Goal: Task Accomplishment & Management: Complete application form

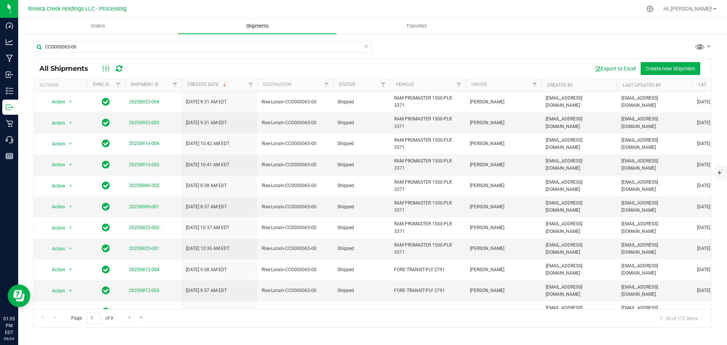
click at [256, 27] on span "Shipments" at bounding box center [257, 26] width 43 height 7
drag, startPoint x: 84, startPoint y: 46, endPoint x: -15, endPoint y: 44, distance: 98.8
click at [0, 44] on html "Dashboard Analytics Manufacturing Inbound Inventory Outbound Retail Call Center…" at bounding box center [363, 172] width 727 height 345
paste input "CCD000191"
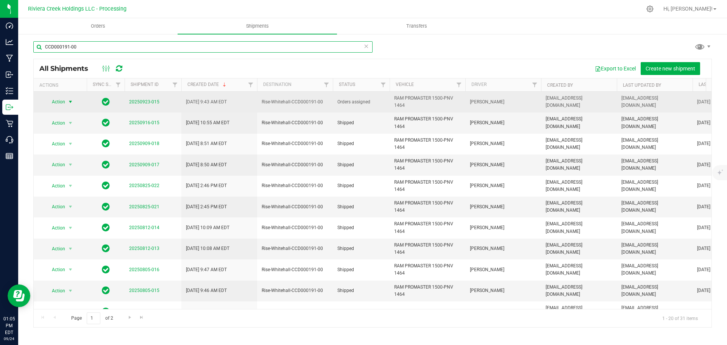
type input "CCD000191-00"
click at [70, 103] on span "select" at bounding box center [70, 102] width 6 height 6
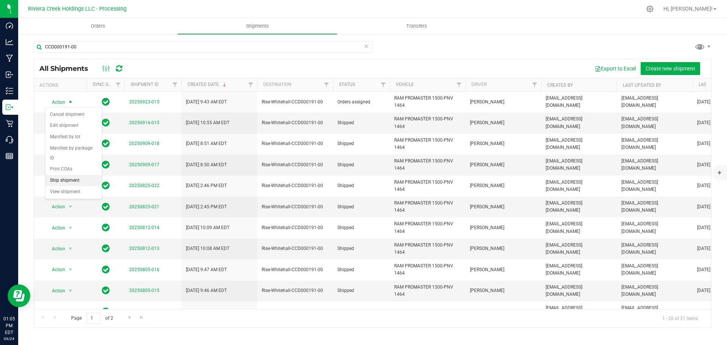
click at [61, 175] on li "Ship shipment" at bounding box center [73, 180] width 56 height 11
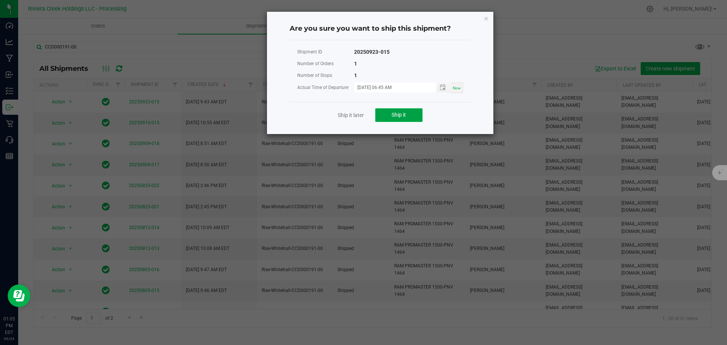
click at [408, 116] on button "Ship it" at bounding box center [398, 115] width 47 height 14
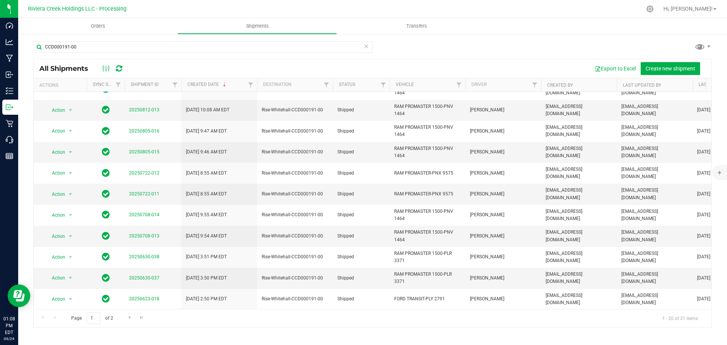
scroll to position [151, 0]
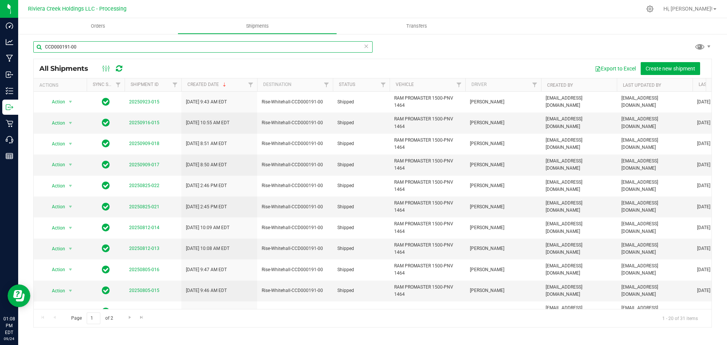
click at [89, 50] on input "CCD000191-00" at bounding box center [202, 46] width 339 height 11
click at [99, 23] on span "Orders" at bounding box center [98, 26] width 35 height 7
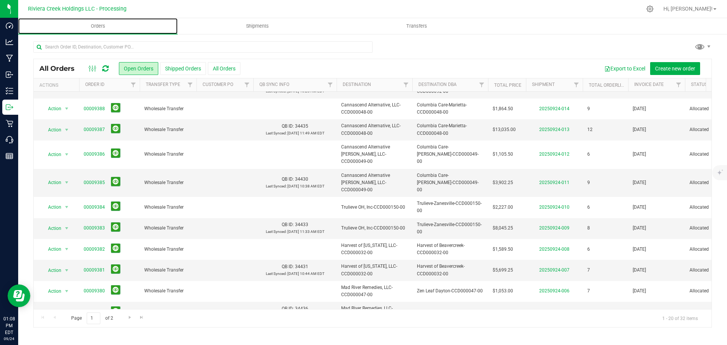
scroll to position [207, 0]
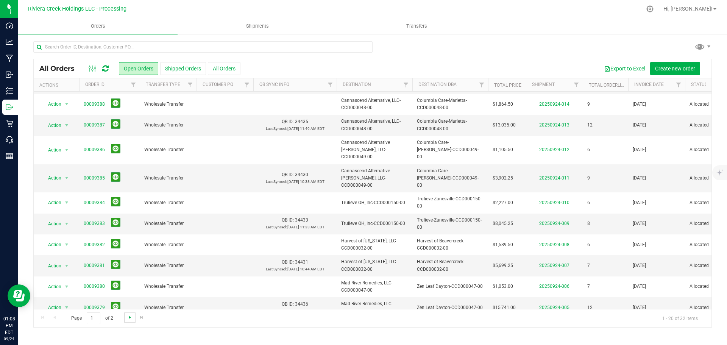
click at [128, 318] on span "Go to the next page" at bounding box center [130, 317] width 6 height 6
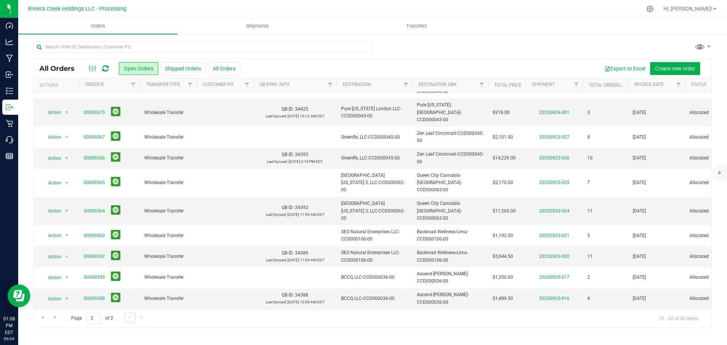
scroll to position [0, 0]
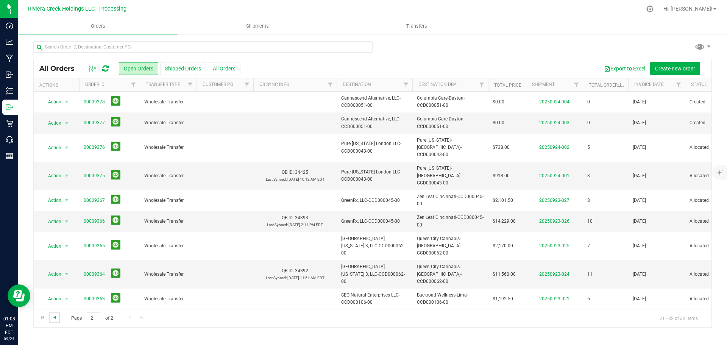
click at [55, 318] on span "Go to the previous page" at bounding box center [54, 317] width 6 height 6
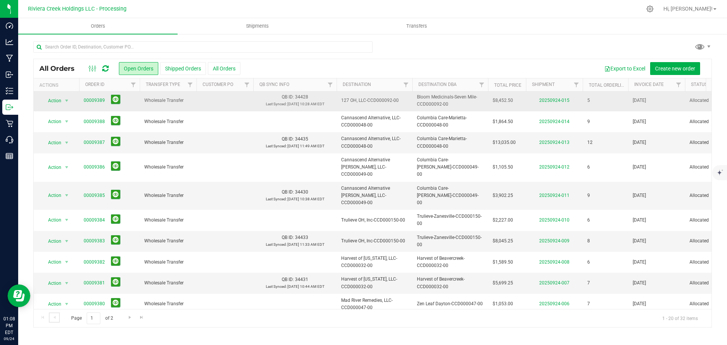
scroll to position [207, 0]
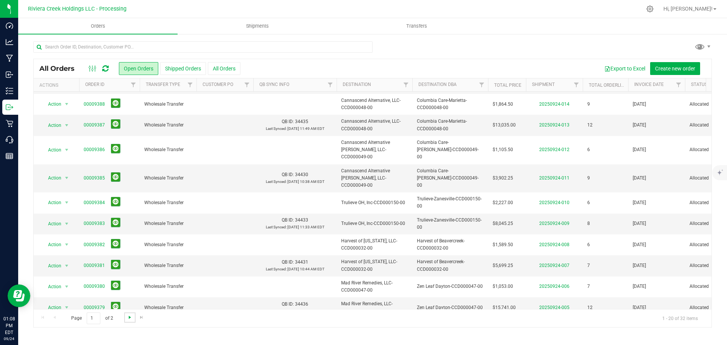
click at [129, 319] on span "Go to the next page" at bounding box center [130, 317] width 6 height 6
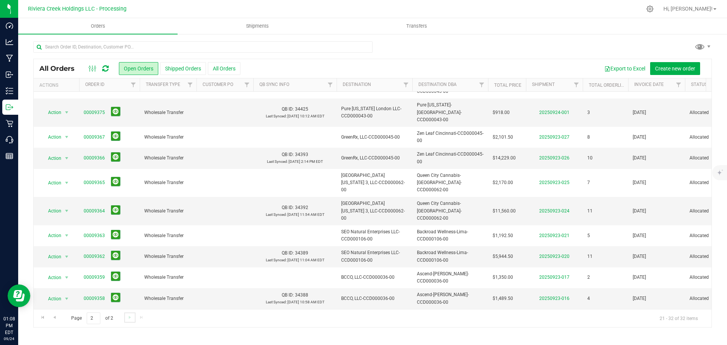
scroll to position [0, 0]
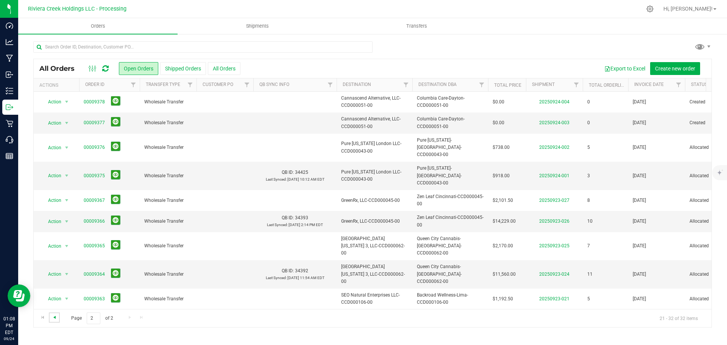
click at [54, 318] on span "Go to the previous page" at bounding box center [54, 317] width 6 height 6
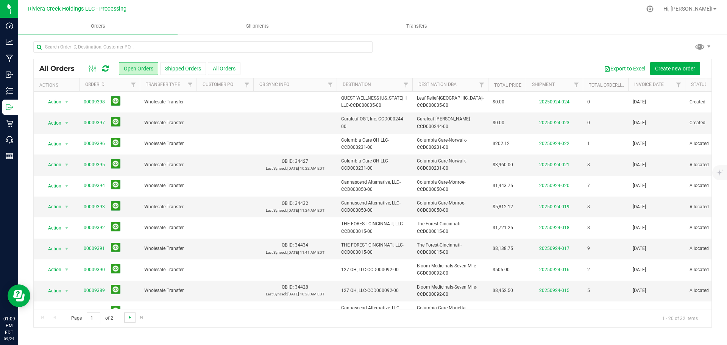
click at [128, 318] on span "Go to the next page" at bounding box center [130, 317] width 6 height 6
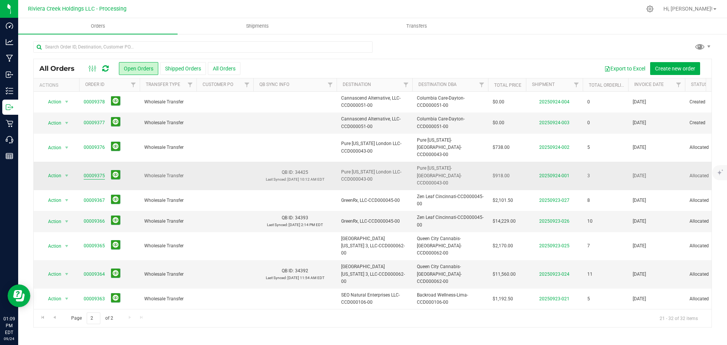
click at [90, 172] on link "00009375" at bounding box center [94, 175] width 21 height 7
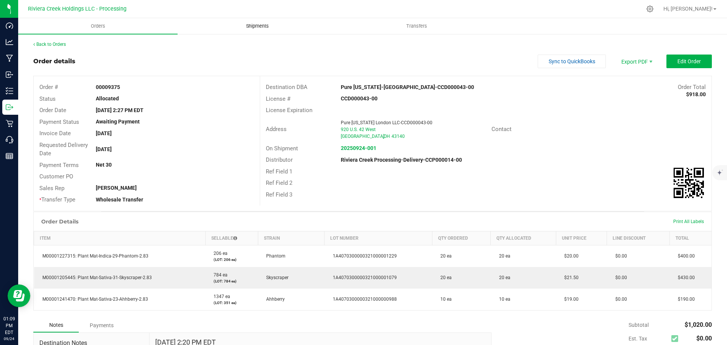
click at [254, 26] on span "Shipments" at bounding box center [257, 26] width 43 height 7
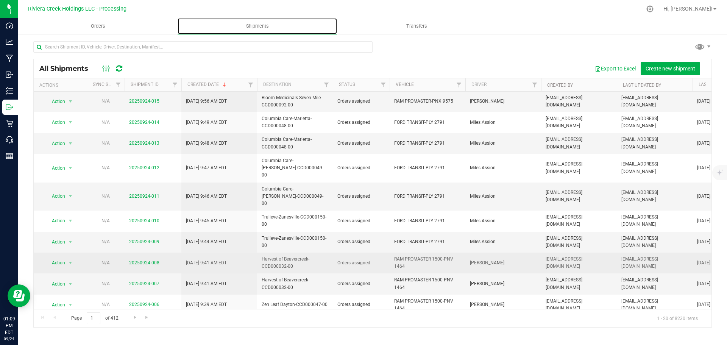
scroll to position [207, 0]
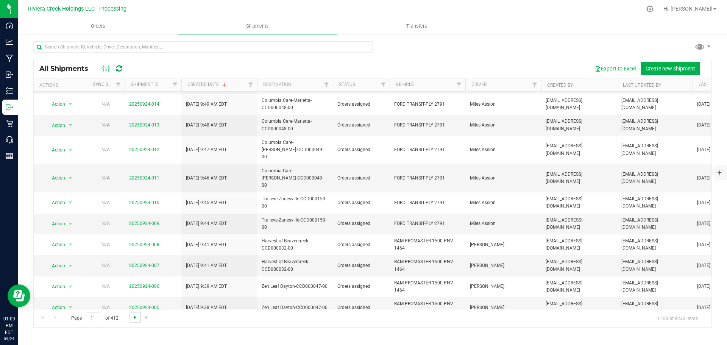
click at [135, 318] on span "Go to the next page" at bounding box center [135, 317] width 6 height 6
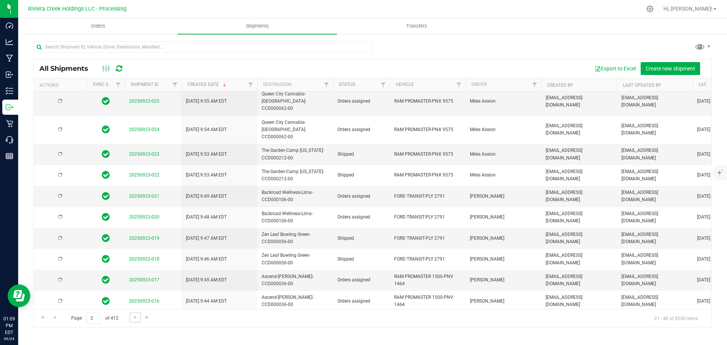
scroll to position [0, 0]
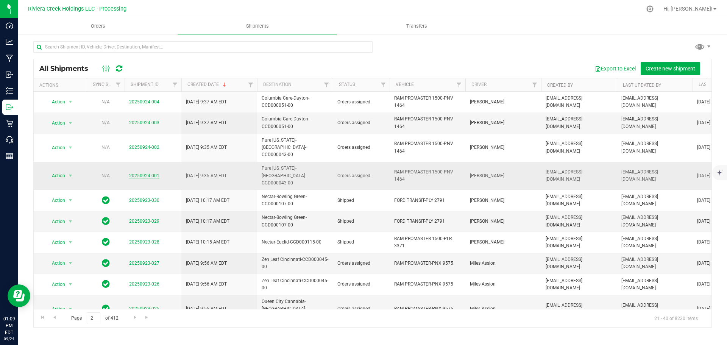
click at [150, 173] on link "20250924-001" at bounding box center [144, 175] width 30 height 5
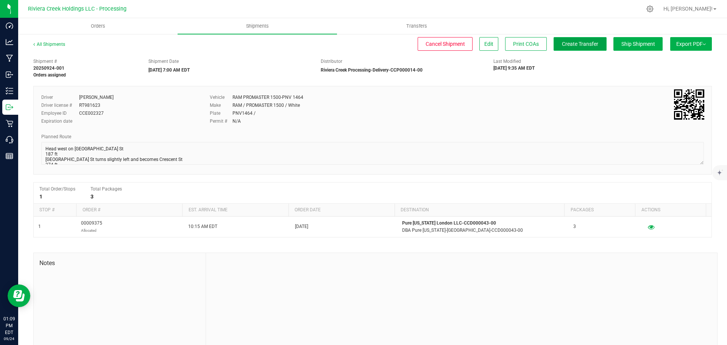
click at [575, 47] on button "Create Transfer" at bounding box center [579, 44] width 53 height 14
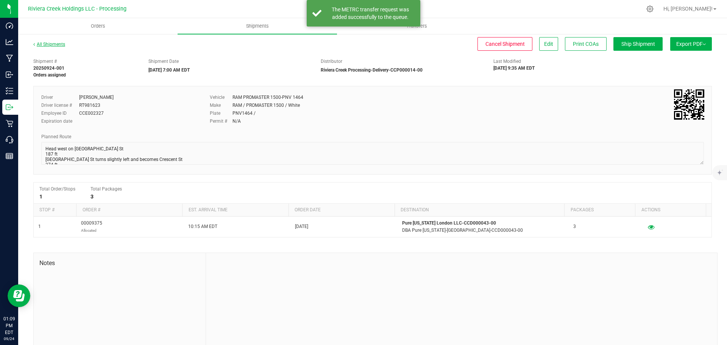
click at [53, 45] on link "All Shipments" at bounding box center [49, 44] width 32 height 5
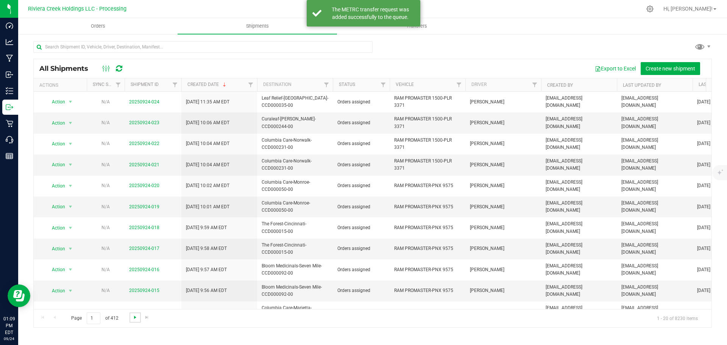
click at [133, 318] on span "Go to the next page" at bounding box center [135, 317] width 6 height 6
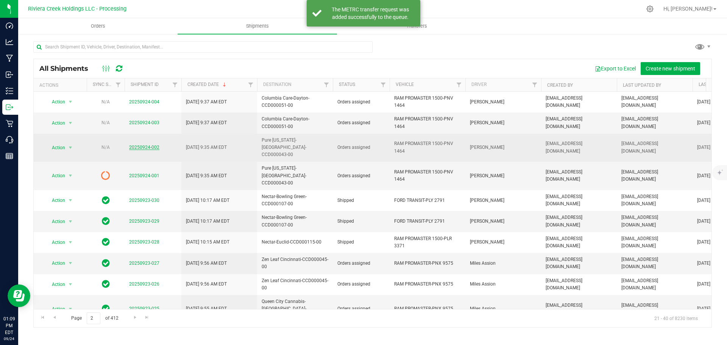
click at [144, 145] on link "20250924-002" at bounding box center [144, 147] width 30 height 5
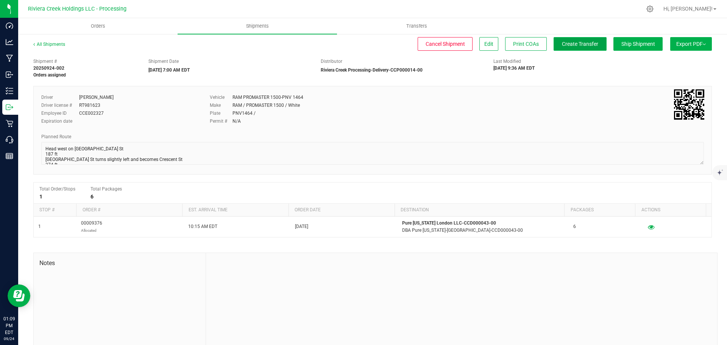
click at [579, 47] on span "Create Transfer" at bounding box center [580, 44] width 36 height 6
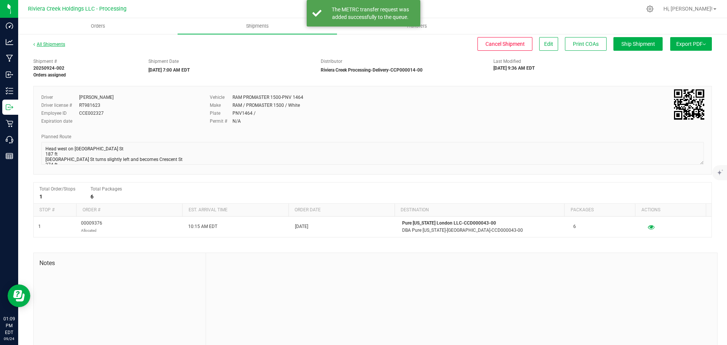
click at [53, 44] on link "All Shipments" at bounding box center [49, 44] width 32 height 5
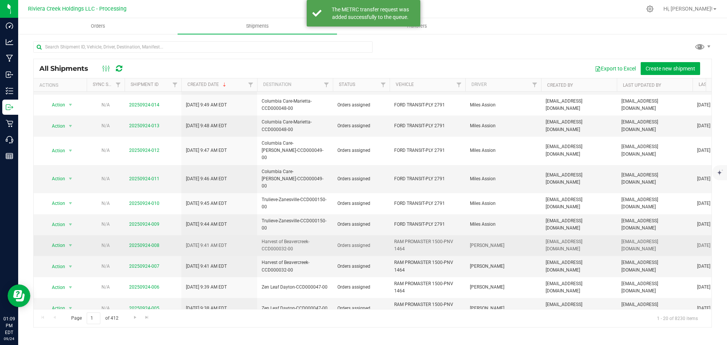
scroll to position [207, 0]
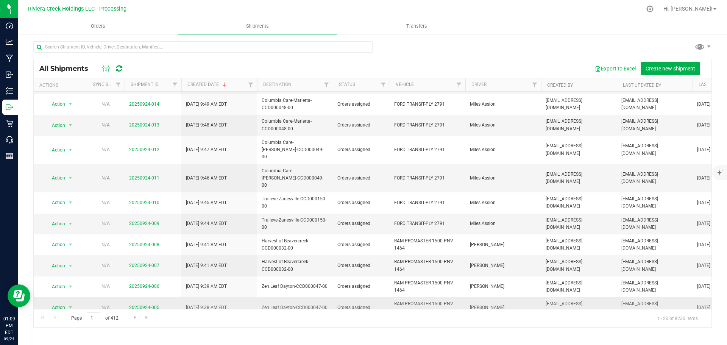
click at [137, 305] on link "20250924-005" at bounding box center [144, 307] width 30 height 5
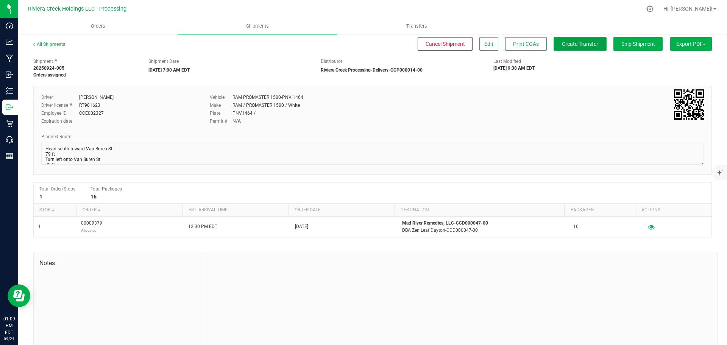
click at [565, 48] on button "Create Transfer" at bounding box center [579, 44] width 53 height 14
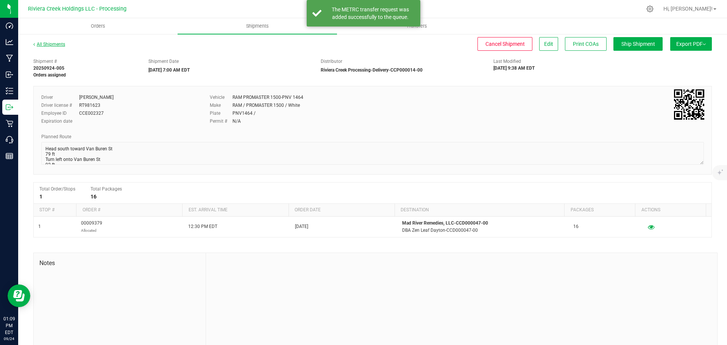
click at [46, 45] on link "All Shipments" at bounding box center [49, 44] width 32 height 5
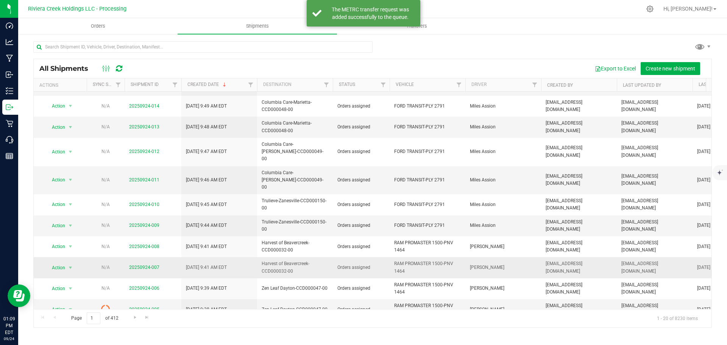
scroll to position [207, 0]
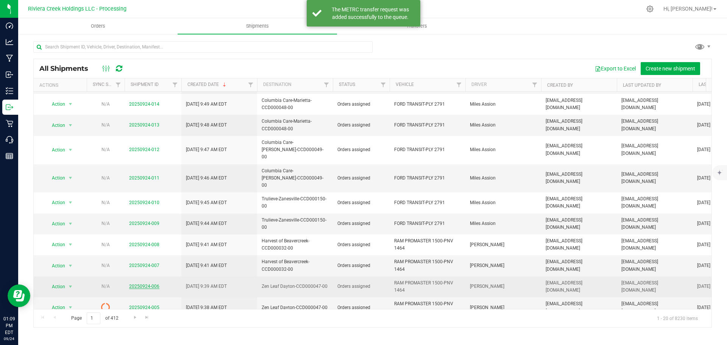
click at [146, 284] on link "20250924-006" at bounding box center [144, 286] width 30 height 5
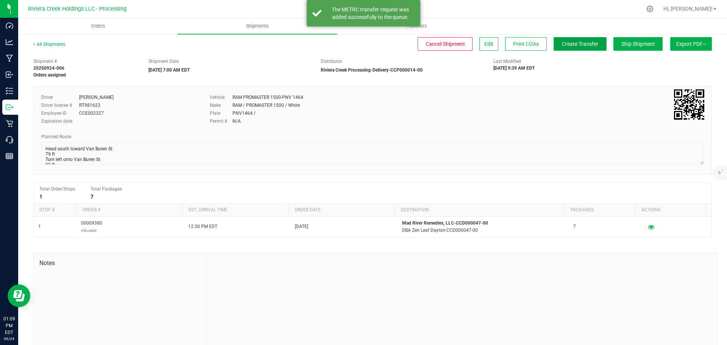
click at [562, 44] on span "Create Transfer" at bounding box center [580, 44] width 36 height 6
click at [45, 42] on link "All Shipments" at bounding box center [49, 44] width 32 height 5
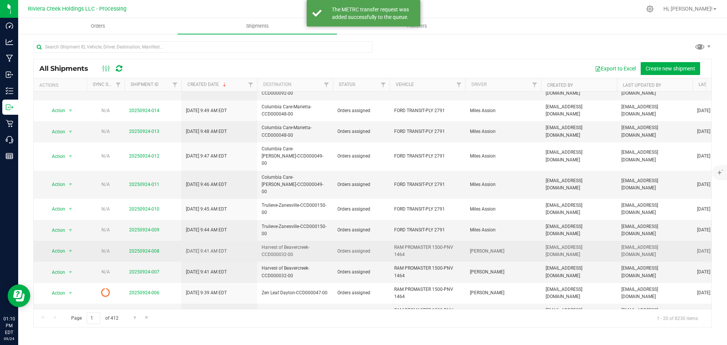
scroll to position [207, 0]
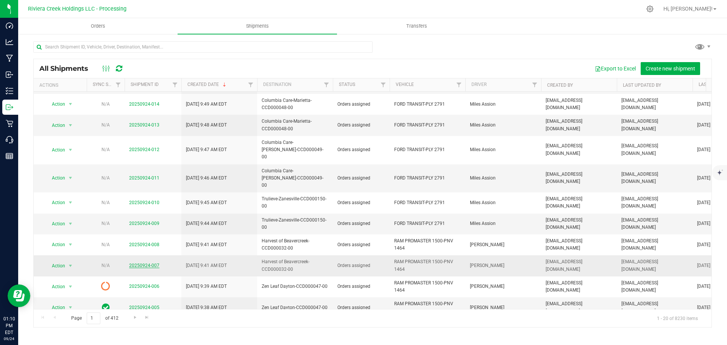
click at [147, 263] on link "20250924-007" at bounding box center [144, 265] width 30 height 5
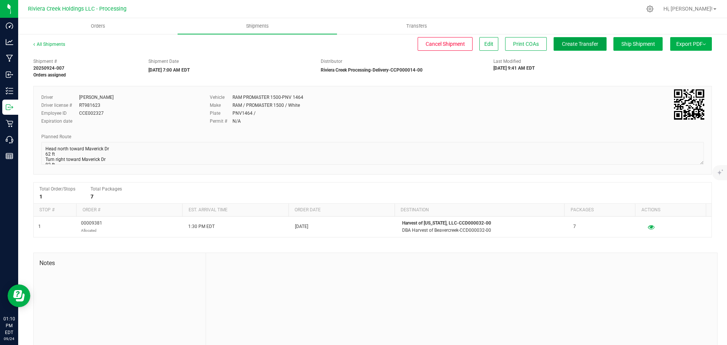
click at [562, 45] on span "Create Transfer" at bounding box center [580, 44] width 36 height 6
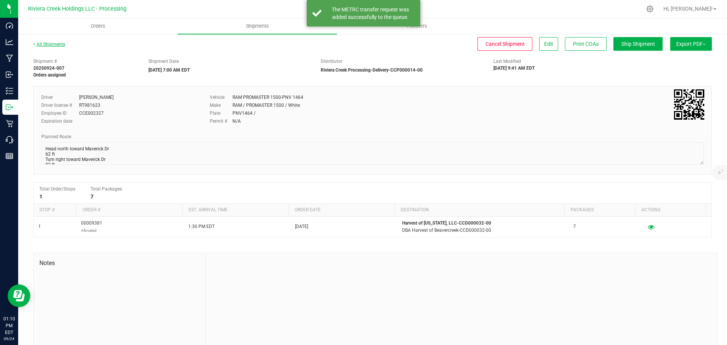
click at [55, 44] on link "All Shipments" at bounding box center [49, 44] width 32 height 5
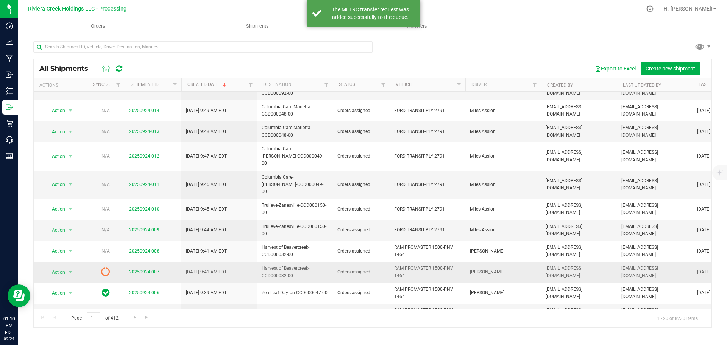
scroll to position [207, 0]
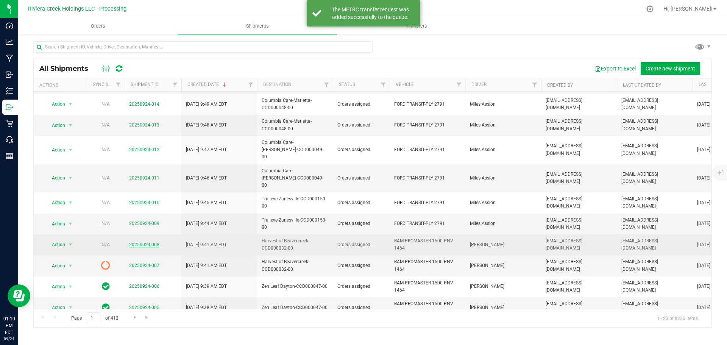
click at [140, 242] on link "20250924-008" at bounding box center [144, 244] width 30 height 5
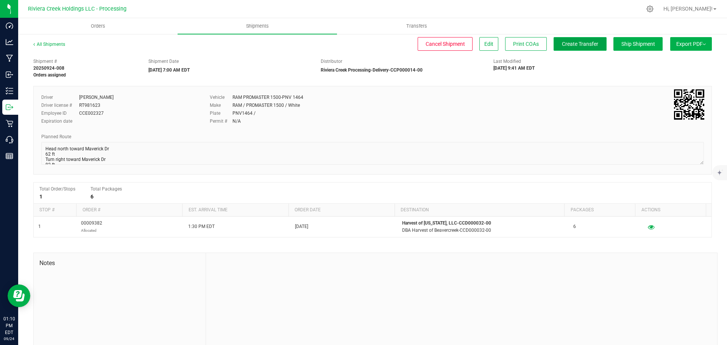
click at [567, 42] on span "Create Transfer" at bounding box center [580, 44] width 36 height 6
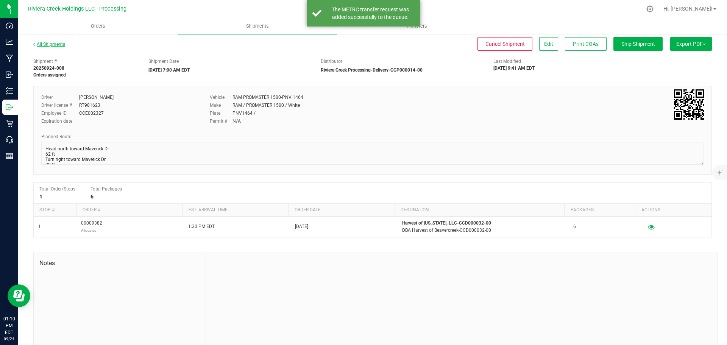
click at [51, 43] on link "All Shipments" at bounding box center [49, 44] width 32 height 5
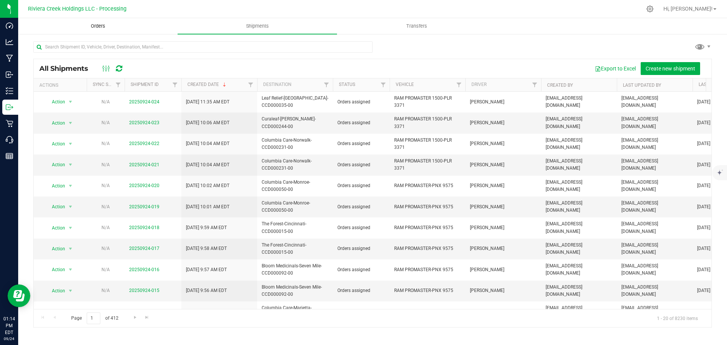
click at [94, 25] on span "Orders" at bounding box center [98, 26] width 35 height 7
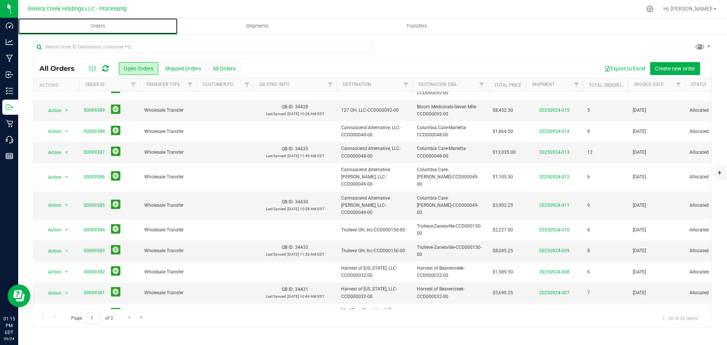
scroll to position [207, 0]
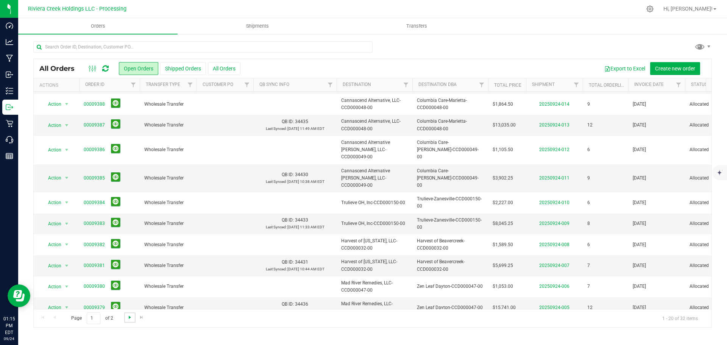
click at [129, 319] on span "Go to the next page" at bounding box center [130, 317] width 6 height 6
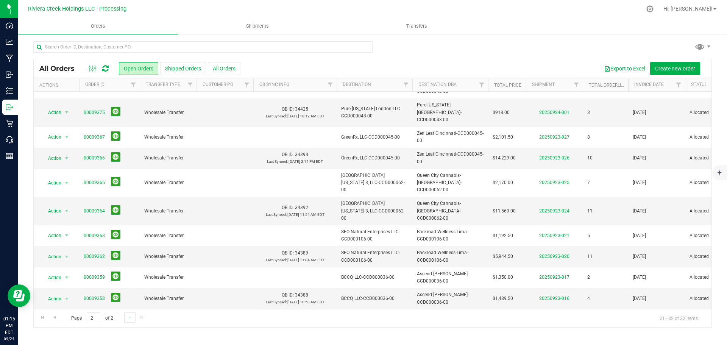
scroll to position [0, 0]
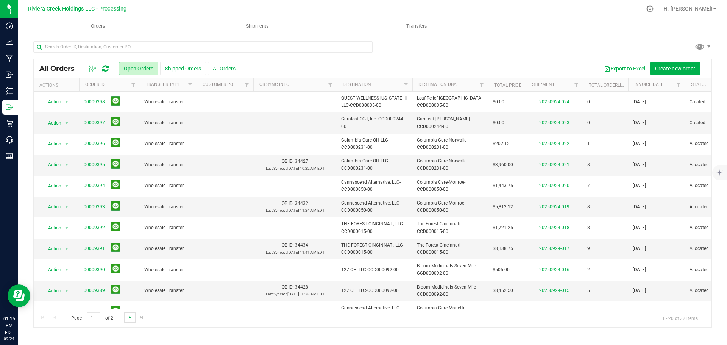
click at [129, 316] on span "Go to the next page" at bounding box center [130, 317] width 6 height 6
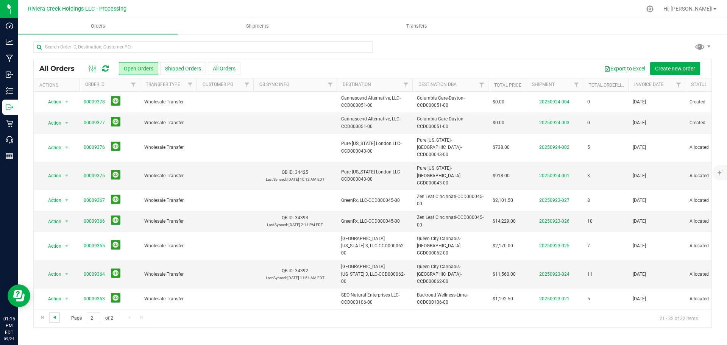
click at [56, 318] on span "Go to the previous page" at bounding box center [54, 317] width 6 height 6
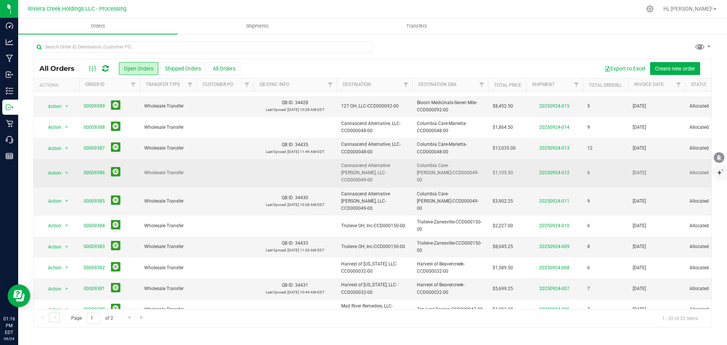
scroll to position [207, 0]
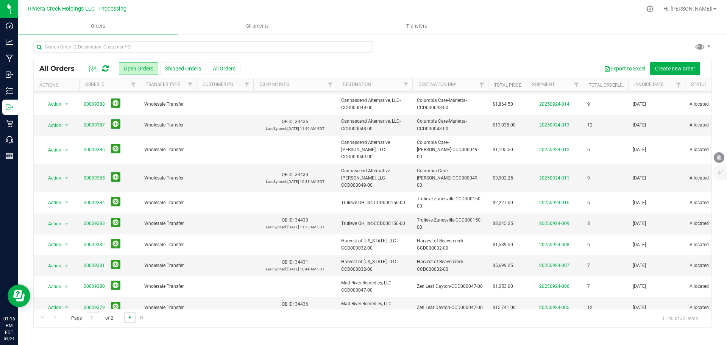
click at [128, 318] on span "Go to the next page" at bounding box center [130, 317] width 6 height 6
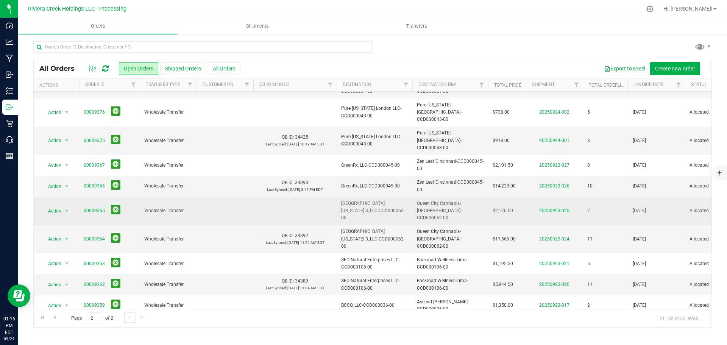
scroll to position [40, 0]
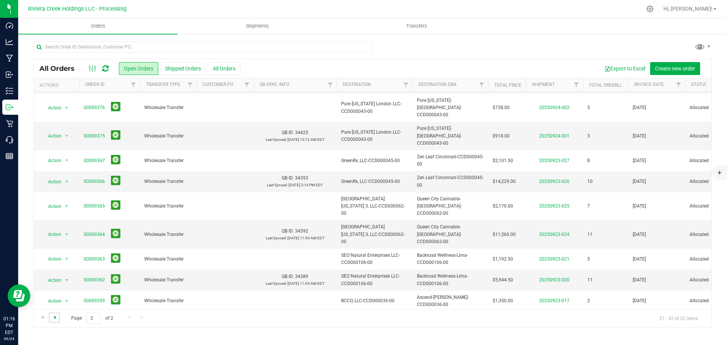
click at [55, 317] on span "Go to the previous page" at bounding box center [54, 317] width 6 height 6
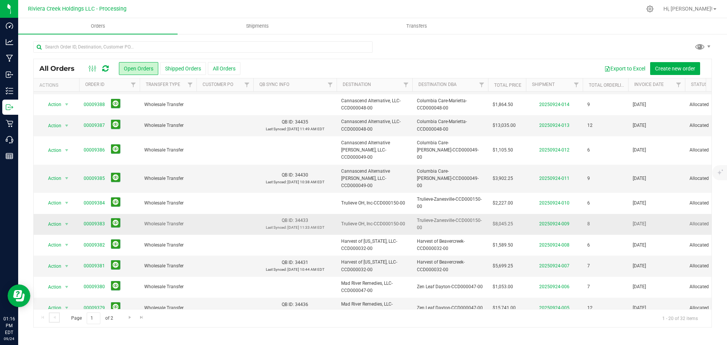
scroll to position [207, 0]
click at [249, 25] on span "Shipments" at bounding box center [257, 26] width 43 height 7
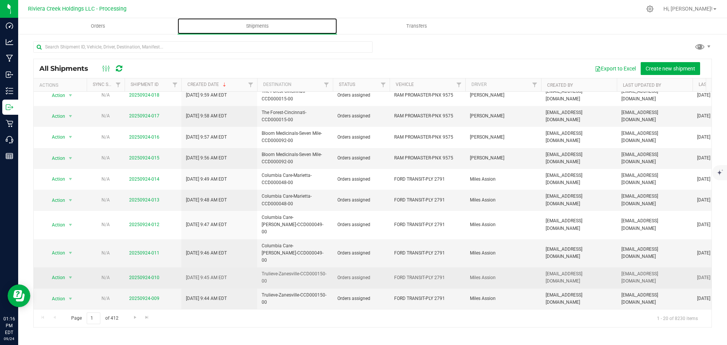
scroll to position [132, 0]
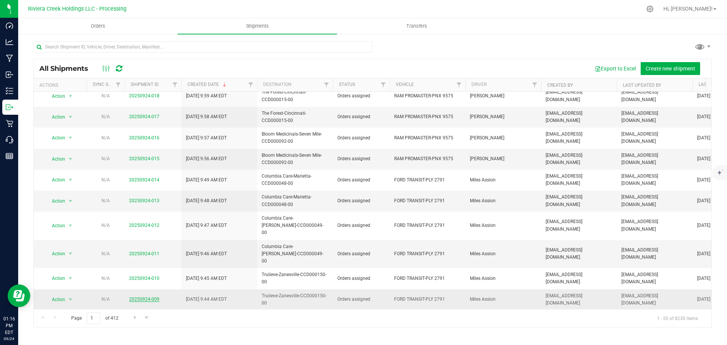
click at [148, 296] on link "20250924-009" at bounding box center [144, 298] width 30 height 5
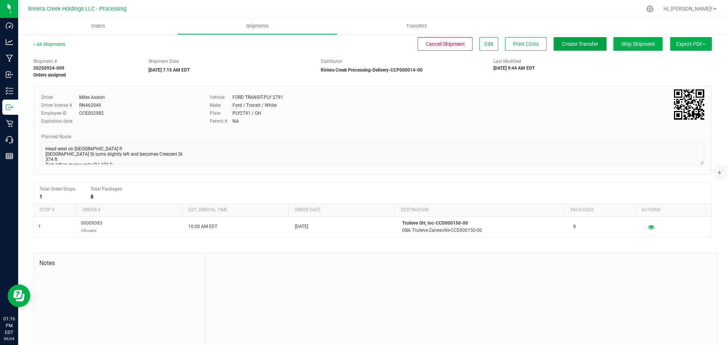
click at [563, 45] on span "Create Transfer" at bounding box center [580, 44] width 36 height 6
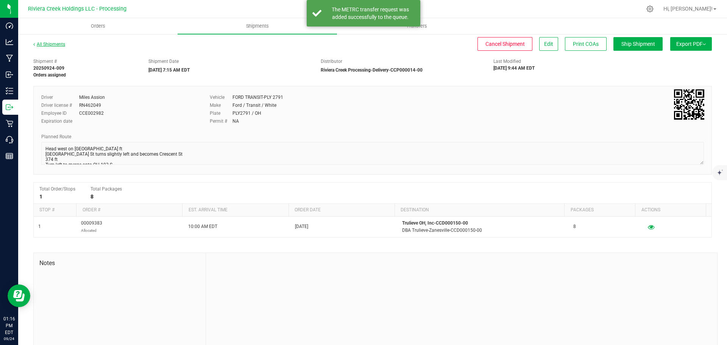
click at [47, 45] on link "All Shipments" at bounding box center [49, 44] width 32 height 5
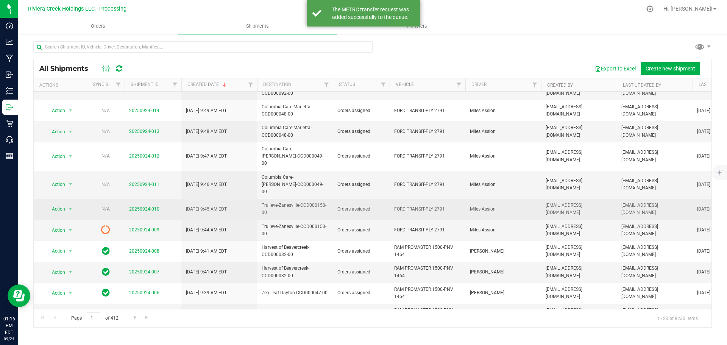
scroll to position [207, 0]
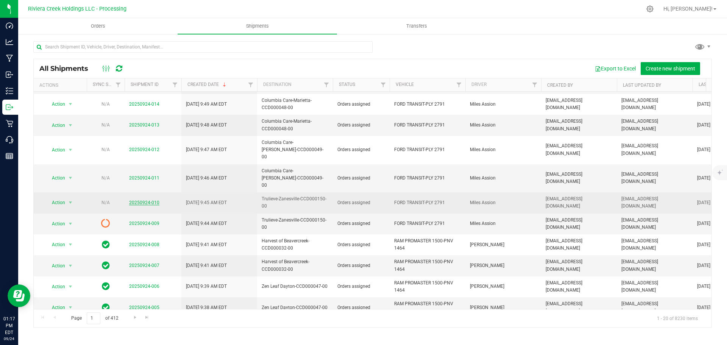
click at [137, 200] on link "20250924-010" at bounding box center [144, 202] width 30 height 5
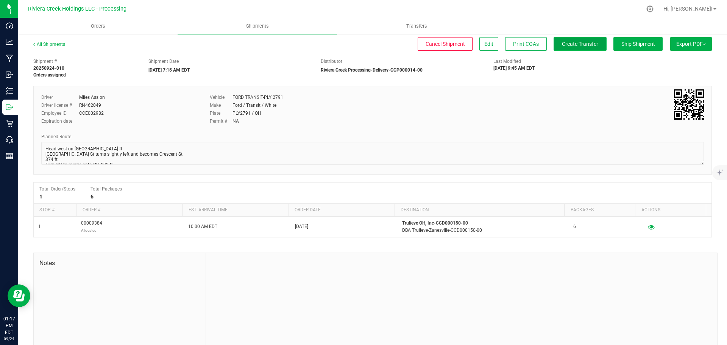
click at [569, 47] on span "Create Transfer" at bounding box center [580, 44] width 36 height 6
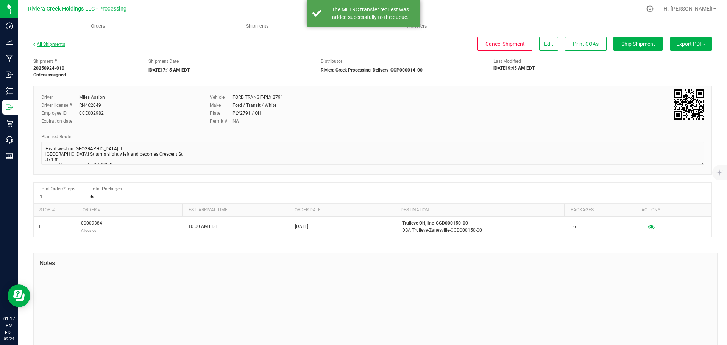
click at [52, 45] on link "All Shipments" at bounding box center [49, 44] width 32 height 5
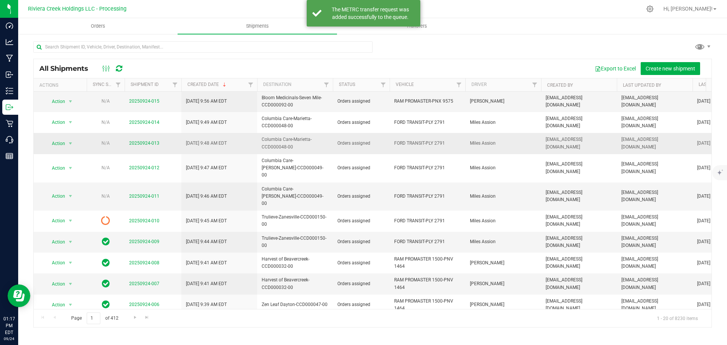
scroll to position [207, 0]
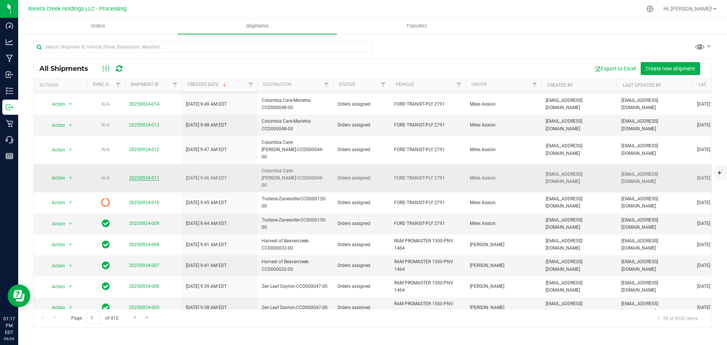
click at [141, 175] on link "20250924-011" at bounding box center [144, 177] width 30 height 5
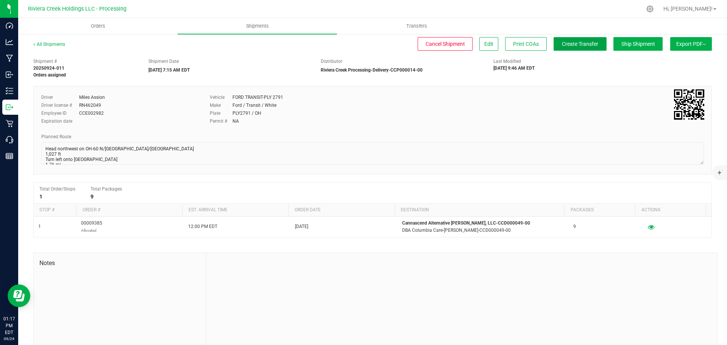
click at [562, 43] on span "Create Transfer" at bounding box center [580, 44] width 36 height 6
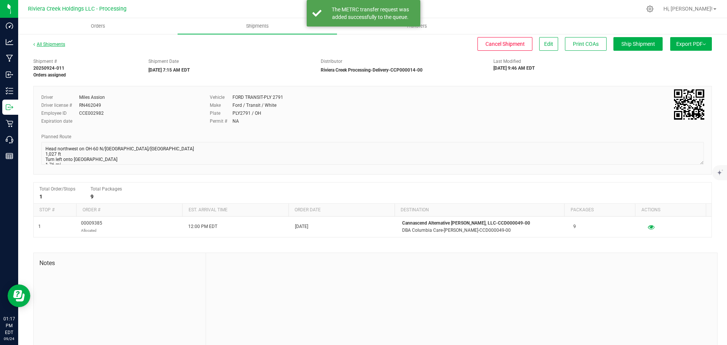
click at [50, 45] on link "All Shipments" at bounding box center [49, 44] width 32 height 5
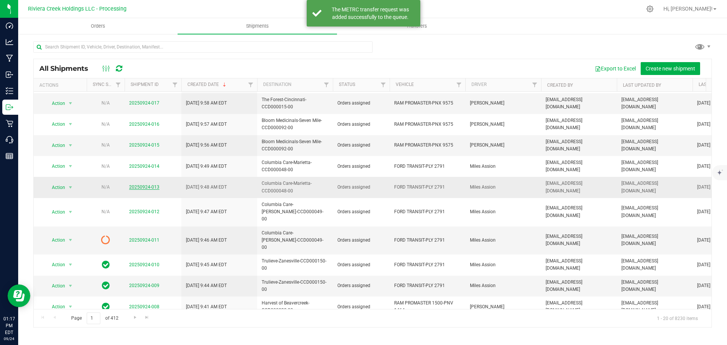
scroll to position [189, 0]
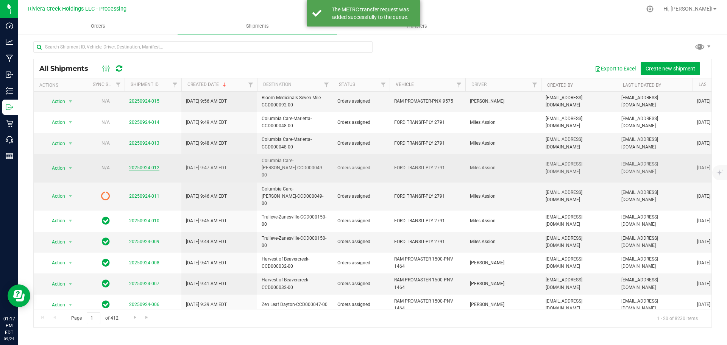
click at [143, 165] on link "20250924-012" at bounding box center [144, 167] width 30 height 5
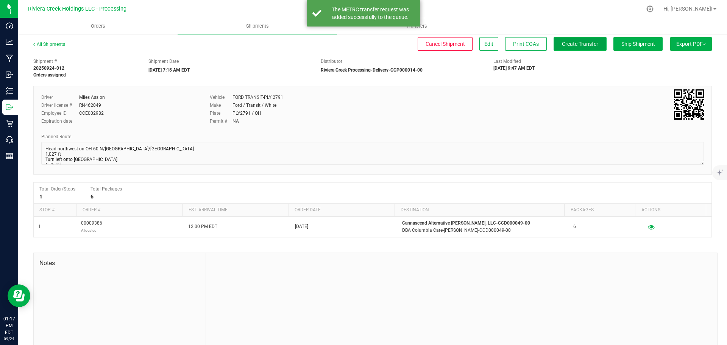
click at [574, 47] on span "Create Transfer" at bounding box center [580, 44] width 36 height 6
click at [58, 44] on link "All Shipments" at bounding box center [49, 44] width 32 height 5
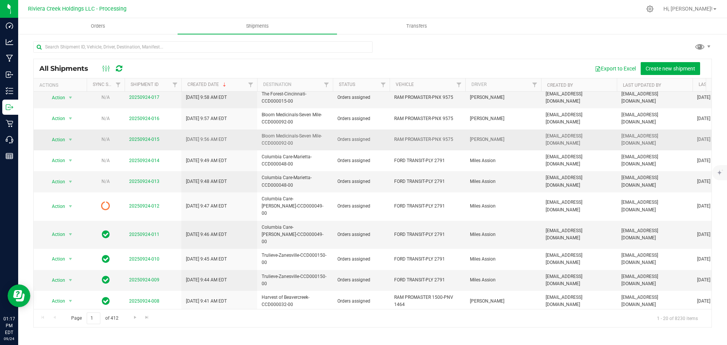
scroll to position [151, 0]
click at [145, 180] on link "20250924-013" at bounding box center [144, 180] width 30 height 5
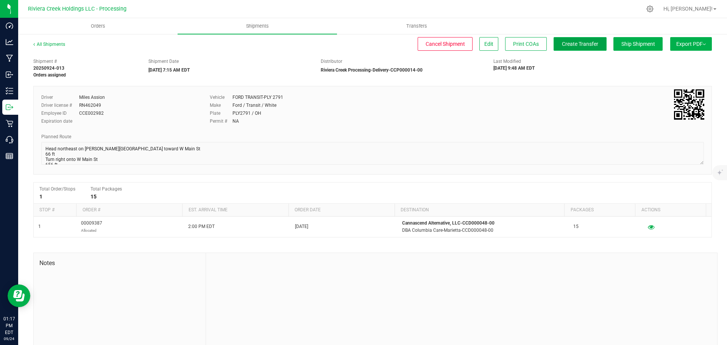
click at [554, 50] on button "Create Transfer" at bounding box center [579, 44] width 53 height 14
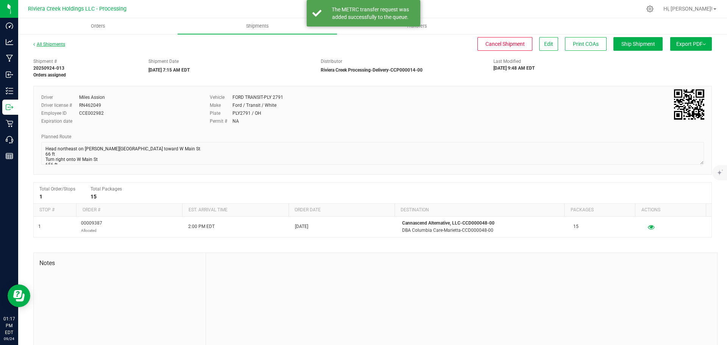
click at [50, 44] on link "All Shipments" at bounding box center [49, 44] width 32 height 5
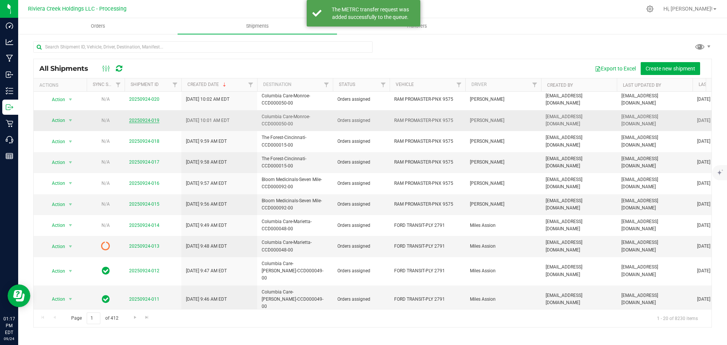
scroll to position [189, 0]
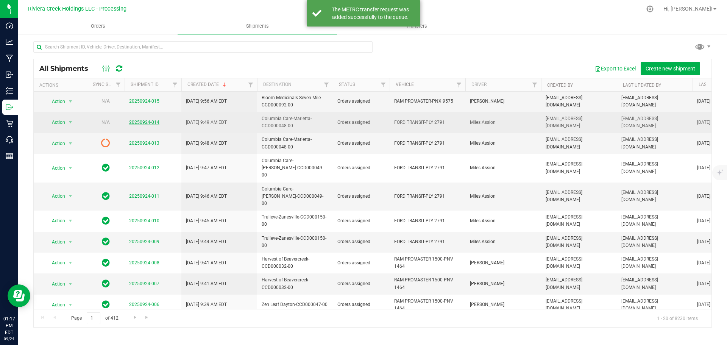
click at [140, 122] on link "20250924-014" at bounding box center [144, 122] width 30 height 5
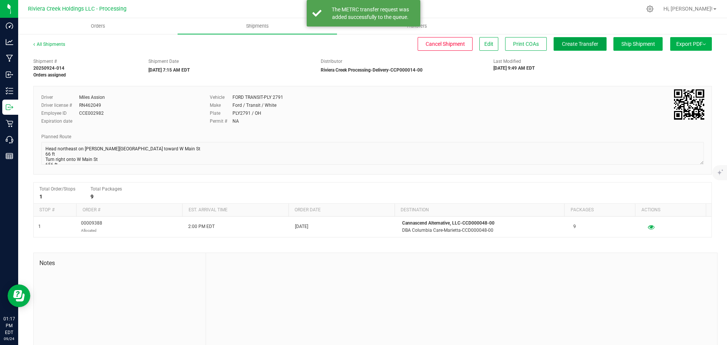
click at [562, 47] on span "Create Transfer" at bounding box center [580, 44] width 36 height 6
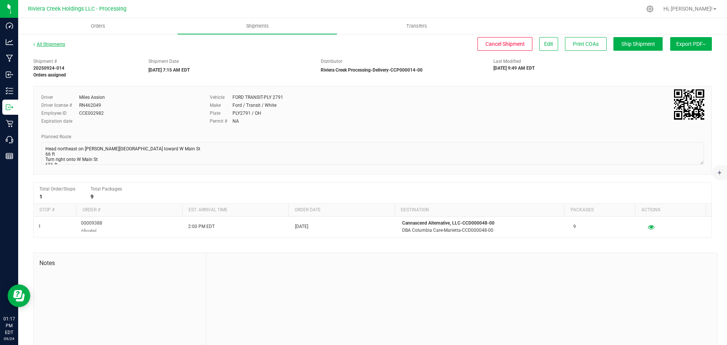
click at [53, 44] on link "All Shipments" at bounding box center [49, 44] width 32 height 5
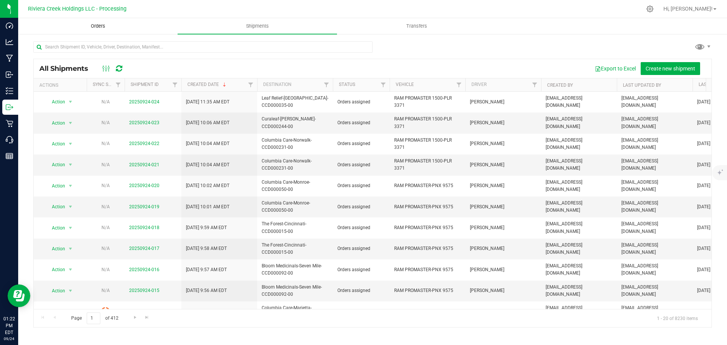
click at [101, 27] on span "Orders" at bounding box center [98, 26] width 35 height 7
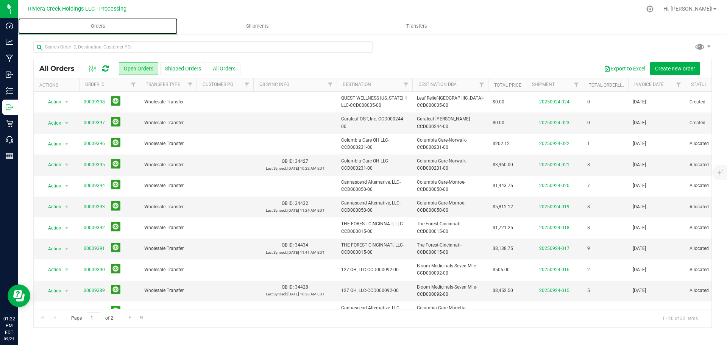
scroll to position [207, 0]
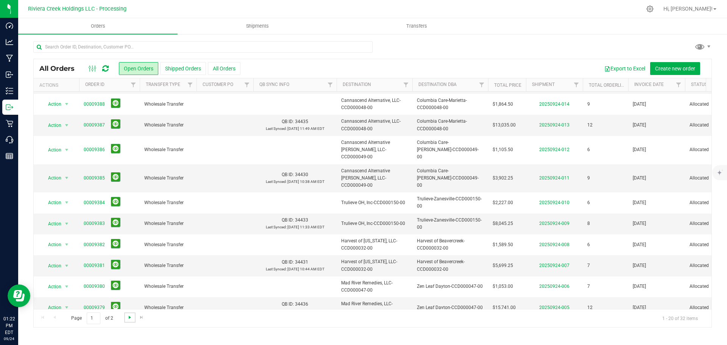
click at [127, 318] on span "Go to the next page" at bounding box center [130, 317] width 6 height 6
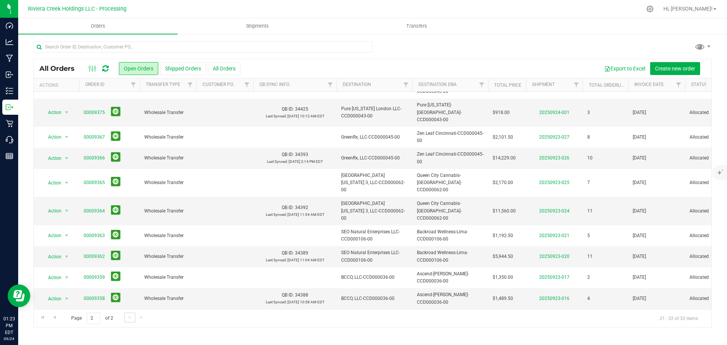
scroll to position [0, 0]
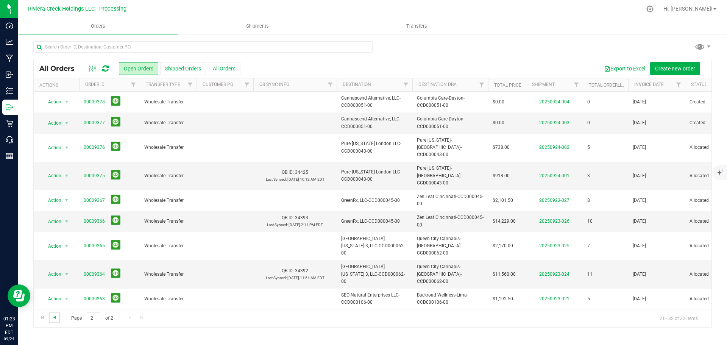
click at [57, 317] on span "Go to the previous page" at bounding box center [54, 317] width 6 height 6
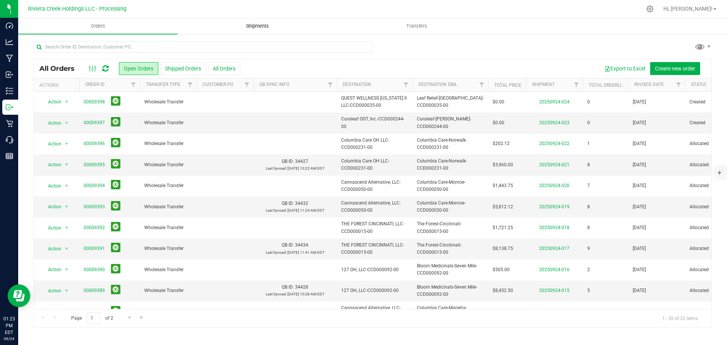
click at [254, 26] on span "Shipments" at bounding box center [257, 26] width 43 height 7
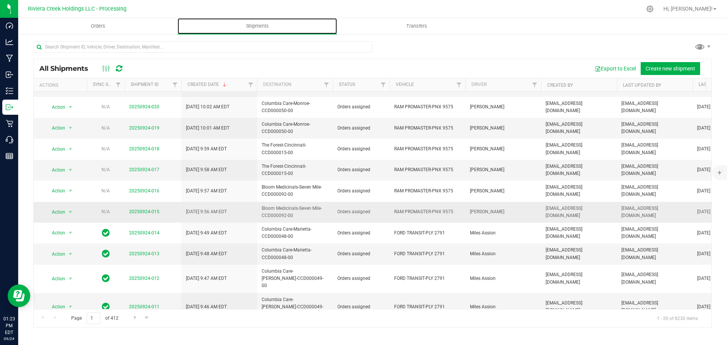
scroll to position [76, 0]
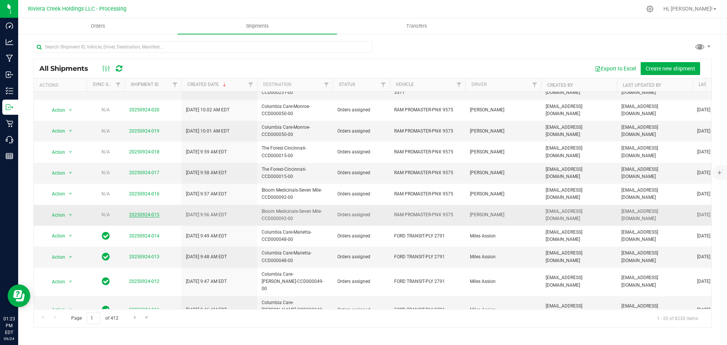
click at [139, 213] on link "20250924-015" at bounding box center [144, 214] width 30 height 5
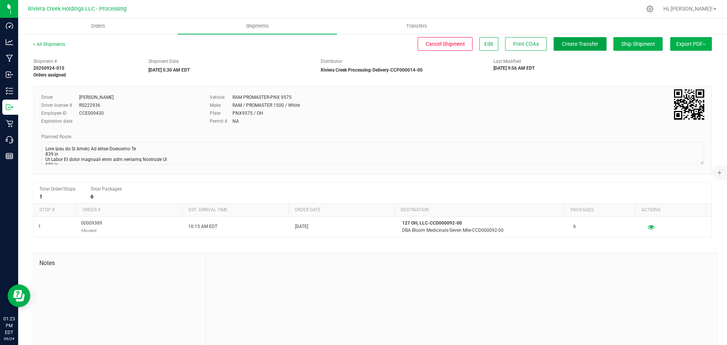
click at [574, 48] on button "Create Transfer" at bounding box center [579, 44] width 53 height 14
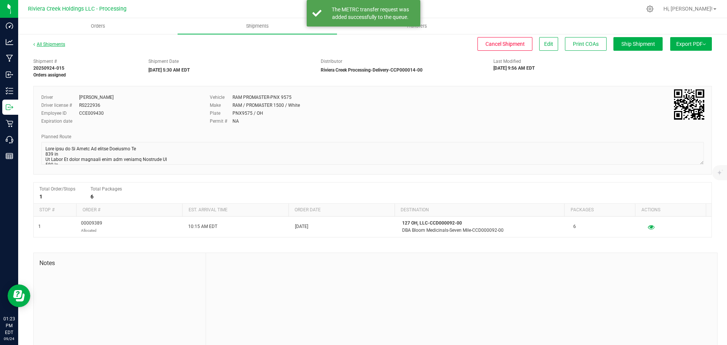
click at [51, 45] on link "All Shipments" at bounding box center [49, 44] width 32 height 5
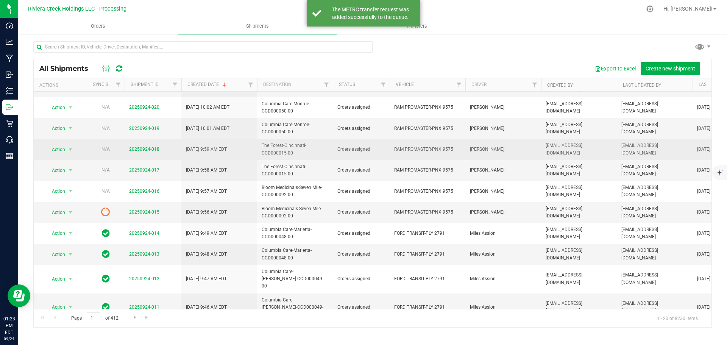
scroll to position [114, 0]
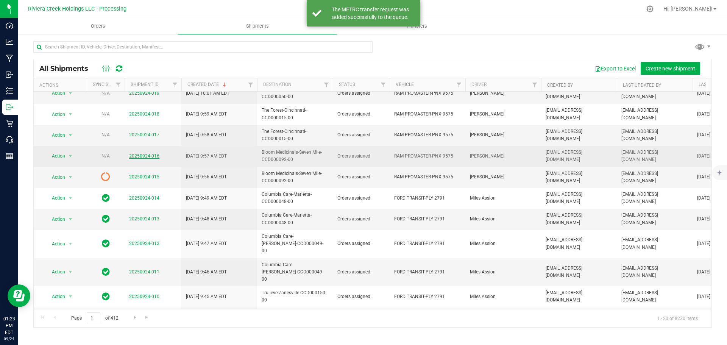
click at [142, 158] on link "20250924-016" at bounding box center [144, 155] width 30 height 5
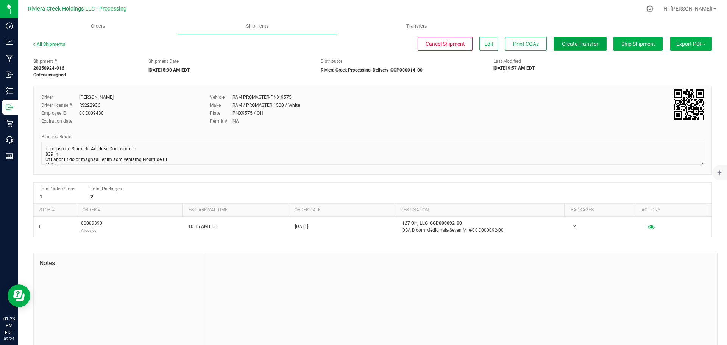
click at [577, 43] on span "Create Transfer" at bounding box center [580, 44] width 36 height 6
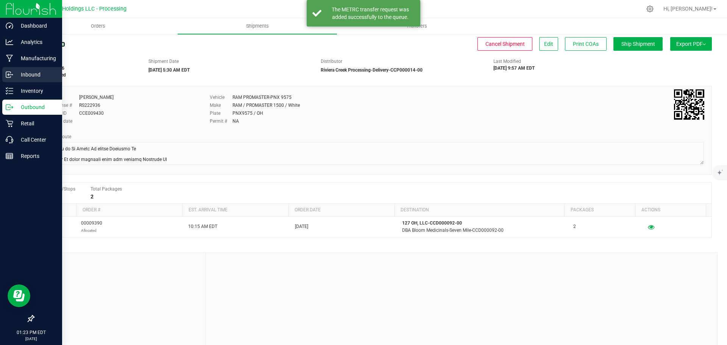
drag, startPoint x: 55, startPoint y: 44, endPoint x: 11, endPoint y: 77, distance: 55.1
click at [55, 44] on link "All Shipments" at bounding box center [49, 44] width 32 height 5
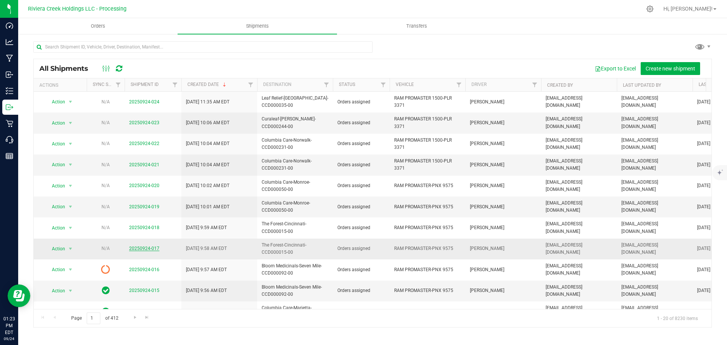
click at [141, 249] on link "20250924-017" at bounding box center [144, 248] width 30 height 5
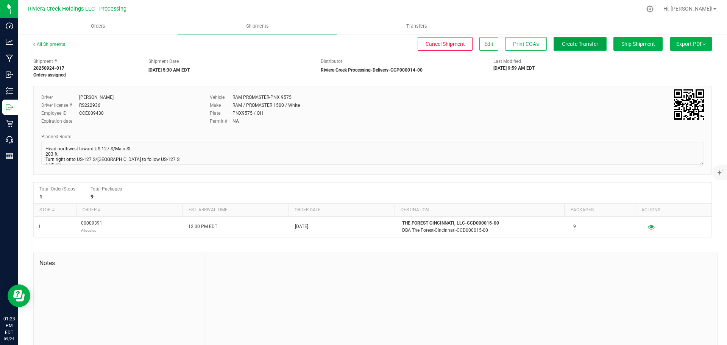
click at [574, 44] on span "Create Transfer" at bounding box center [580, 44] width 36 height 6
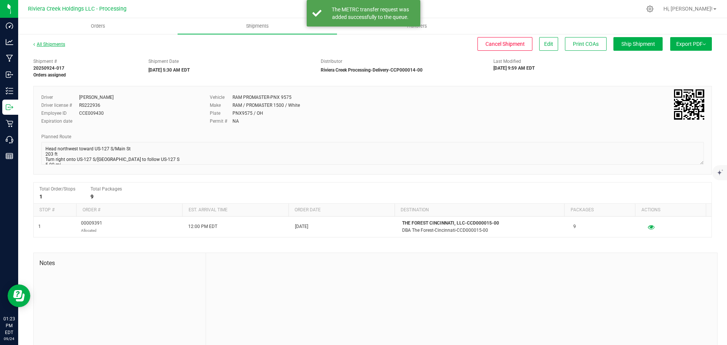
click at [48, 46] on link "All Shipments" at bounding box center [49, 44] width 32 height 5
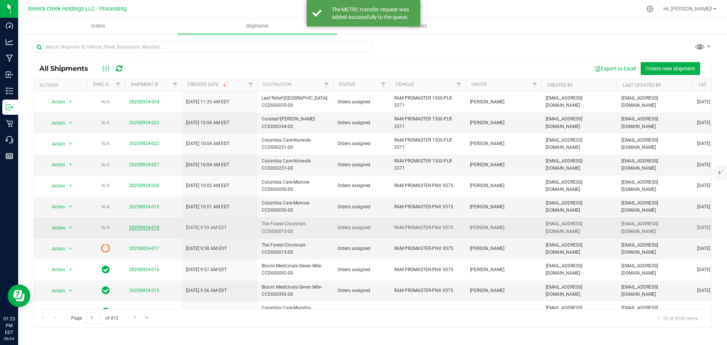
click at [138, 228] on link "20250924-018" at bounding box center [144, 227] width 30 height 5
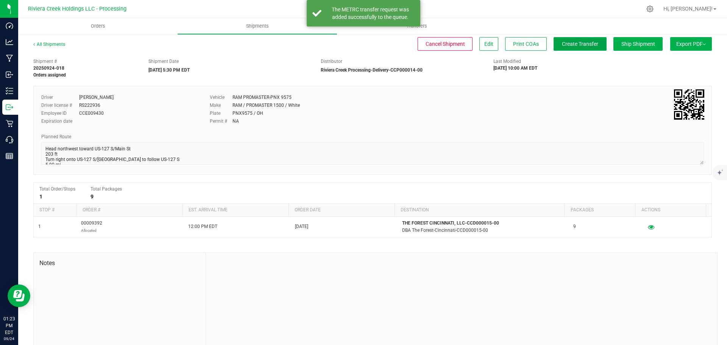
click at [563, 44] on span "Create Transfer" at bounding box center [580, 44] width 36 height 6
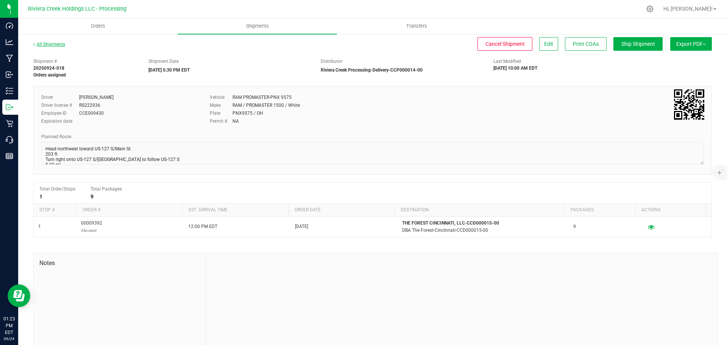
click at [60, 44] on link "All Shipments" at bounding box center [49, 44] width 32 height 5
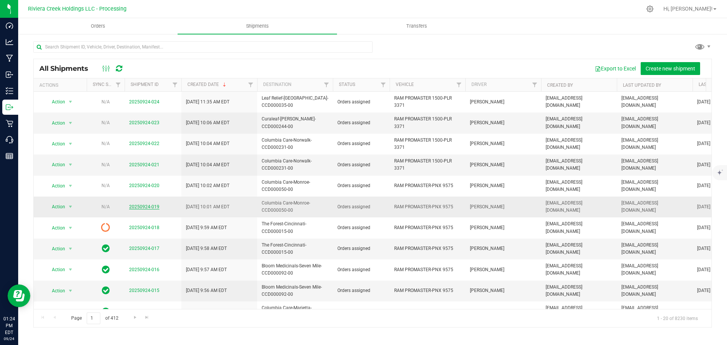
click at [146, 207] on link "20250924-019" at bounding box center [144, 206] width 30 height 5
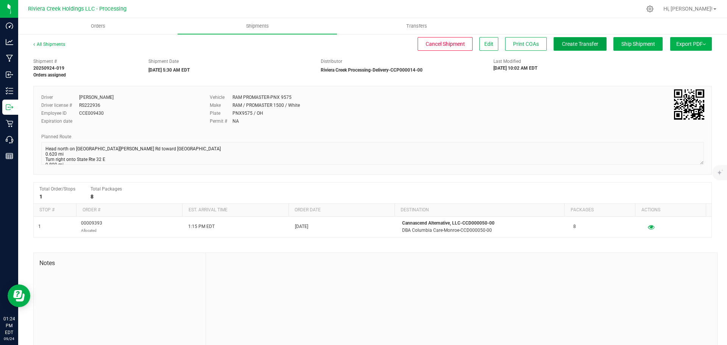
click at [557, 48] on button "Create Transfer" at bounding box center [579, 44] width 53 height 14
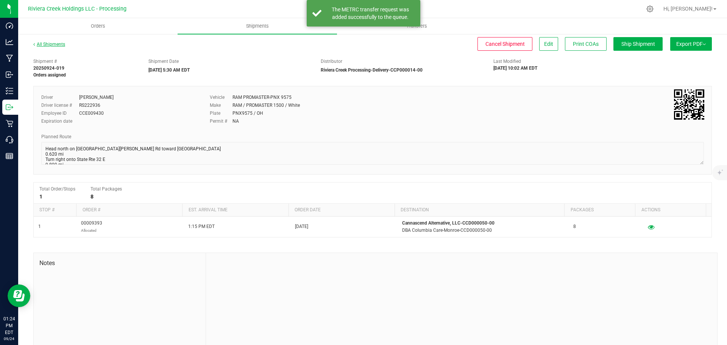
click at [58, 46] on link "All Shipments" at bounding box center [49, 44] width 32 height 5
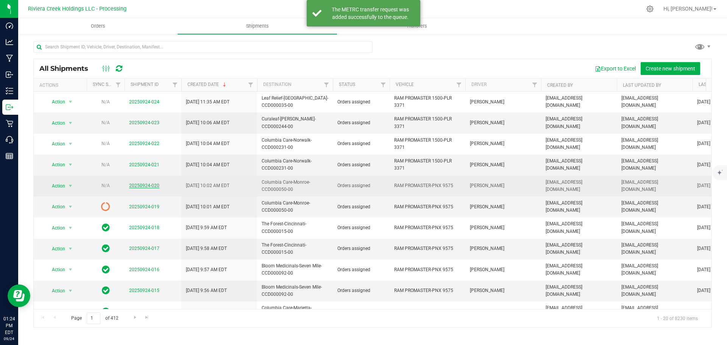
click at [135, 184] on link "20250924-020" at bounding box center [144, 185] width 30 height 5
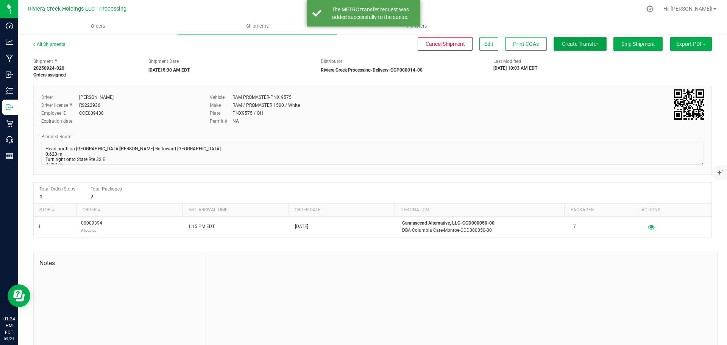
click at [581, 48] on button "Create Transfer" at bounding box center [579, 44] width 53 height 14
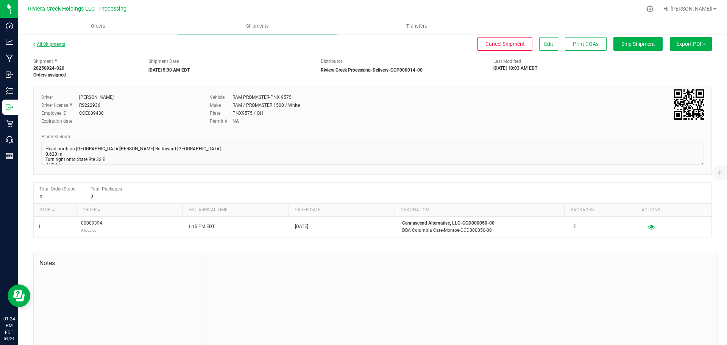
click at [48, 43] on link "All Shipments" at bounding box center [49, 44] width 32 height 5
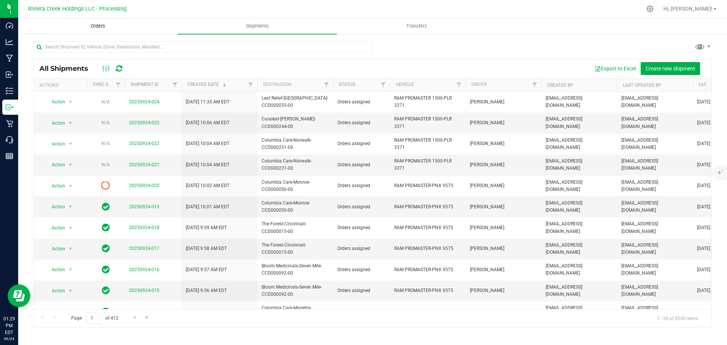
click at [99, 25] on span "Orders" at bounding box center [98, 26] width 35 height 7
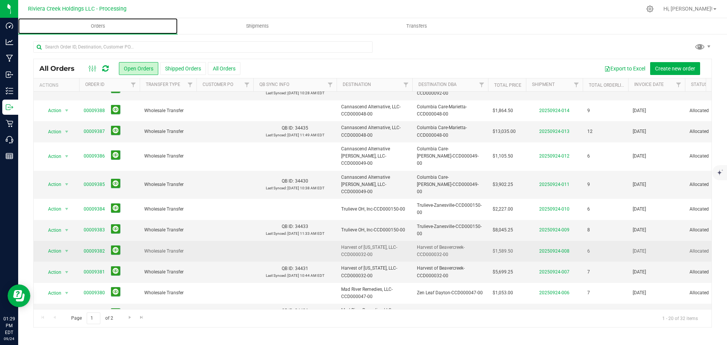
scroll to position [207, 0]
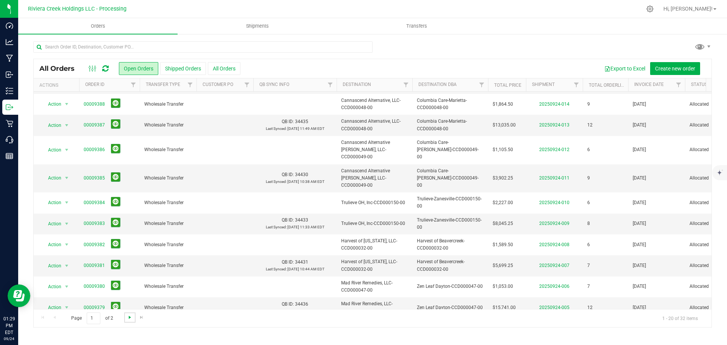
click at [129, 315] on span "Go to the next page" at bounding box center [130, 317] width 6 height 6
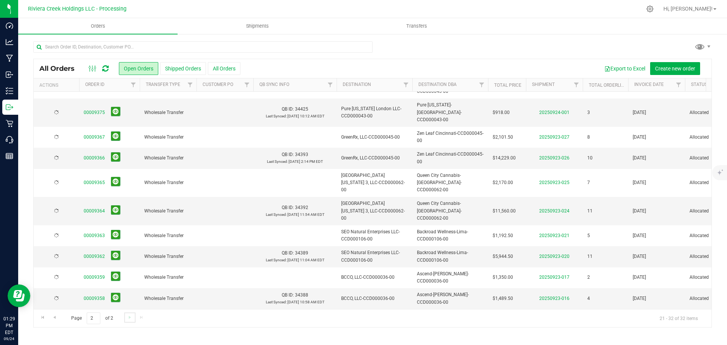
scroll to position [0, 0]
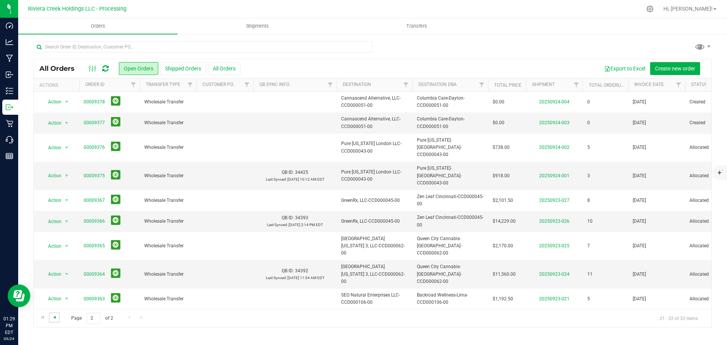
click at [56, 316] on span "Go to the previous page" at bounding box center [54, 317] width 6 height 6
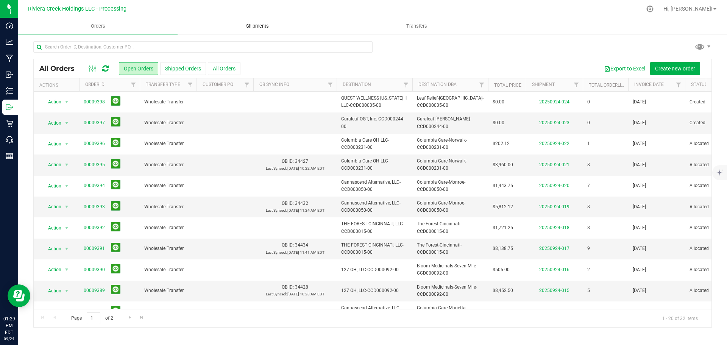
click at [262, 25] on span "Shipments" at bounding box center [257, 26] width 43 height 7
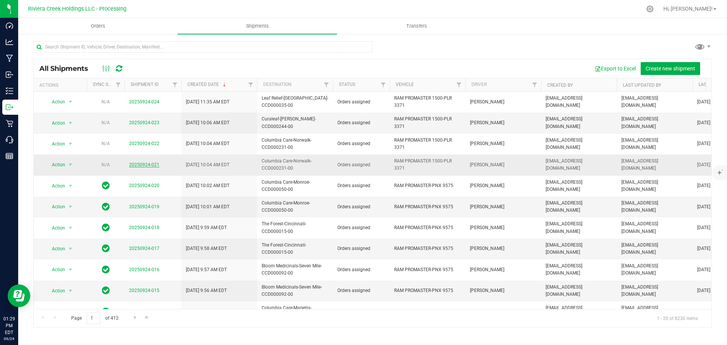
click at [141, 165] on link "20250924-021" at bounding box center [144, 164] width 30 height 5
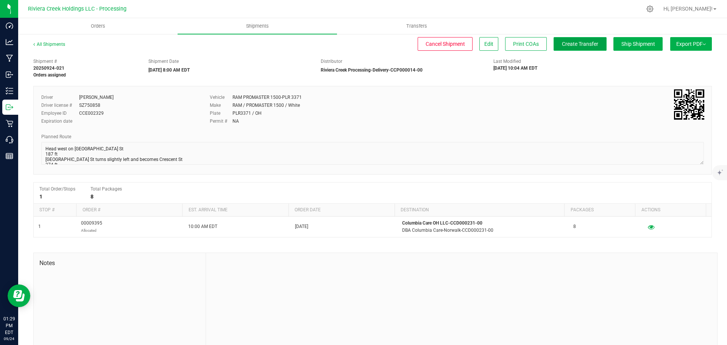
click at [563, 47] on span "Create Transfer" at bounding box center [580, 44] width 36 height 6
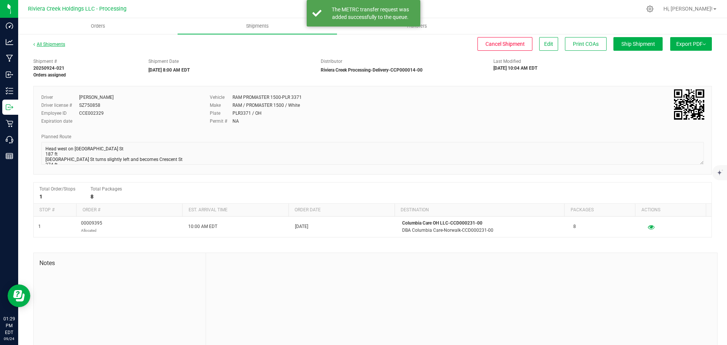
click at [54, 45] on link "All Shipments" at bounding box center [49, 44] width 32 height 5
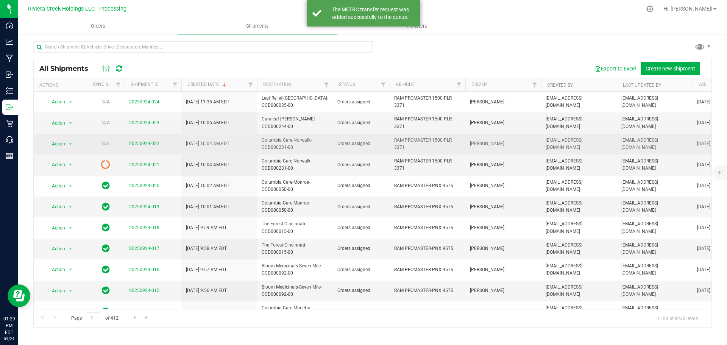
click at [137, 144] on link "20250924-022" at bounding box center [144, 143] width 30 height 5
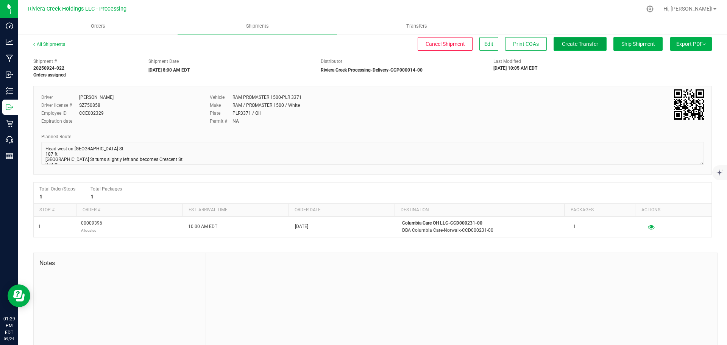
click at [567, 46] on span "Create Transfer" at bounding box center [580, 44] width 36 height 6
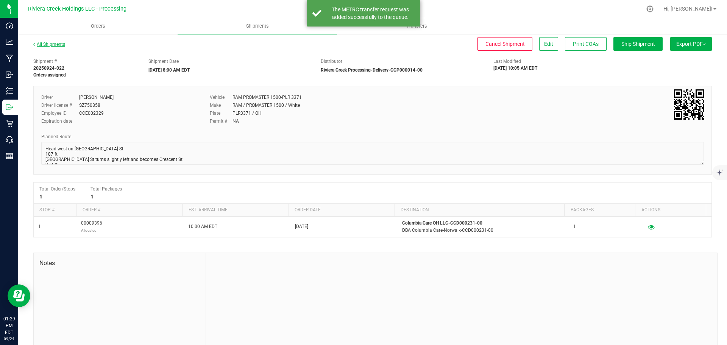
click at [55, 46] on link "All Shipments" at bounding box center [49, 44] width 32 height 5
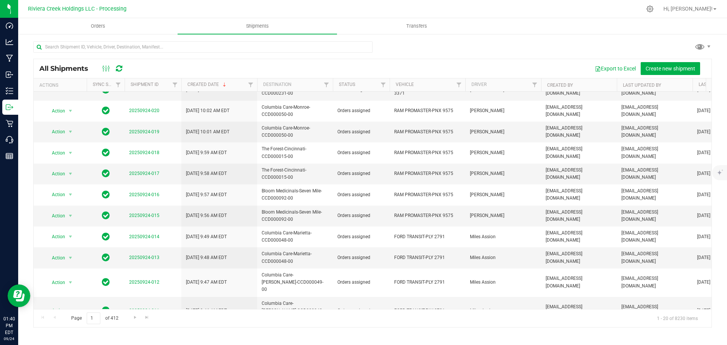
scroll to position [76, 0]
click at [134, 319] on span "Go to the next page" at bounding box center [135, 317] width 6 height 6
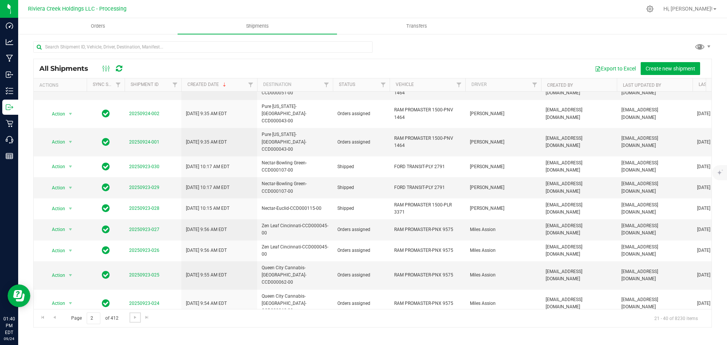
scroll to position [18, 0]
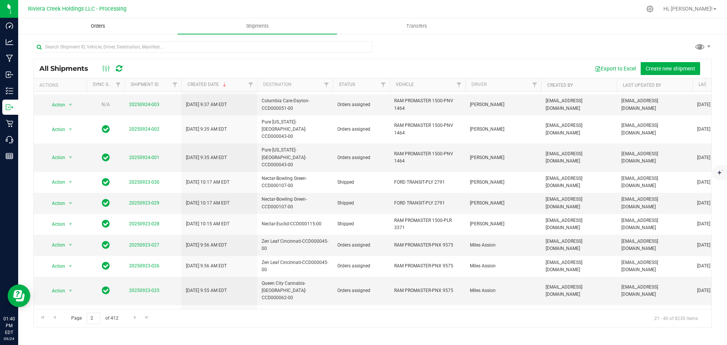
click at [97, 28] on span "Orders" at bounding box center [98, 26] width 35 height 7
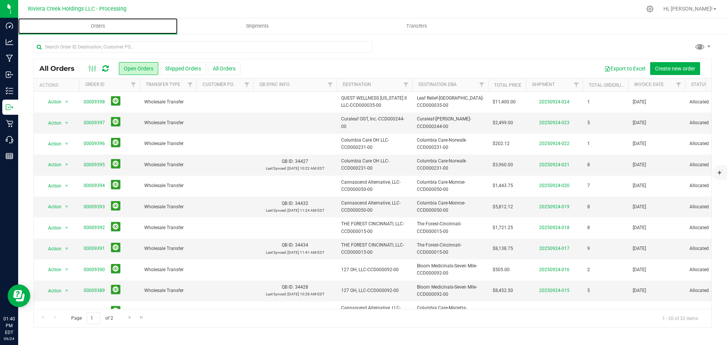
scroll to position [207, 0]
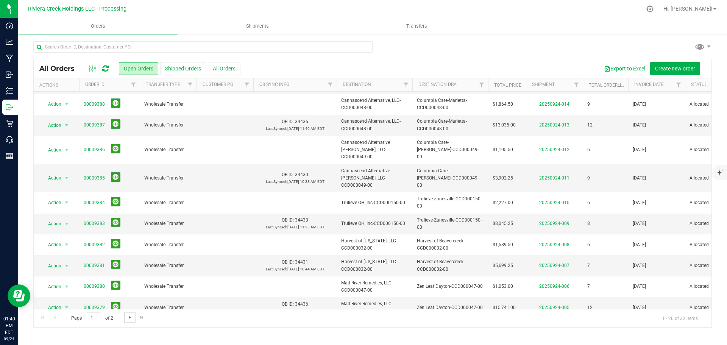
click at [129, 316] on span "Go to the next page" at bounding box center [130, 317] width 6 height 6
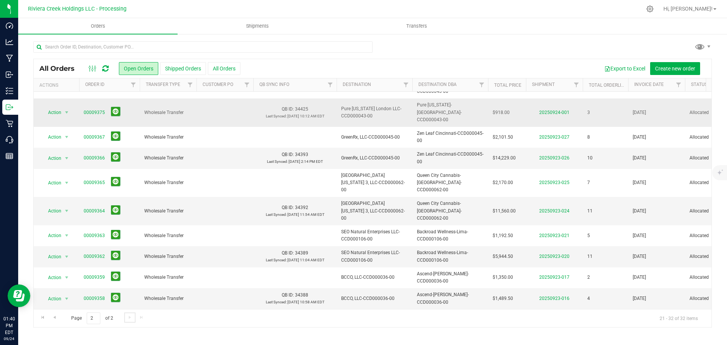
scroll to position [0, 0]
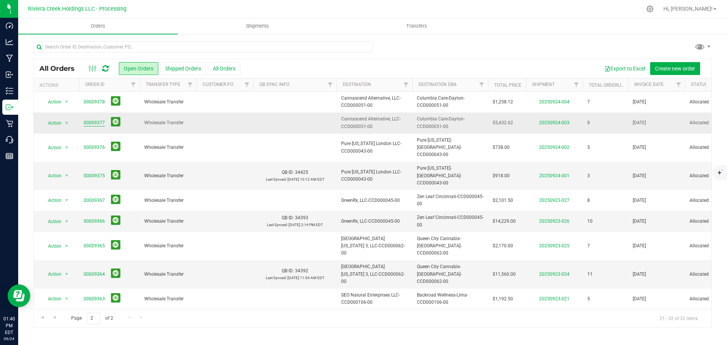
click at [94, 123] on link "00009377" at bounding box center [94, 122] width 21 height 7
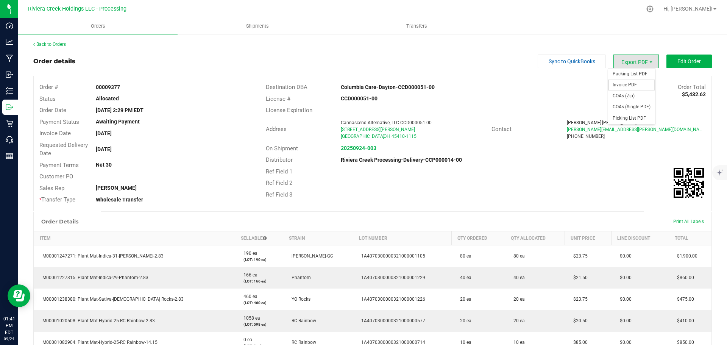
click at [626, 81] on span "Invoice PDF" at bounding box center [631, 85] width 47 height 11
click at [52, 44] on link "Back to Orders" at bounding box center [49, 44] width 33 height 5
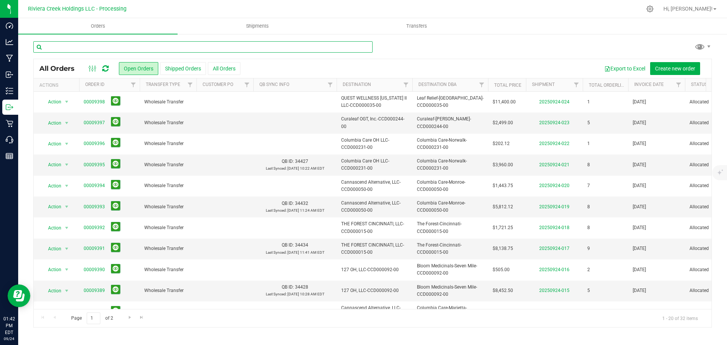
click at [66, 50] on input "text" at bounding box center [202, 46] width 339 height 11
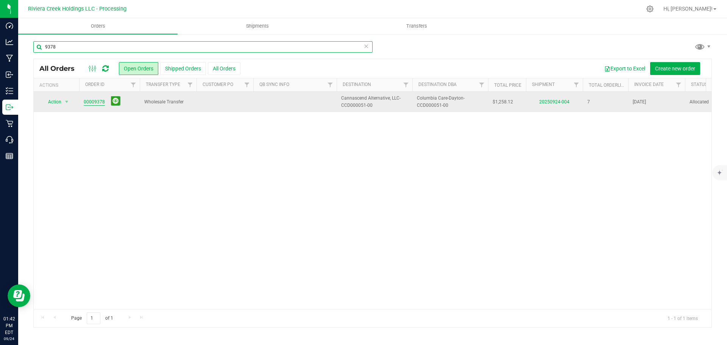
type input "9378"
click at [91, 102] on link "00009378" at bounding box center [94, 101] width 21 height 7
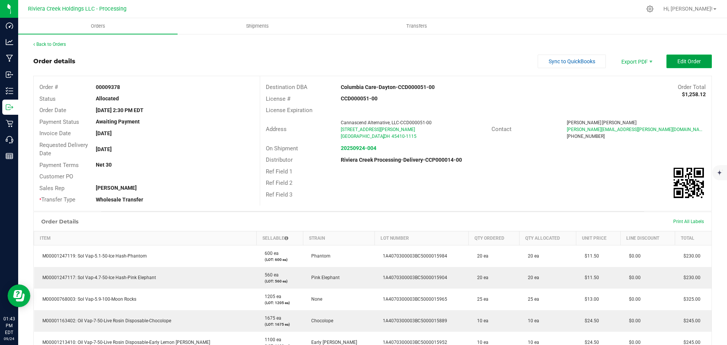
click at [677, 64] on span "Edit Order" at bounding box center [688, 61] width 23 height 6
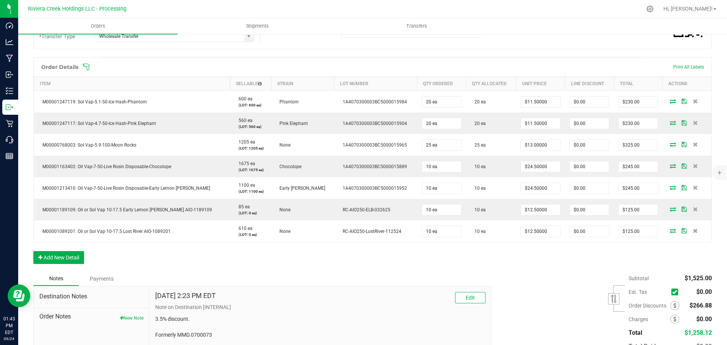
scroll to position [226, 0]
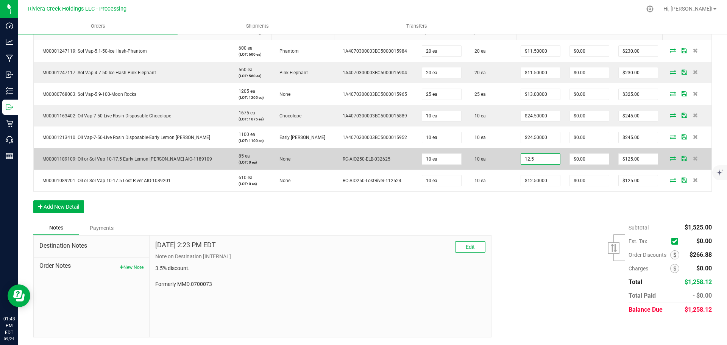
click at [525, 161] on input "12.5" at bounding box center [540, 159] width 39 height 11
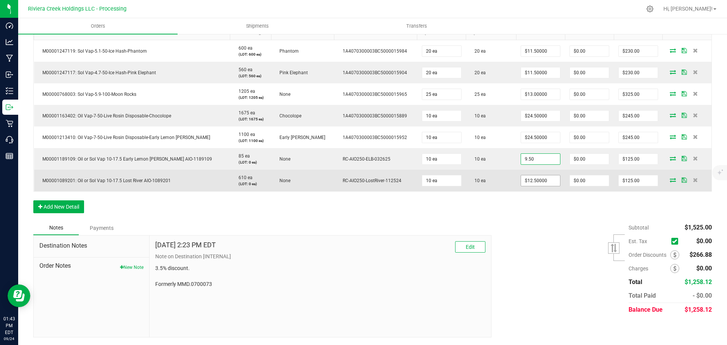
type input "$9.50000"
type input "0"
type input "$95.00"
click at [522, 178] on input "12.5" at bounding box center [540, 180] width 39 height 11
type input "$9.50000"
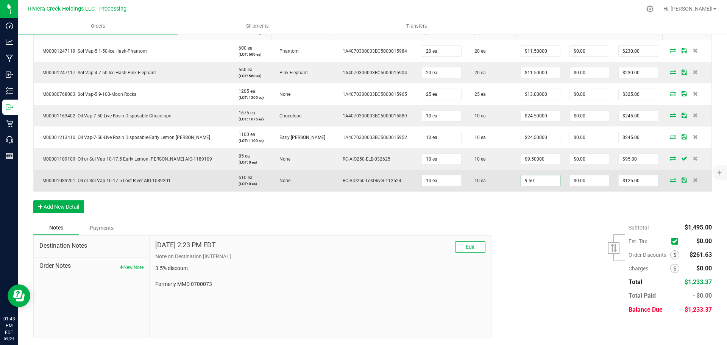
type input "0"
type input "$95.00"
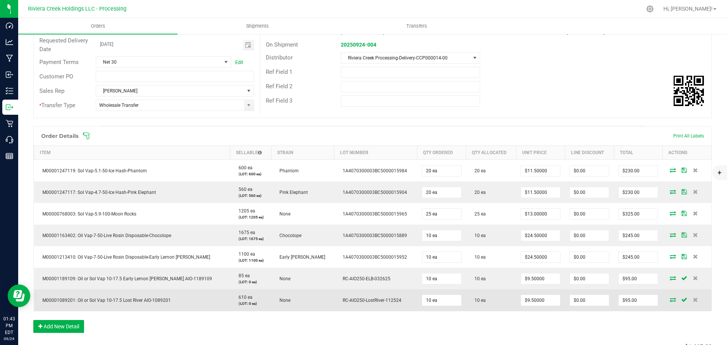
scroll to position [0, 0]
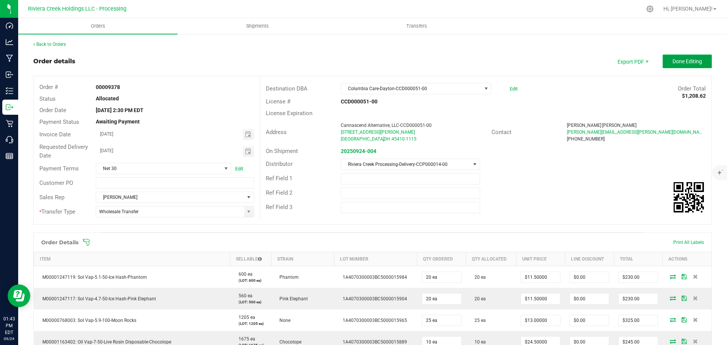
click at [671, 65] on button "Done Editing" at bounding box center [687, 62] width 49 height 14
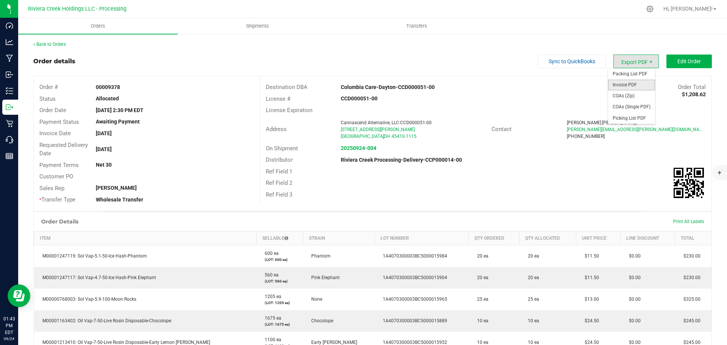
click at [619, 83] on span "Invoice PDF" at bounding box center [631, 85] width 47 height 11
click at [54, 46] on link "Back to Orders" at bounding box center [49, 44] width 33 height 5
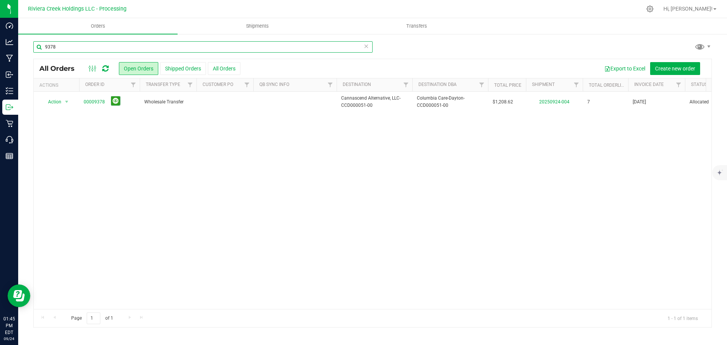
click at [59, 48] on input "9378" at bounding box center [202, 46] width 339 height 11
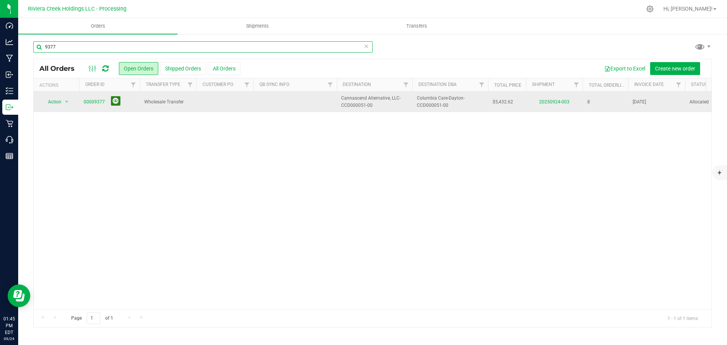
type input "9377"
click at [114, 102] on button at bounding box center [115, 100] width 9 height 9
drag, startPoint x: 70, startPoint y: 48, endPoint x: 37, endPoint y: 53, distance: 32.9
click at [37, 53] on div "9377" at bounding box center [202, 49] width 339 height 17
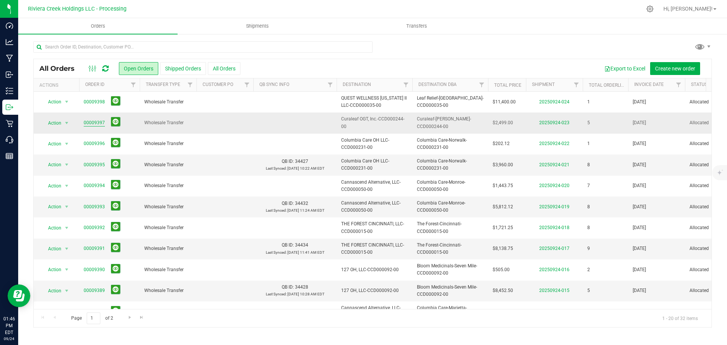
click at [94, 122] on link "00009397" at bounding box center [94, 122] width 21 height 7
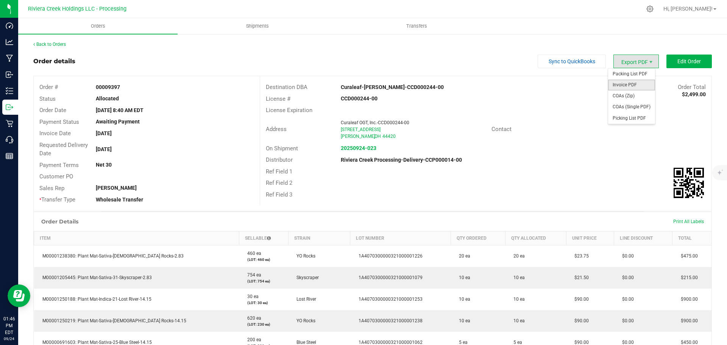
click at [619, 84] on span "Invoice PDF" at bounding box center [631, 85] width 47 height 11
click at [47, 42] on link "Back to Orders" at bounding box center [49, 44] width 33 height 5
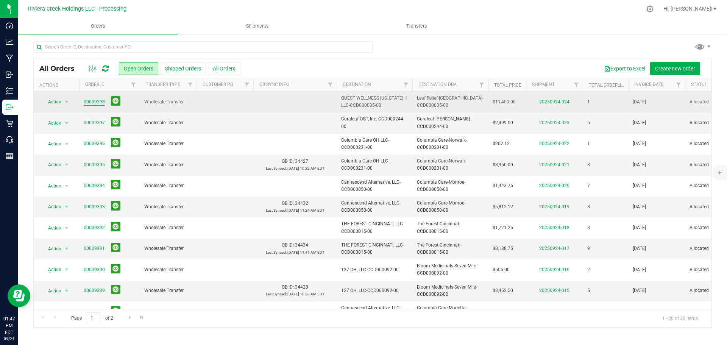
click at [85, 101] on link "00009398" at bounding box center [94, 101] width 21 height 7
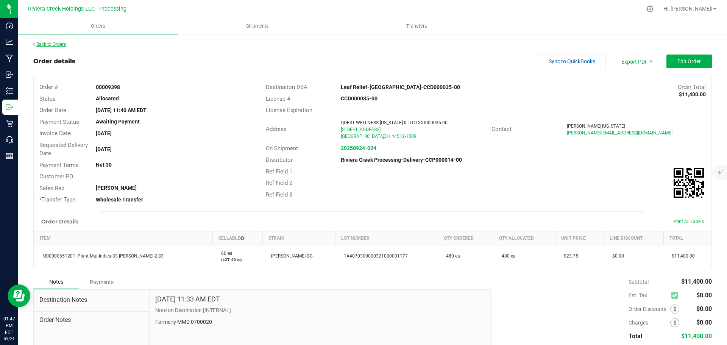
click at [63, 43] on link "Back to Orders" at bounding box center [49, 44] width 33 height 5
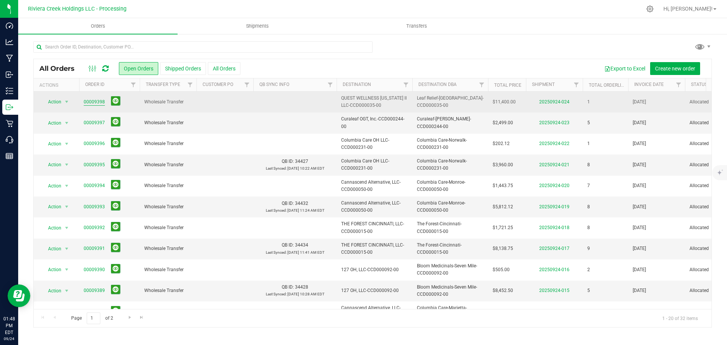
click at [90, 103] on link "00009398" at bounding box center [94, 101] width 21 height 7
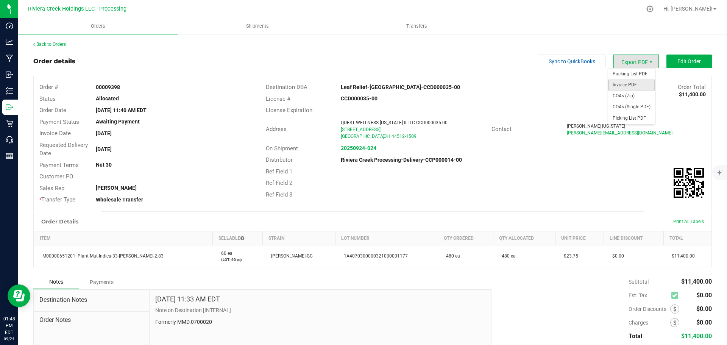
click at [624, 81] on span "Invoice PDF" at bounding box center [631, 85] width 47 height 11
click at [56, 42] on link "Back to Orders" at bounding box center [49, 44] width 33 height 5
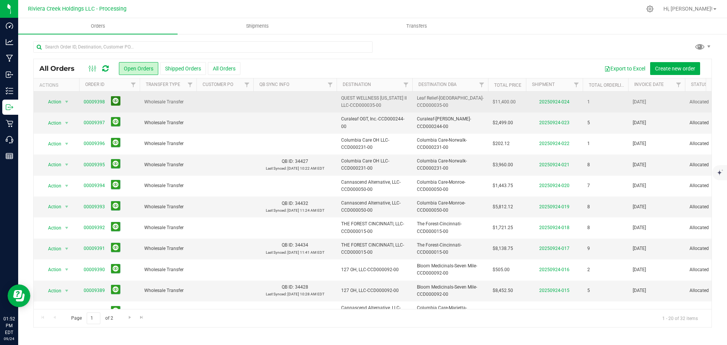
click at [114, 100] on button at bounding box center [115, 100] width 9 height 9
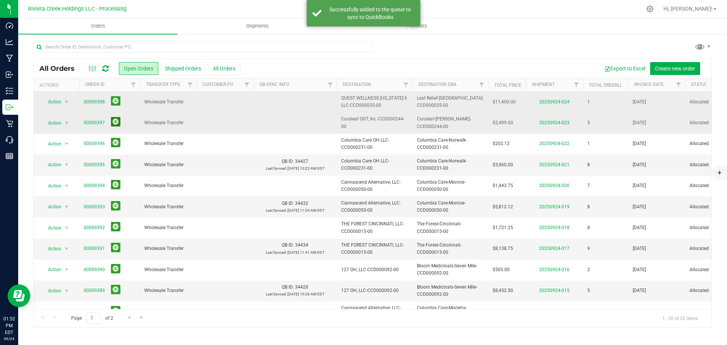
click at [115, 121] on button at bounding box center [115, 121] width 9 height 9
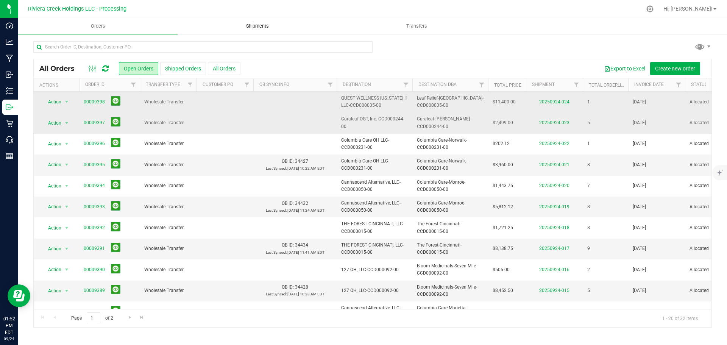
click at [257, 27] on span "Shipments" at bounding box center [257, 26] width 43 height 7
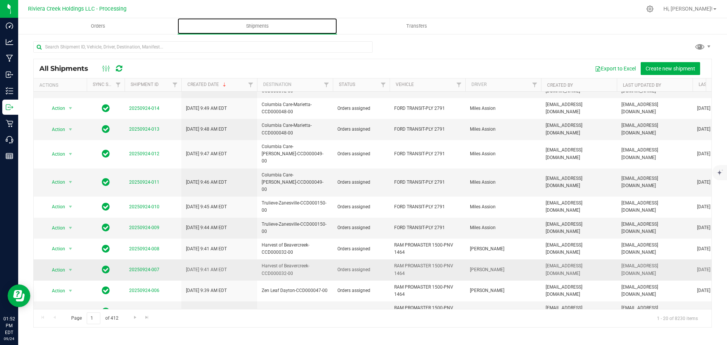
scroll to position [207, 0]
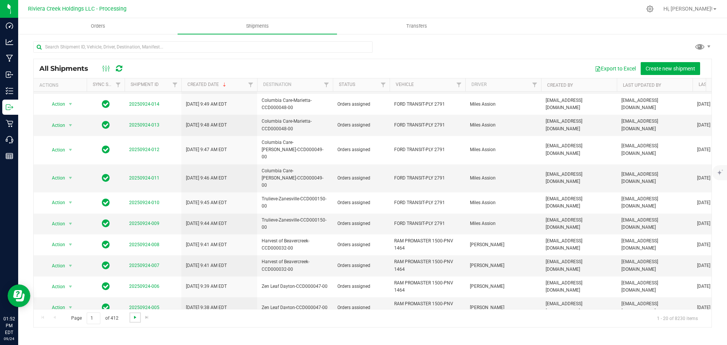
click at [136, 316] on span "Go to the next page" at bounding box center [135, 317] width 6 height 6
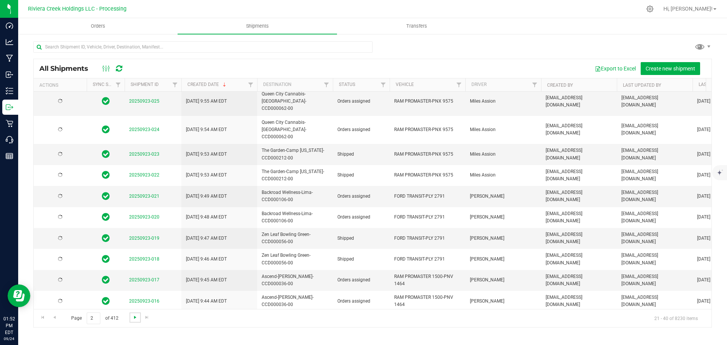
scroll to position [0, 0]
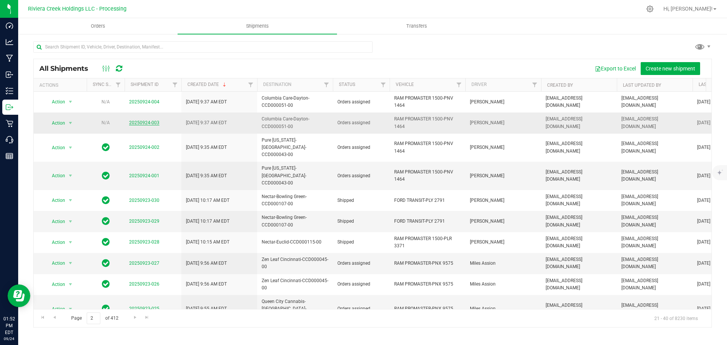
click at [140, 123] on link "20250924-003" at bounding box center [144, 122] width 30 height 5
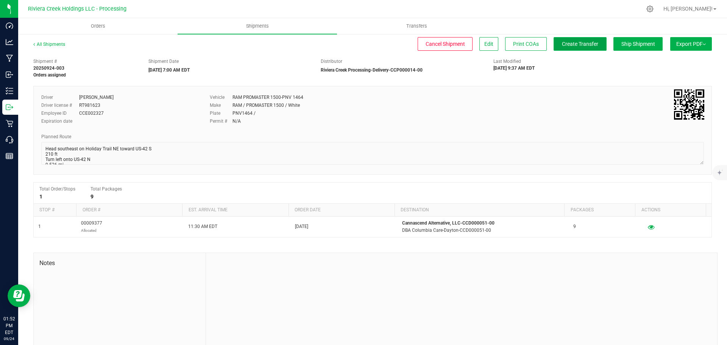
click at [562, 46] on span "Create Transfer" at bounding box center [580, 44] width 36 height 6
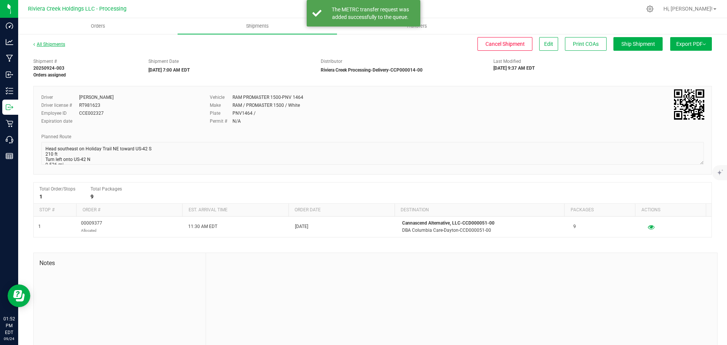
click at [51, 43] on link "All Shipments" at bounding box center [49, 44] width 32 height 5
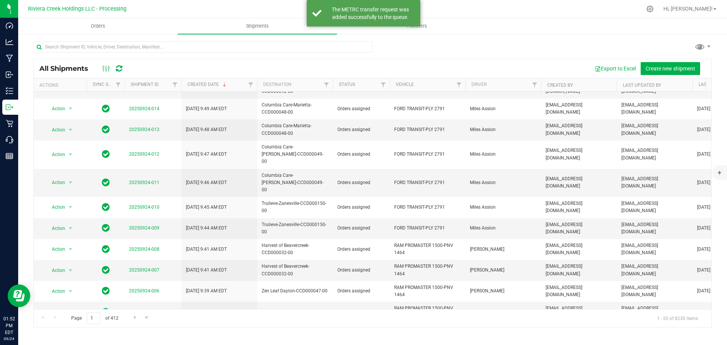
scroll to position [207, 0]
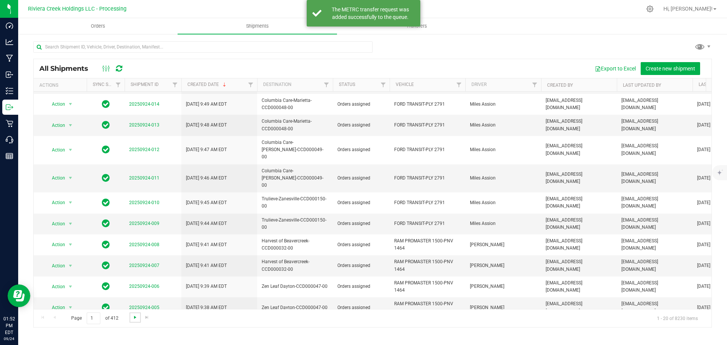
click at [134, 317] on span "Go to the next page" at bounding box center [135, 317] width 6 height 6
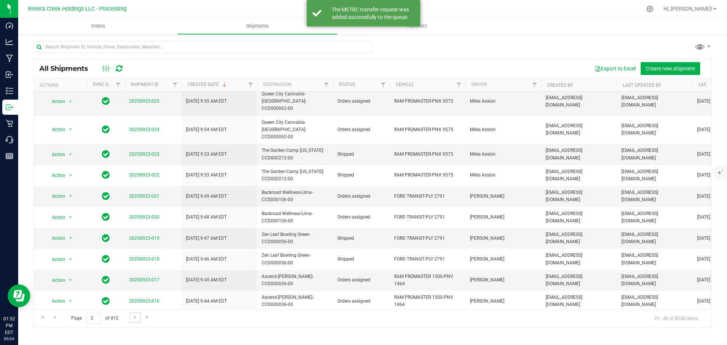
scroll to position [0, 0]
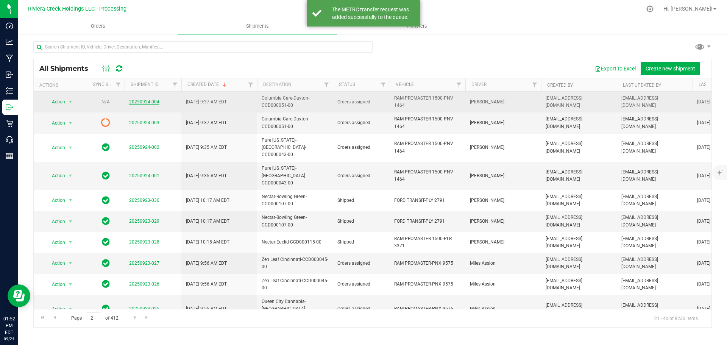
click at [139, 102] on link "20250924-004" at bounding box center [144, 101] width 30 height 5
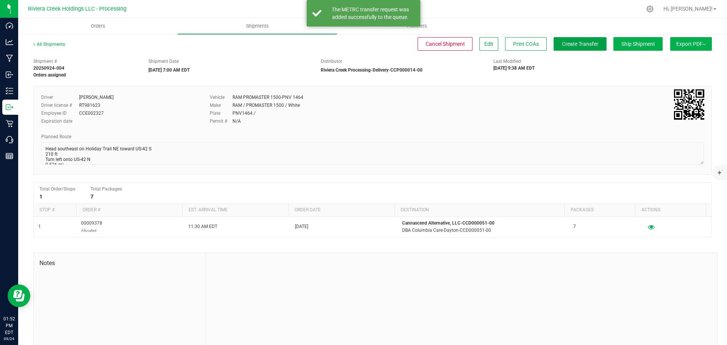
click at [568, 45] on span "Create Transfer" at bounding box center [580, 44] width 36 height 6
click at [54, 45] on link "All Shipments" at bounding box center [49, 44] width 32 height 5
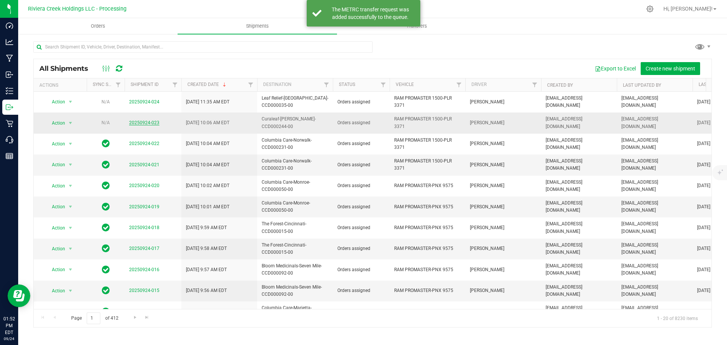
click at [139, 124] on link "20250924-023" at bounding box center [144, 122] width 30 height 5
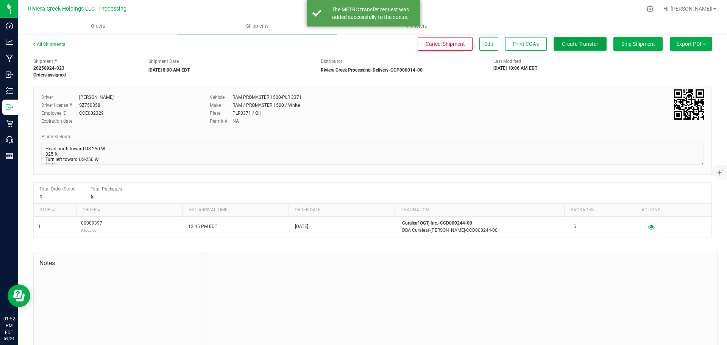
click at [562, 45] on span "Create Transfer" at bounding box center [580, 44] width 36 height 6
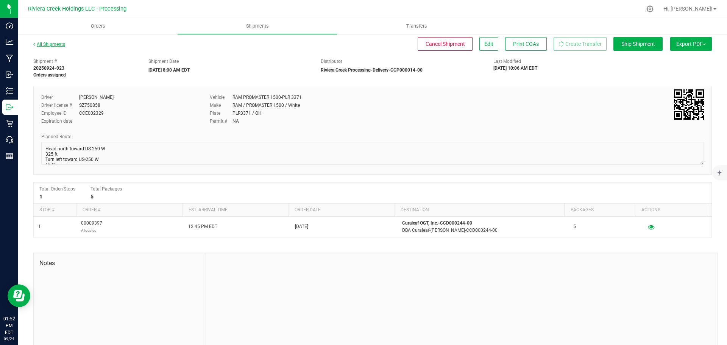
click at [58, 43] on link "All Shipments" at bounding box center [49, 44] width 32 height 5
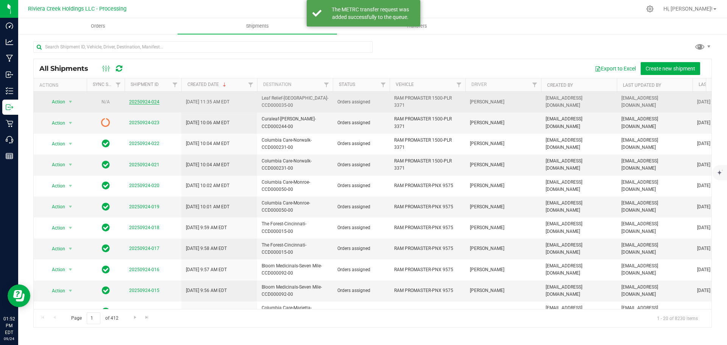
click at [144, 100] on link "20250924-024" at bounding box center [144, 101] width 30 height 5
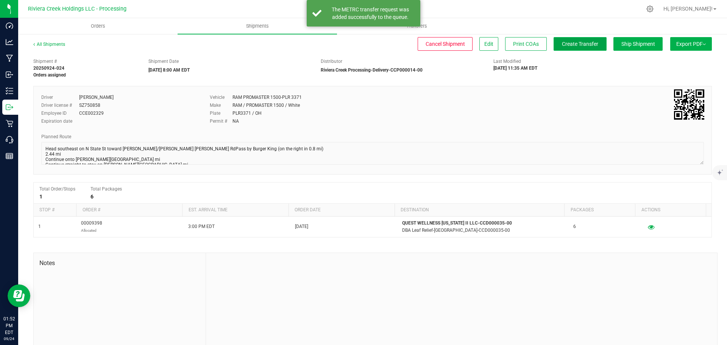
click at [562, 44] on span "Create Transfer" at bounding box center [580, 44] width 36 height 6
click at [47, 44] on link "All Shipments" at bounding box center [49, 44] width 32 height 5
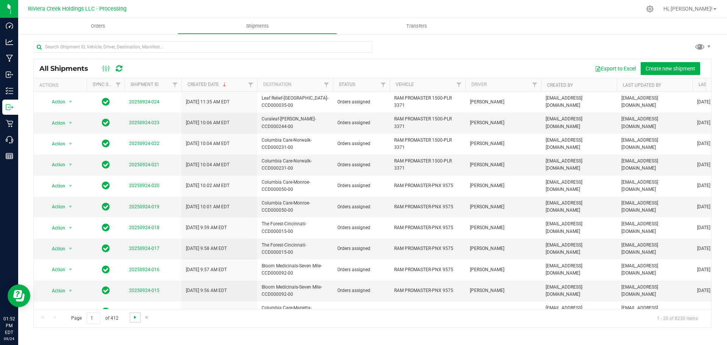
click at [134, 319] on span "Go to the next page" at bounding box center [135, 317] width 6 height 6
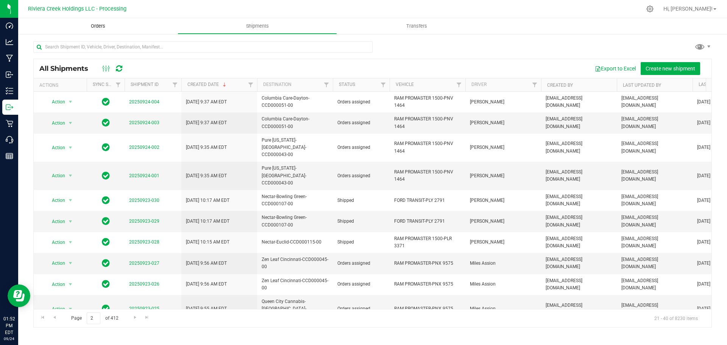
click at [94, 24] on span "Orders" at bounding box center [98, 26] width 35 height 7
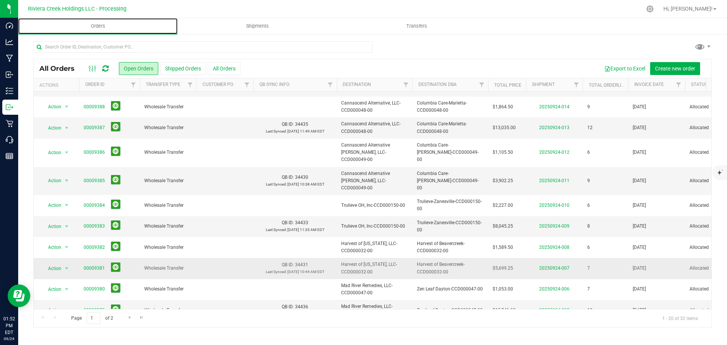
scroll to position [207, 0]
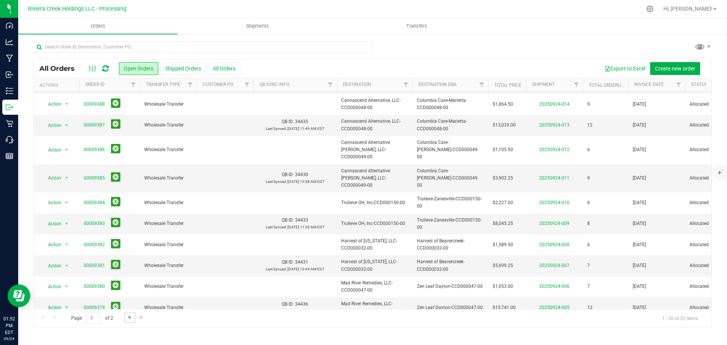
click at [128, 318] on span "Go to the next page" at bounding box center [130, 317] width 6 height 6
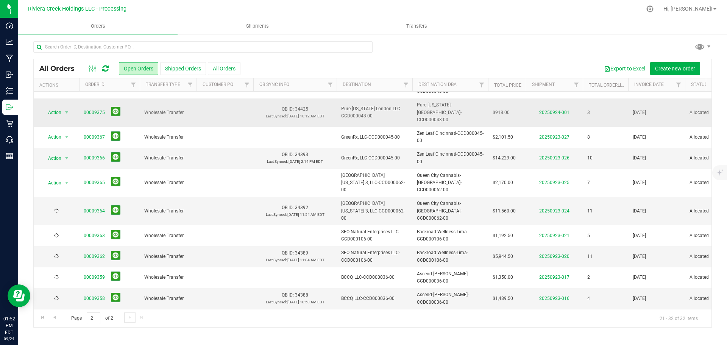
scroll to position [0, 0]
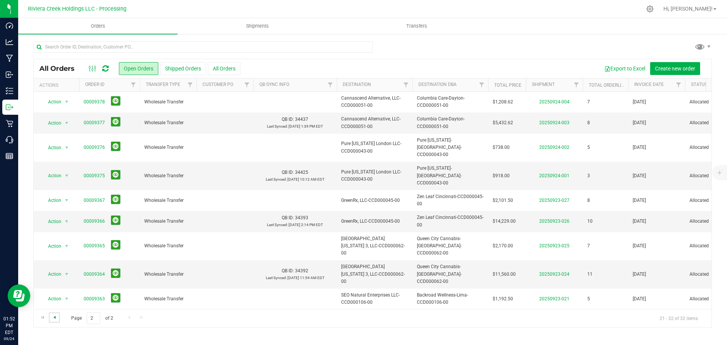
click at [57, 317] on span "Go to the previous page" at bounding box center [54, 317] width 6 height 6
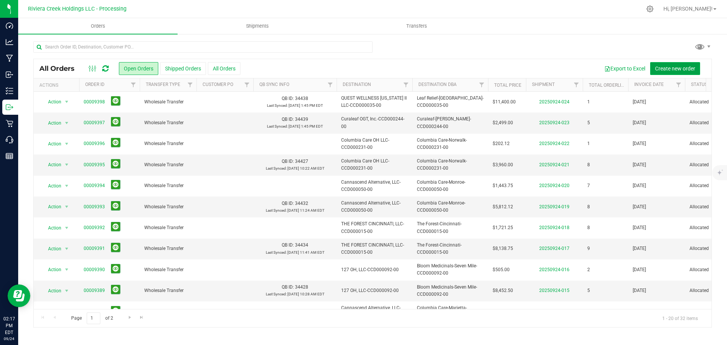
click at [670, 66] on span "Create new order" at bounding box center [675, 68] width 40 height 6
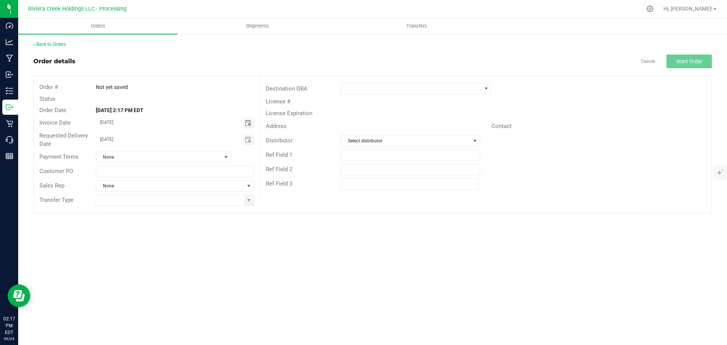
click at [248, 122] on span "Toggle calendar" at bounding box center [248, 123] width 6 height 6
click at [186, 196] on span "26" at bounding box center [185, 198] width 11 height 12
type input "09/26/2025"
click at [246, 138] on span "Toggle calendar" at bounding box center [248, 140] width 6 height 6
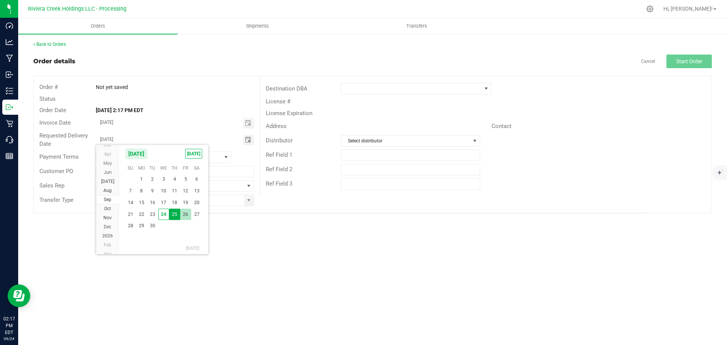
click at [186, 214] on span "26" at bounding box center [185, 215] width 11 height 12
type input "09/26/2025"
click at [249, 201] on span at bounding box center [249, 200] width 6 height 6
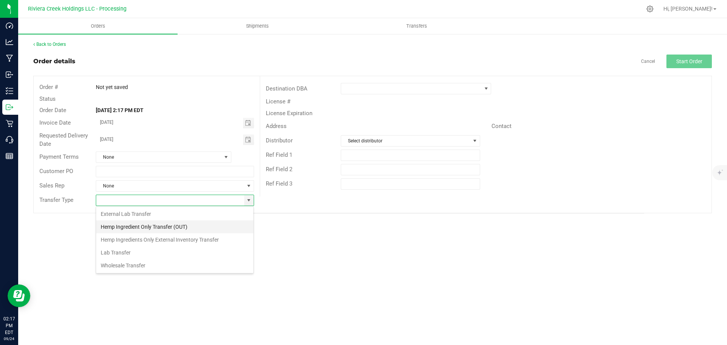
scroll to position [11, 158]
click at [122, 263] on li "Wholesale Transfer" at bounding box center [174, 265] width 157 height 13
type input "Wholesale Transfer"
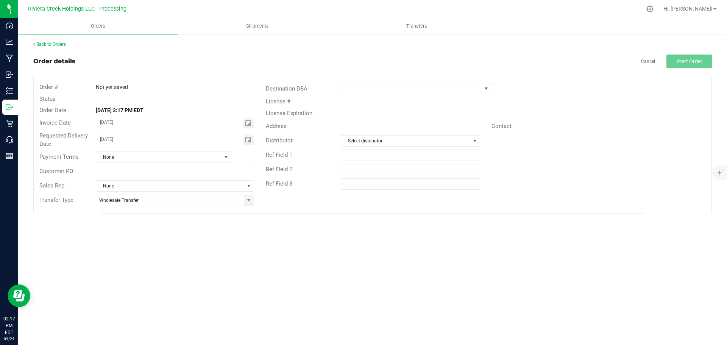
click at [367, 92] on span at bounding box center [411, 88] width 140 height 11
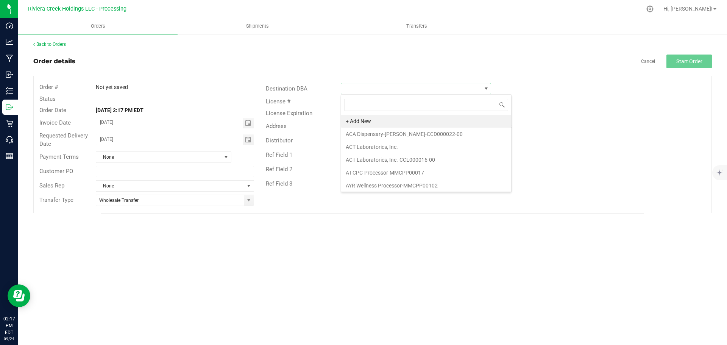
scroll to position [11, 150]
type input "bloom"
click at [369, 123] on li "Bloom Medicinals-Akron-CCD000093-00" at bounding box center [426, 121] width 170 height 13
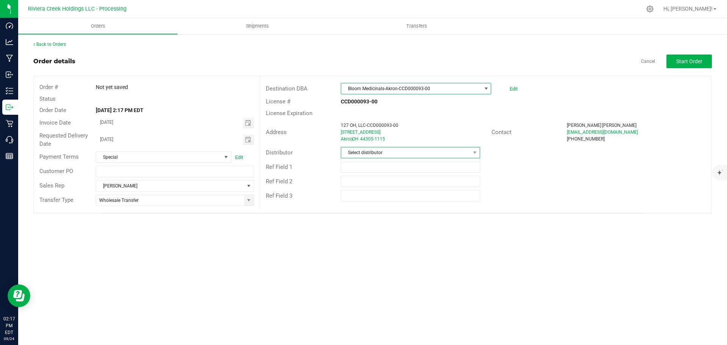
click at [360, 151] on span "Select distributor" at bounding box center [405, 152] width 129 height 11
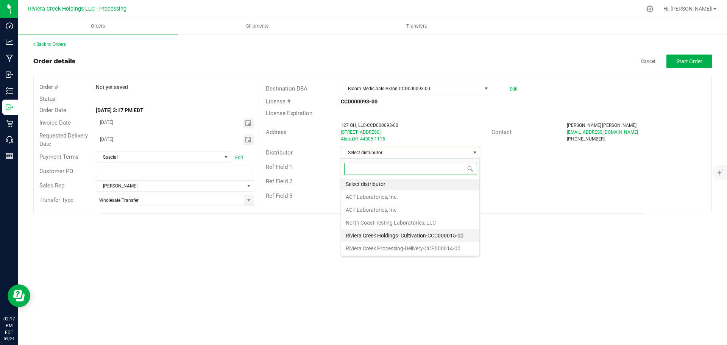
scroll to position [2, 0]
click at [368, 248] on li "Riviera Creek Processing-Delivery-CCP000014-00" at bounding box center [410, 248] width 138 height 13
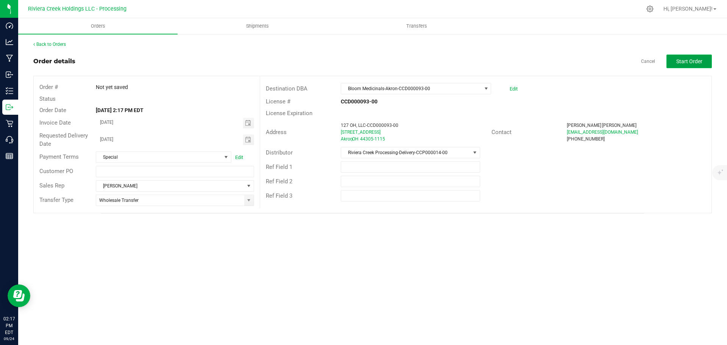
click at [677, 56] on button "Start Order" at bounding box center [688, 62] width 45 height 14
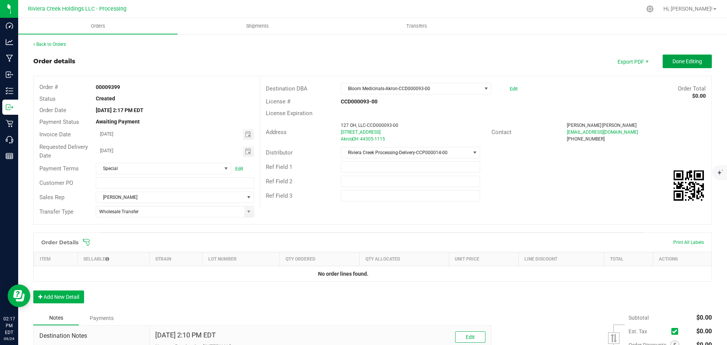
click at [677, 64] on span "Done Editing" at bounding box center [687, 61] width 30 height 6
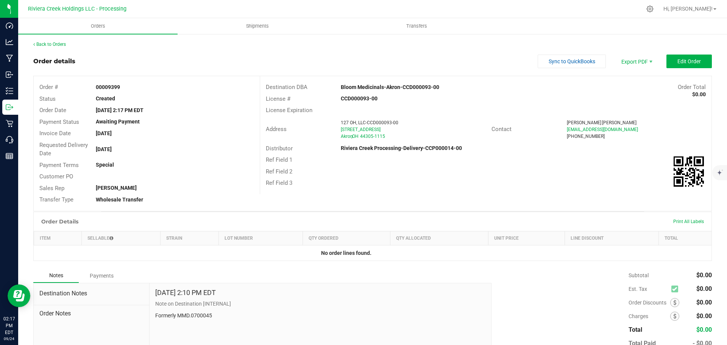
drag, startPoint x: 94, startPoint y: 87, endPoint x: 145, endPoint y: 90, distance: 51.6
click at [145, 90] on div "00009399" at bounding box center [174, 87] width 169 height 8
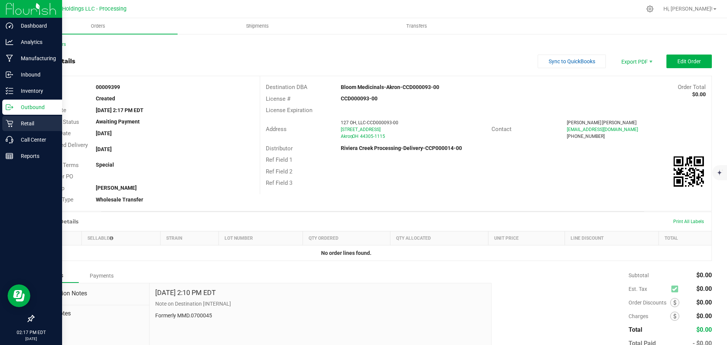
copy strong "00009399"
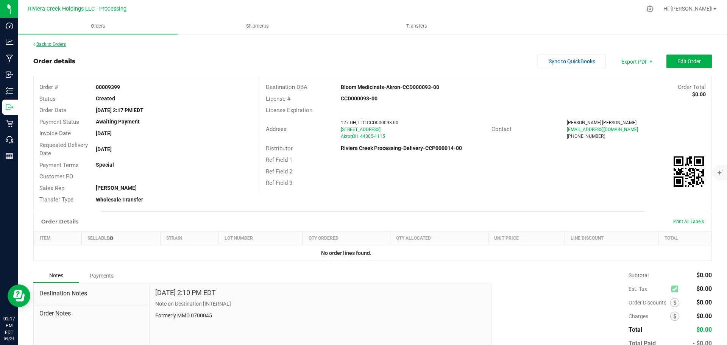
click at [51, 43] on link "Back to Orders" at bounding box center [49, 44] width 33 height 5
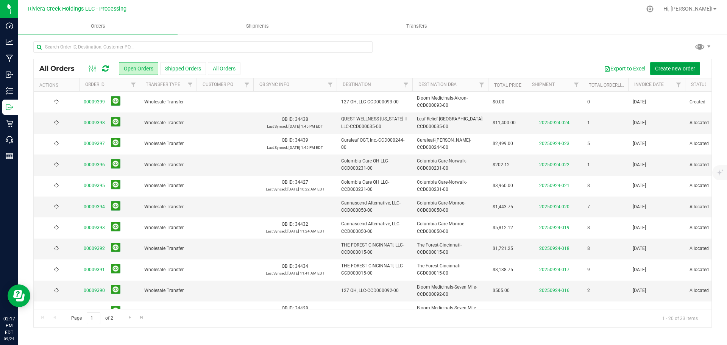
click at [665, 71] on span "Create new order" at bounding box center [675, 68] width 40 height 6
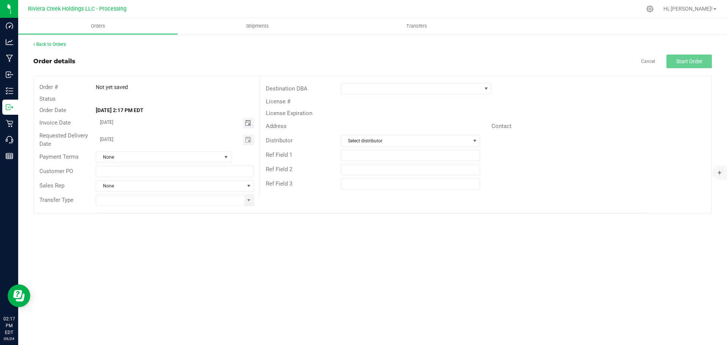
click at [248, 123] on span "Toggle calendar" at bounding box center [248, 123] width 6 height 6
click at [188, 200] on span "26" at bounding box center [185, 198] width 11 height 12
type input "09/26/2025"
click at [245, 139] on span "Toggle calendar" at bounding box center [248, 140] width 6 height 6
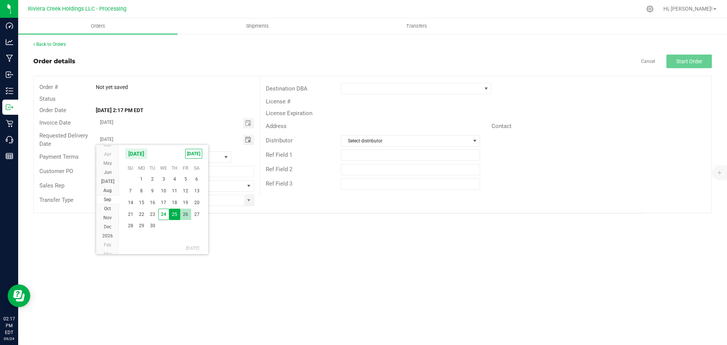
click at [186, 216] on span "26" at bounding box center [185, 215] width 11 height 12
type input "09/26/2025"
click at [249, 202] on span at bounding box center [249, 200] width 6 height 6
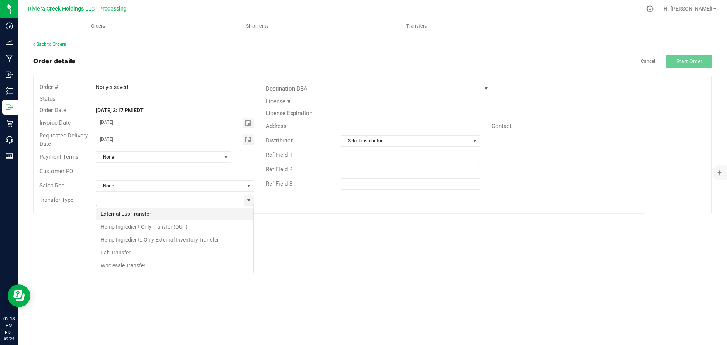
scroll to position [11, 158]
click at [115, 266] on li "Wholesale Transfer" at bounding box center [174, 265] width 157 height 13
type input "Wholesale Transfer"
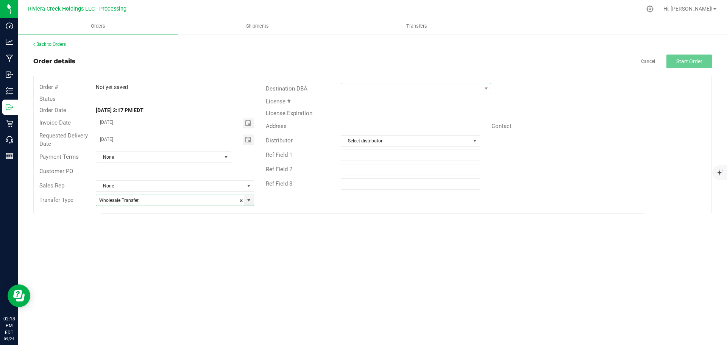
click at [348, 90] on span at bounding box center [411, 88] width 140 height 11
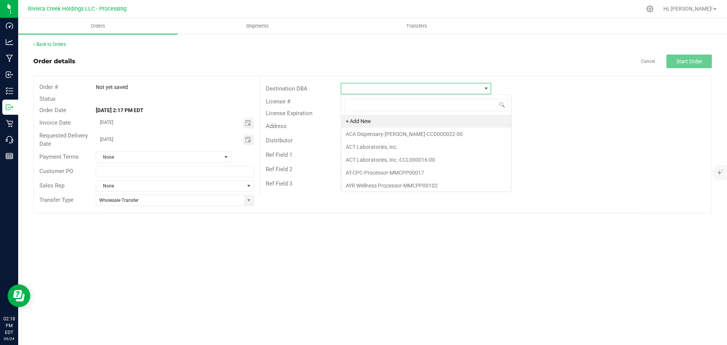
scroll to position [11, 150]
type input "bloo"
click at [360, 120] on li "Bloom Medicinals-Akron-CCD000093-00" at bounding box center [426, 121] width 170 height 13
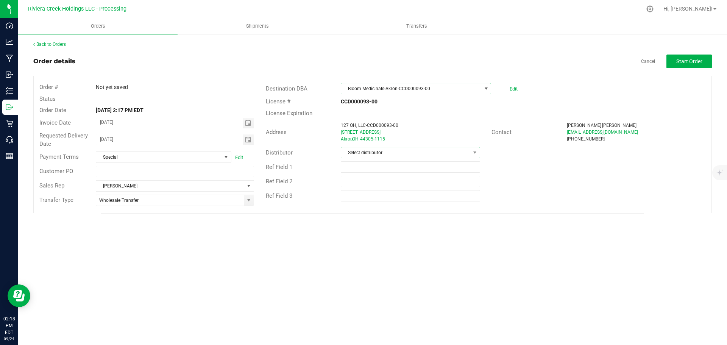
click at [360, 154] on span "Select distributor" at bounding box center [405, 152] width 129 height 11
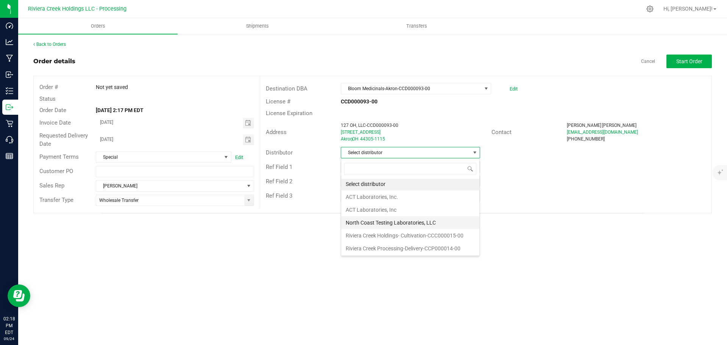
scroll to position [2, 0]
click at [368, 250] on li "Riviera Creek Processing-Delivery-CCP000014-00" at bounding box center [410, 248] width 138 height 13
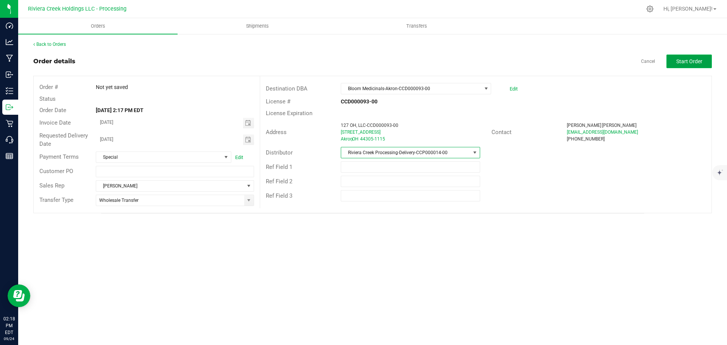
click at [678, 61] on span "Start Order" at bounding box center [689, 61] width 26 height 6
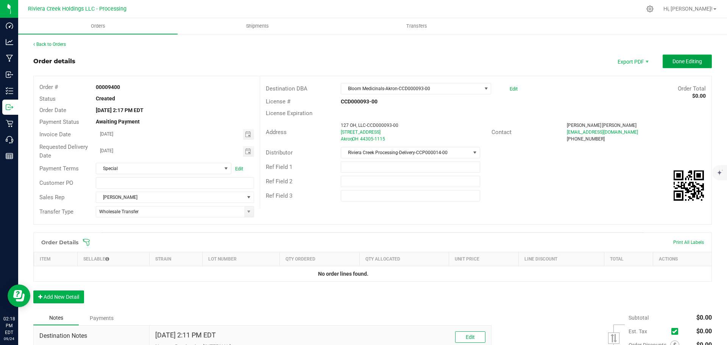
click at [673, 61] on span "Done Editing" at bounding box center [687, 61] width 30 height 6
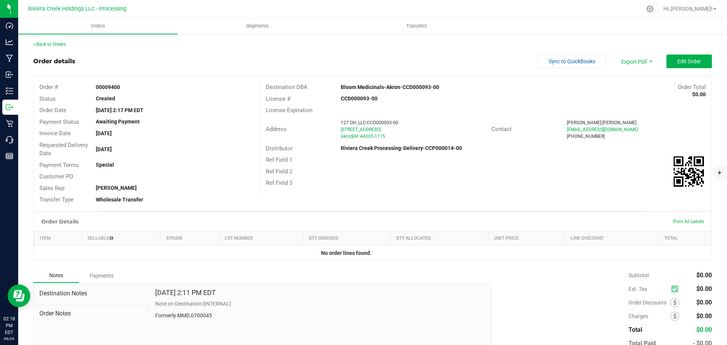
drag, startPoint x: 94, startPoint y: 86, endPoint x: 125, endPoint y: 89, distance: 31.9
click at [125, 89] on div "00009400" at bounding box center [174, 87] width 169 height 8
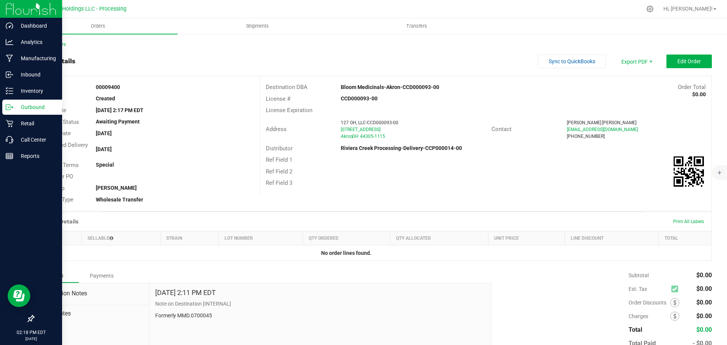
copy strong "00009400"
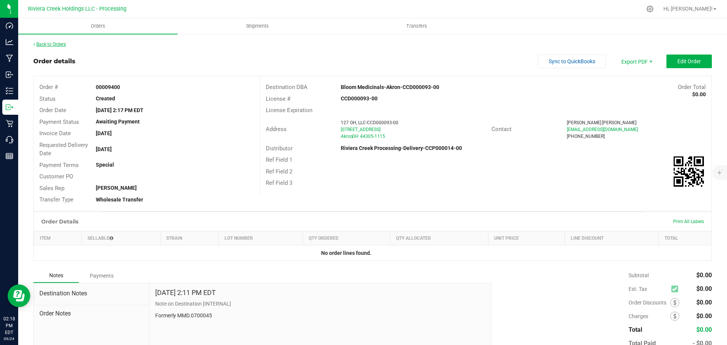
click at [51, 43] on link "Back to Orders" at bounding box center [49, 44] width 33 height 5
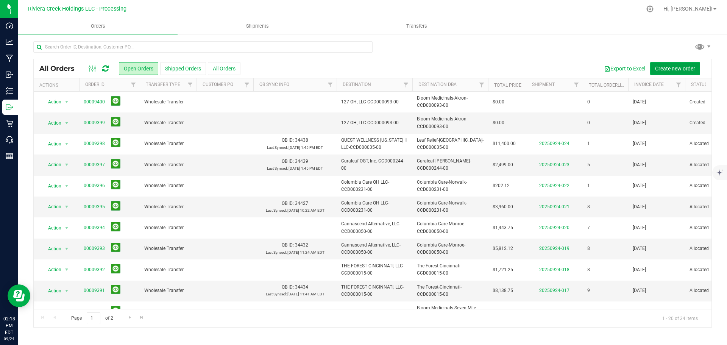
click at [676, 70] on span "Create new order" at bounding box center [675, 68] width 40 height 6
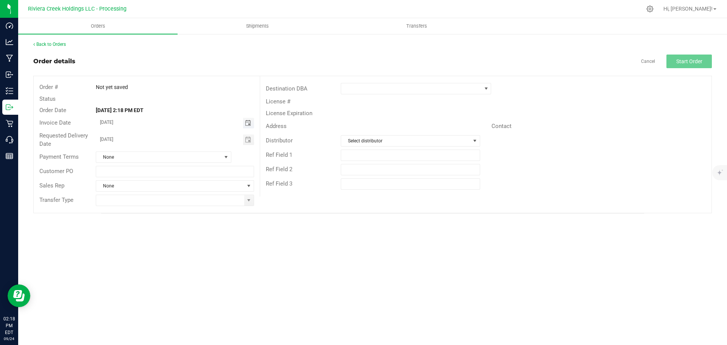
click at [248, 125] on span "Toggle calendar" at bounding box center [248, 123] width 6 height 6
click at [184, 199] on span "26" at bounding box center [185, 198] width 11 height 12
type input "09/26/2025"
click at [248, 140] on span "Toggle calendar" at bounding box center [248, 140] width 6 height 6
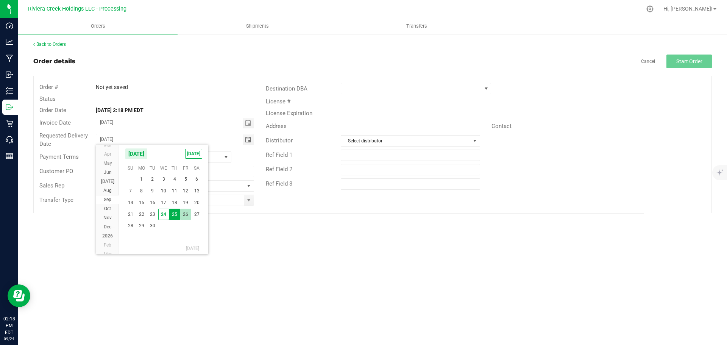
click at [187, 216] on span "26" at bounding box center [185, 215] width 11 height 12
type input "09/26/2025"
click at [247, 202] on span at bounding box center [249, 200] width 6 height 6
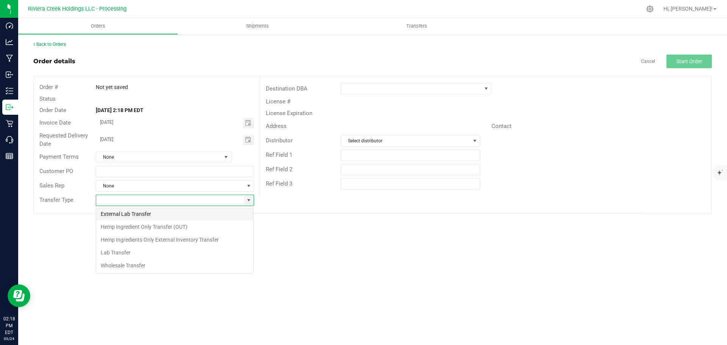
scroll to position [11, 158]
click at [125, 265] on li "Wholesale Transfer" at bounding box center [174, 265] width 157 height 13
type input "Wholesale Transfer"
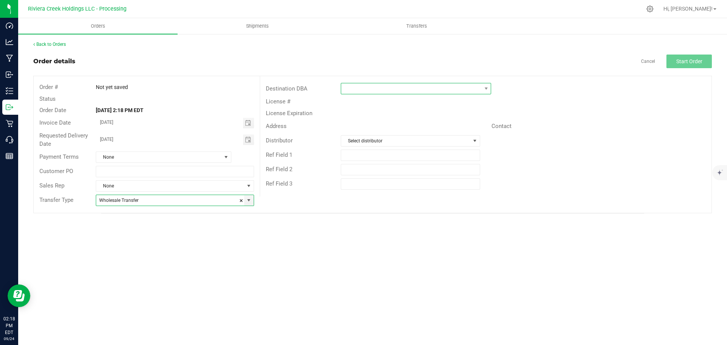
click at [357, 87] on span at bounding box center [411, 88] width 140 height 11
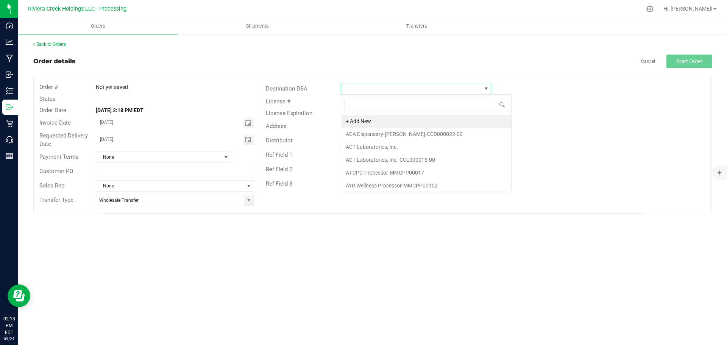
scroll to position [11, 150]
type input "bloo"
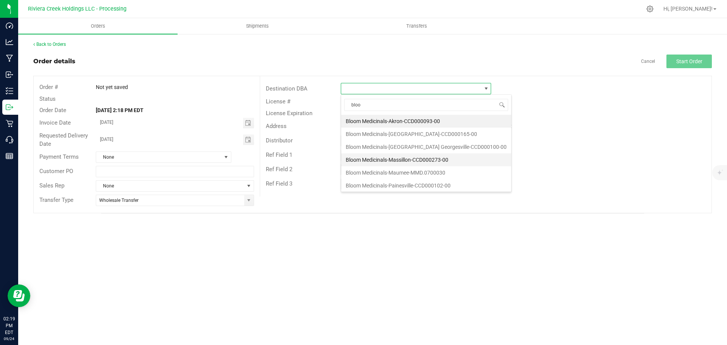
click at [362, 162] on li "Bloom Medicinals-Massillon-CCD000273-00" at bounding box center [426, 159] width 170 height 13
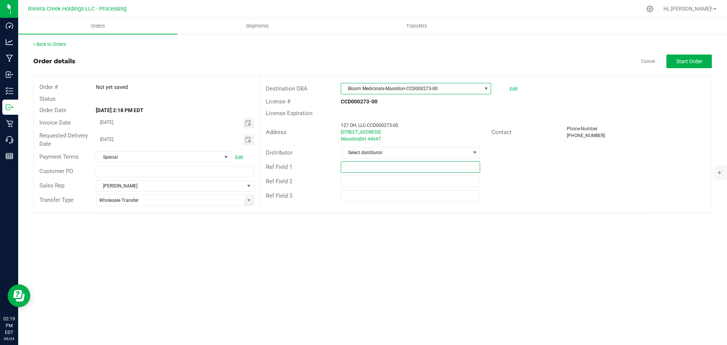
click at [365, 165] on input "text" at bounding box center [410, 166] width 139 height 11
click at [372, 151] on span "Select distributor" at bounding box center [405, 152] width 129 height 11
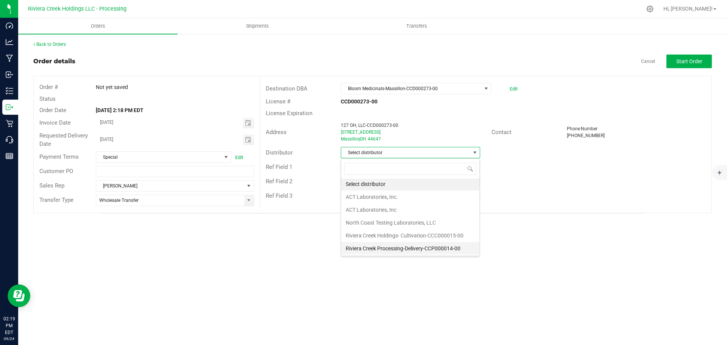
scroll to position [2, 0]
click at [387, 243] on li "Riviera Creek Processing-Delivery-CCP000014-00" at bounding box center [410, 248] width 138 height 13
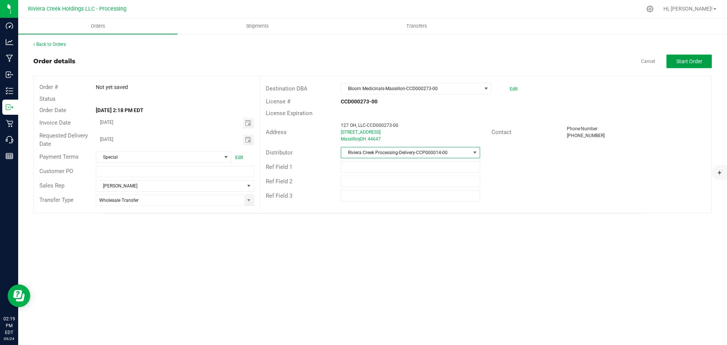
click at [675, 66] on button "Start Order" at bounding box center [688, 62] width 45 height 14
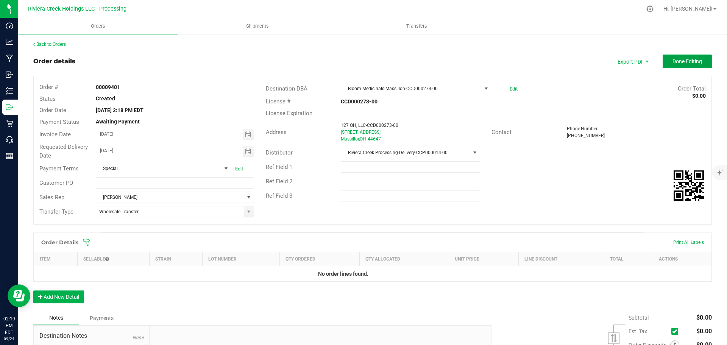
click at [677, 63] on span "Done Editing" at bounding box center [687, 61] width 30 height 6
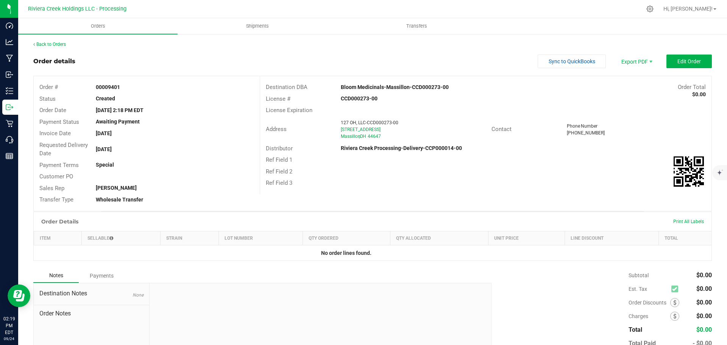
drag, startPoint x: 95, startPoint y: 89, endPoint x: 121, endPoint y: 90, distance: 25.4
click at [121, 90] on div "00009401" at bounding box center [174, 87] width 169 height 8
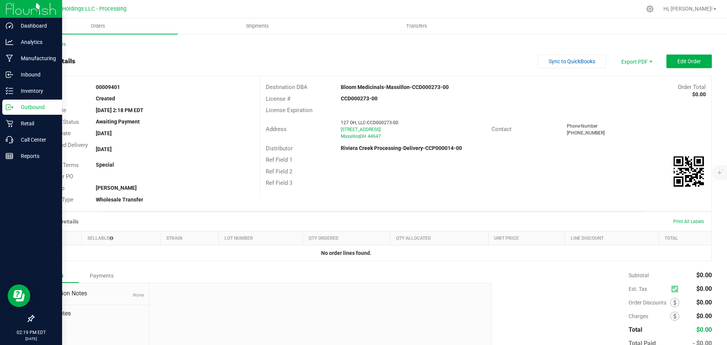
copy strong "00009401"
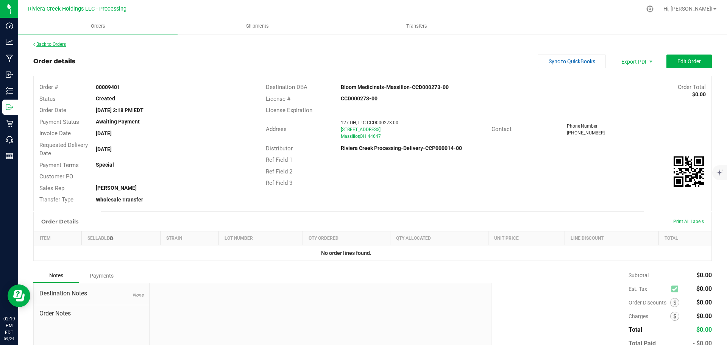
click at [53, 44] on link "Back to Orders" at bounding box center [49, 44] width 33 height 5
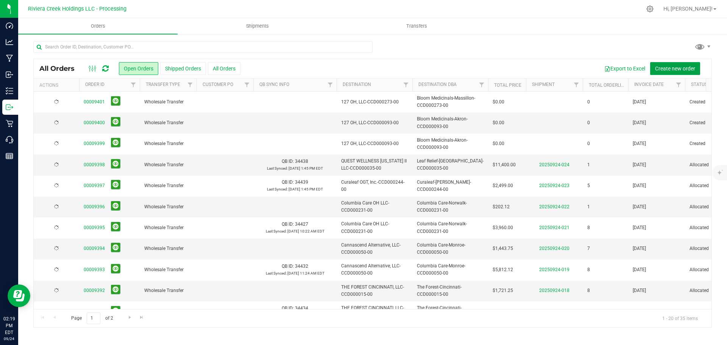
click at [667, 70] on span "Create new order" at bounding box center [675, 68] width 40 height 6
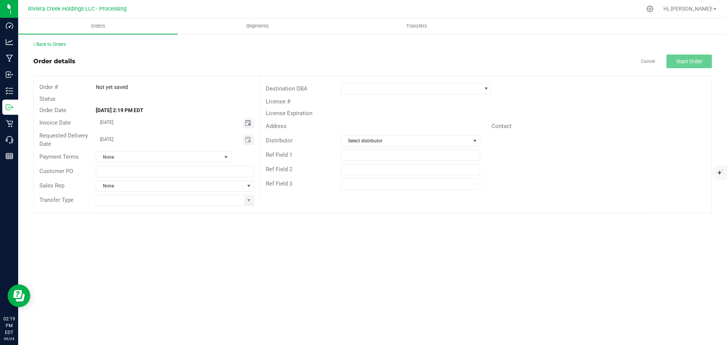
click at [248, 123] on span "Toggle calendar" at bounding box center [248, 123] width 6 height 6
click at [184, 199] on span "26" at bounding box center [185, 198] width 11 height 12
type input "09/26/2025"
click at [248, 140] on span "Toggle calendar" at bounding box center [248, 140] width 6 height 6
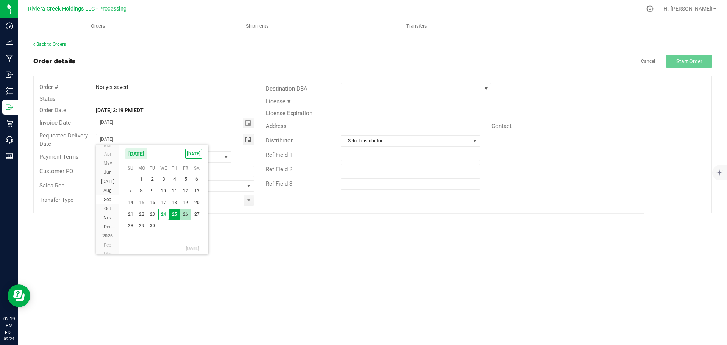
click at [187, 214] on span "26" at bounding box center [185, 215] width 11 height 12
type input "09/26/2025"
click at [248, 202] on span at bounding box center [249, 200] width 6 height 6
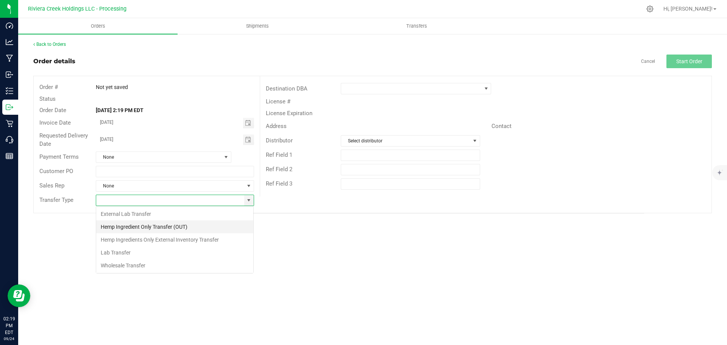
scroll to position [11, 158]
drag, startPoint x: 130, startPoint y: 263, endPoint x: 267, endPoint y: 203, distance: 149.8
click at [131, 263] on li "Wholesale Transfer" at bounding box center [174, 265] width 157 height 13
type input "Wholesale Transfer"
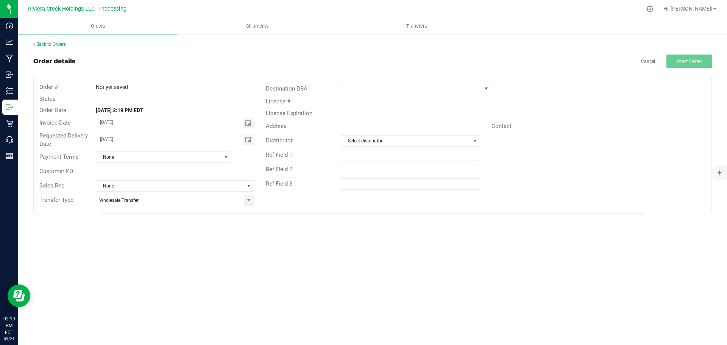
click at [364, 90] on span at bounding box center [411, 88] width 140 height 11
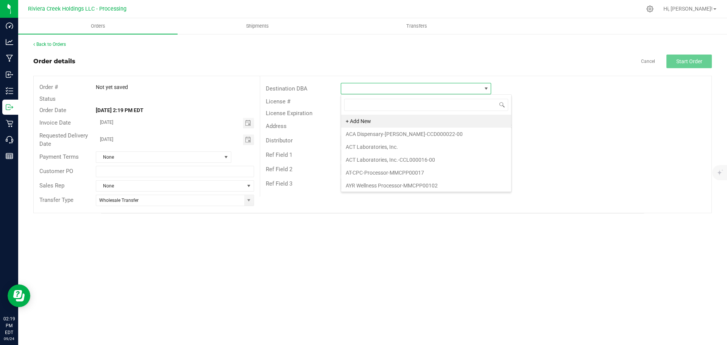
scroll to position [11, 150]
type input "blo"
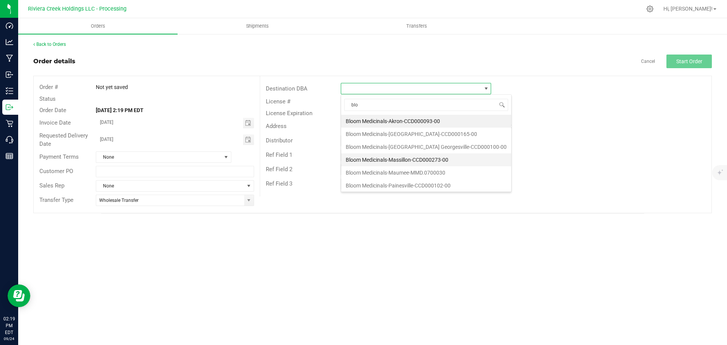
click at [382, 163] on li "Bloom Medicinals-Massillon-CCD000273-00" at bounding box center [426, 159] width 170 height 13
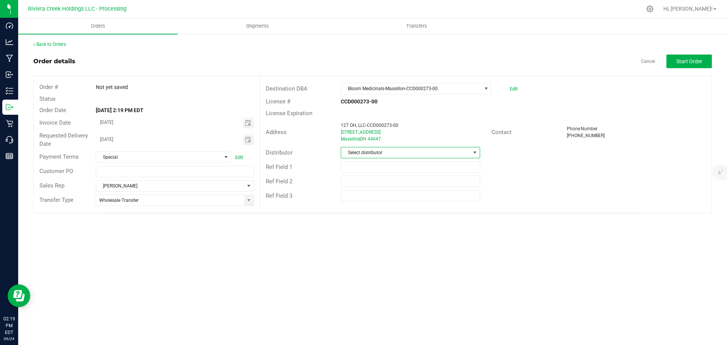
click at [379, 152] on span "Select distributor" at bounding box center [405, 152] width 129 height 11
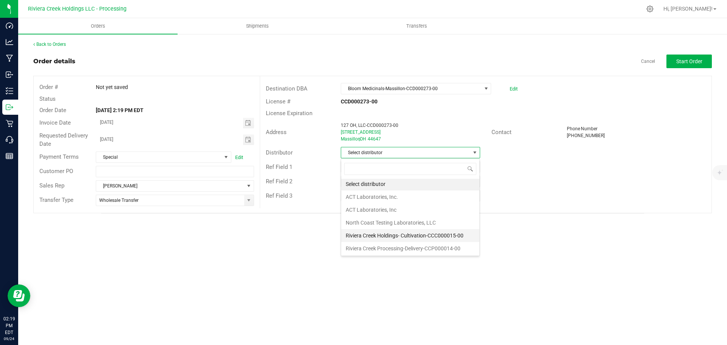
scroll to position [2, 0]
click at [383, 246] on li "Riviera Creek Processing-Delivery-CCP000014-00" at bounding box center [410, 248] width 138 height 13
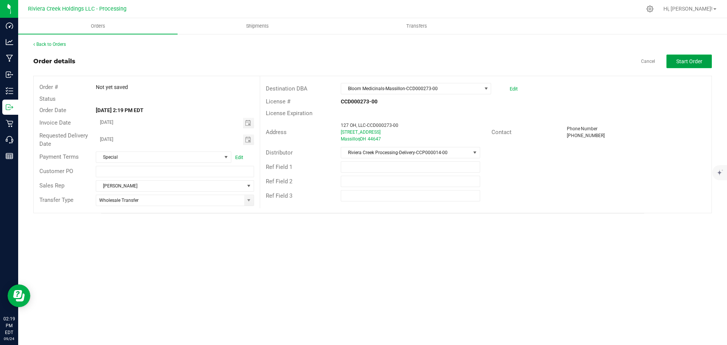
click at [682, 61] on span "Start Order" at bounding box center [689, 61] width 26 height 6
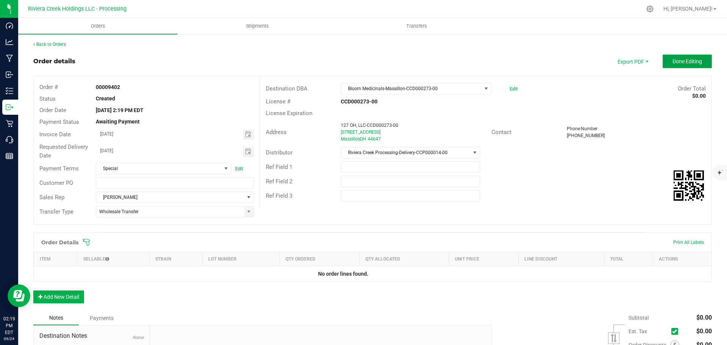
click at [682, 61] on span "Done Editing" at bounding box center [687, 61] width 30 height 6
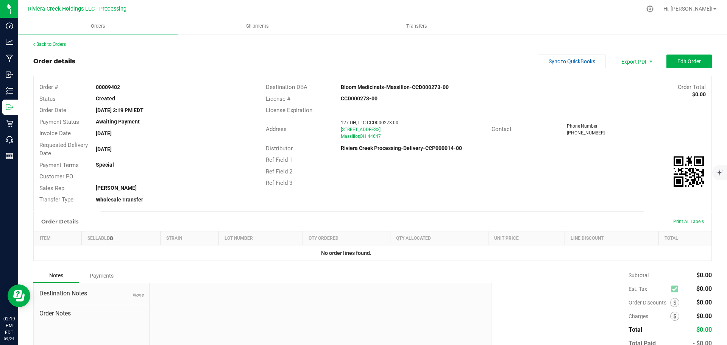
drag, startPoint x: 94, startPoint y: 86, endPoint x: 120, endPoint y: 89, distance: 26.7
click at [120, 89] on div "00009402" at bounding box center [174, 87] width 169 height 8
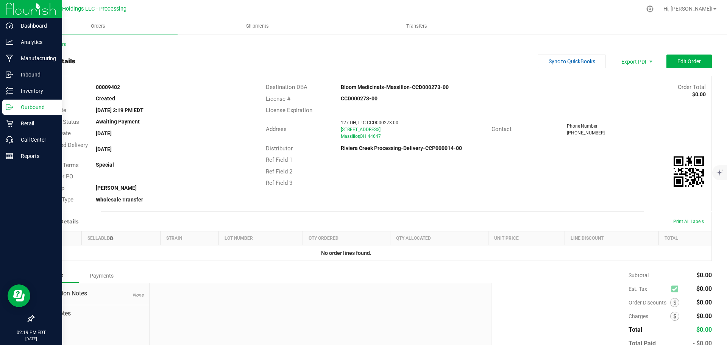
copy strong "00009402"
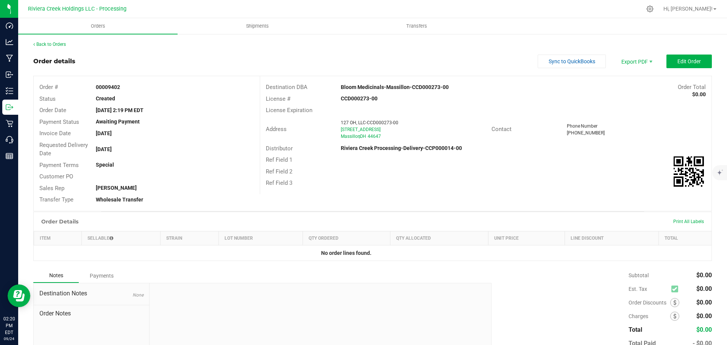
click at [143, 91] on div "00009402" at bounding box center [174, 87] width 169 height 8
drag, startPoint x: 95, startPoint y: 87, endPoint x: 121, endPoint y: 88, distance: 25.8
click at [121, 88] on div "00009402" at bounding box center [174, 87] width 169 height 8
copy strong "00009402"
click at [47, 45] on link "Back to Orders" at bounding box center [49, 44] width 33 height 5
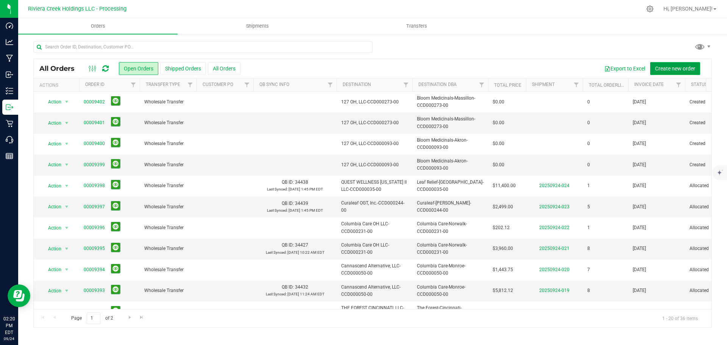
click at [657, 67] on span "Create new order" at bounding box center [675, 68] width 40 height 6
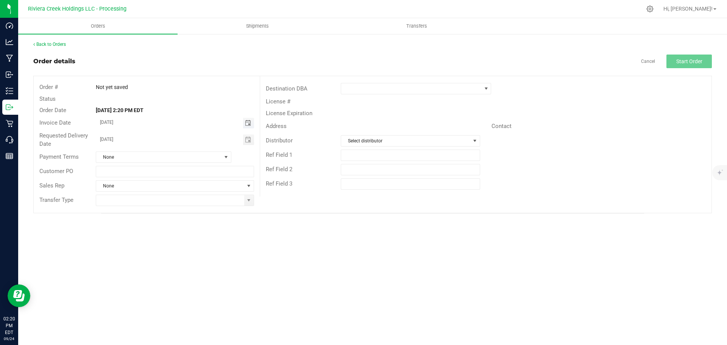
click at [247, 125] on span "Toggle calendar" at bounding box center [248, 123] width 6 height 6
click at [183, 198] on span "26" at bounding box center [185, 198] width 11 height 12
type input "[DATE]"
click at [246, 140] on span "Toggle calendar" at bounding box center [248, 140] width 6 height 6
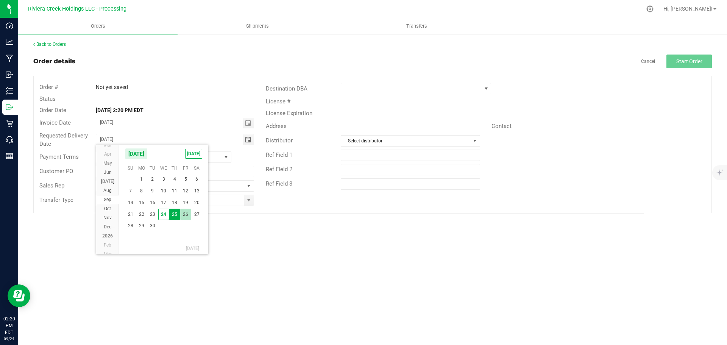
click at [188, 213] on span "26" at bounding box center [185, 215] width 11 height 12
type input "[DATE]"
click at [248, 204] on span at bounding box center [248, 200] width 9 height 11
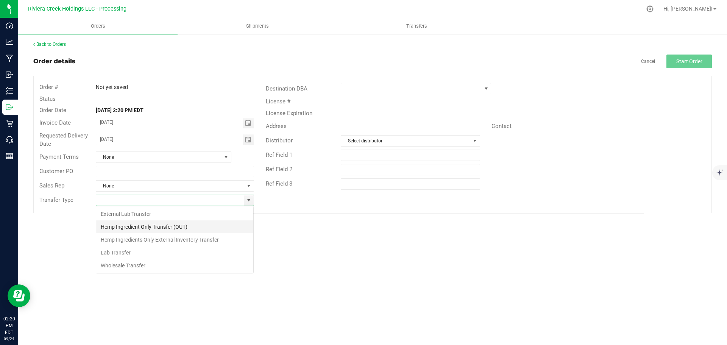
scroll to position [11, 158]
click at [118, 267] on li "Wholesale Transfer" at bounding box center [174, 265] width 157 height 13
type input "Wholesale Transfer"
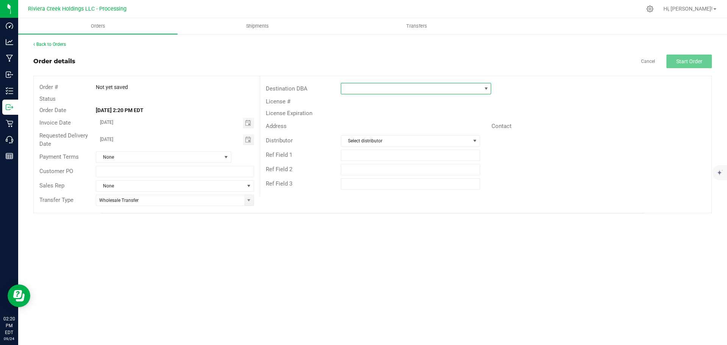
click at [345, 89] on span at bounding box center [411, 88] width 140 height 11
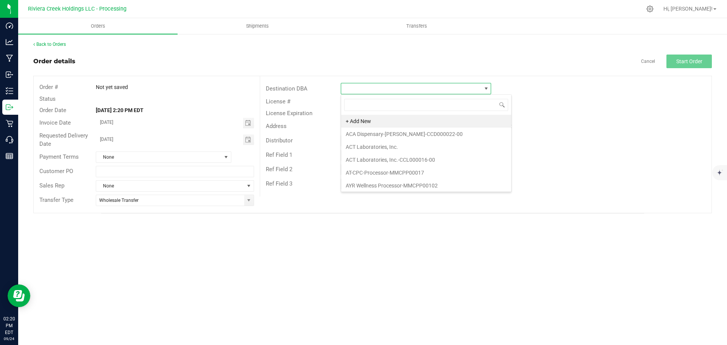
scroll to position [11, 150]
type input "zen"
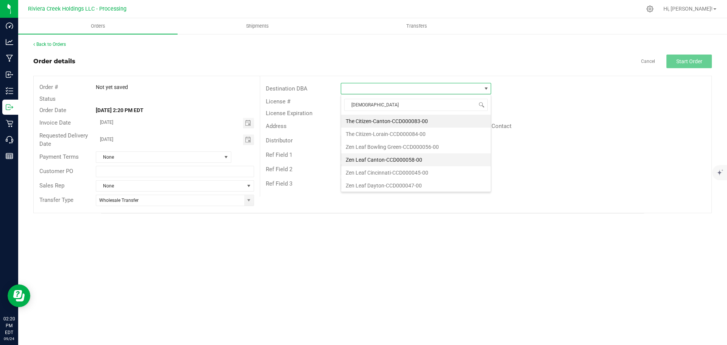
click at [377, 159] on li "Zen Leaf Canton-CCD000058-00" at bounding box center [416, 159] width 150 height 13
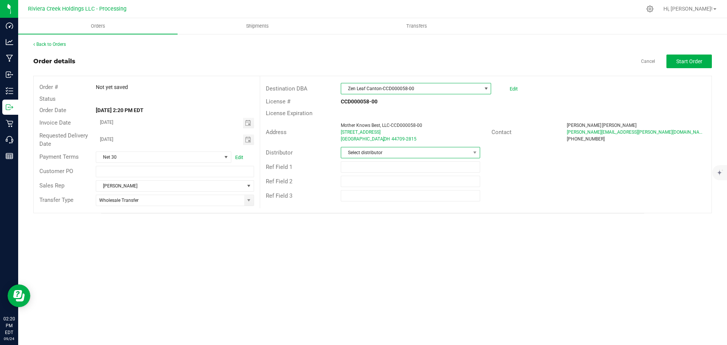
click at [374, 154] on span "Select distributor" at bounding box center [405, 152] width 129 height 11
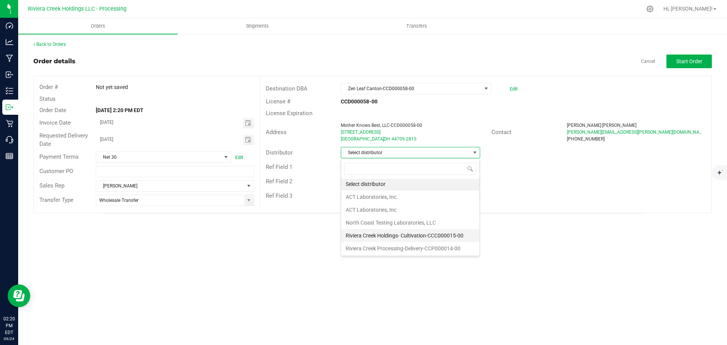
scroll to position [2, 0]
click at [361, 250] on li "Riviera Creek Processing-Delivery-CCP000014-00" at bounding box center [410, 248] width 138 height 13
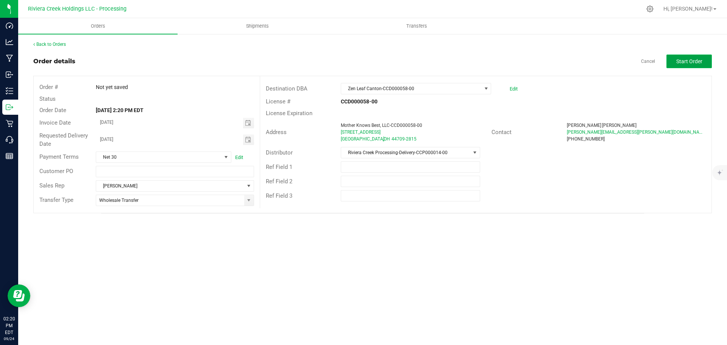
click at [685, 61] on span "Start Order" at bounding box center [689, 61] width 26 height 6
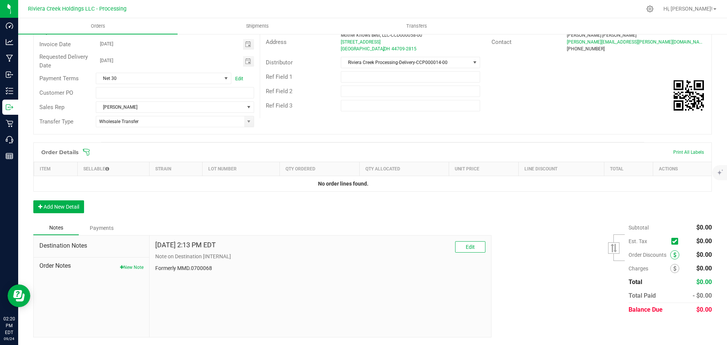
click at [673, 256] on icon at bounding box center [674, 254] width 3 height 5
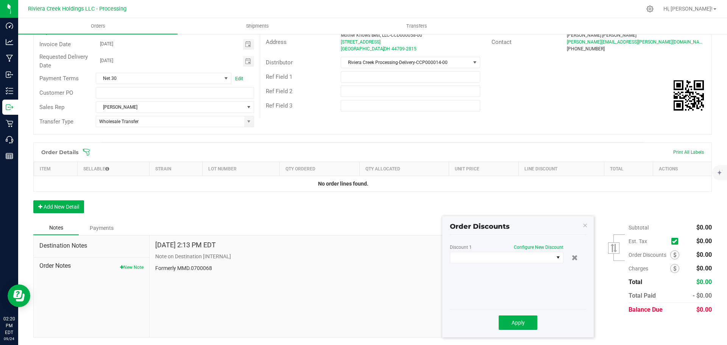
scroll to position [90, 0]
click at [468, 262] on span at bounding box center [501, 257] width 103 height 11
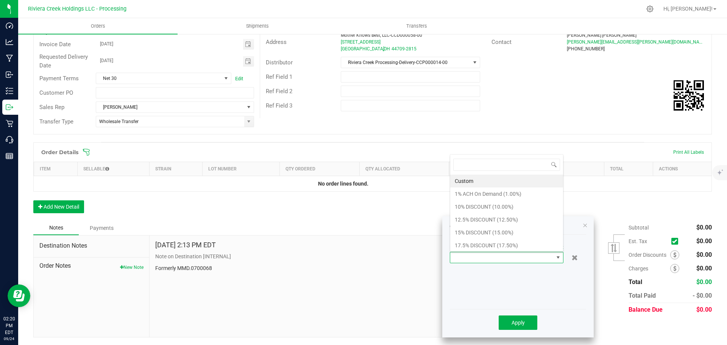
scroll to position [11, 114]
click at [467, 209] on li "10% DISCOUNT (10.00%)" at bounding box center [506, 206] width 113 height 13
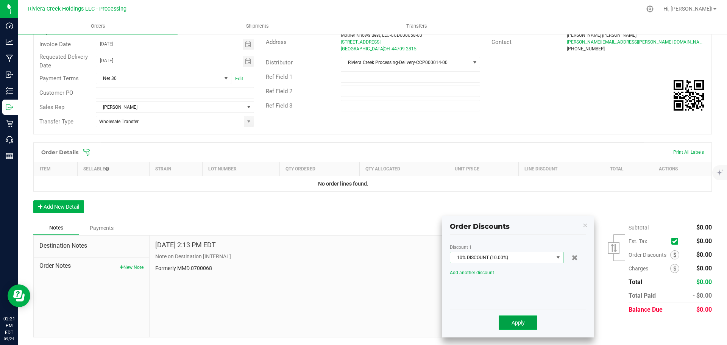
click at [510, 324] on button "Apply" at bounding box center [518, 322] width 39 height 14
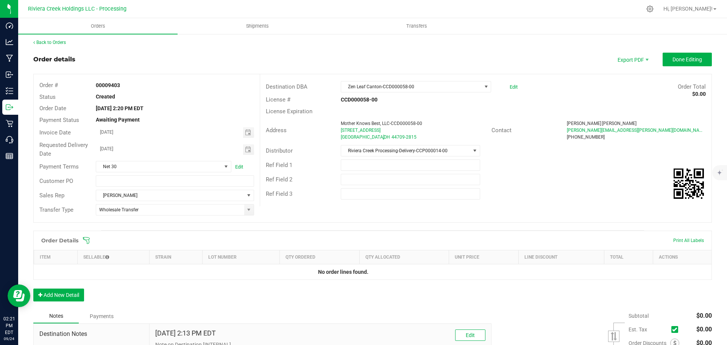
scroll to position [0, 0]
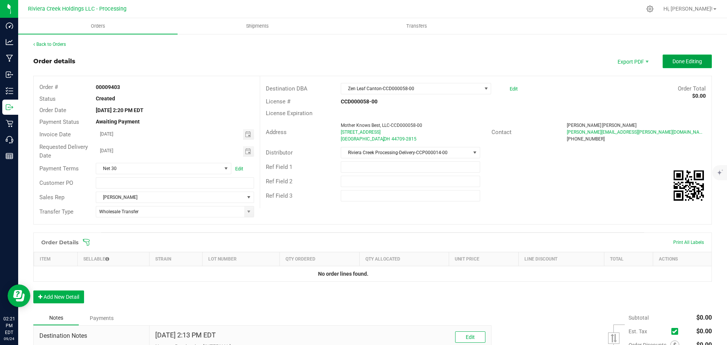
click at [673, 62] on span "Done Editing" at bounding box center [687, 61] width 30 height 6
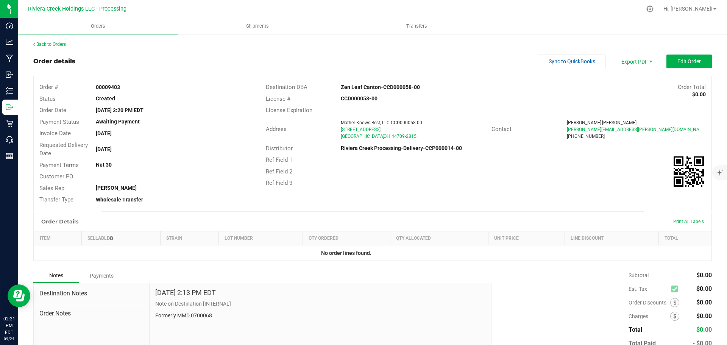
drag, startPoint x: 93, startPoint y: 87, endPoint x: 129, endPoint y: 90, distance: 36.5
click at [129, 90] on div "00009403" at bounding box center [174, 87] width 169 height 8
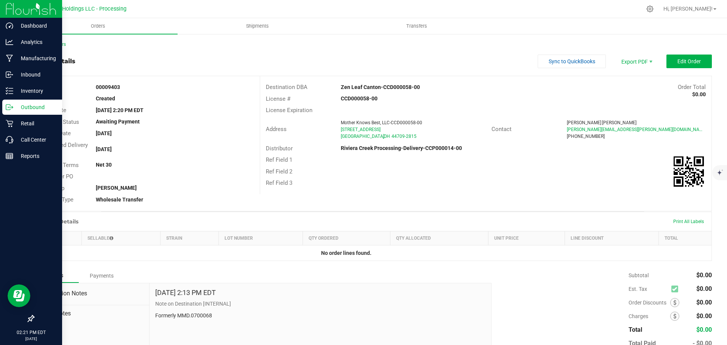
copy strong "00009403"
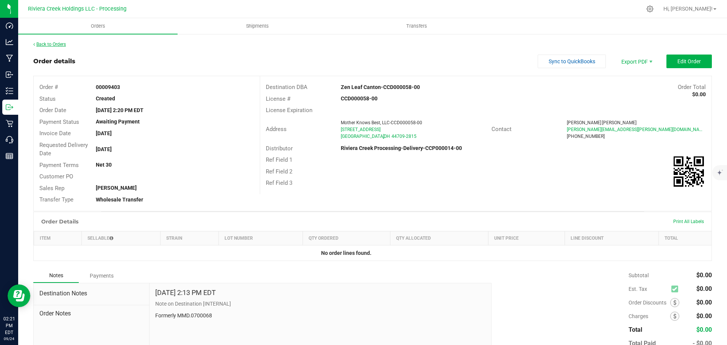
click at [46, 44] on link "Back to Orders" at bounding box center [49, 44] width 33 height 5
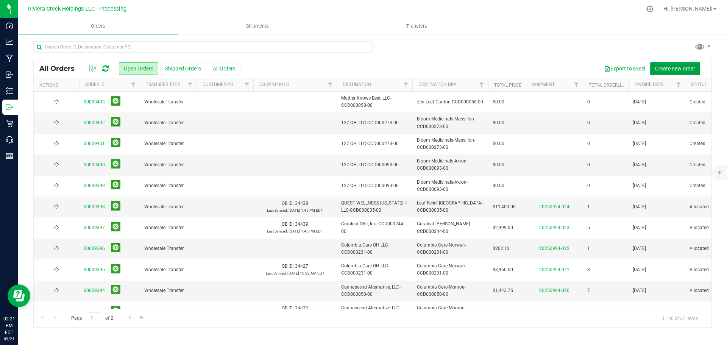
click at [677, 67] on span "Create new order" at bounding box center [675, 68] width 40 height 6
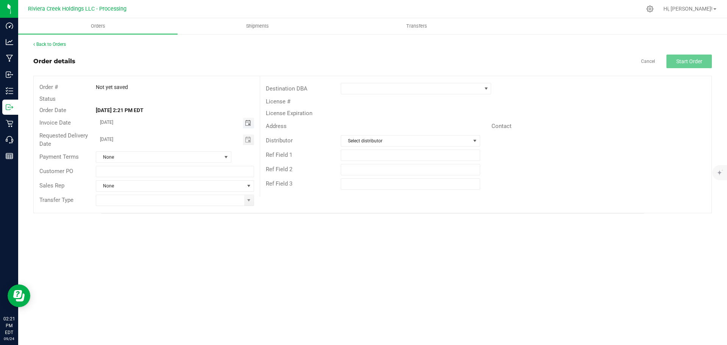
click at [248, 123] on span "Toggle calendar" at bounding box center [248, 123] width 6 height 6
click at [184, 200] on span "26" at bounding box center [185, 198] width 11 height 12
type input "[DATE]"
click at [246, 140] on span "Toggle calendar" at bounding box center [248, 140] width 6 height 6
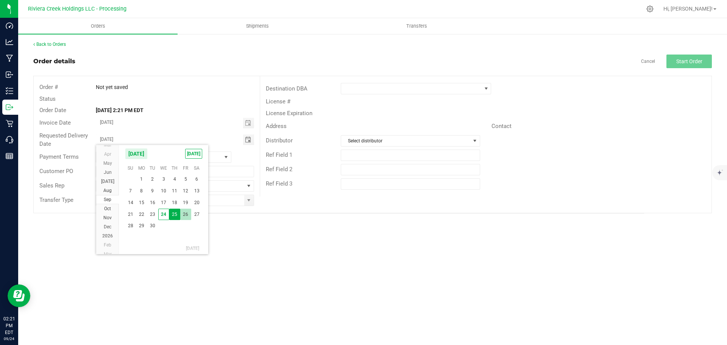
click at [187, 216] on span "26" at bounding box center [185, 215] width 11 height 12
type input "[DATE]"
click at [245, 202] on span at bounding box center [248, 200] width 9 height 11
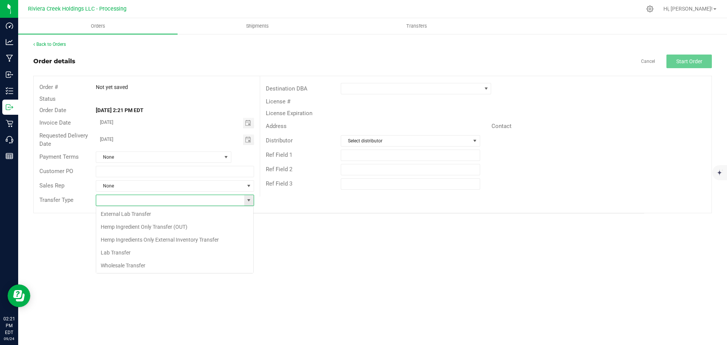
scroll to position [11, 158]
click at [131, 262] on li "Wholesale Transfer" at bounding box center [174, 265] width 157 height 13
type input "Wholesale Transfer"
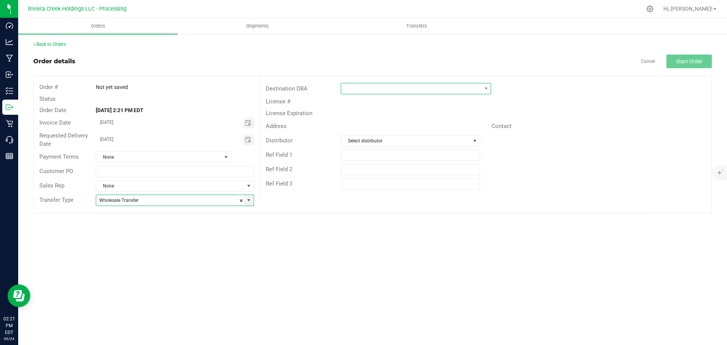
click at [357, 89] on span at bounding box center [411, 88] width 140 height 11
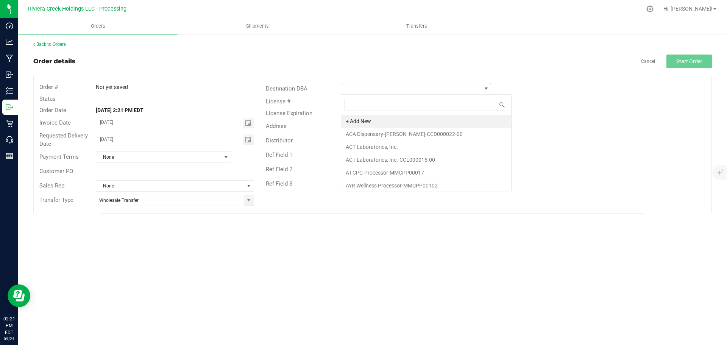
scroll to position [11, 150]
type input "zen"
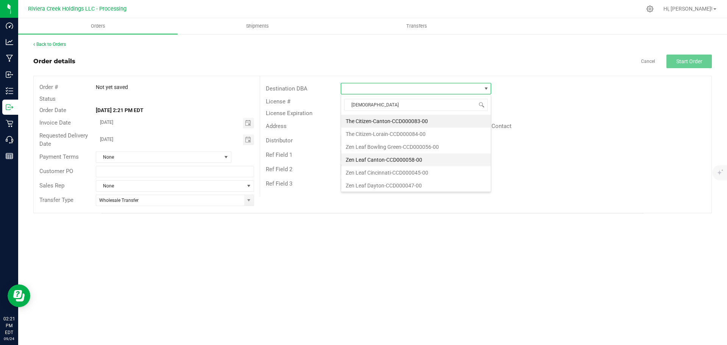
click at [380, 159] on li "Zen Leaf Canton-CCD000058-00" at bounding box center [416, 159] width 150 height 13
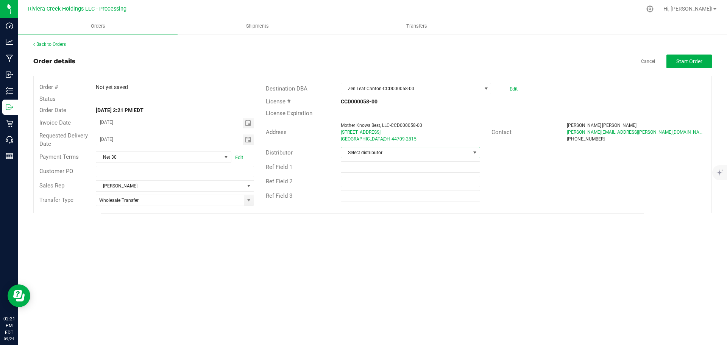
click at [385, 157] on span "Select distributor" at bounding box center [405, 152] width 129 height 11
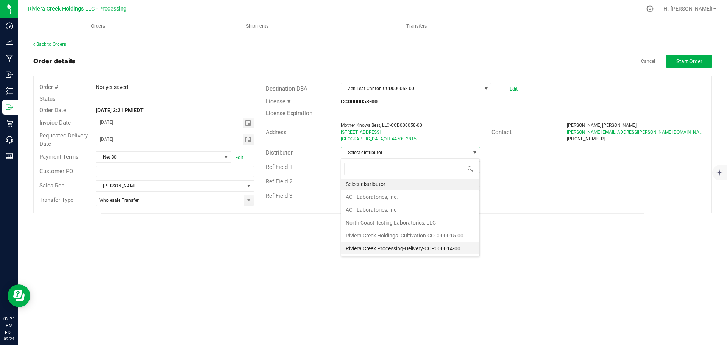
scroll to position [2, 0]
click at [379, 246] on li "Riviera Creek Processing-Delivery-CCP000014-00" at bounding box center [410, 248] width 138 height 13
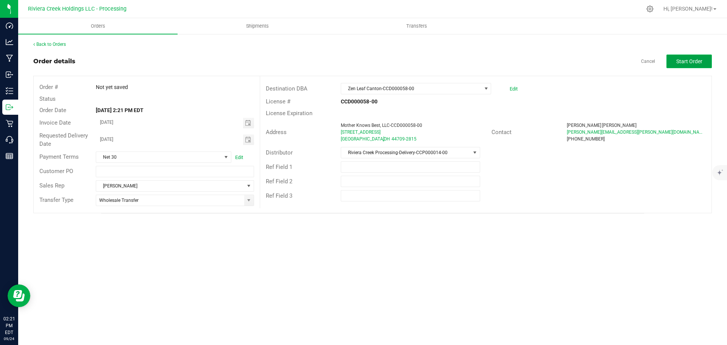
click at [692, 62] on span "Start Order" at bounding box center [689, 61] width 26 height 6
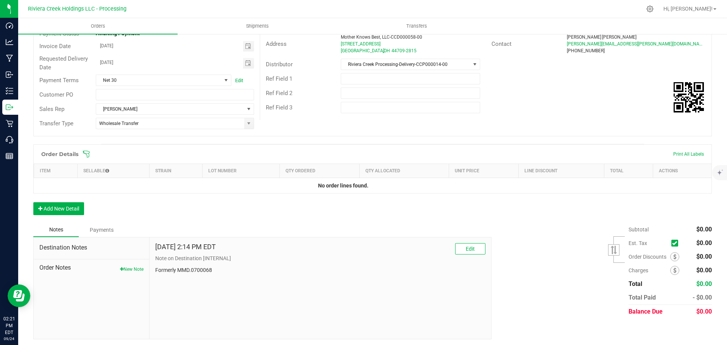
scroll to position [90, 0]
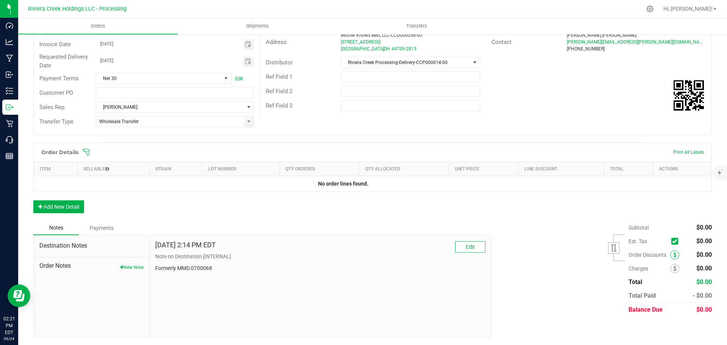
click at [670, 256] on span at bounding box center [674, 254] width 9 height 9
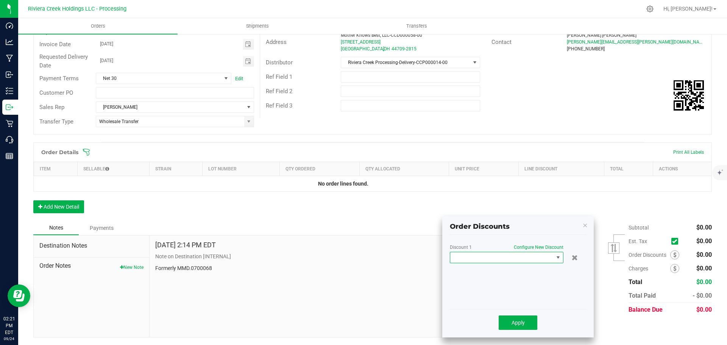
click at [521, 258] on span at bounding box center [501, 257] width 103 height 11
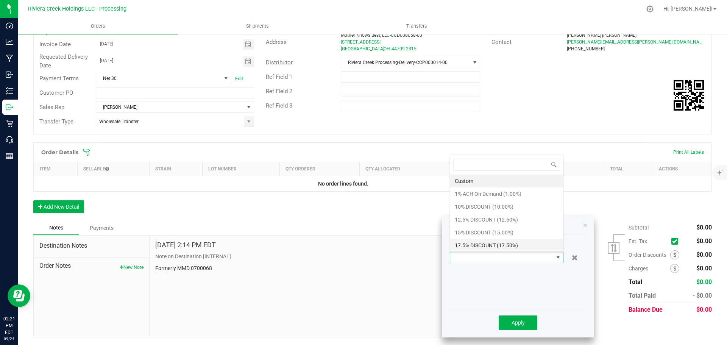
scroll to position [11, 114]
click at [475, 211] on li "10% DISCOUNT (10.00%)" at bounding box center [506, 206] width 113 height 13
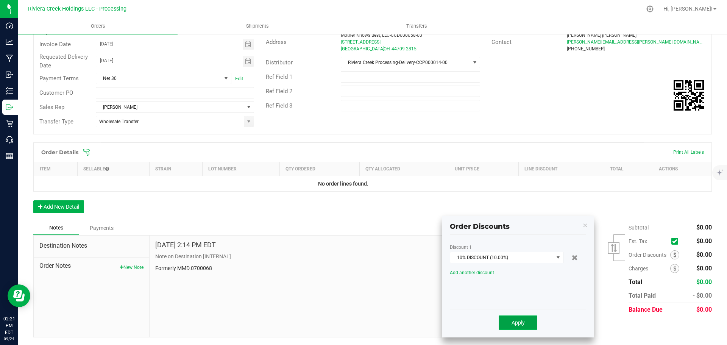
click at [514, 320] on span "Apply" at bounding box center [517, 323] width 13 height 6
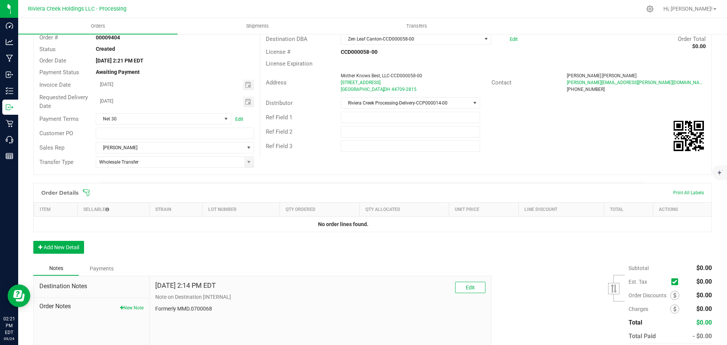
scroll to position [0, 0]
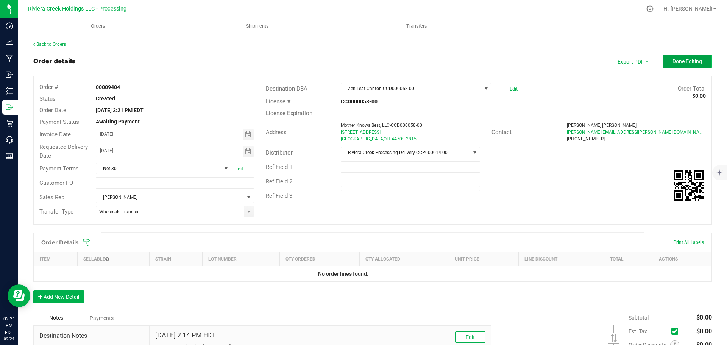
click at [672, 64] on span "Done Editing" at bounding box center [687, 61] width 30 height 6
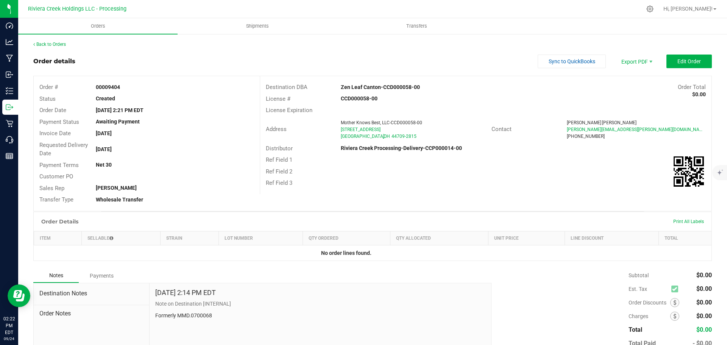
drag, startPoint x: 97, startPoint y: 87, endPoint x: 127, endPoint y: 89, distance: 30.4
click at [127, 89] on div "00009404" at bounding box center [174, 87] width 169 height 8
copy strong "00009404"
click at [44, 44] on link "Back to Orders" at bounding box center [49, 44] width 33 height 5
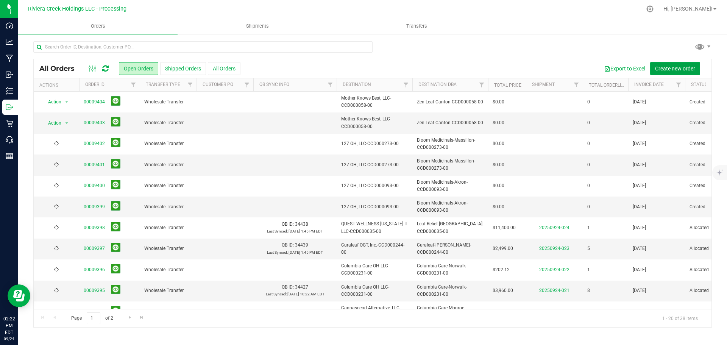
click at [667, 69] on span "Create new order" at bounding box center [675, 68] width 40 height 6
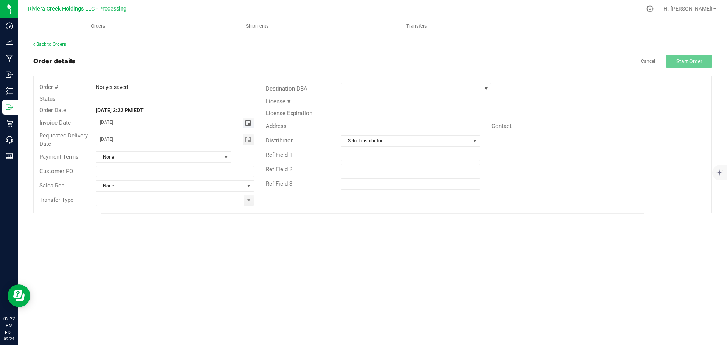
click at [247, 123] on span "Toggle calendar" at bounding box center [248, 123] width 6 height 6
click at [187, 198] on span "26" at bounding box center [185, 198] width 11 height 12
type input "[DATE]"
click at [250, 139] on span "Toggle calendar" at bounding box center [248, 140] width 6 height 6
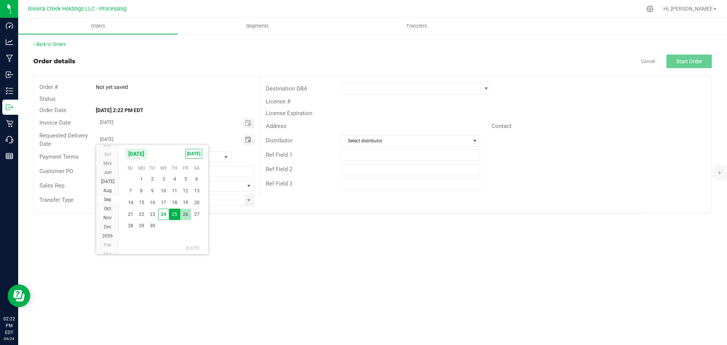
click at [185, 215] on span "26" at bounding box center [185, 215] width 11 height 12
type input "[DATE]"
click at [250, 203] on span at bounding box center [248, 200] width 9 height 11
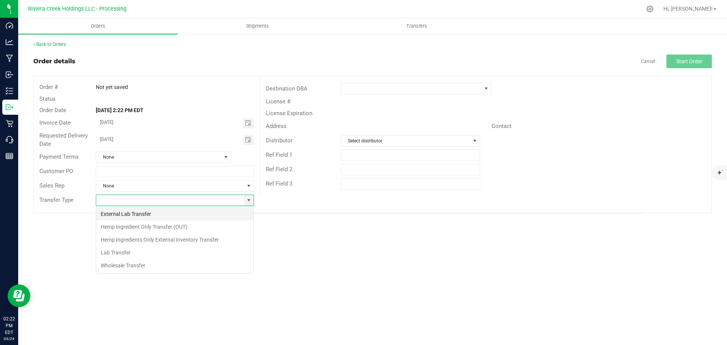
scroll to position [11, 158]
click at [114, 265] on li "Wholesale Transfer" at bounding box center [174, 265] width 157 height 13
type input "Wholesale Transfer"
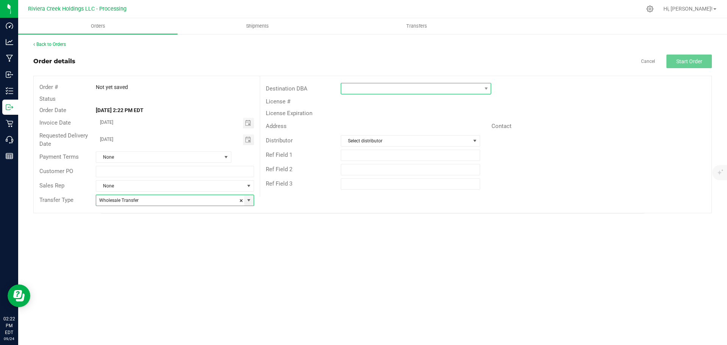
click at [353, 88] on span at bounding box center [411, 88] width 140 height 11
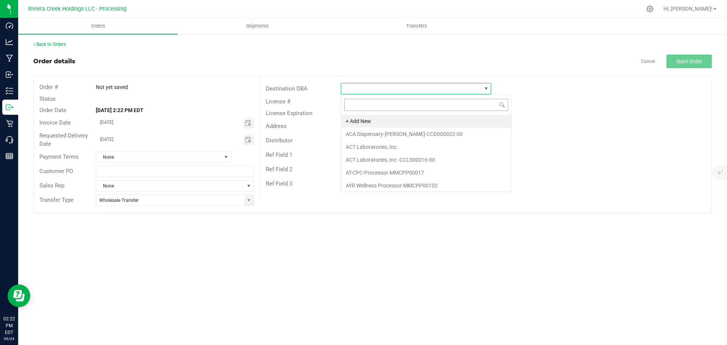
scroll to position [11, 150]
type input "bloom"
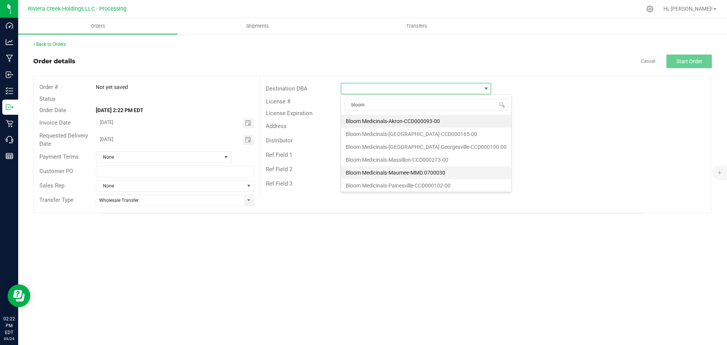
scroll to position [27, 0]
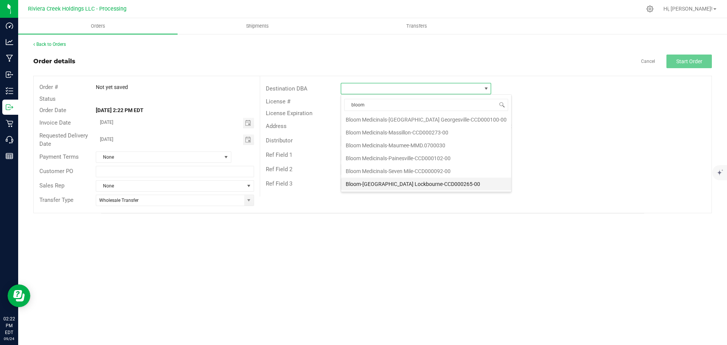
click at [390, 182] on li "Bloom-[GEOGRAPHIC_DATA] Lockbourne-CCD000265-00" at bounding box center [426, 184] width 170 height 13
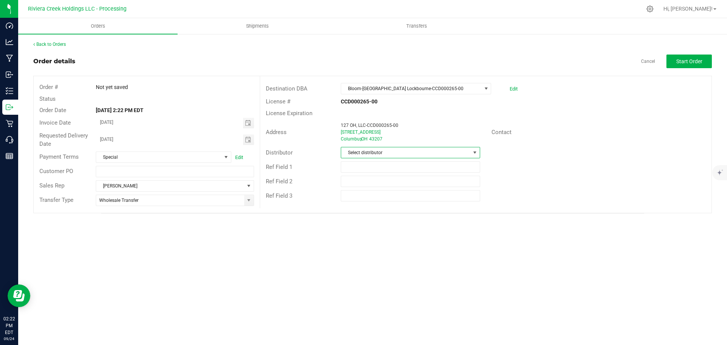
click at [373, 156] on span "Select distributor" at bounding box center [405, 152] width 129 height 11
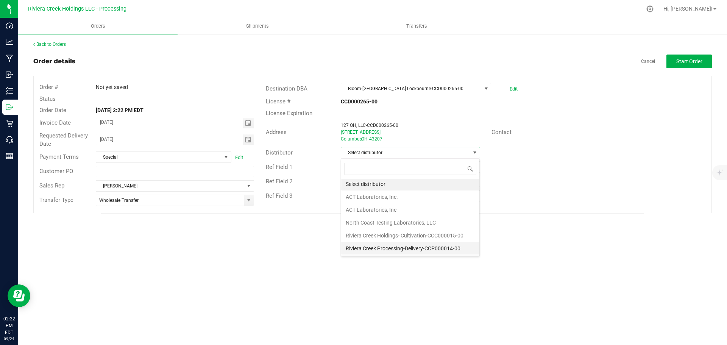
scroll to position [2, 0]
click at [380, 246] on li "Riviera Creek Processing-Delivery-CCP000014-00" at bounding box center [410, 248] width 138 height 13
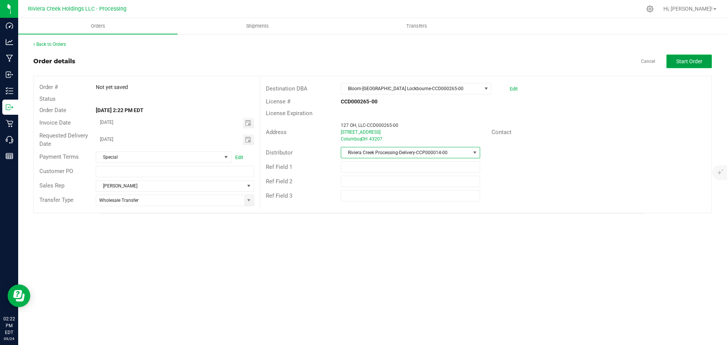
click at [680, 64] on span "Start Order" at bounding box center [689, 61] width 26 height 6
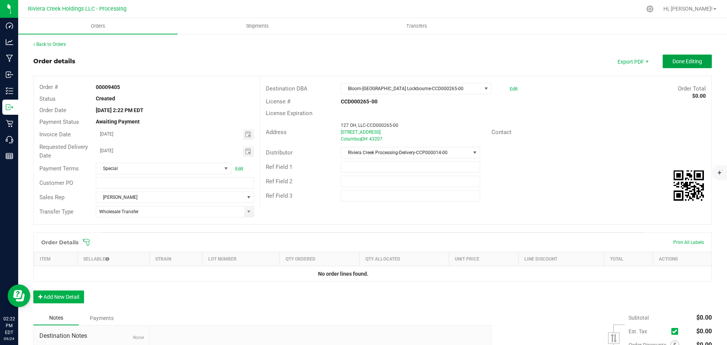
click at [679, 64] on span "Done Editing" at bounding box center [687, 61] width 30 height 6
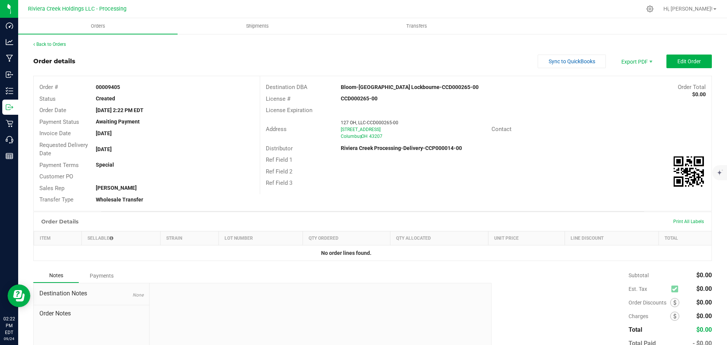
drag, startPoint x: 94, startPoint y: 87, endPoint x: 119, endPoint y: 90, distance: 25.8
click at [119, 90] on div "00009405" at bounding box center [174, 87] width 169 height 8
copy strong "00009405"
click at [50, 44] on link "Back to Orders" at bounding box center [49, 44] width 33 height 5
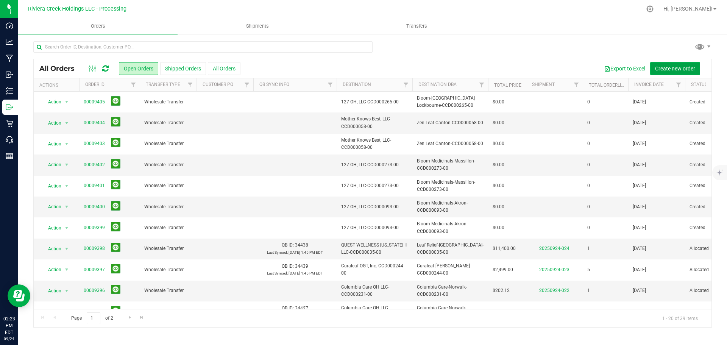
click at [672, 69] on span "Create new order" at bounding box center [675, 68] width 40 height 6
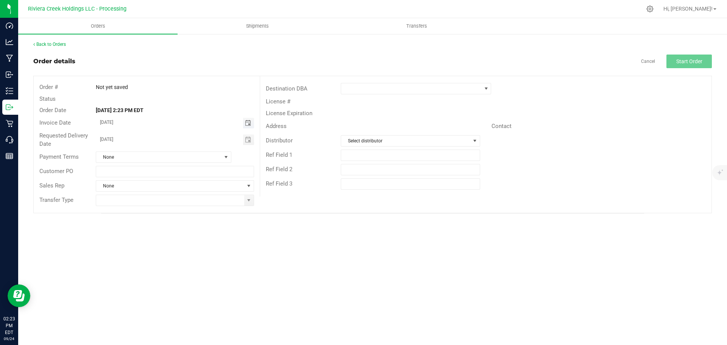
click at [248, 122] on span "Toggle calendar" at bounding box center [248, 123] width 6 height 6
click at [183, 199] on span "26" at bounding box center [185, 198] width 11 height 12
type input "[DATE]"
click at [246, 139] on span "Toggle calendar" at bounding box center [248, 140] width 6 height 6
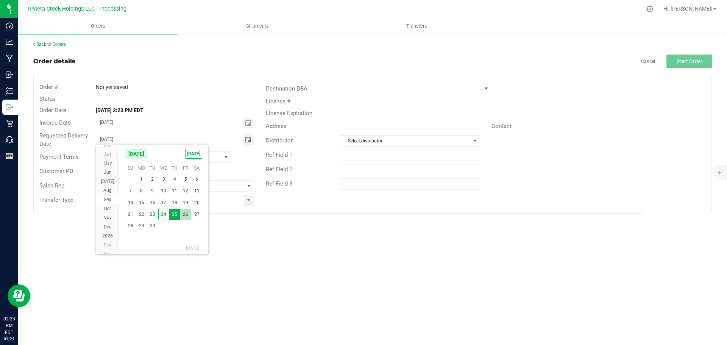
click at [186, 216] on span "26" at bounding box center [185, 215] width 11 height 12
type input "[DATE]"
click at [249, 202] on span at bounding box center [249, 200] width 6 height 6
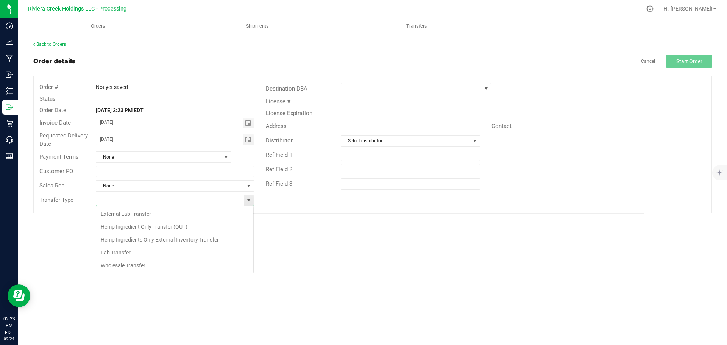
scroll to position [11, 158]
click at [136, 264] on li "Wholesale Transfer" at bounding box center [174, 265] width 157 height 13
type input "Wholesale Transfer"
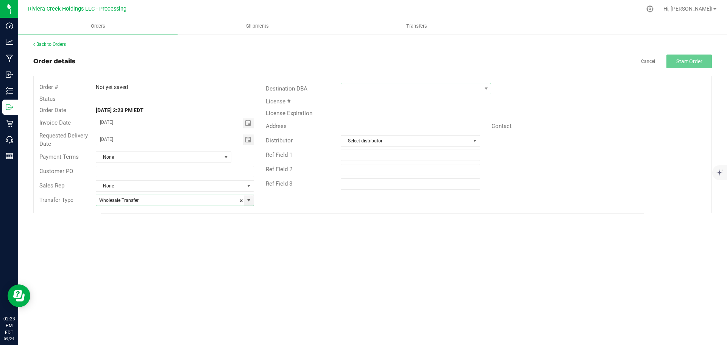
click at [353, 87] on span at bounding box center [411, 88] width 140 height 11
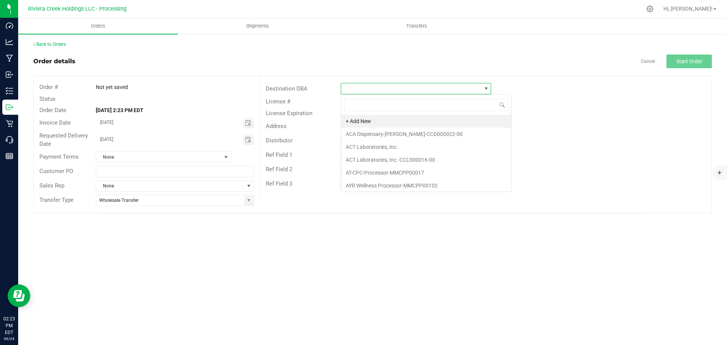
scroll to position [11, 150]
type input "bloom"
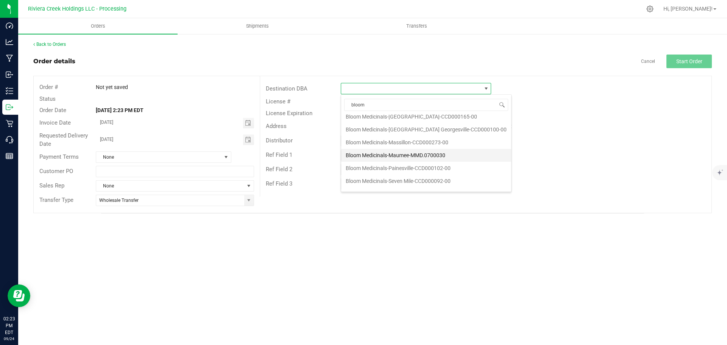
scroll to position [27, 0]
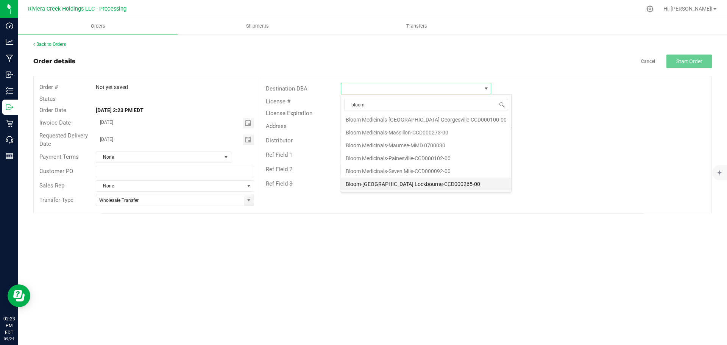
click at [432, 182] on li "Bloom-[GEOGRAPHIC_DATA] Lockbourne-CCD000265-00" at bounding box center [426, 184] width 170 height 13
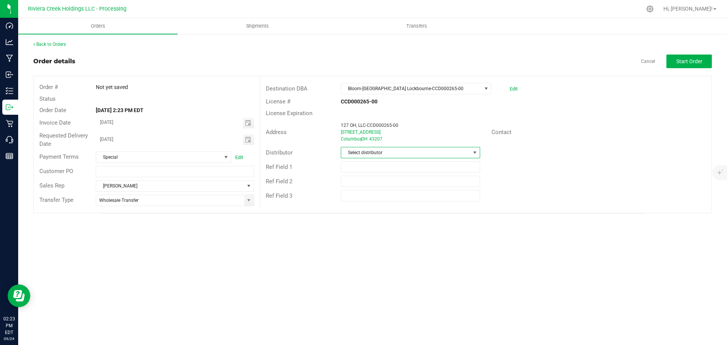
click at [468, 154] on span "Select distributor" at bounding box center [405, 152] width 129 height 11
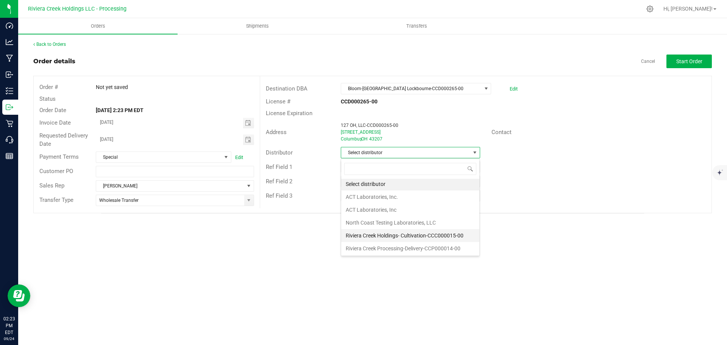
scroll to position [2, 0]
click at [371, 248] on li "Riviera Creek Processing-Delivery-CCP000014-00" at bounding box center [410, 248] width 138 height 13
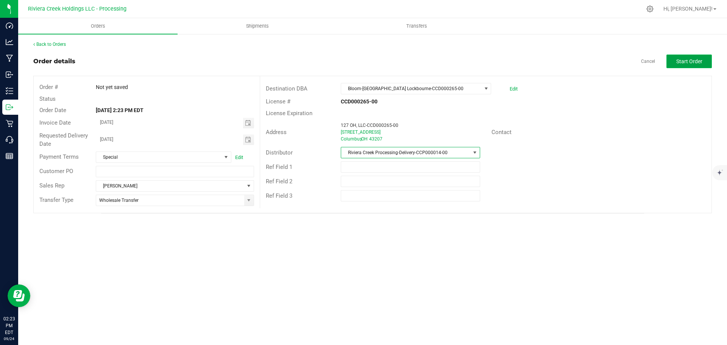
click at [684, 61] on span "Start Order" at bounding box center [689, 61] width 26 height 6
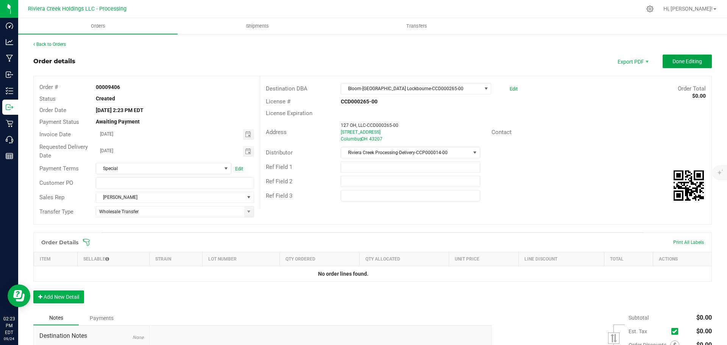
click at [684, 61] on span "Done Editing" at bounding box center [687, 61] width 30 height 6
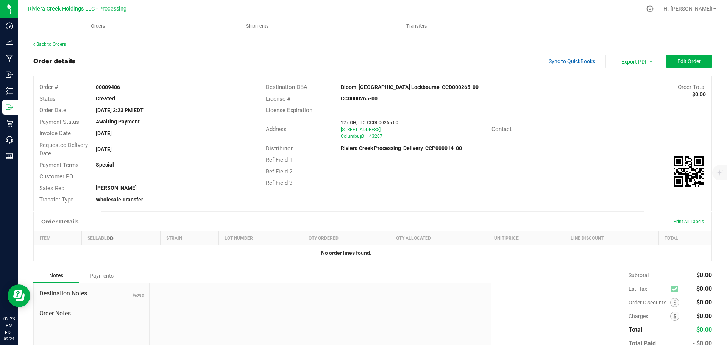
drag, startPoint x: 91, startPoint y: 87, endPoint x: 128, endPoint y: 89, distance: 37.1
click at [128, 89] on div "00009406" at bounding box center [174, 87] width 169 height 8
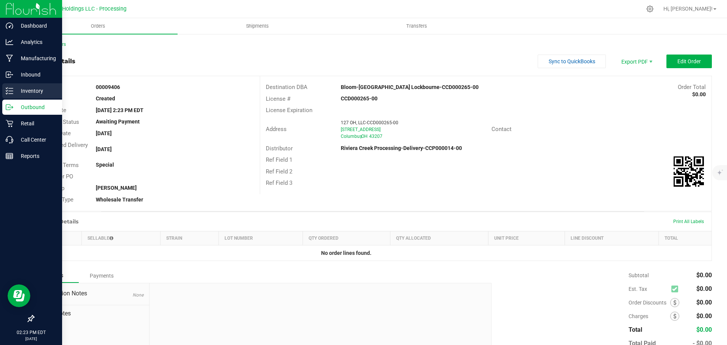
copy strong "00009406"
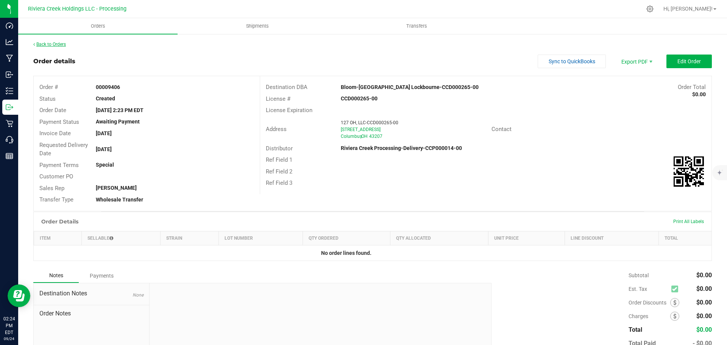
click at [47, 45] on link "Back to Orders" at bounding box center [49, 44] width 33 height 5
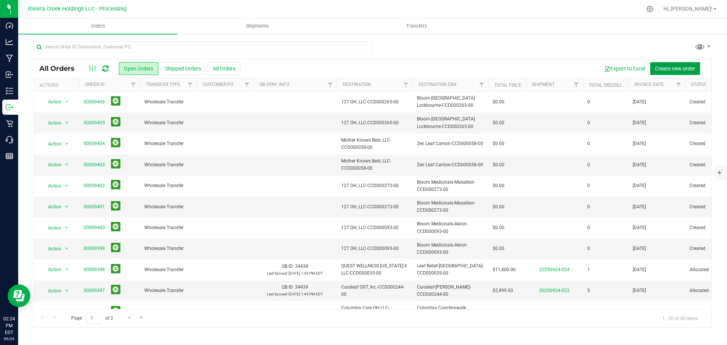
click at [670, 71] on span "Create new order" at bounding box center [675, 68] width 40 height 6
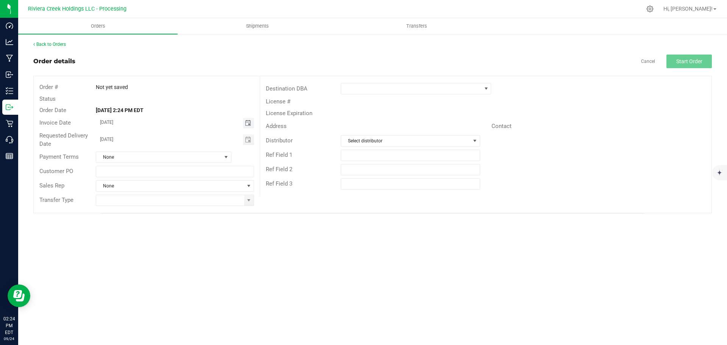
click at [248, 123] on span "Toggle calendar" at bounding box center [248, 123] width 6 height 6
click at [184, 198] on span "26" at bounding box center [185, 198] width 11 height 12
type input "[DATE]"
click at [246, 140] on span "Toggle calendar" at bounding box center [248, 140] width 6 height 6
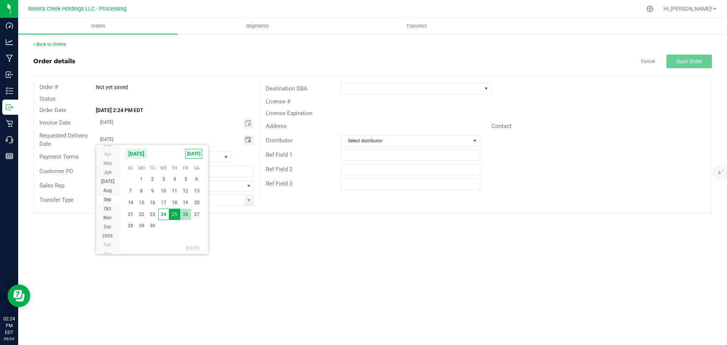
click at [187, 214] on span "26" at bounding box center [185, 215] width 11 height 12
type input "[DATE]"
click at [247, 203] on span at bounding box center [249, 200] width 6 height 6
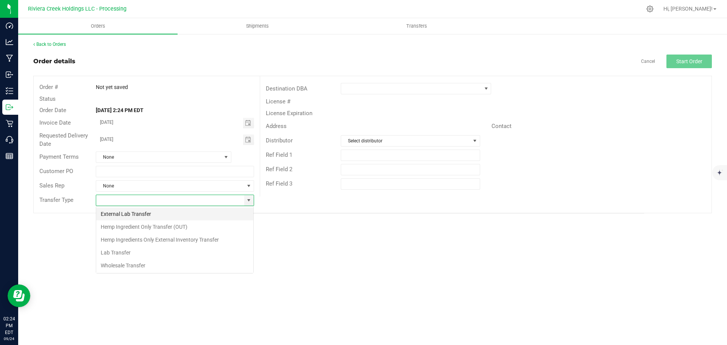
scroll to position [11, 158]
click at [131, 263] on li "Wholesale Transfer" at bounding box center [174, 265] width 157 height 13
type input "Wholesale Transfer"
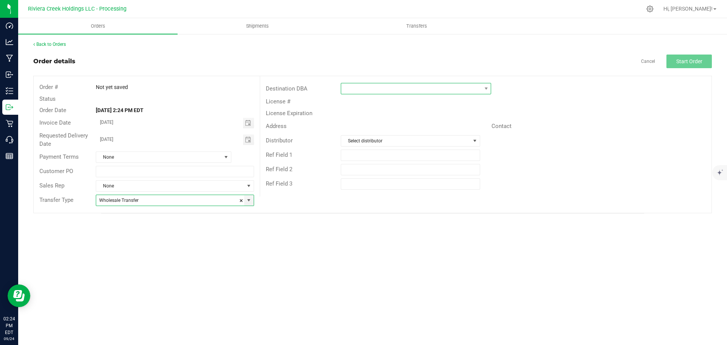
click at [364, 89] on span at bounding box center [411, 88] width 140 height 11
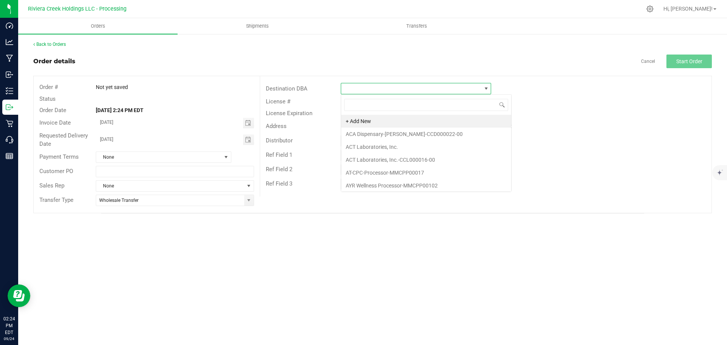
scroll to position [11, 150]
type input "sap"
click at [369, 119] on li "Saphyre-Columbus-CCD000080-00" at bounding box center [416, 121] width 150 height 13
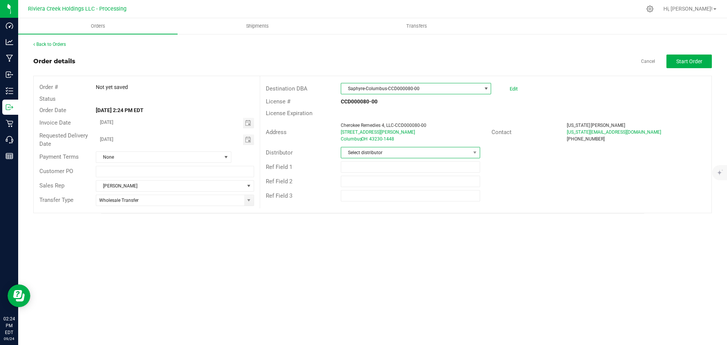
click at [368, 154] on span "Select distributor" at bounding box center [405, 152] width 129 height 11
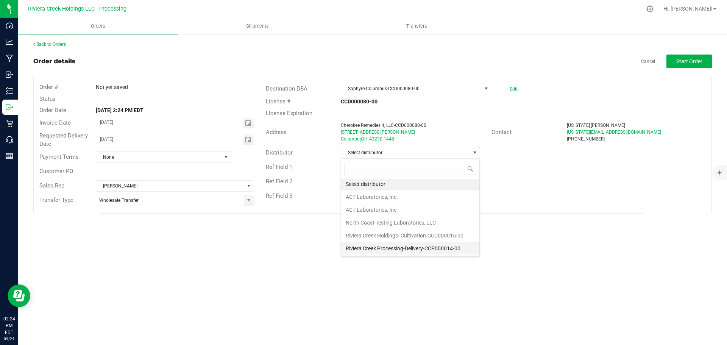
scroll to position [2, 0]
click at [372, 249] on li "Riviera Creek Processing-Delivery-CCP000014-00" at bounding box center [410, 248] width 138 height 13
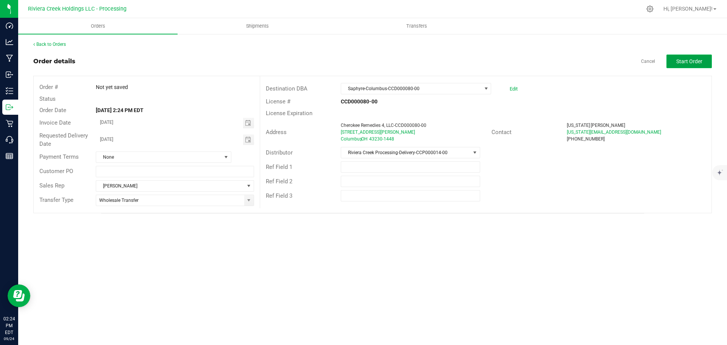
click at [695, 66] on button "Start Order" at bounding box center [688, 62] width 45 height 14
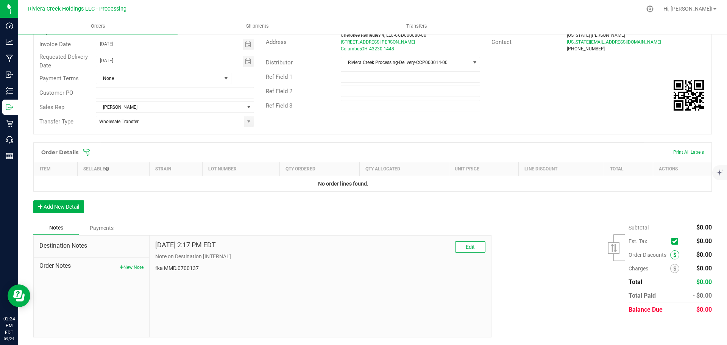
click at [670, 254] on span at bounding box center [674, 254] width 9 height 9
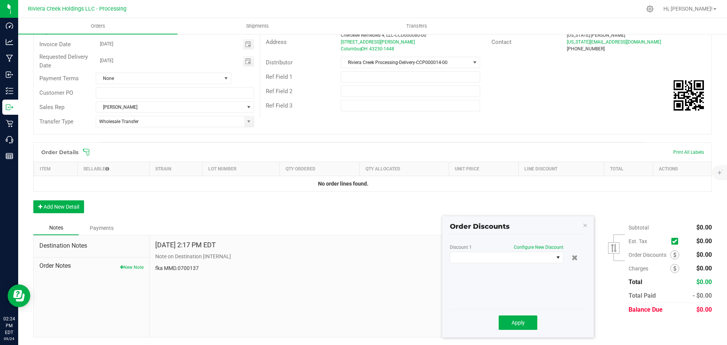
scroll to position [90, 0]
click at [493, 257] on span at bounding box center [501, 257] width 103 height 11
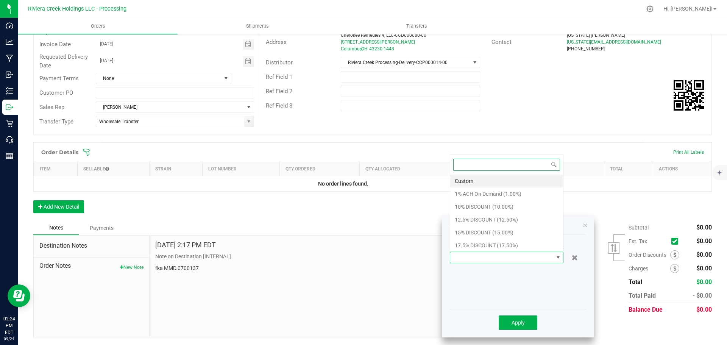
scroll to position [0, 0]
click at [466, 235] on li "15% DISCOUNT (15.00%)" at bounding box center [506, 232] width 113 height 13
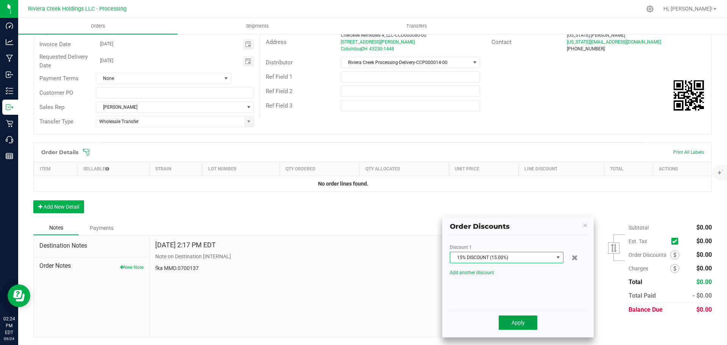
click at [510, 321] on button "Apply" at bounding box center [518, 322] width 39 height 14
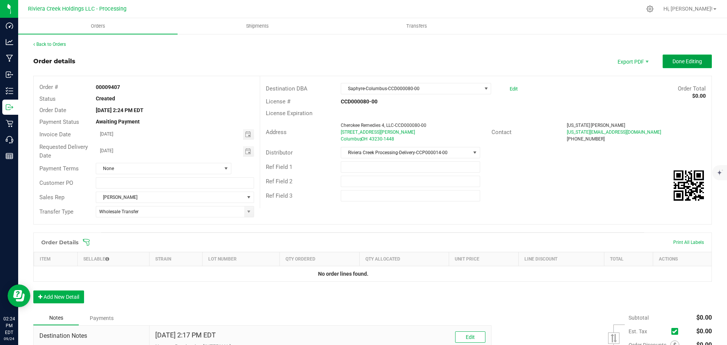
click at [673, 62] on span "Done Editing" at bounding box center [687, 61] width 30 height 6
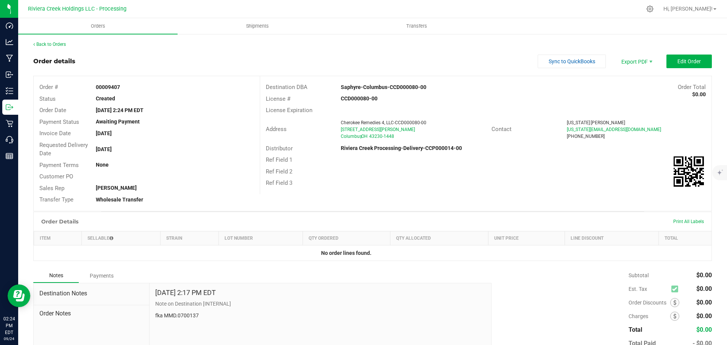
drag, startPoint x: 93, startPoint y: 86, endPoint x: 128, endPoint y: 89, distance: 35.4
click at [128, 89] on div "00009407" at bounding box center [174, 87] width 169 height 8
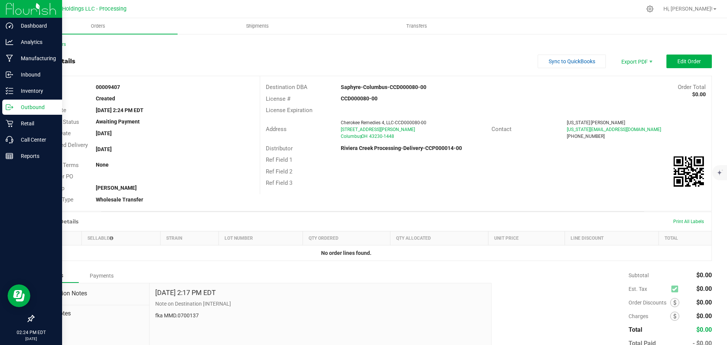
copy strong "00009407"
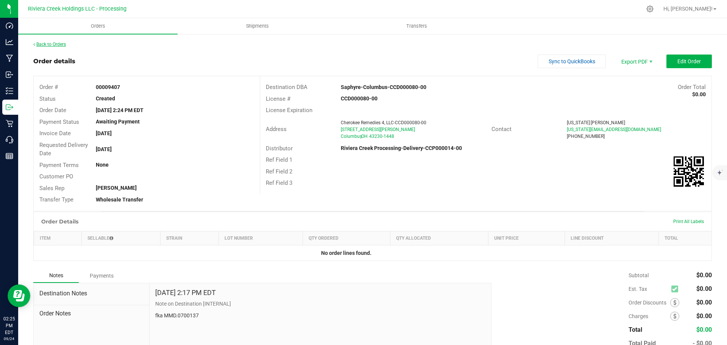
click at [52, 47] on link "Back to Orders" at bounding box center [49, 44] width 33 height 5
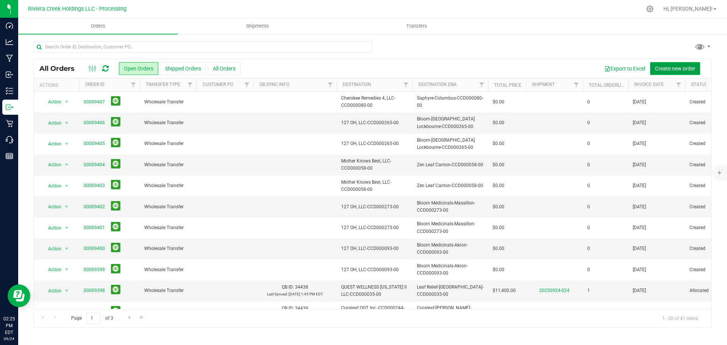
click at [659, 71] on span "Create new order" at bounding box center [675, 68] width 40 height 6
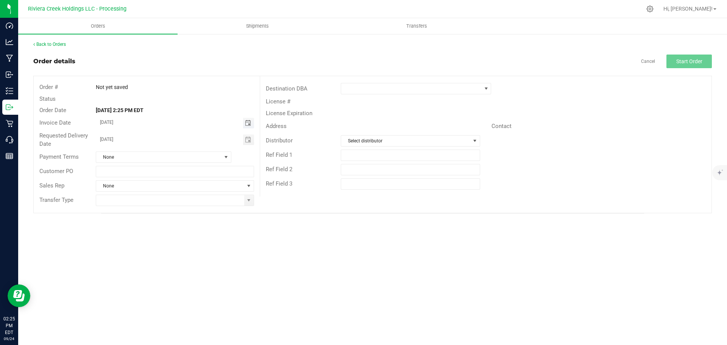
click at [248, 123] on span "Toggle calendar" at bounding box center [248, 123] width 6 height 6
click at [183, 198] on span "26" at bounding box center [185, 198] width 11 height 12
type input "[DATE]"
click at [246, 140] on span "Toggle calendar" at bounding box center [248, 140] width 6 height 6
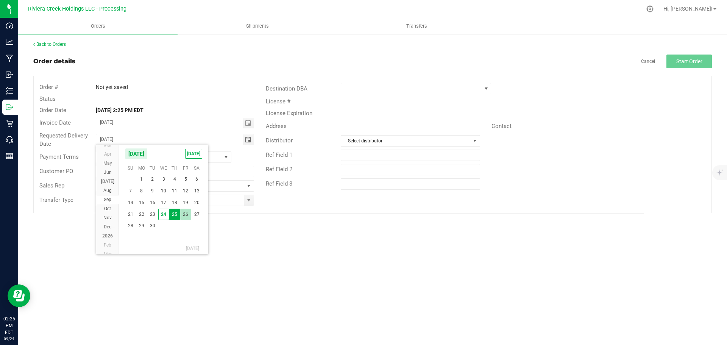
click at [186, 215] on span "26" at bounding box center [185, 215] width 11 height 12
type input "[DATE]"
click at [247, 203] on span at bounding box center [249, 200] width 6 height 6
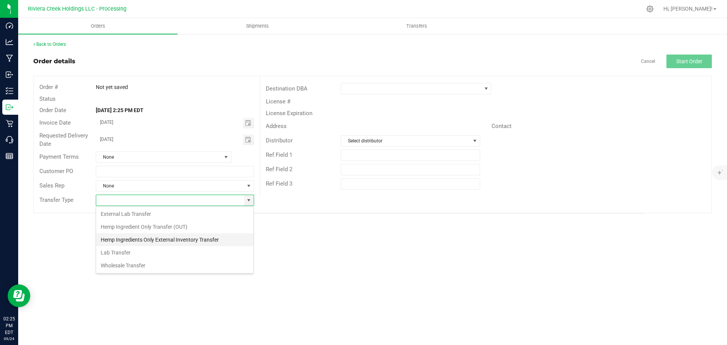
scroll to position [11, 158]
click at [127, 263] on li "Wholesale Transfer" at bounding box center [174, 265] width 157 height 13
type input "Wholesale Transfer"
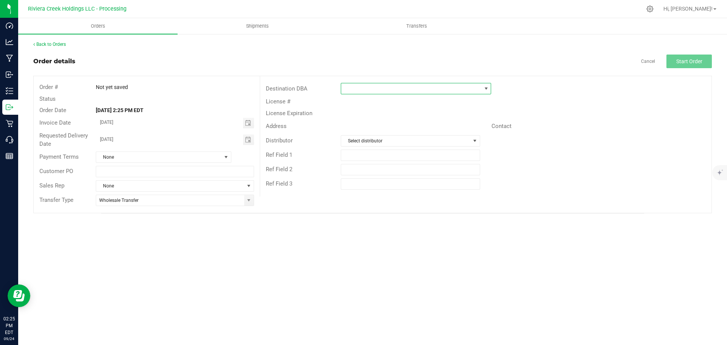
click at [352, 88] on span at bounding box center [411, 88] width 140 height 11
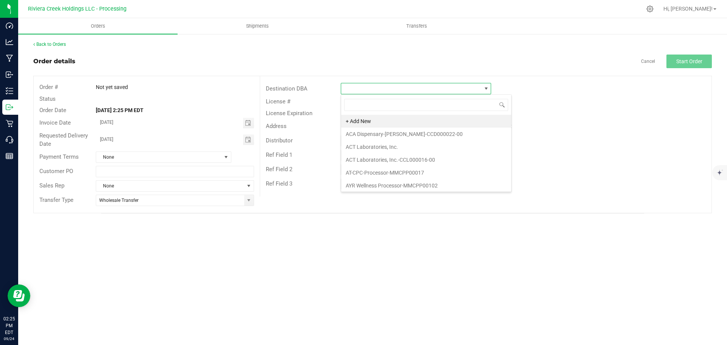
scroll to position [11, 150]
type input "sap"
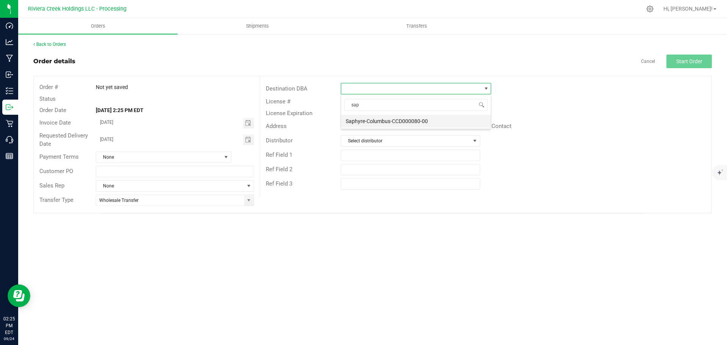
click at [364, 123] on li "Saphyre-Columbus-CCD000080-00" at bounding box center [416, 121] width 150 height 13
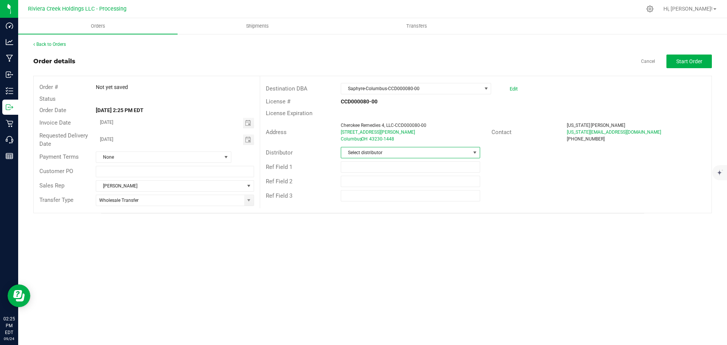
click at [360, 152] on span "Select distributor" at bounding box center [405, 152] width 129 height 11
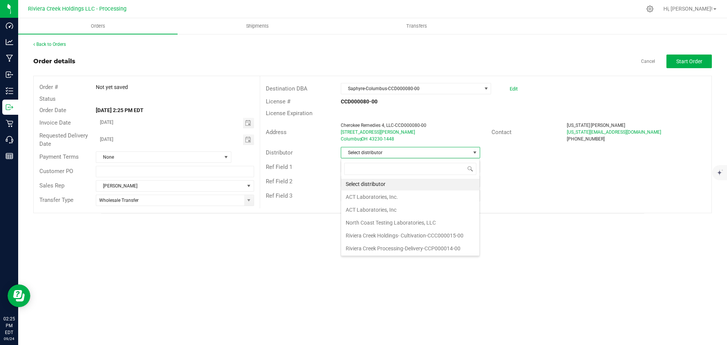
scroll to position [2, 0]
click at [394, 248] on li "Riviera Creek Processing-Delivery-CCP000014-00" at bounding box center [410, 248] width 138 height 13
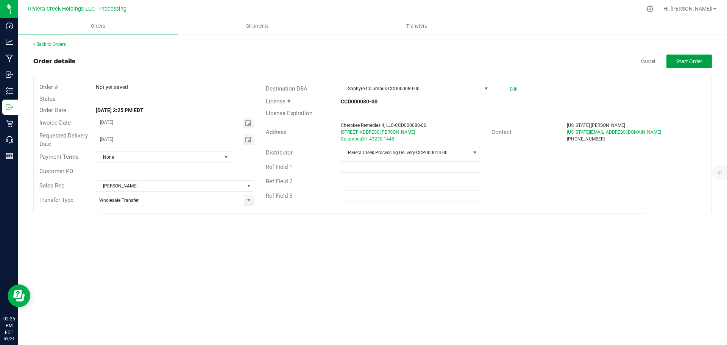
click at [684, 63] on span "Start Order" at bounding box center [689, 61] width 26 height 6
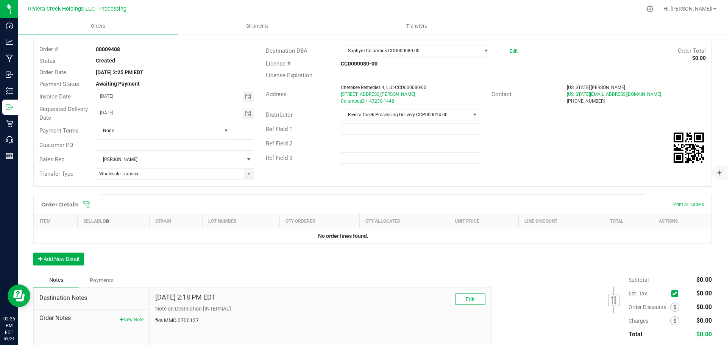
scroll to position [76, 0]
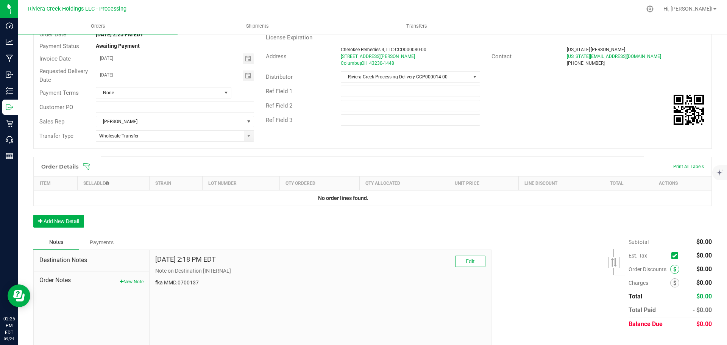
click at [673, 270] on icon at bounding box center [674, 269] width 3 height 5
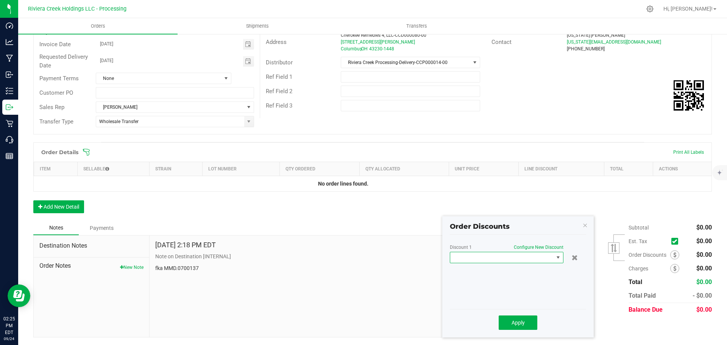
click at [491, 262] on span at bounding box center [501, 257] width 103 height 11
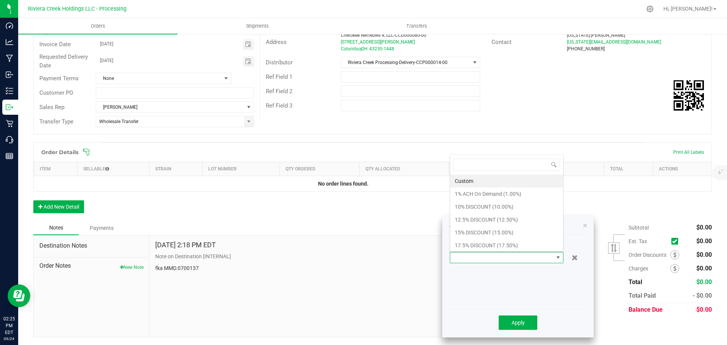
scroll to position [11, 114]
click at [479, 233] on li "15% DISCOUNT (15.00%)" at bounding box center [506, 232] width 113 height 13
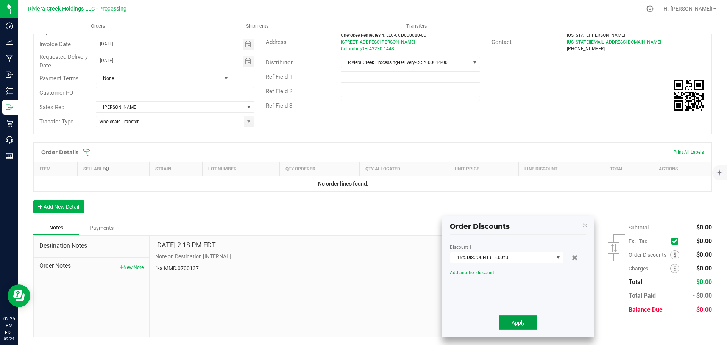
click at [518, 320] on span "Apply" at bounding box center [517, 323] width 13 height 6
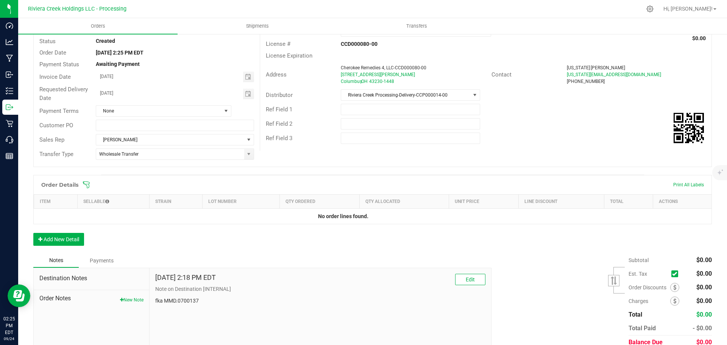
scroll to position [0, 0]
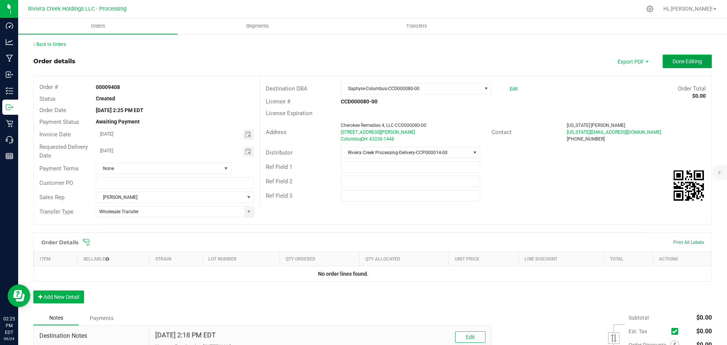
click at [672, 62] on span "Done Editing" at bounding box center [687, 61] width 30 height 6
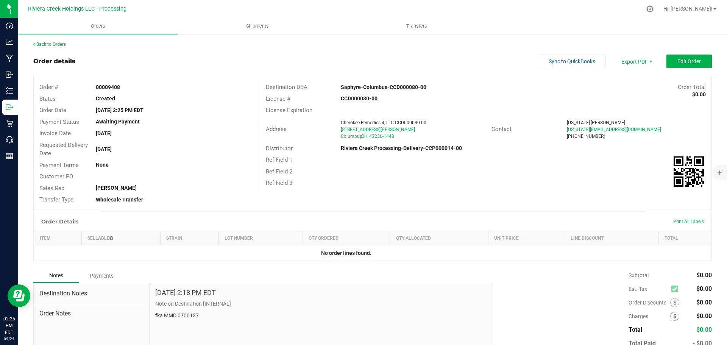
drag, startPoint x: 92, startPoint y: 88, endPoint x: 121, endPoint y: 88, distance: 29.5
click at [121, 88] on div "00009408" at bounding box center [174, 87] width 169 height 8
click at [44, 44] on link "Back to Orders" at bounding box center [49, 44] width 33 height 5
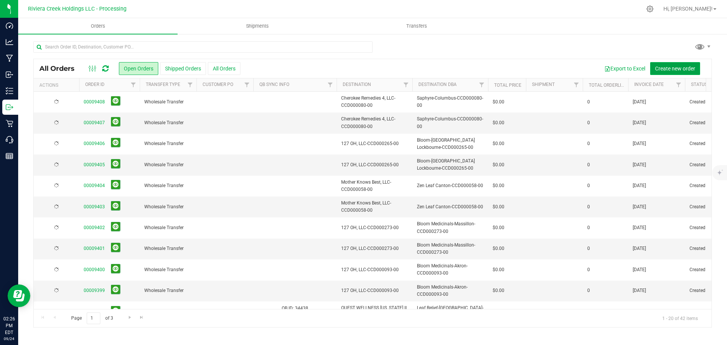
click at [684, 70] on span "Create new order" at bounding box center [675, 68] width 40 height 6
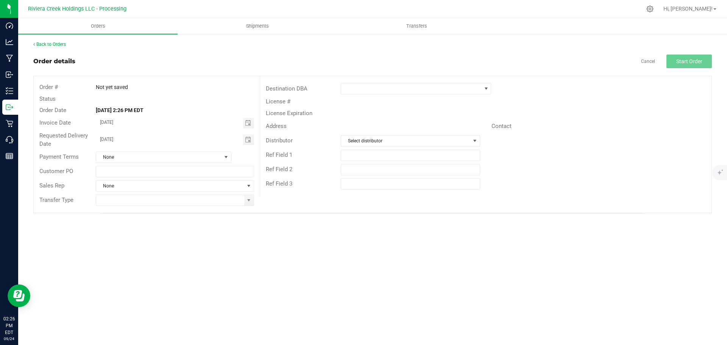
drag, startPoint x: 249, startPoint y: 124, endPoint x: 240, endPoint y: 130, distance: 10.1
click at [248, 124] on span "Toggle calendar" at bounding box center [248, 123] width 6 height 6
click at [185, 198] on span "26" at bounding box center [185, 198] width 11 height 12
type input "[DATE]"
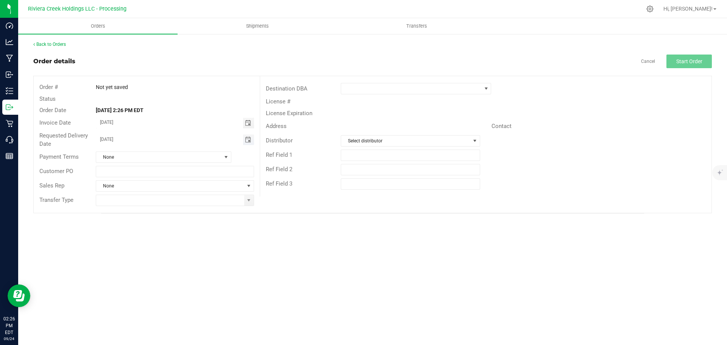
click at [247, 142] on span "Toggle calendar" at bounding box center [248, 140] width 6 height 6
click at [185, 219] on span "26" at bounding box center [185, 215] width 11 height 12
type input "[DATE]"
click at [245, 204] on span at bounding box center [248, 200] width 9 height 11
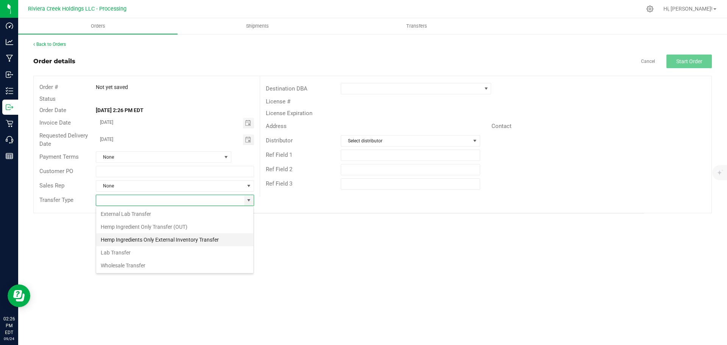
scroll to position [11, 158]
click at [115, 268] on li "Wholesale Transfer" at bounding box center [174, 265] width 157 height 13
type input "Wholesale Transfer"
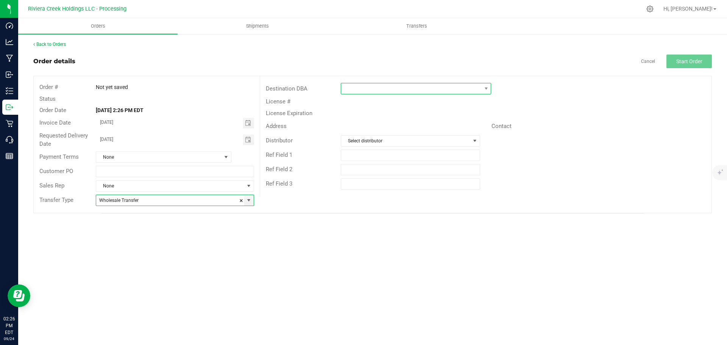
click at [351, 89] on span at bounding box center [411, 88] width 140 height 11
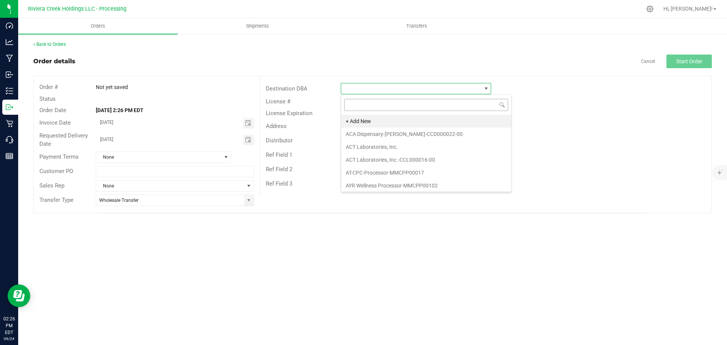
scroll to position [11, 150]
type input "bloo"
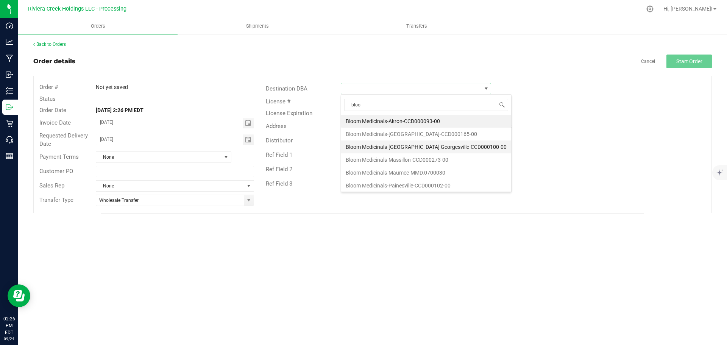
click at [383, 148] on li "Bloom Medicinals-[GEOGRAPHIC_DATA] Georgesville-CCD000100-00" at bounding box center [426, 146] width 170 height 13
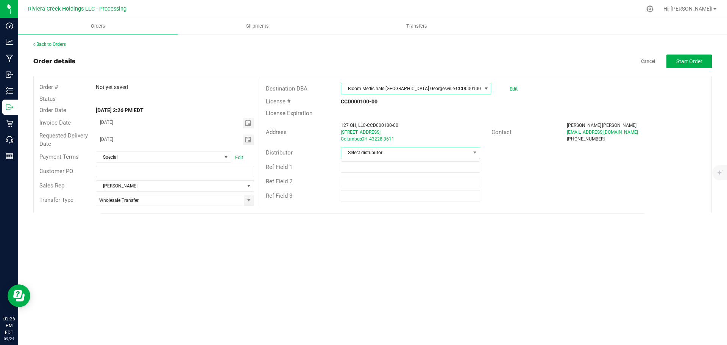
click at [388, 153] on span "Select distributor" at bounding box center [405, 152] width 129 height 11
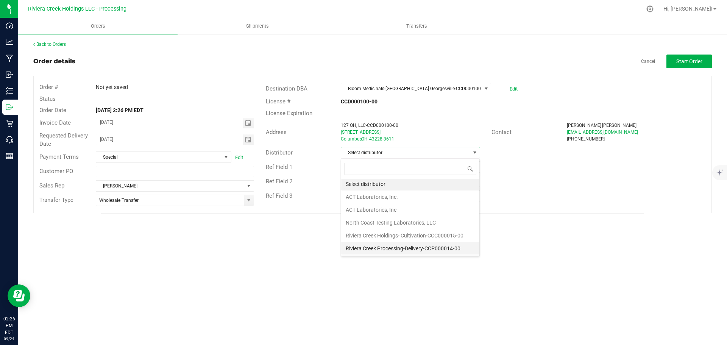
scroll to position [2, 0]
click at [392, 246] on li "Riviera Creek Processing-Delivery-CCP000014-00" at bounding box center [410, 248] width 138 height 13
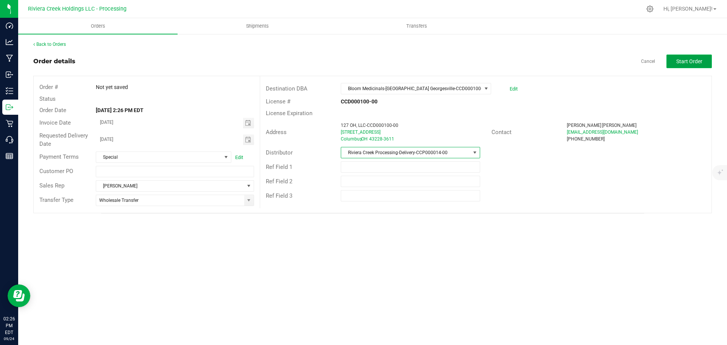
click at [681, 63] on span "Start Order" at bounding box center [689, 61] width 26 height 6
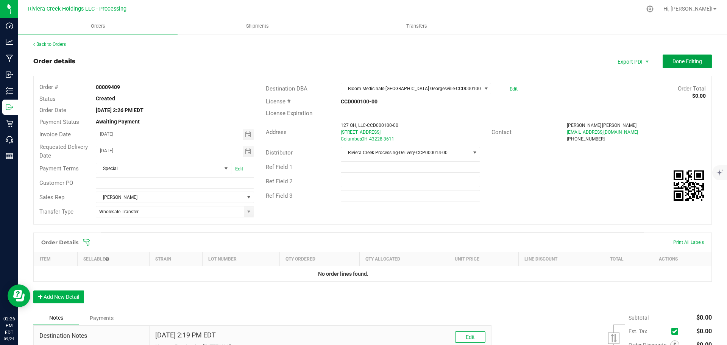
click at [681, 63] on span "Done Editing" at bounding box center [687, 61] width 30 height 6
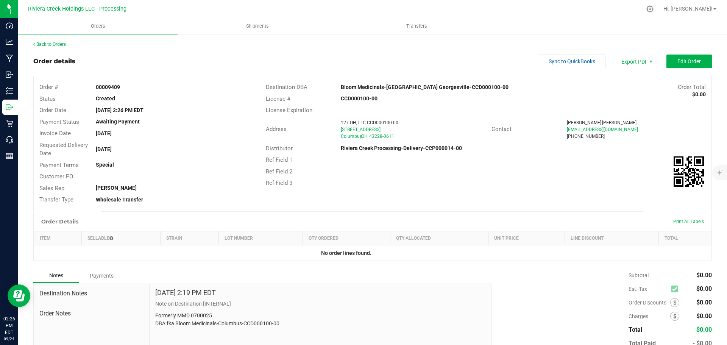
click at [130, 89] on div "00009409" at bounding box center [174, 87] width 169 height 8
click at [44, 42] on link "Back to Orders" at bounding box center [49, 44] width 33 height 5
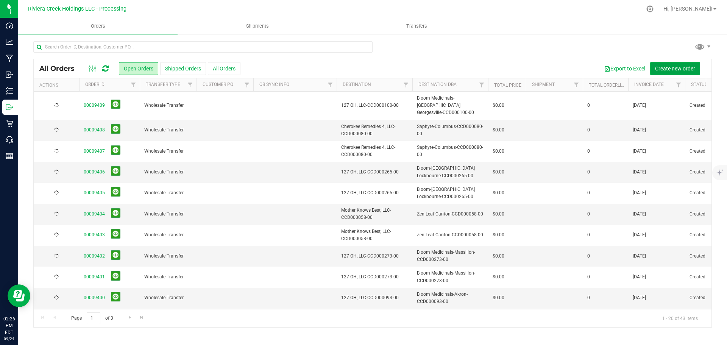
click at [683, 69] on span "Create new order" at bounding box center [675, 68] width 40 height 6
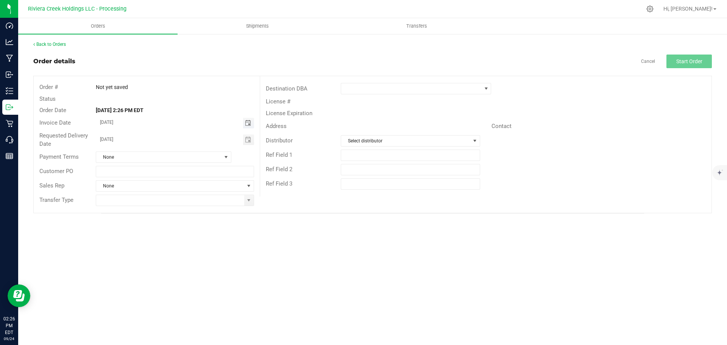
click at [245, 120] on span "Toggle calendar" at bounding box center [248, 123] width 6 height 6
click at [183, 196] on span "26" at bounding box center [185, 198] width 11 height 12
type input "[DATE]"
click at [246, 140] on span "Toggle calendar" at bounding box center [248, 140] width 6 height 6
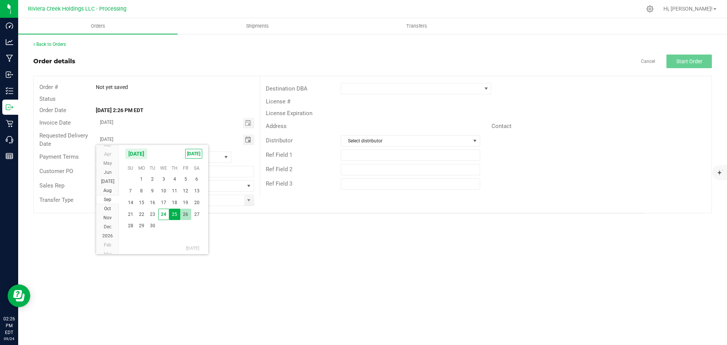
click at [184, 212] on span "26" at bounding box center [185, 215] width 11 height 12
type input "[DATE]"
click at [249, 201] on span at bounding box center [249, 200] width 6 height 6
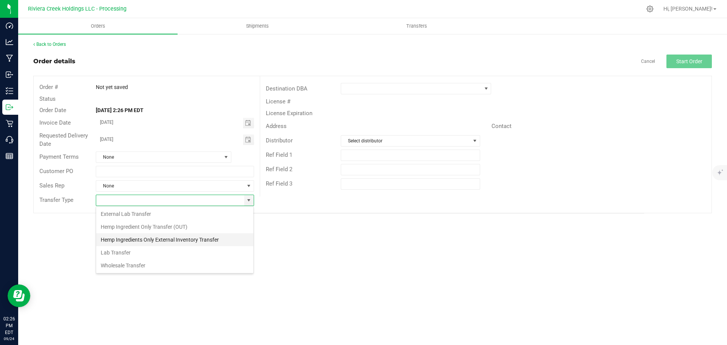
scroll to position [11, 158]
click at [129, 262] on li "Wholesale Transfer" at bounding box center [174, 265] width 157 height 13
type input "Wholesale Transfer"
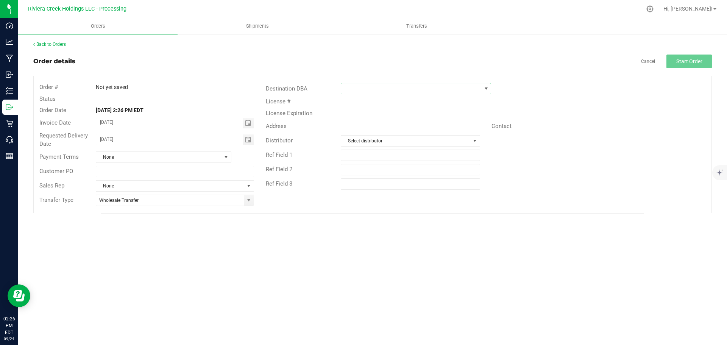
click at [355, 89] on span at bounding box center [411, 88] width 140 height 11
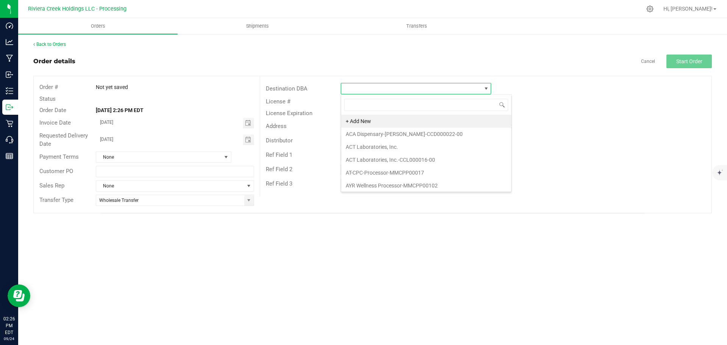
scroll to position [11, 150]
type input "bloom"
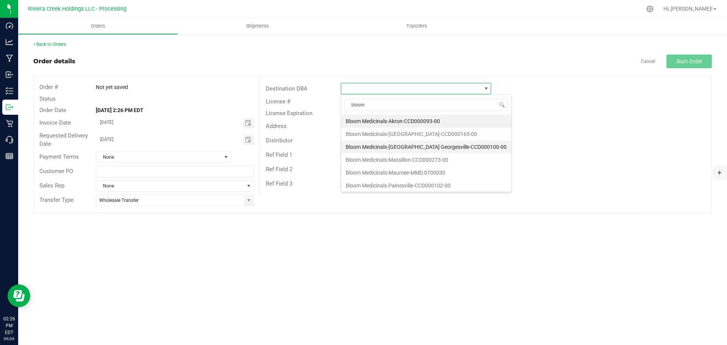
click at [381, 145] on li "Bloom Medicinals-[GEOGRAPHIC_DATA] Georgesville-CCD000100-00" at bounding box center [426, 146] width 170 height 13
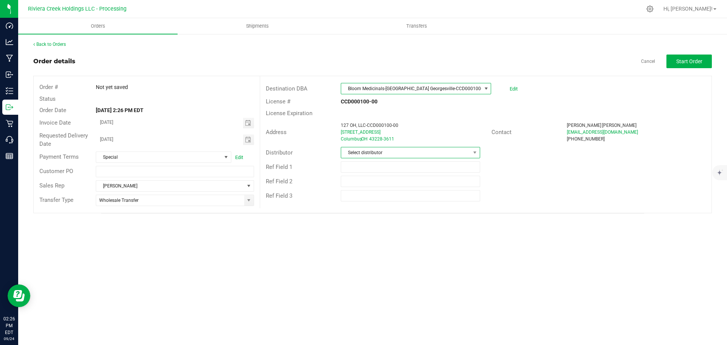
click at [365, 153] on span "Select distributor" at bounding box center [405, 152] width 129 height 11
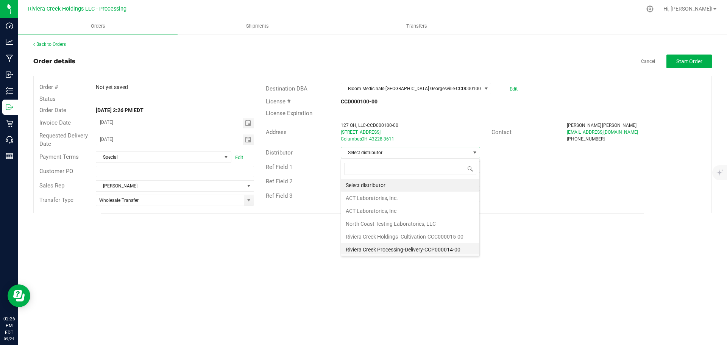
scroll to position [2, 0]
click at [368, 246] on li "Riviera Creek Processing-Delivery-CCP000014-00" at bounding box center [410, 248] width 138 height 13
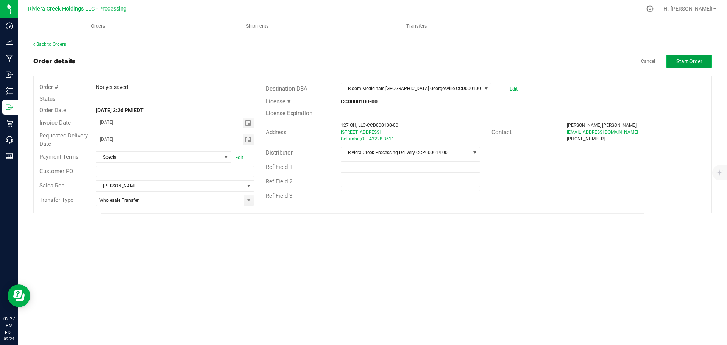
click at [692, 62] on span "Start Order" at bounding box center [689, 61] width 26 height 6
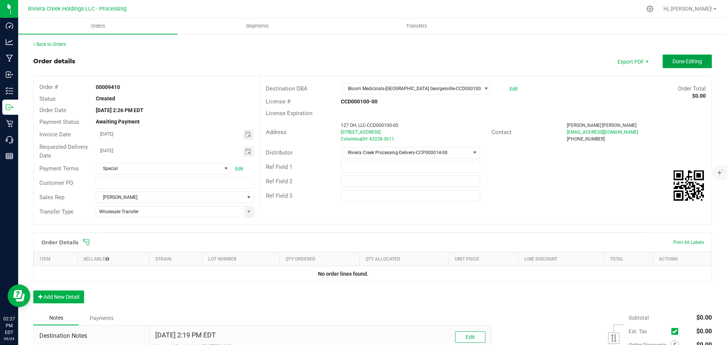
click at [692, 62] on span "Done Editing" at bounding box center [687, 61] width 30 height 6
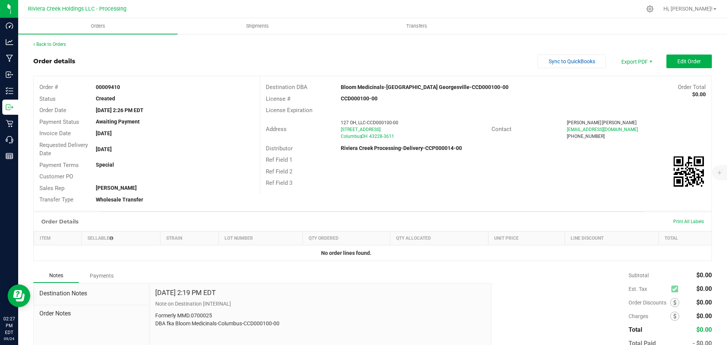
drag, startPoint x: 97, startPoint y: 87, endPoint x: 126, endPoint y: 89, distance: 28.8
click at [126, 89] on div "00009410" at bounding box center [174, 87] width 169 height 8
click at [59, 45] on link "Back to Orders" at bounding box center [49, 44] width 33 height 5
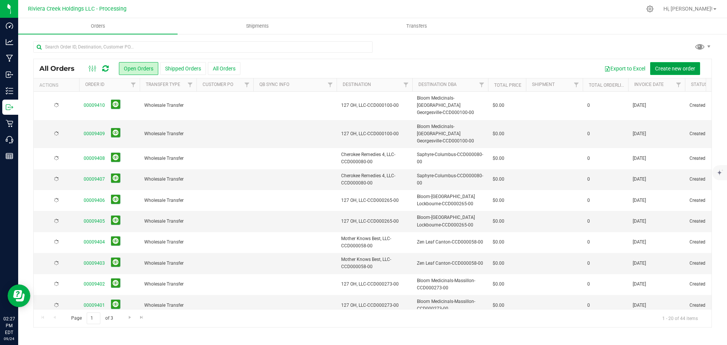
click at [665, 68] on span "Create new order" at bounding box center [675, 68] width 40 height 6
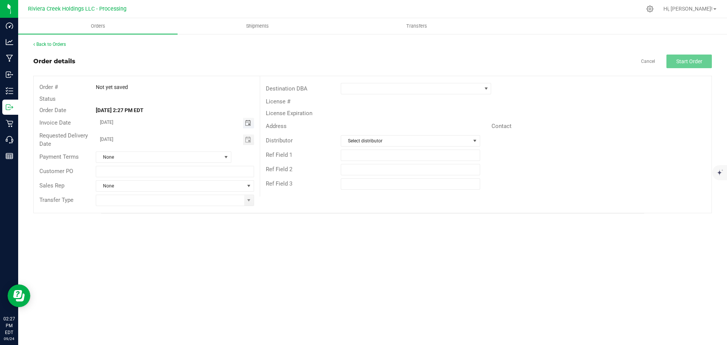
click at [247, 124] on span "Toggle calendar" at bounding box center [248, 123] width 6 height 6
click at [183, 199] on span "26" at bounding box center [185, 198] width 11 height 12
type input "[DATE]"
click at [247, 140] on span "Toggle calendar" at bounding box center [248, 140] width 6 height 6
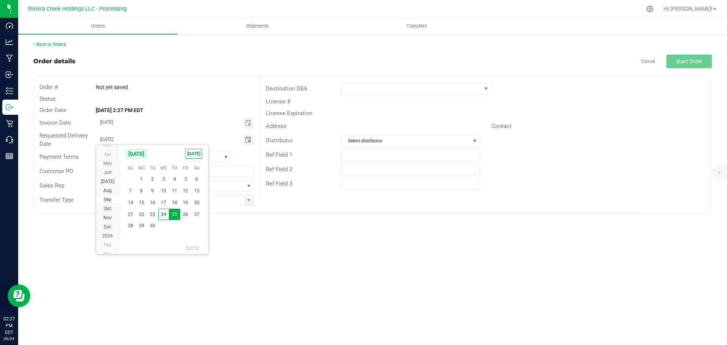
drag, startPoint x: 186, startPoint y: 217, endPoint x: 213, endPoint y: 214, distance: 27.0
click at [187, 217] on span "26" at bounding box center [185, 215] width 11 height 12
type input "[DATE]"
click at [250, 203] on span at bounding box center [249, 200] width 6 height 6
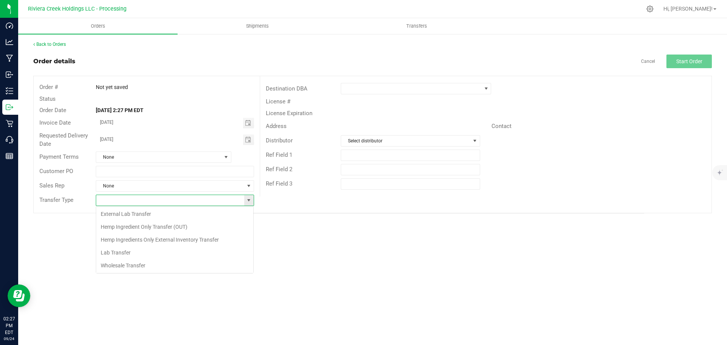
scroll to position [11, 158]
drag, startPoint x: 112, startPoint y: 200, endPoint x: 103, endPoint y: 204, distance: 10.0
click at [103, 204] on input "leaf" at bounding box center [170, 200] width 148 height 11
click at [122, 267] on li "Wholesale Transfer" at bounding box center [174, 265] width 157 height 13
type input "Wholesale Transfer"
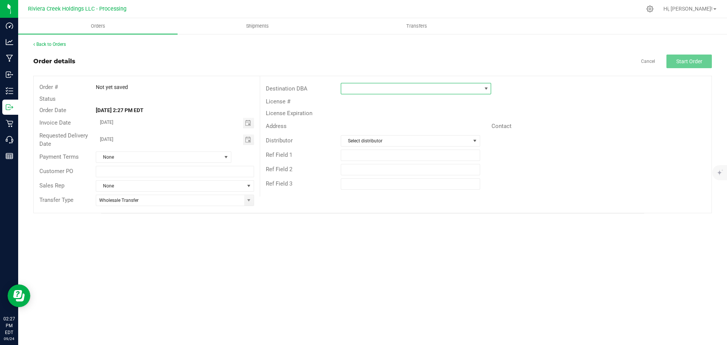
click at [370, 92] on span at bounding box center [411, 88] width 140 height 11
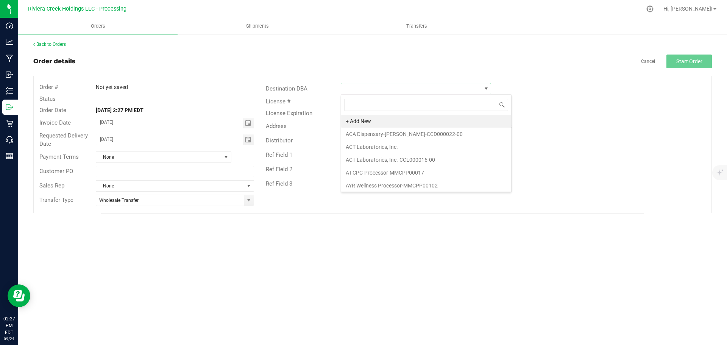
scroll to position [11, 150]
type input "leaf re"
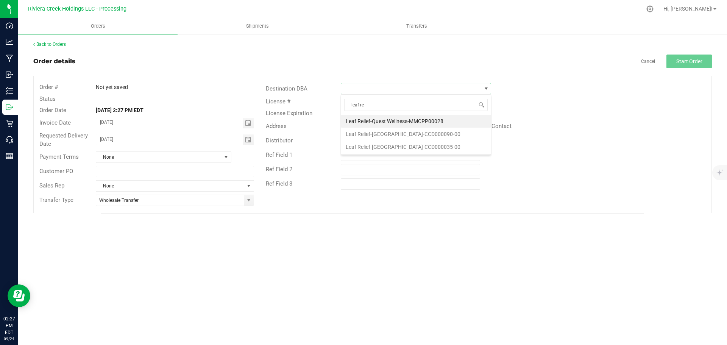
click at [371, 144] on li "Leaf Relief-[GEOGRAPHIC_DATA]-CCD000035-00" at bounding box center [416, 146] width 150 height 13
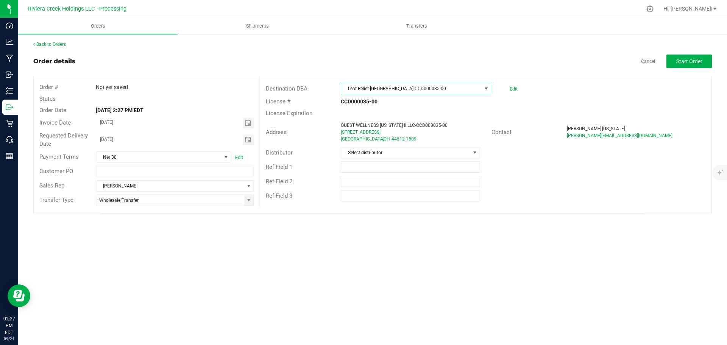
click at [430, 91] on span "Leaf Relief-[GEOGRAPHIC_DATA]-CCD000035-00" at bounding box center [411, 88] width 140 height 11
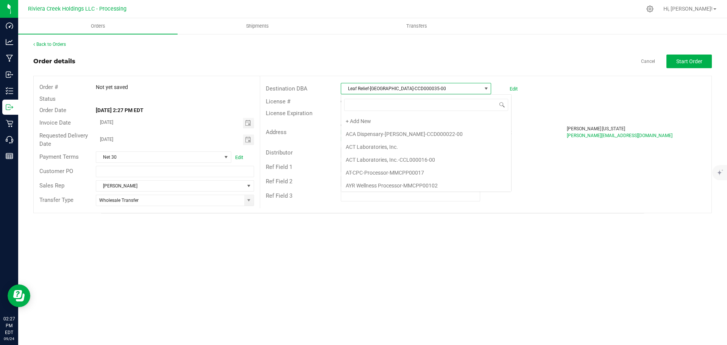
scroll to position [1263, 0]
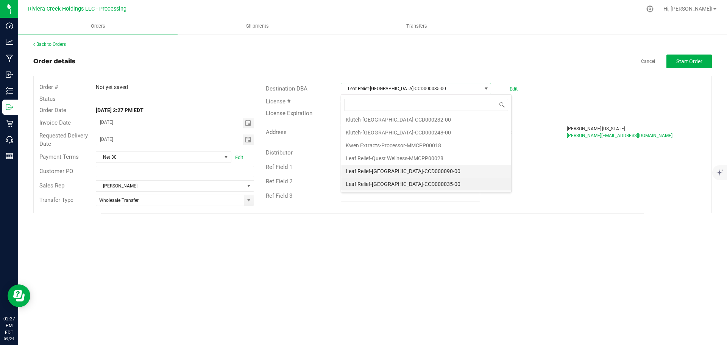
click at [396, 170] on li "Leaf Relief-[GEOGRAPHIC_DATA]-CCD000090-00" at bounding box center [426, 171] width 170 height 13
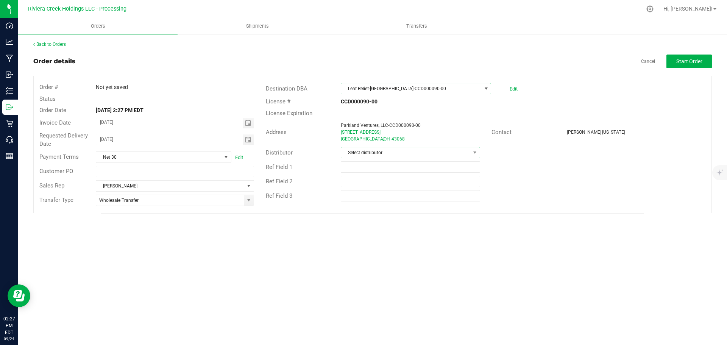
click at [396, 155] on span "Select distributor" at bounding box center [405, 152] width 129 height 11
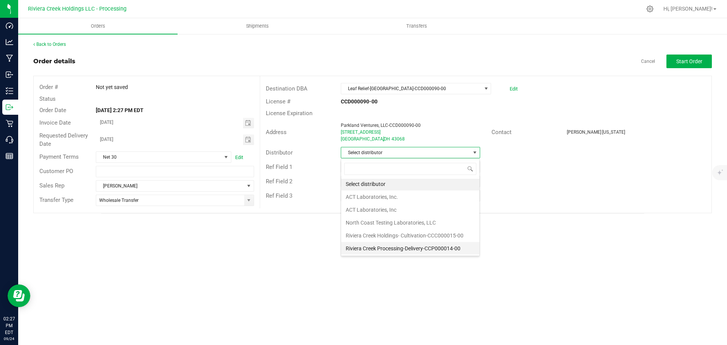
scroll to position [2, 0]
click at [386, 251] on li "Riviera Creek Processing-Delivery-CCP000014-00" at bounding box center [410, 248] width 138 height 13
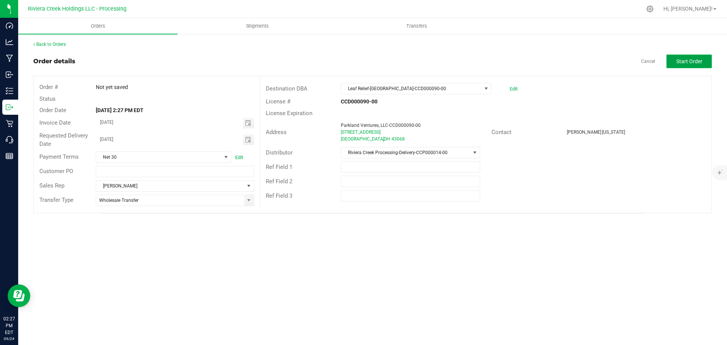
click at [685, 65] on button "Start Order" at bounding box center [688, 62] width 45 height 14
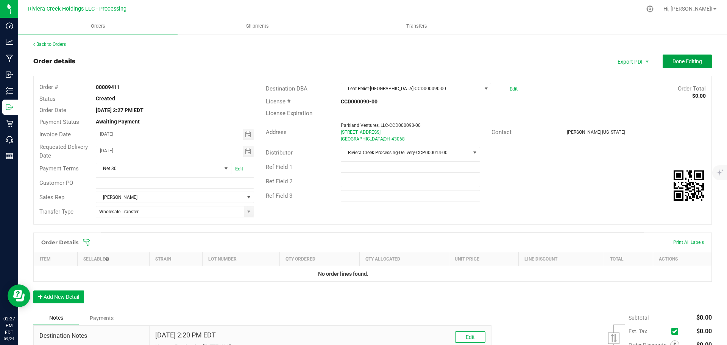
click at [685, 63] on span "Done Editing" at bounding box center [687, 61] width 30 height 6
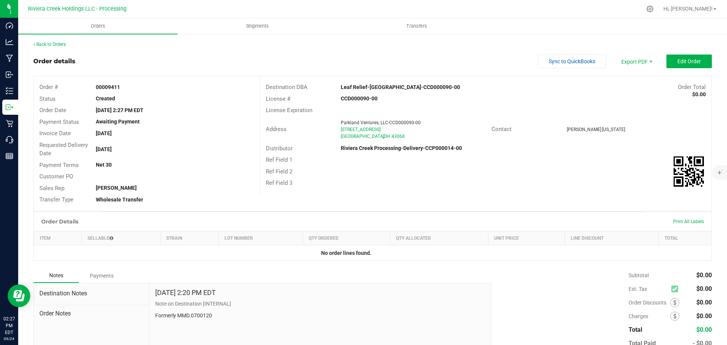
drag, startPoint x: 94, startPoint y: 85, endPoint x: 121, endPoint y: 89, distance: 27.6
click at [121, 89] on div "00009411" at bounding box center [174, 87] width 169 height 8
click at [52, 45] on link "Back to Orders" at bounding box center [49, 44] width 33 height 5
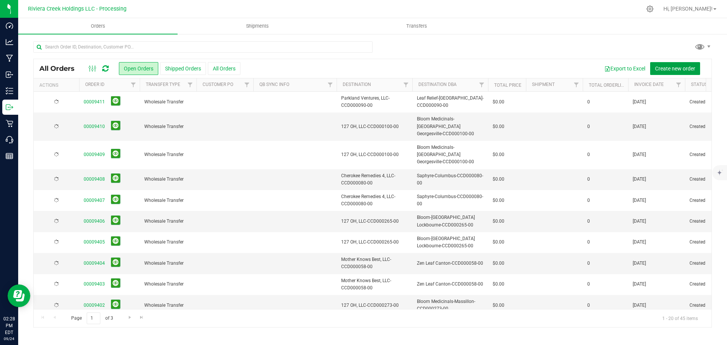
click at [677, 68] on span "Create new order" at bounding box center [675, 68] width 40 height 6
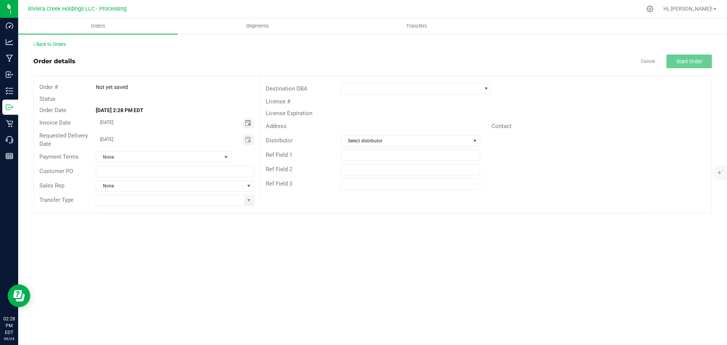
click at [247, 122] on span "Toggle calendar" at bounding box center [248, 123] width 6 height 6
click at [187, 198] on span "26" at bounding box center [185, 198] width 11 height 12
type input "[DATE]"
click at [246, 140] on span "Toggle calendar" at bounding box center [248, 140] width 6 height 6
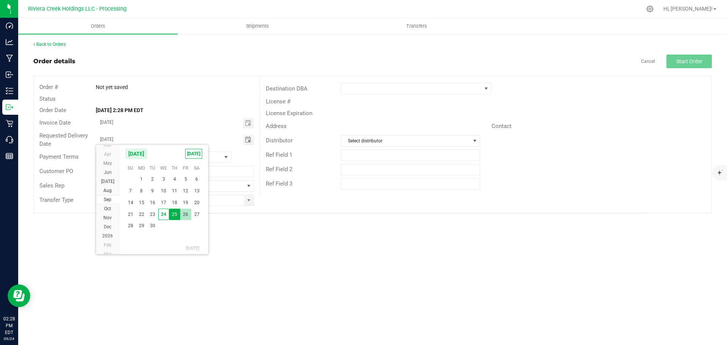
click at [184, 212] on span "26" at bounding box center [185, 215] width 11 height 12
type input "[DATE]"
click at [246, 201] on span at bounding box center [249, 200] width 6 height 6
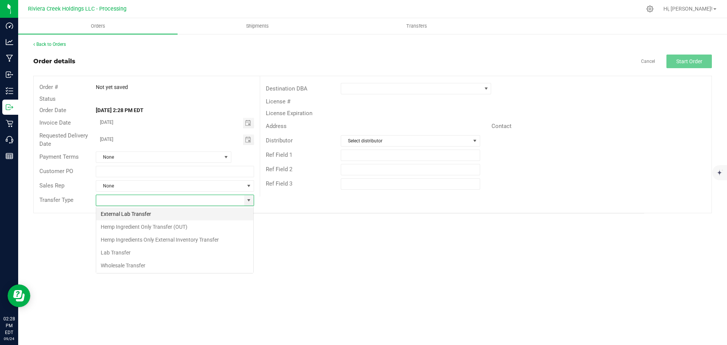
scroll to position [11, 158]
click at [130, 262] on li "Wholesale Transfer" at bounding box center [174, 265] width 157 height 13
type input "Wholesale Transfer"
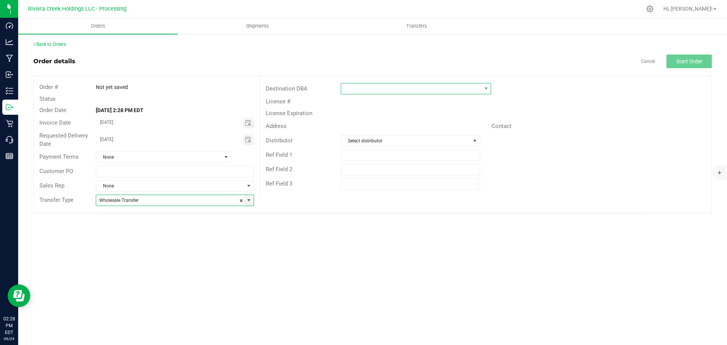
click at [350, 90] on span at bounding box center [411, 88] width 140 height 11
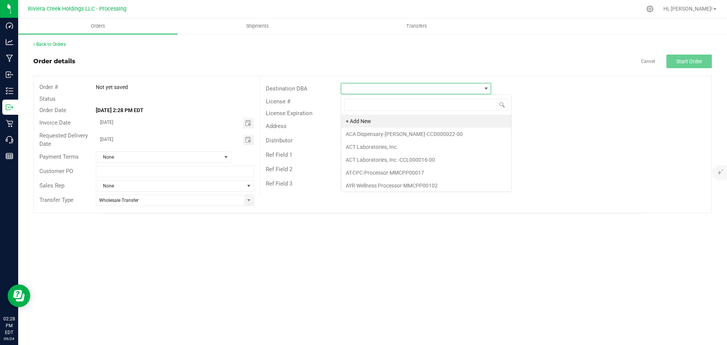
scroll to position [11, 150]
type input "bloom"
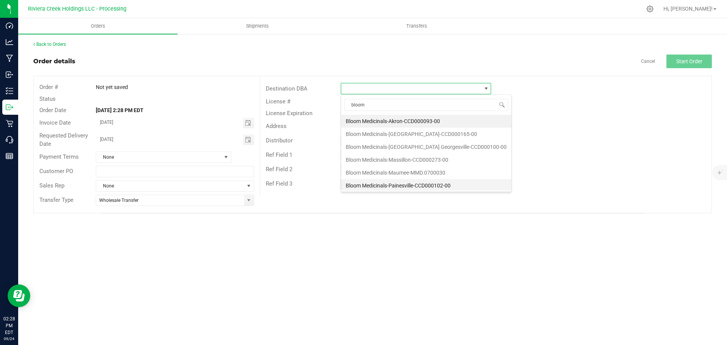
click at [380, 184] on li "Bloom Medicinals-Painesville-CCD000102-00" at bounding box center [426, 185] width 170 height 13
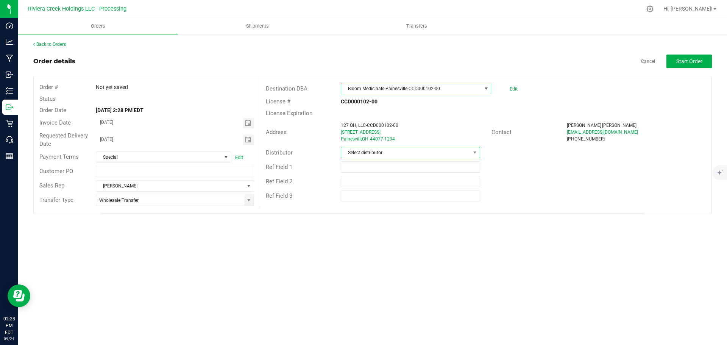
click at [375, 156] on span "Select distributor" at bounding box center [405, 152] width 129 height 11
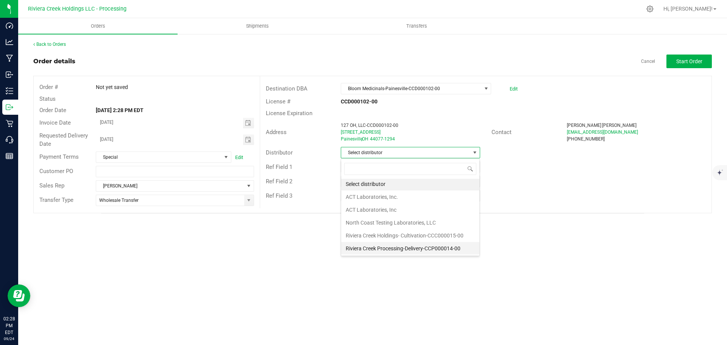
scroll to position [2, 0]
click at [376, 246] on li "Riviera Creek Processing-Delivery-CCP000014-00" at bounding box center [410, 248] width 138 height 13
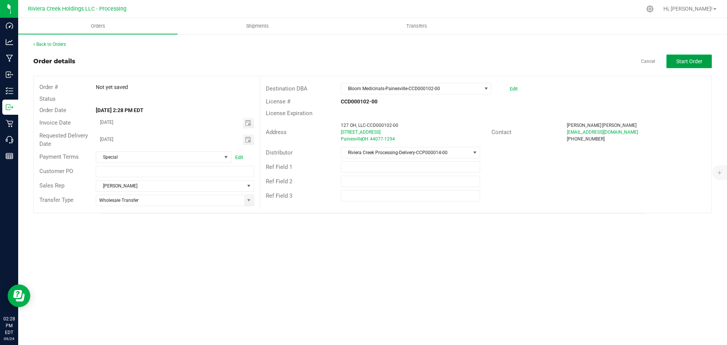
click at [683, 62] on span "Start Order" at bounding box center [689, 61] width 26 height 6
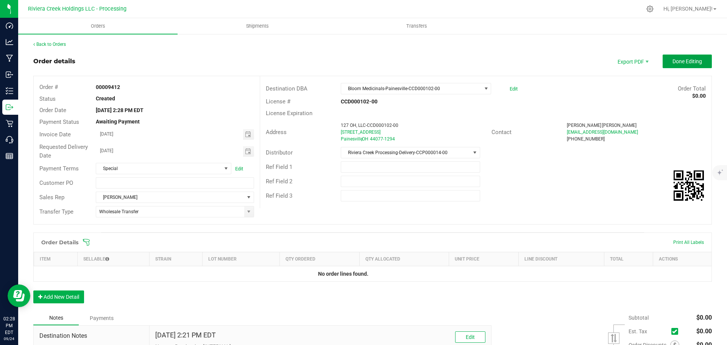
click at [683, 62] on span "Done Editing" at bounding box center [687, 61] width 30 height 6
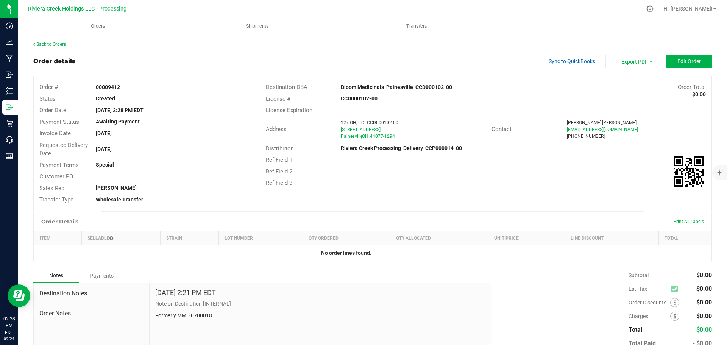
drag, startPoint x: 95, startPoint y: 86, endPoint x: 124, endPoint y: 87, distance: 28.8
click at [124, 87] on div "00009412" at bounding box center [174, 87] width 169 height 8
click at [40, 43] on link "Back to Orders" at bounding box center [49, 44] width 33 height 5
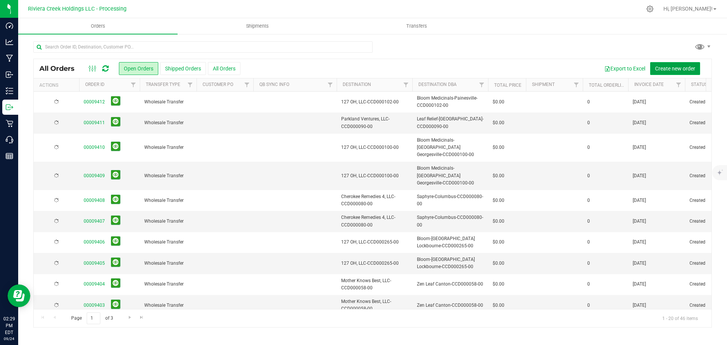
click at [663, 68] on span "Create new order" at bounding box center [675, 68] width 40 height 6
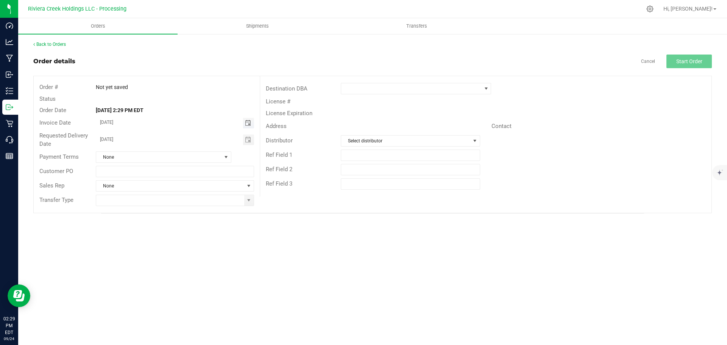
click at [247, 125] on span "Toggle calendar" at bounding box center [248, 123] width 6 height 6
click at [184, 198] on span "26" at bounding box center [185, 198] width 11 height 12
type input "[DATE]"
click at [245, 141] on span "Toggle calendar" at bounding box center [248, 139] width 11 height 11
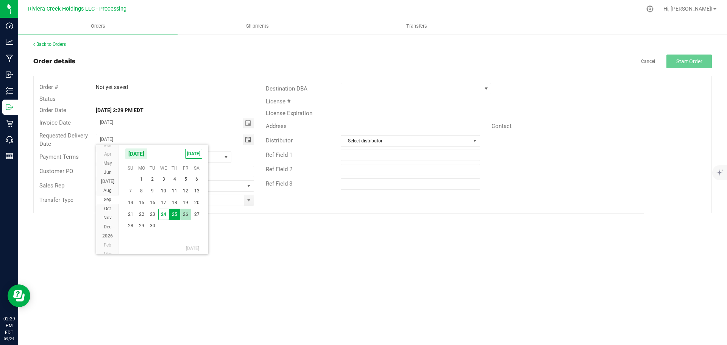
click at [184, 214] on span "26" at bounding box center [185, 215] width 11 height 12
type input "[DATE]"
click at [249, 199] on span at bounding box center [249, 200] width 6 height 6
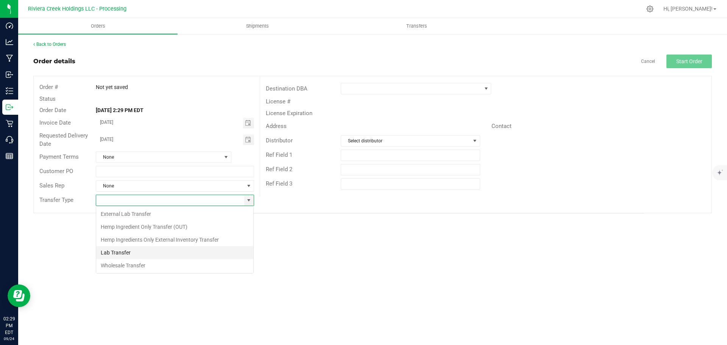
scroll to position [11, 158]
click at [122, 262] on li "Wholesale Transfer" at bounding box center [174, 265] width 157 height 13
type input "Wholesale Transfer"
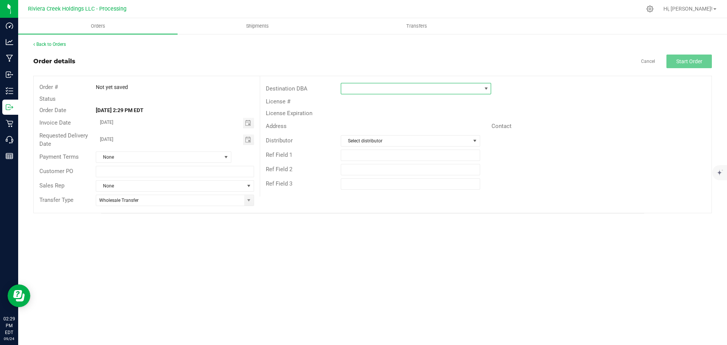
click at [358, 88] on span at bounding box center [411, 88] width 140 height 11
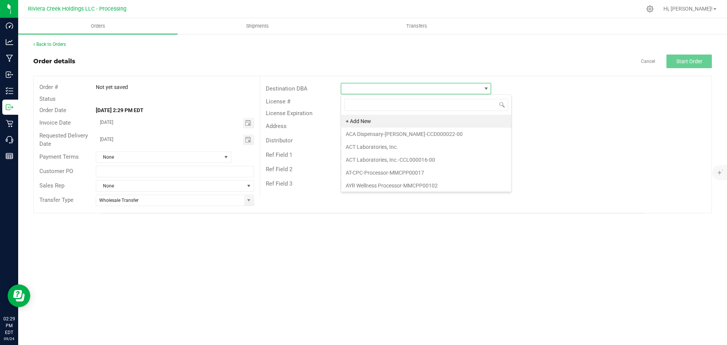
scroll to position [11, 150]
type input "bloo"
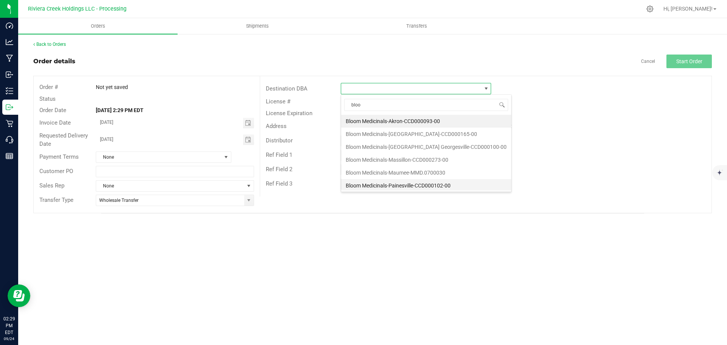
click at [378, 186] on li "Bloom Medicinals-Painesville-CCD000102-00" at bounding box center [426, 185] width 170 height 13
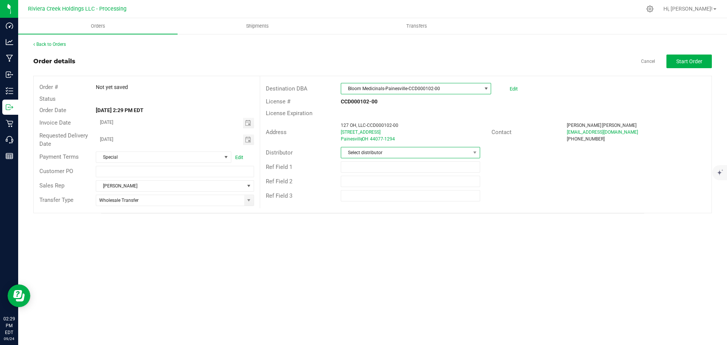
click at [359, 155] on span "Select distributor" at bounding box center [405, 152] width 129 height 11
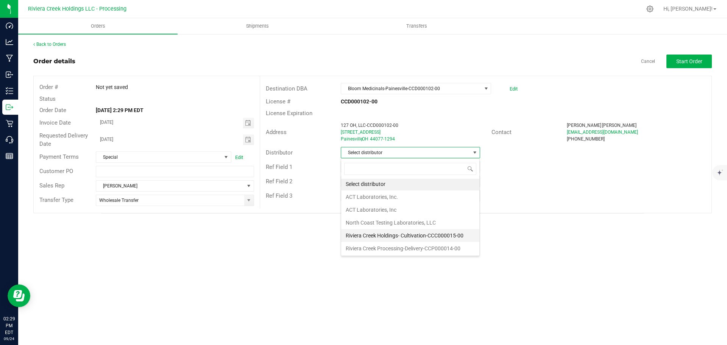
scroll to position [2, 0]
click at [356, 249] on li "Riviera Creek Processing-Delivery-CCP000014-00" at bounding box center [410, 248] width 138 height 13
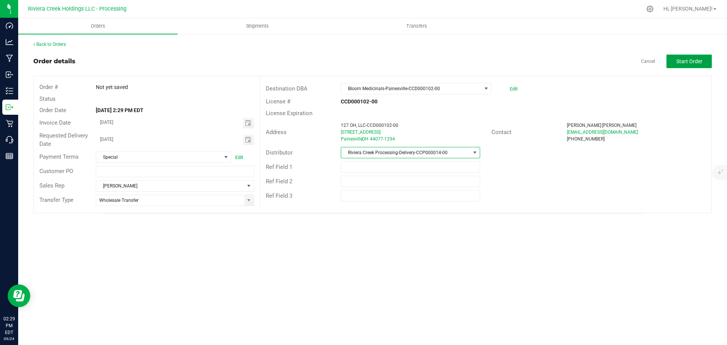
click at [680, 64] on span "Start Order" at bounding box center [689, 61] width 26 height 6
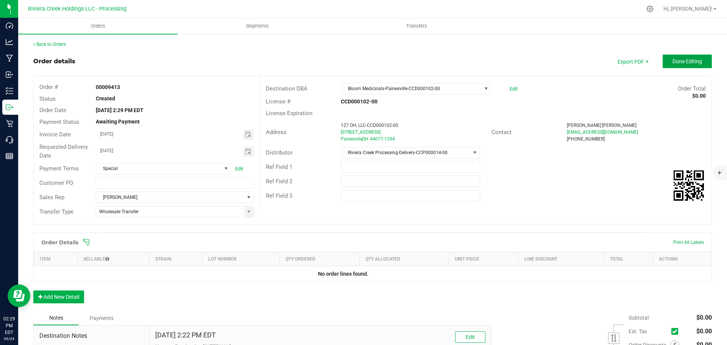
click at [680, 64] on span "Done Editing" at bounding box center [687, 61] width 30 height 6
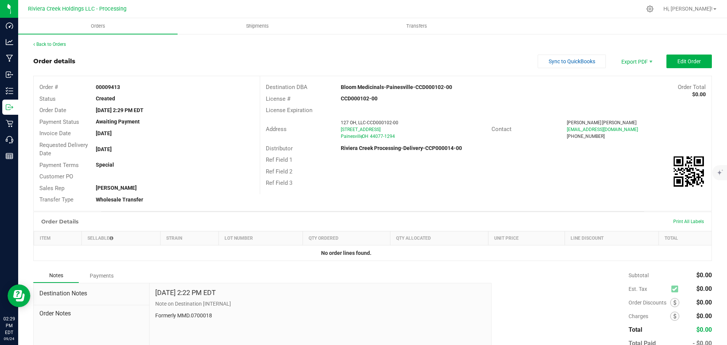
drag, startPoint x: 92, startPoint y: 89, endPoint x: 122, endPoint y: 88, distance: 29.9
click at [122, 88] on div "00009413" at bounding box center [174, 87] width 169 height 8
click at [61, 46] on link "Back to Orders" at bounding box center [49, 44] width 33 height 5
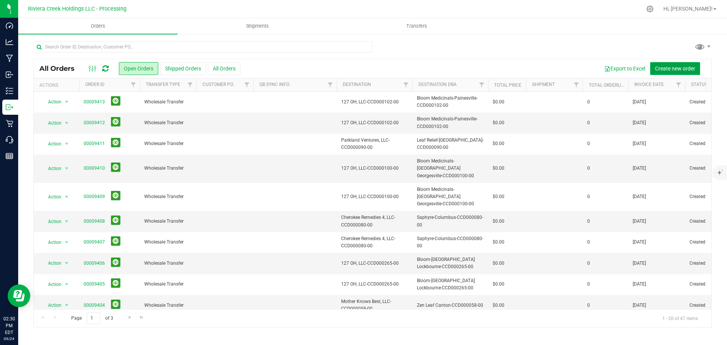
click at [669, 69] on span "Create new order" at bounding box center [675, 68] width 40 height 6
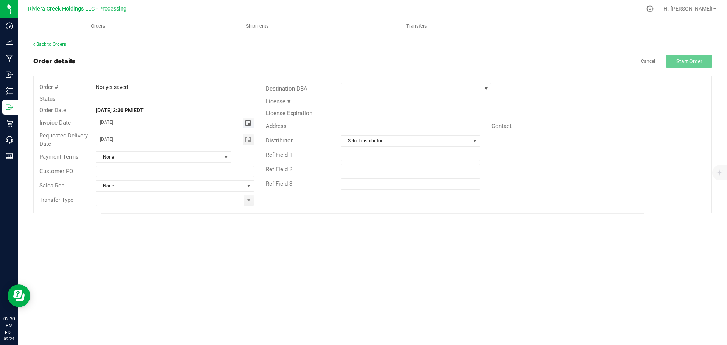
click at [245, 125] on span "Toggle calendar" at bounding box center [248, 123] width 6 height 6
click at [188, 198] on span "26" at bounding box center [185, 198] width 11 height 12
type input "[DATE]"
click at [247, 141] on span "Toggle calendar" at bounding box center [248, 140] width 6 height 6
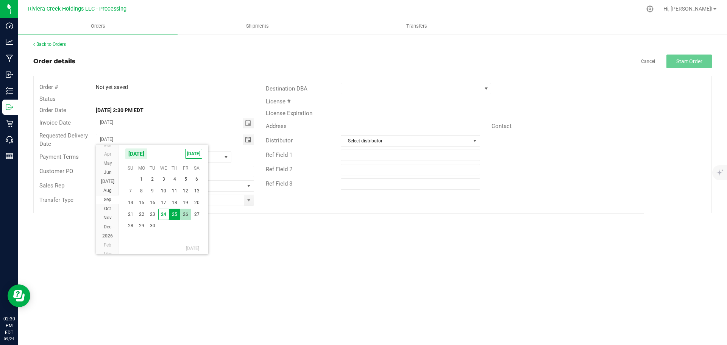
click at [184, 215] on span "26" at bounding box center [185, 215] width 11 height 12
type input "[DATE]"
click at [249, 204] on span at bounding box center [248, 200] width 9 height 11
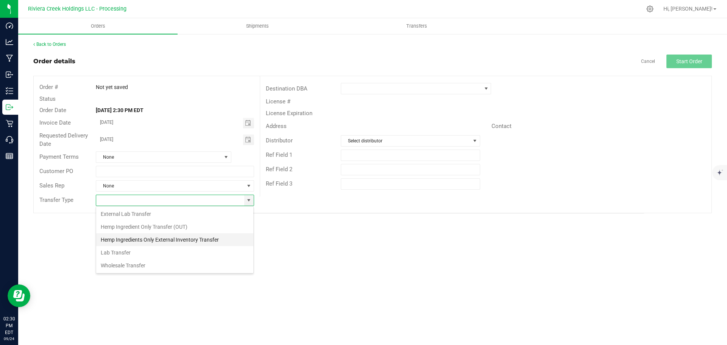
scroll to position [11, 158]
drag, startPoint x: 126, startPoint y: 263, endPoint x: 210, endPoint y: 209, distance: 99.8
click at [127, 263] on li "Wholesale Transfer" at bounding box center [174, 265] width 157 height 13
type input "Wholesale Transfer"
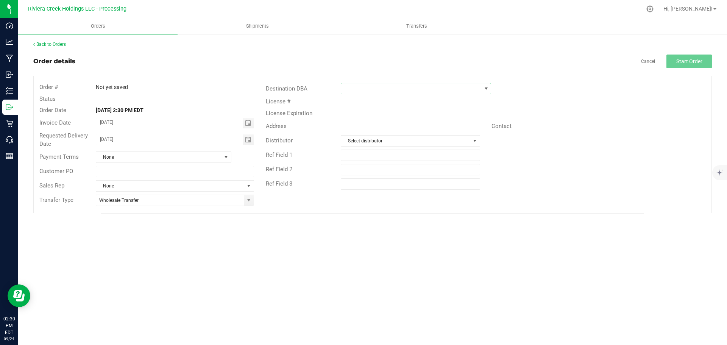
click at [359, 87] on span at bounding box center [411, 88] width 140 height 11
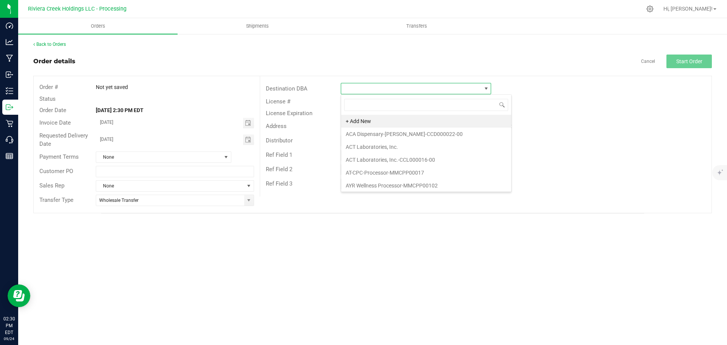
scroll to position [11, 150]
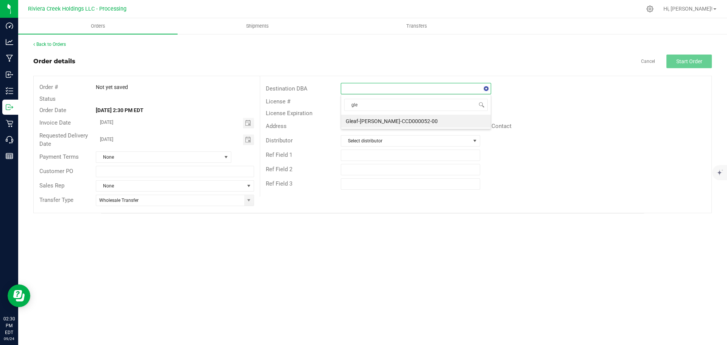
type input "glea"
click at [360, 122] on li "Gleaf-[PERSON_NAME]-CCD000052-00" at bounding box center [416, 121] width 150 height 13
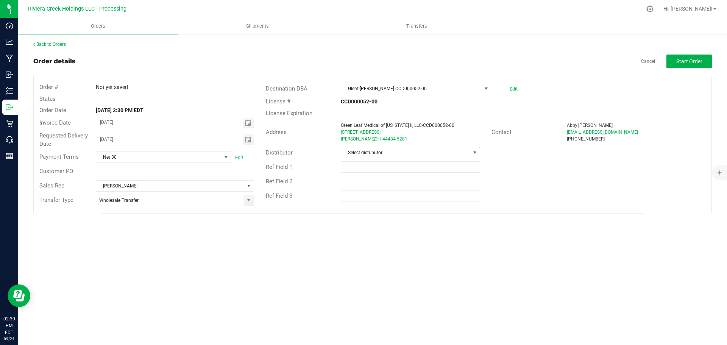
click at [360, 153] on span "Select distributor" at bounding box center [405, 152] width 129 height 11
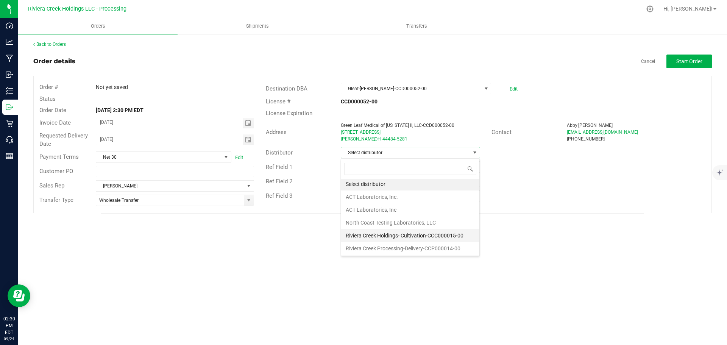
scroll to position [2, 0]
click at [381, 245] on li "Riviera Creek Processing-Delivery-CCP000014-00" at bounding box center [410, 248] width 138 height 13
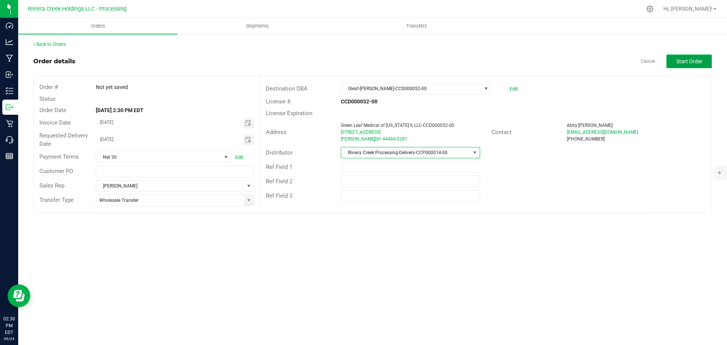
click at [678, 61] on span "Start Order" at bounding box center [689, 61] width 26 height 6
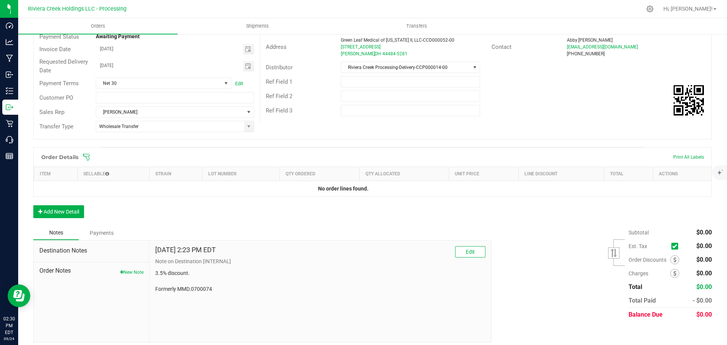
scroll to position [90, 0]
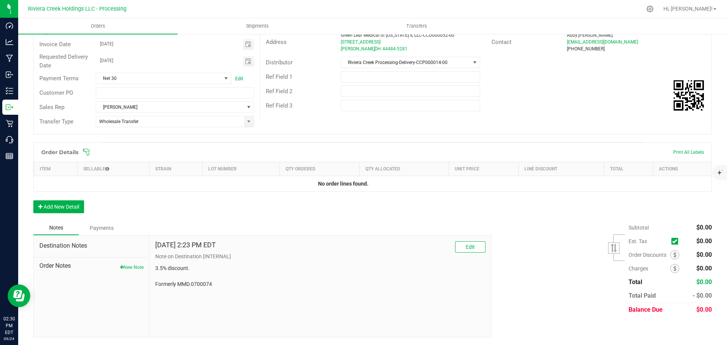
click at [664, 251] on div "Order Discounts" at bounding box center [656, 254] width 56 height 9
click at [670, 255] on span at bounding box center [674, 254] width 9 height 9
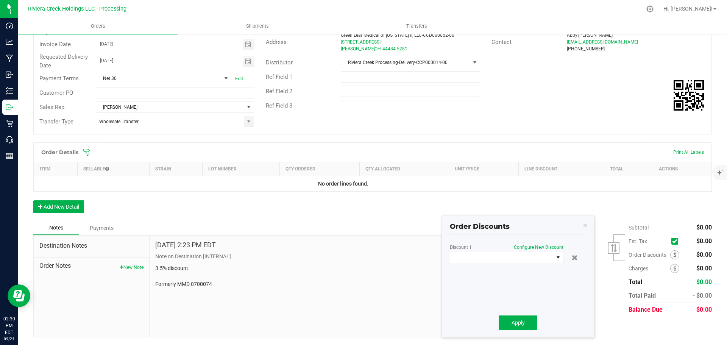
click at [508, 263] on div "Discount 1 Configure New Discount" at bounding box center [518, 275] width 136 height 61
click at [502, 257] on span at bounding box center [501, 257] width 103 height 11
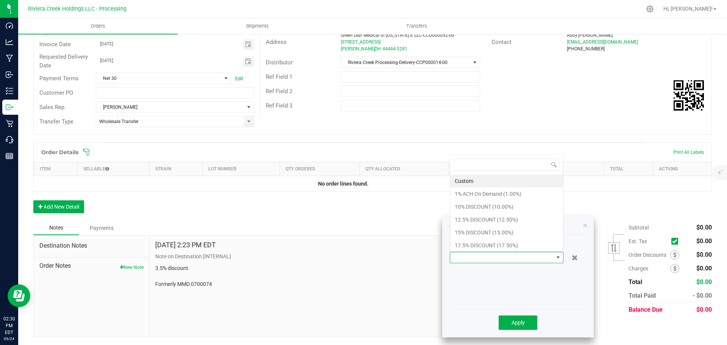
scroll to position [11, 114]
click at [478, 247] on li "17.5% DISCOUNT (17.50%)" at bounding box center [506, 245] width 113 height 13
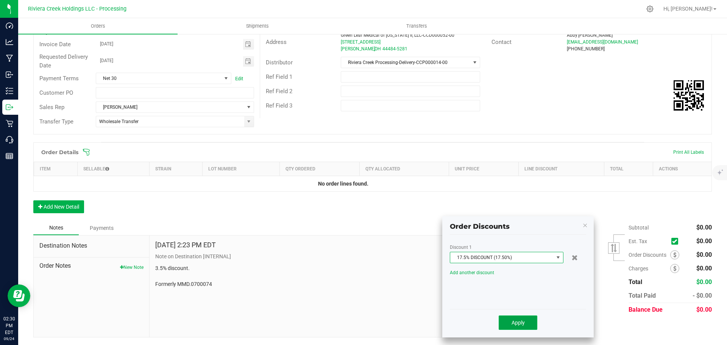
click at [509, 321] on button "Apply" at bounding box center [518, 322] width 39 height 14
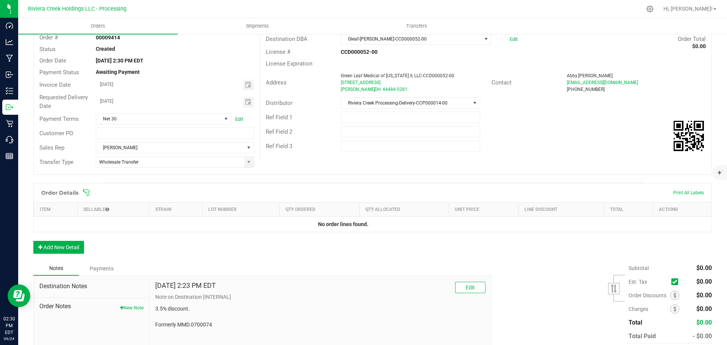
scroll to position [0, 0]
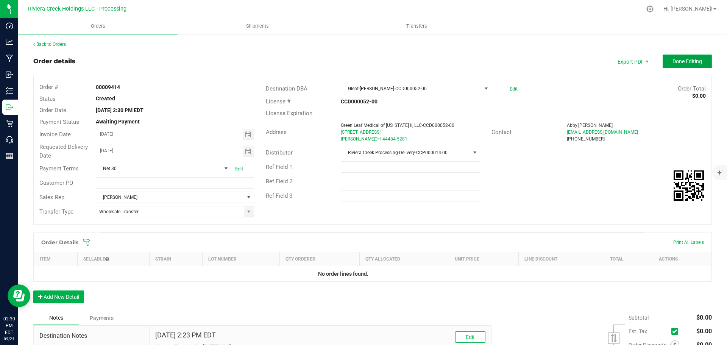
click at [672, 63] on span "Done Editing" at bounding box center [687, 61] width 30 height 6
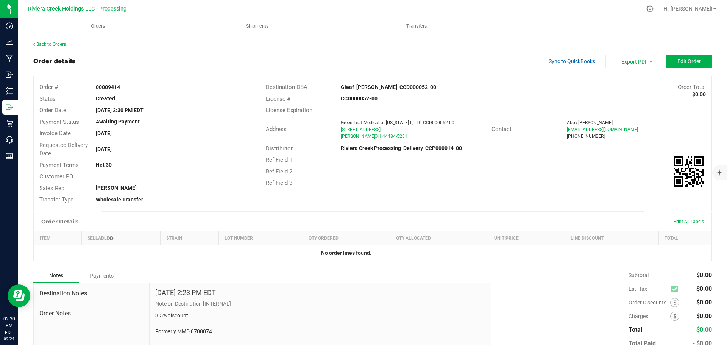
drag, startPoint x: 94, startPoint y: 87, endPoint x: 123, endPoint y: 88, distance: 29.6
click at [123, 88] on div "00009414" at bounding box center [174, 87] width 169 height 8
click at [44, 47] on div "Back to Orders" at bounding box center [372, 44] width 678 height 7
click at [46, 45] on link "Back to Orders" at bounding box center [49, 44] width 33 height 5
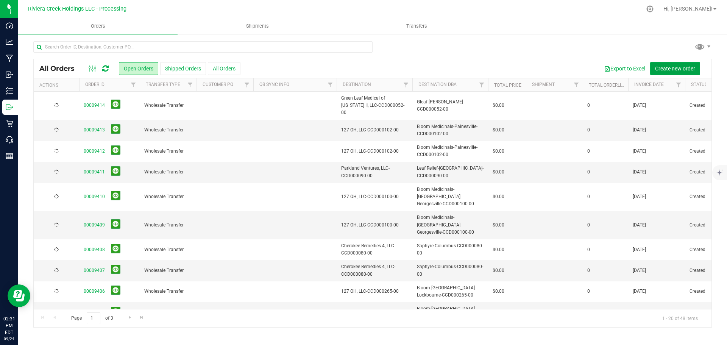
click at [672, 68] on span "Create new order" at bounding box center [675, 68] width 40 height 6
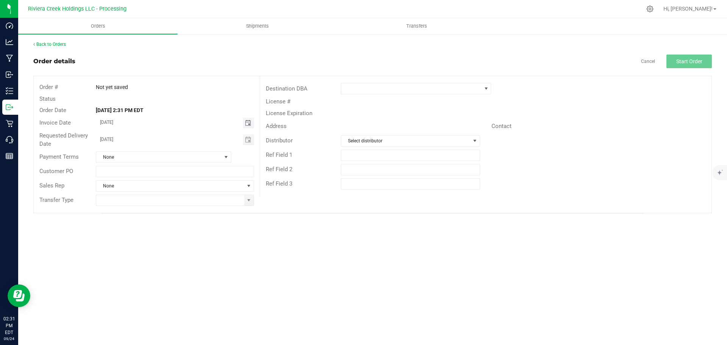
click at [248, 126] on span "Toggle calendar" at bounding box center [248, 123] width 6 height 6
click at [186, 195] on span "26" at bounding box center [185, 198] width 11 height 12
type input "[DATE]"
click at [246, 140] on span "Toggle calendar" at bounding box center [248, 140] width 6 height 6
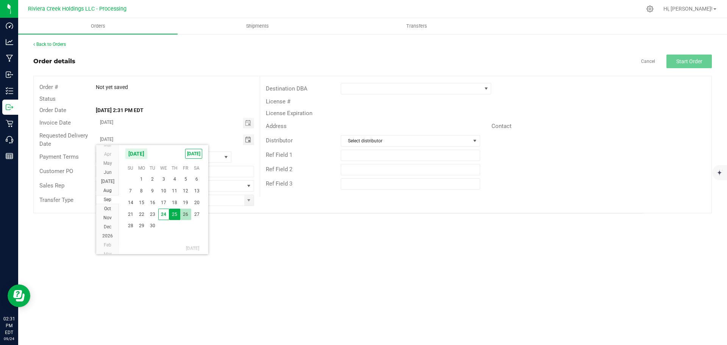
click at [187, 214] on span "26" at bounding box center [185, 215] width 11 height 12
type input "[DATE]"
click at [249, 203] on span at bounding box center [249, 200] width 6 height 6
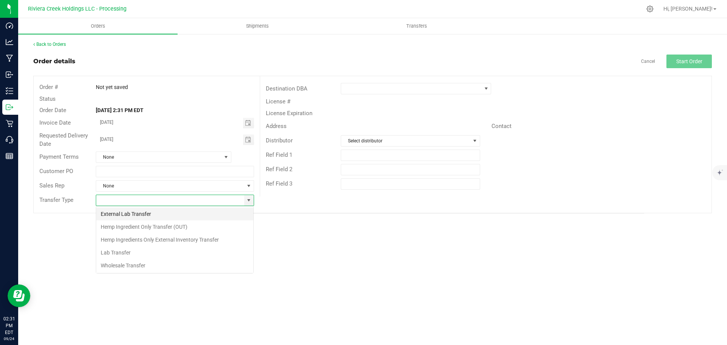
scroll to position [11, 158]
click at [123, 264] on li "Wholesale Transfer" at bounding box center [174, 265] width 157 height 13
type input "Wholesale Transfer"
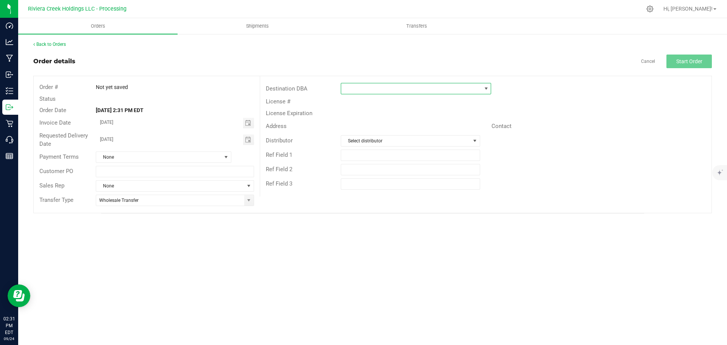
click at [351, 89] on span at bounding box center [411, 88] width 140 height 11
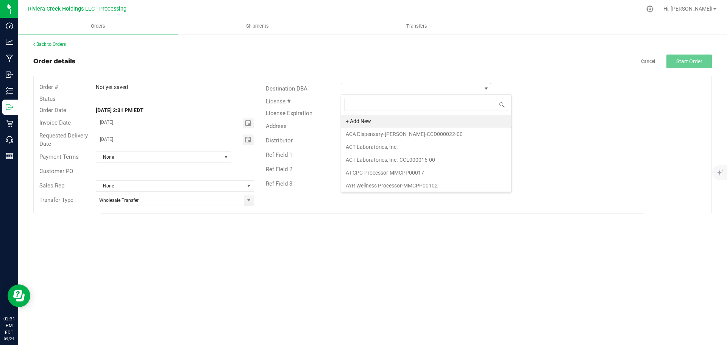
scroll to position [11, 150]
type input "gle"
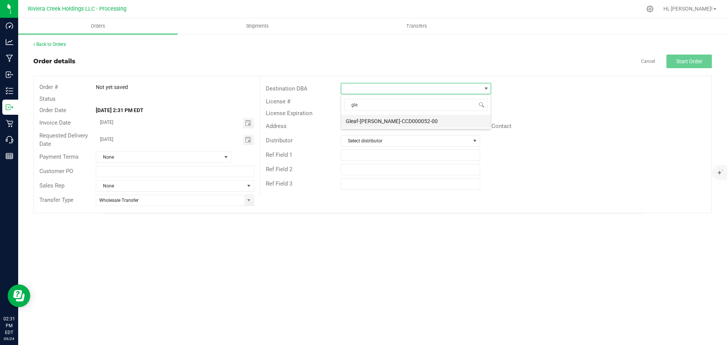
click at [360, 120] on li "Gleaf-[PERSON_NAME]-CCD000052-00" at bounding box center [416, 121] width 150 height 13
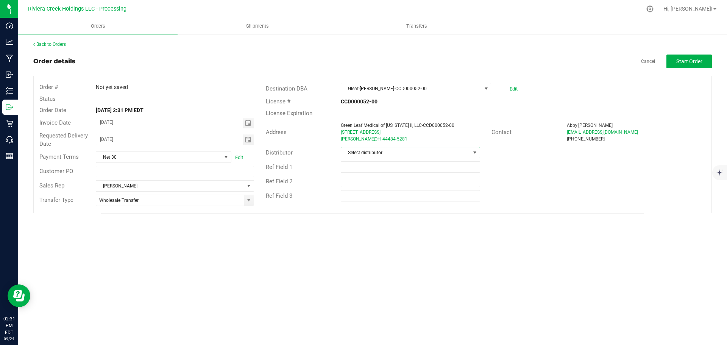
click at [362, 151] on span "Select distributor" at bounding box center [405, 152] width 129 height 11
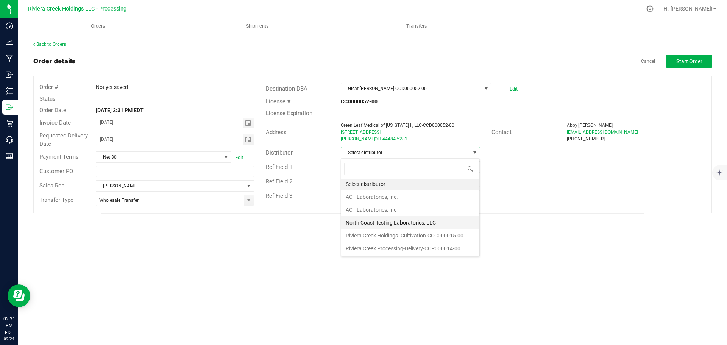
scroll to position [2, 0]
click at [385, 246] on li "Riviera Creek Processing-Delivery-CCP000014-00" at bounding box center [410, 248] width 138 height 13
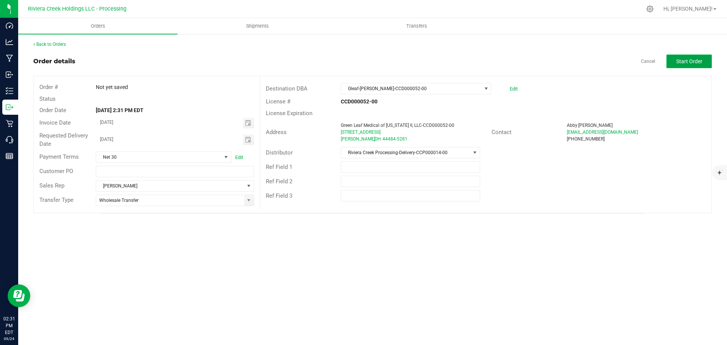
click at [680, 63] on span "Start Order" at bounding box center [689, 61] width 26 height 6
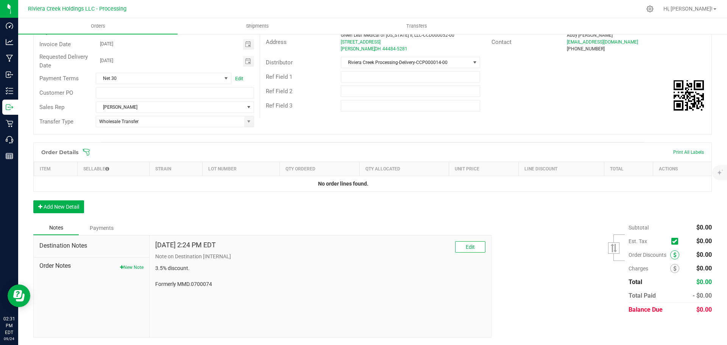
click at [673, 254] on icon at bounding box center [674, 254] width 3 height 5
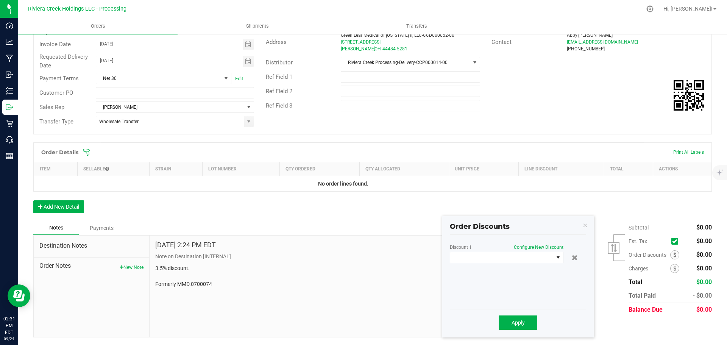
scroll to position [90, 0]
click at [485, 263] on div "Discount 1 Configure New Discount" at bounding box center [518, 275] width 136 height 61
click at [482, 260] on span at bounding box center [501, 257] width 103 height 11
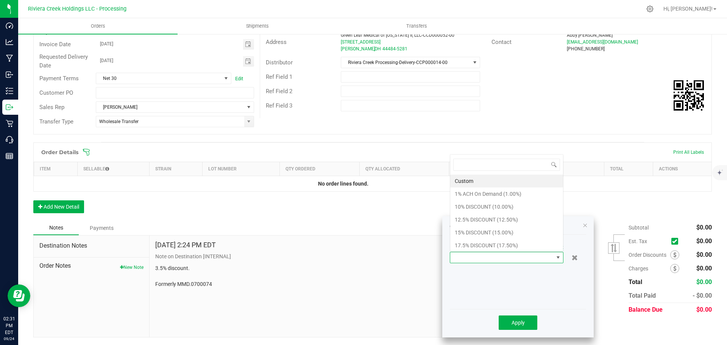
scroll to position [0, 0]
click at [482, 248] on li "17.5% DISCOUNT (17.50%)" at bounding box center [506, 245] width 113 height 13
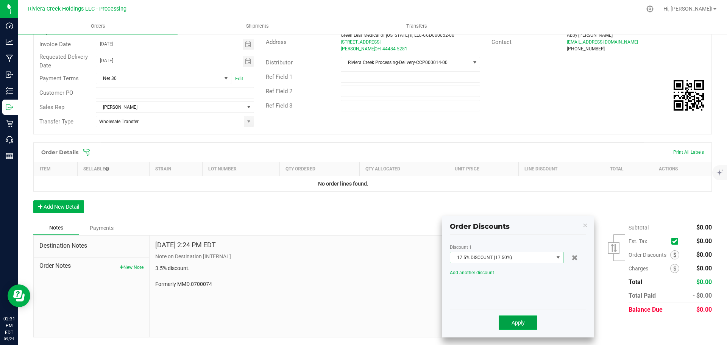
click at [511, 321] on span "Apply" at bounding box center [517, 323] width 13 height 6
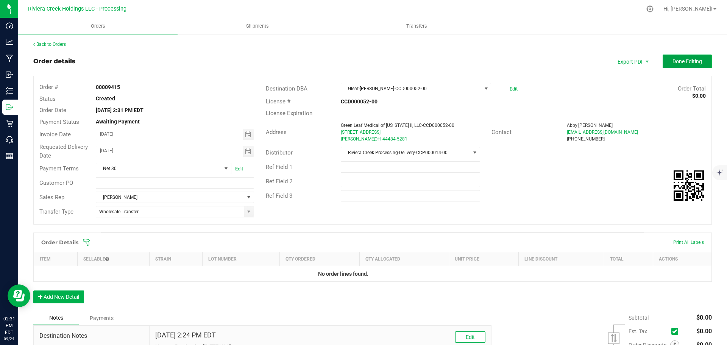
click at [681, 65] on button "Done Editing" at bounding box center [687, 62] width 49 height 14
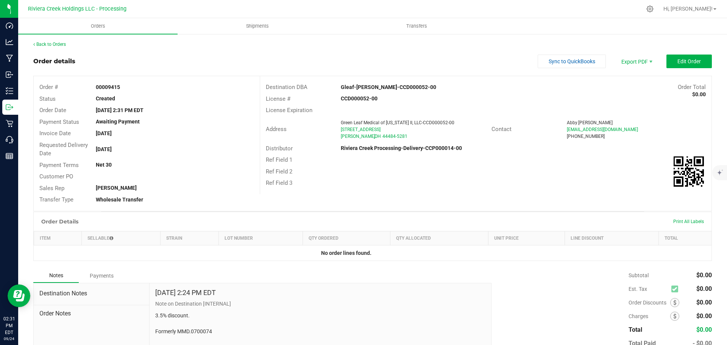
drag, startPoint x: 95, startPoint y: 84, endPoint x: 129, endPoint y: 89, distance: 34.8
click at [129, 89] on div "00009415" at bounding box center [174, 87] width 169 height 8
click at [50, 43] on link "Back to Orders" at bounding box center [49, 44] width 33 height 5
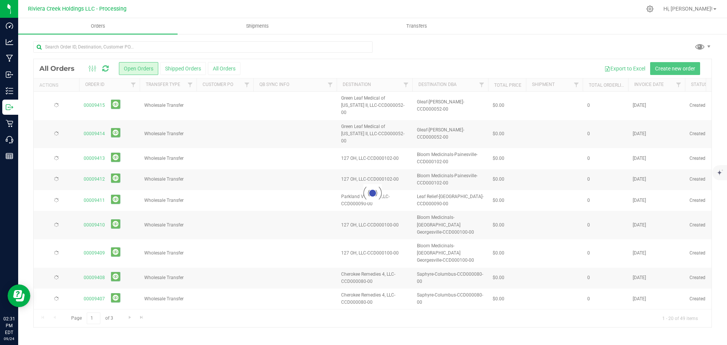
click at [661, 67] on div at bounding box center [373, 193] width 678 height 268
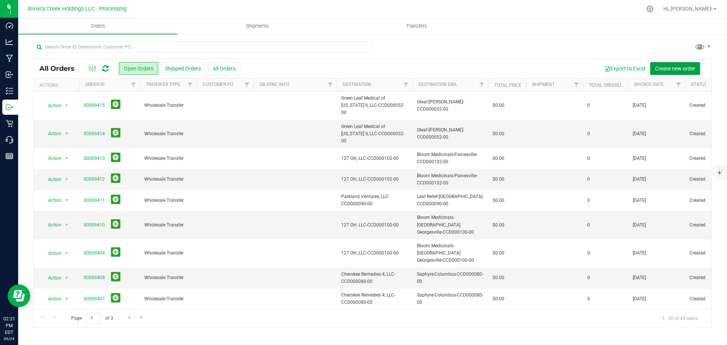
click at [663, 69] on span "Create new order" at bounding box center [675, 68] width 40 height 6
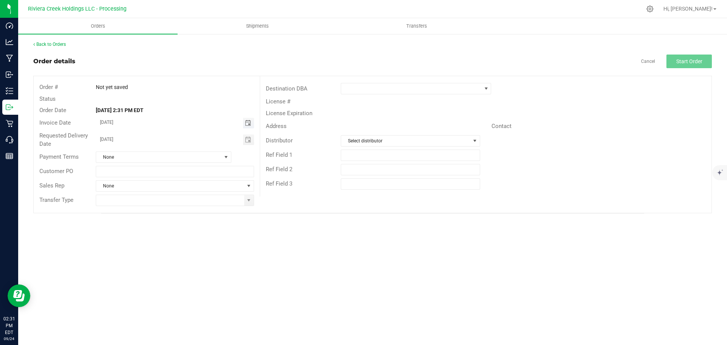
click at [245, 125] on span "Toggle calendar" at bounding box center [248, 123] width 6 height 6
click at [180, 197] on span "26" at bounding box center [185, 198] width 11 height 12
type input "[DATE]"
drag, startPoint x: 248, startPoint y: 141, endPoint x: 233, endPoint y: 164, distance: 27.4
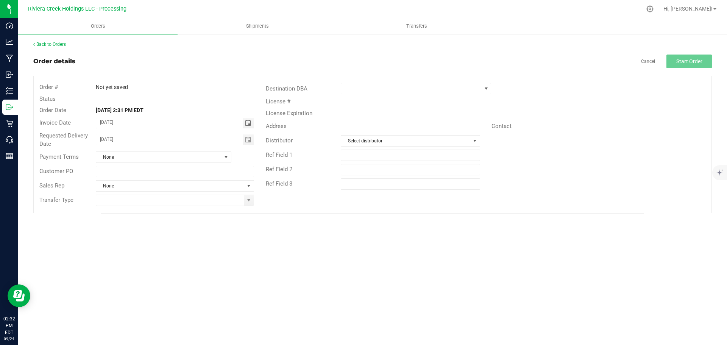
click at [248, 141] on span "Toggle calendar" at bounding box center [248, 140] width 6 height 6
click at [187, 214] on span "26" at bounding box center [185, 215] width 11 height 12
type input "[DATE]"
click at [248, 204] on span at bounding box center [248, 200] width 9 height 11
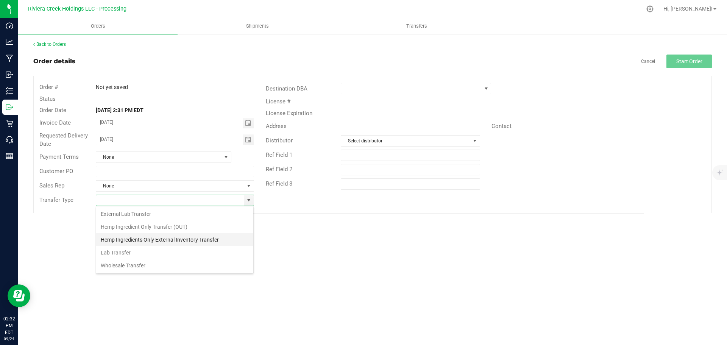
scroll to position [11, 158]
click at [115, 266] on li "Wholesale Transfer" at bounding box center [174, 265] width 157 height 13
type input "Wholesale Transfer"
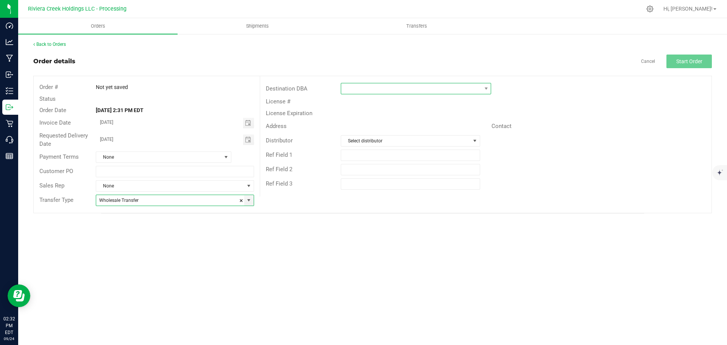
click at [362, 89] on span at bounding box center [411, 88] width 140 height 11
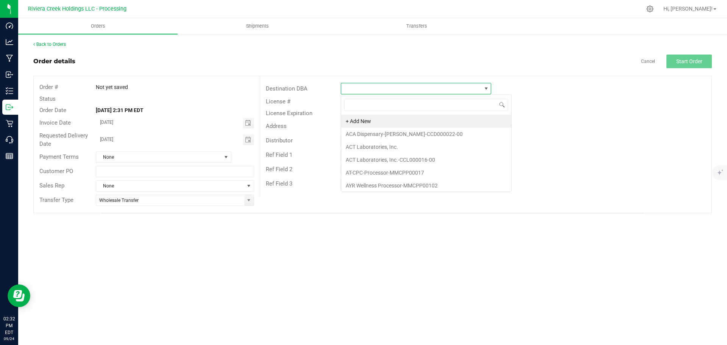
scroll to position [11, 150]
type input "zen"
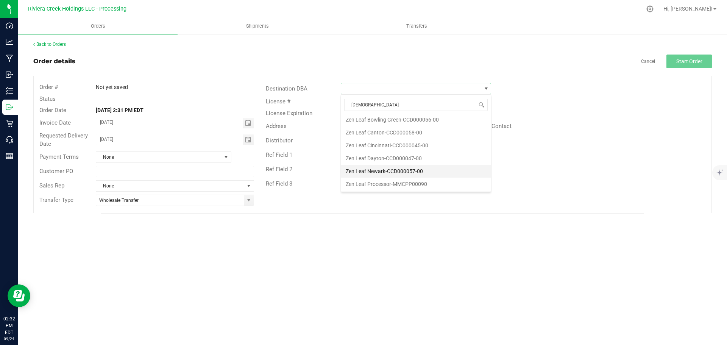
click at [375, 171] on li "Zen Leaf Newark-CCD000057-00" at bounding box center [416, 171] width 150 height 13
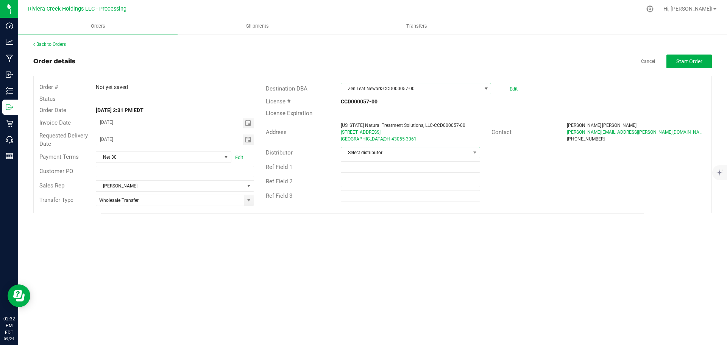
click at [390, 155] on span "Select distributor" at bounding box center [405, 152] width 129 height 11
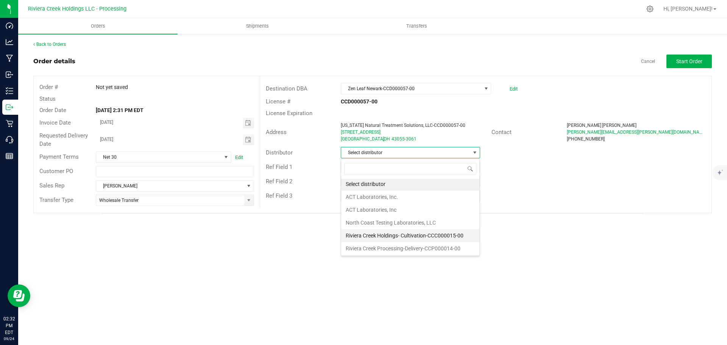
scroll to position [2, 0]
click at [391, 248] on li "Riviera Creek Processing-Delivery-CCP000014-00" at bounding box center [410, 248] width 138 height 13
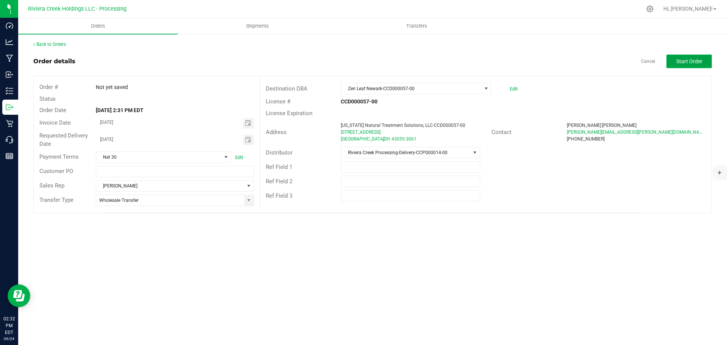
click at [682, 62] on span "Start Order" at bounding box center [689, 61] width 26 height 6
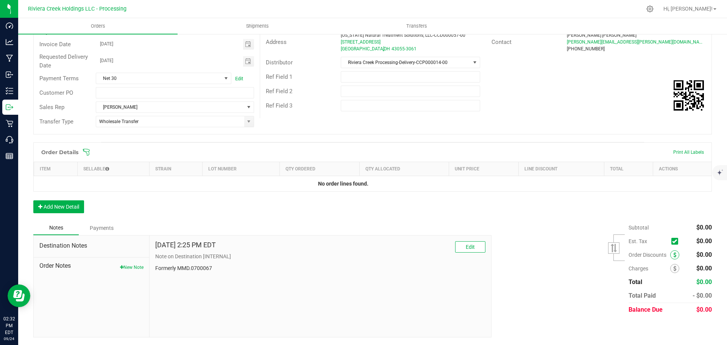
click at [670, 255] on span at bounding box center [674, 254] width 9 height 9
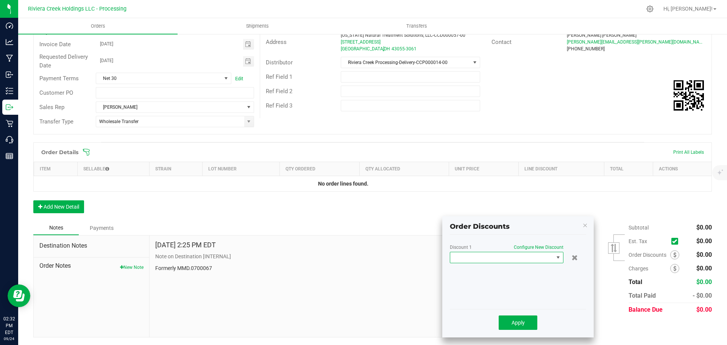
click at [509, 261] on span at bounding box center [501, 257] width 103 height 11
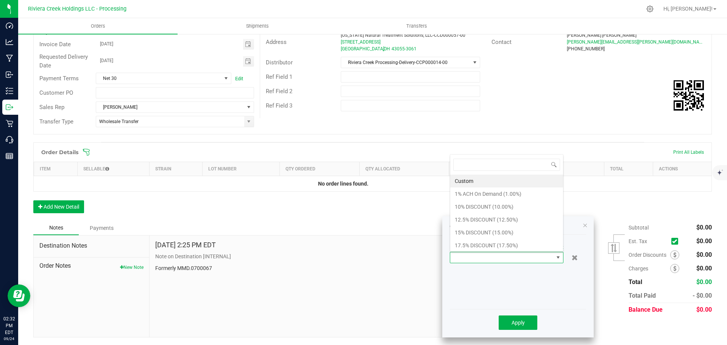
scroll to position [11, 114]
click at [468, 209] on li "10% DISCOUNT (10.00%)" at bounding box center [506, 206] width 113 height 13
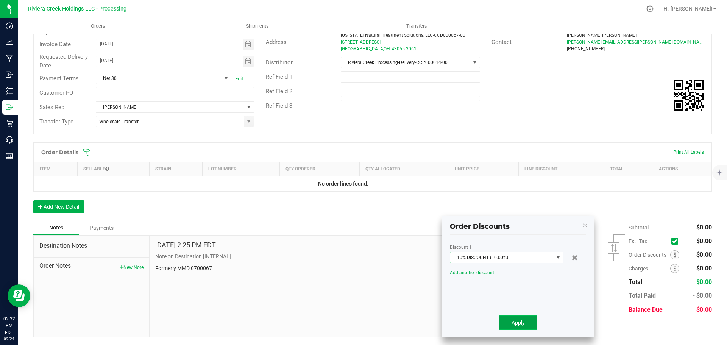
click at [511, 324] on span "Apply" at bounding box center [517, 323] width 13 height 6
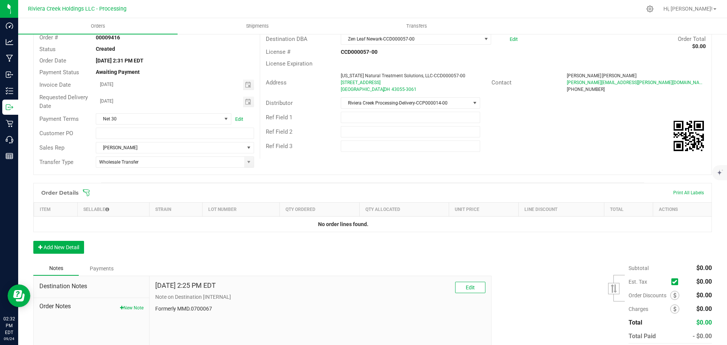
scroll to position [0, 0]
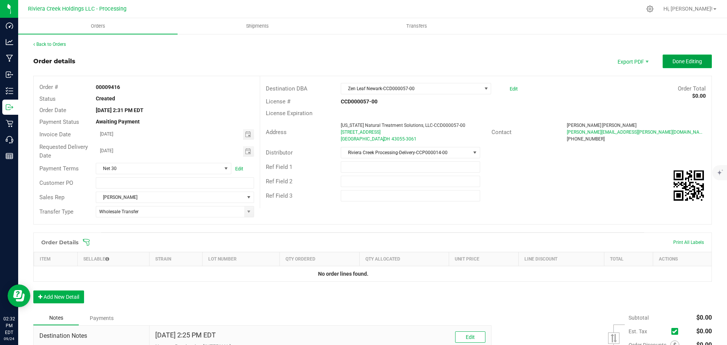
click at [672, 61] on span "Done Editing" at bounding box center [687, 61] width 30 height 6
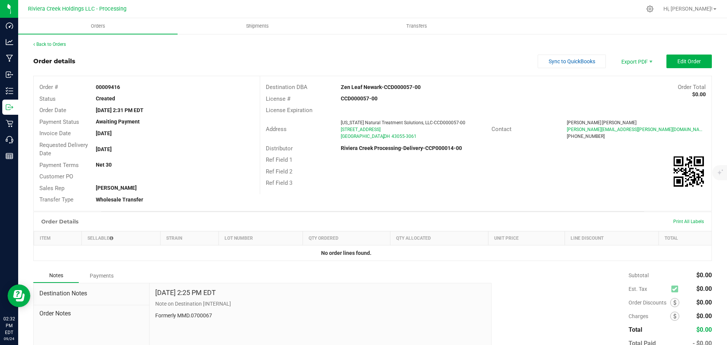
drag, startPoint x: 95, startPoint y: 86, endPoint x: 127, endPoint y: 88, distance: 32.6
click at [127, 88] on div "00009416" at bounding box center [174, 87] width 169 height 8
click at [45, 43] on link "Back to Orders" at bounding box center [49, 44] width 33 height 5
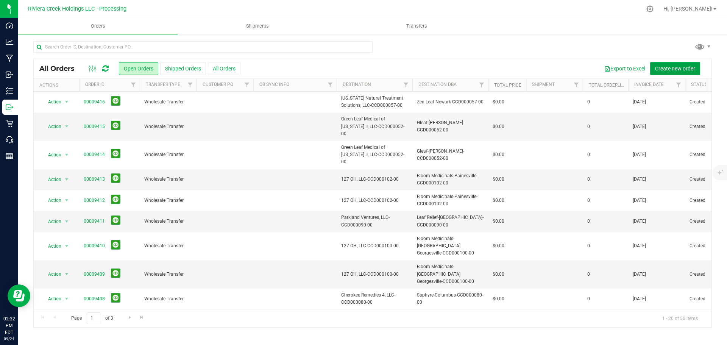
click at [667, 66] on span "Create new order" at bounding box center [675, 68] width 40 height 6
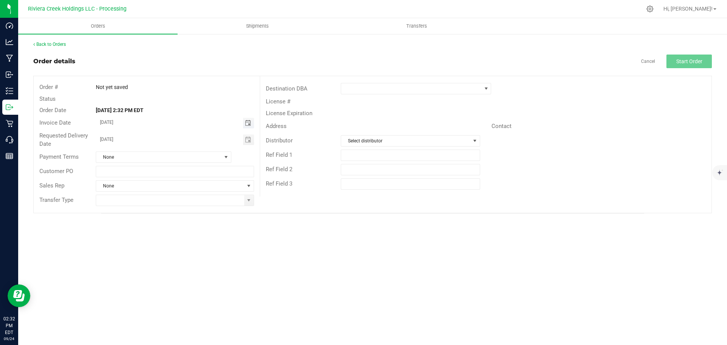
click at [245, 123] on span "Toggle calendar" at bounding box center [248, 123] width 6 height 6
click at [184, 198] on span "26" at bounding box center [185, 198] width 11 height 12
type input "[DATE]"
click at [248, 141] on span "Toggle calendar" at bounding box center [248, 140] width 6 height 6
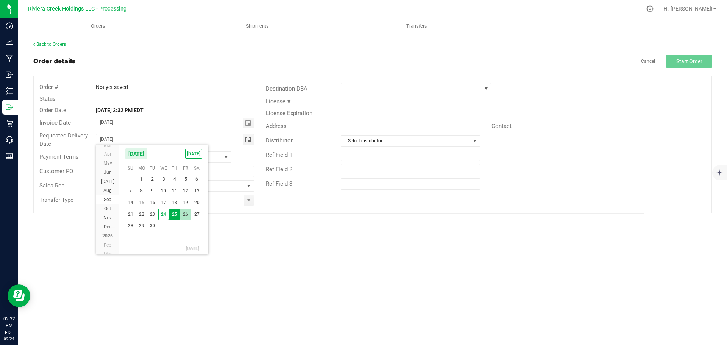
click at [184, 218] on span "26" at bounding box center [185, 215] width 11 height 12
type input "[DATE]"
click at [248, 203] on span at bounding box center [249, 200] width 6 height 6
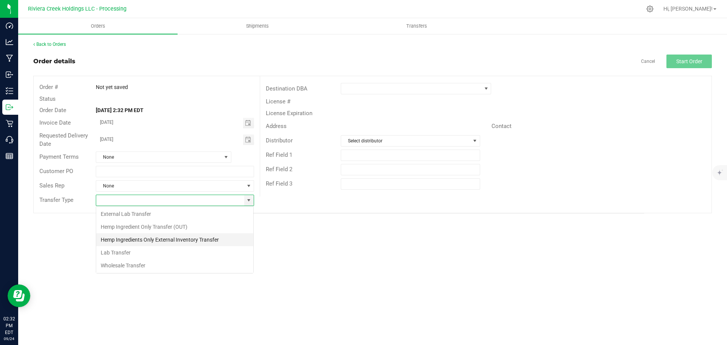
scroll to position [11, 158]
click at [118, 263] on li "Wholesale Transfer" at bounding box center [174, 265] width 157 height 13
type input "Wholesale Transfer"
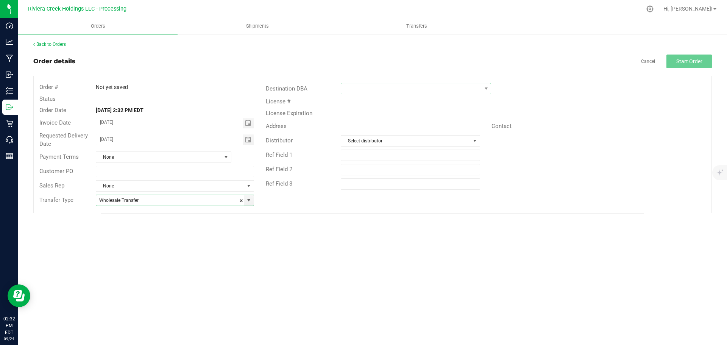
click at [352, 91] on span at bounding box center [411, 88] width 140 height 11
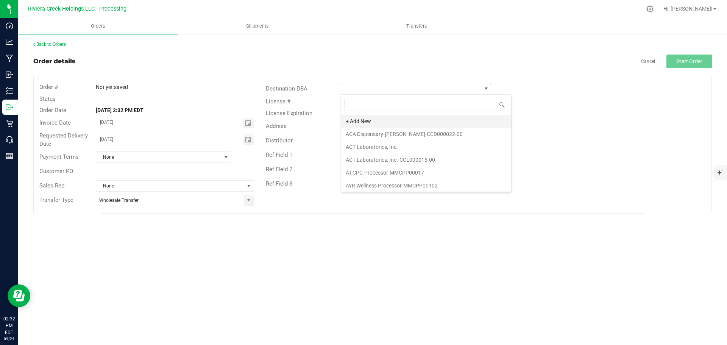
scroll to position [11, 150]
type input "zen"
click at [363, 170] on li "Zen Leaf Newark-CCD000057-00" at bounding box center [416, 171] width 150 height 13
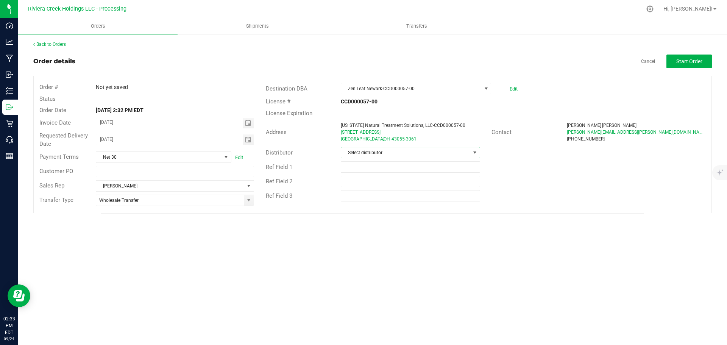
click at [367, 154] on span "Select distributor" at bounding box center [405, 152] width 129 height 11
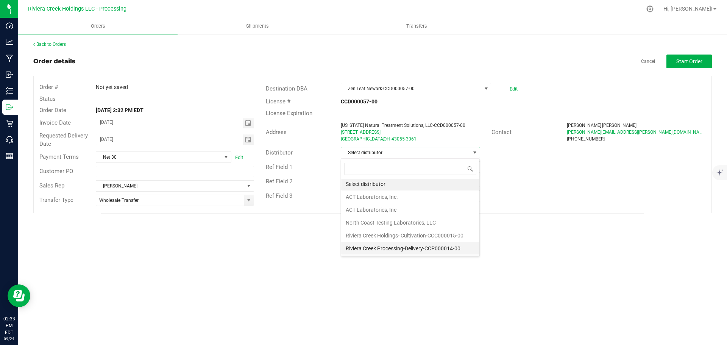
scroll to position [2, 0]
click at [367, 249] on li "Riviera Creek Processing-Delivery-CCP000014-00" at bounding box center [410, 248] width 138 height 13
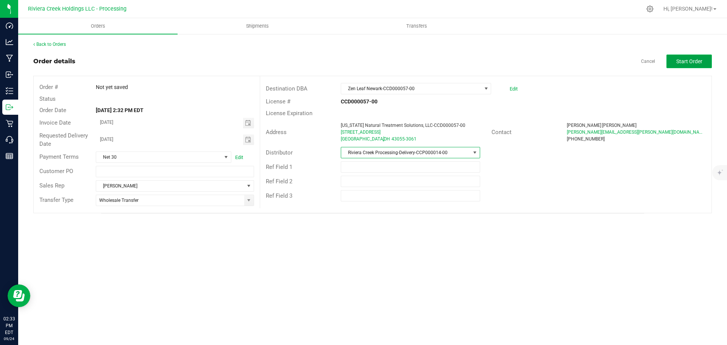
click at [691, 64] on span "Start Order" at bounding box center [689, 61] width 26 height 6
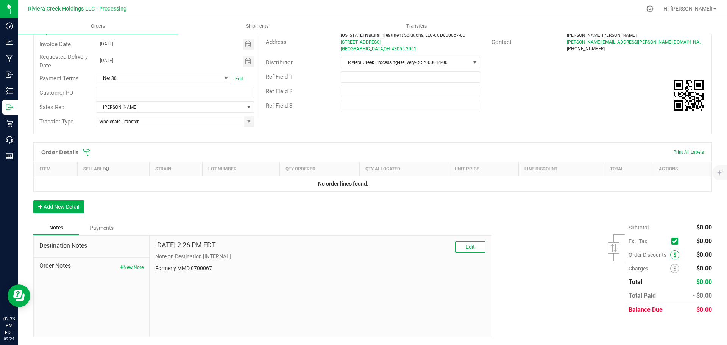
click at [673, 255] on icon at bounding box center [674, 254] width 3 height 5
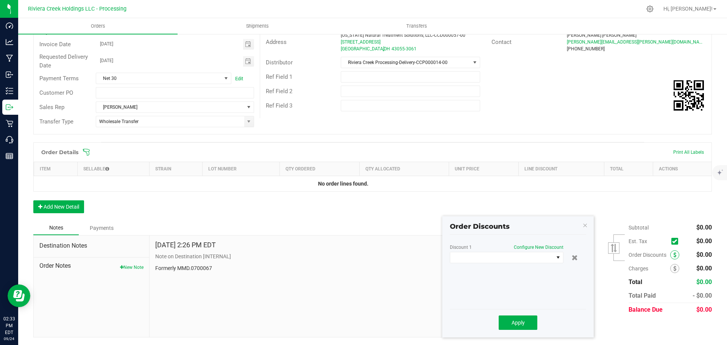
scroll to position [90, 0]
click at [474, 260] on span at bounding box center [501, 257] width 103 height 11
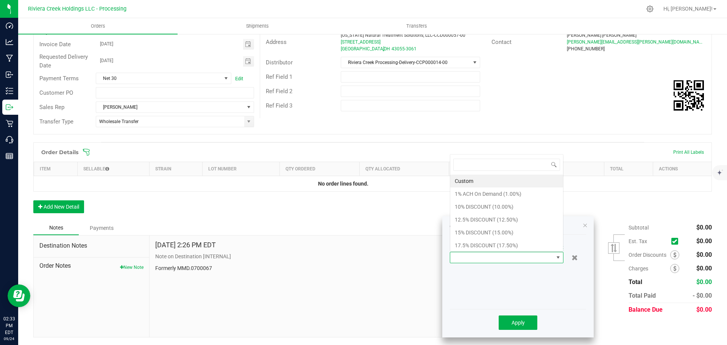
scroll to position [11, 114]
click at [471, 209] on li "10% DISCOUNT (10.00%)" at bounding box center [506, 206] width 113 height 13
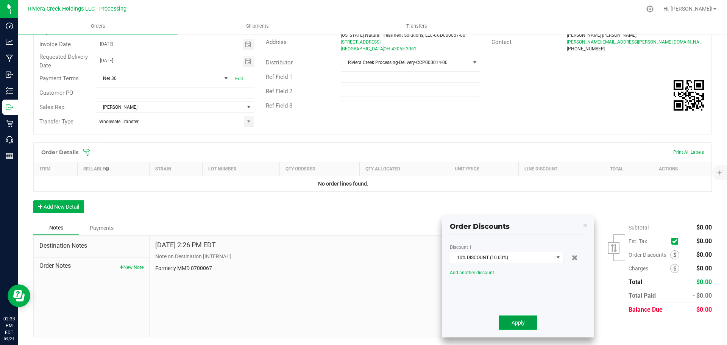
click at [508, 323] on button "Apply" at bounding box center [518, 322] width 39 height 14
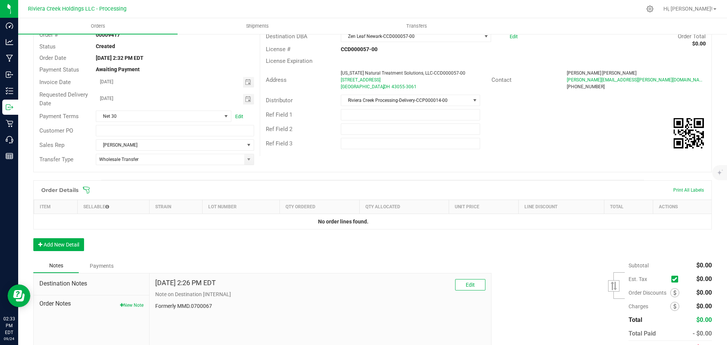
scroll to position [0, 0]
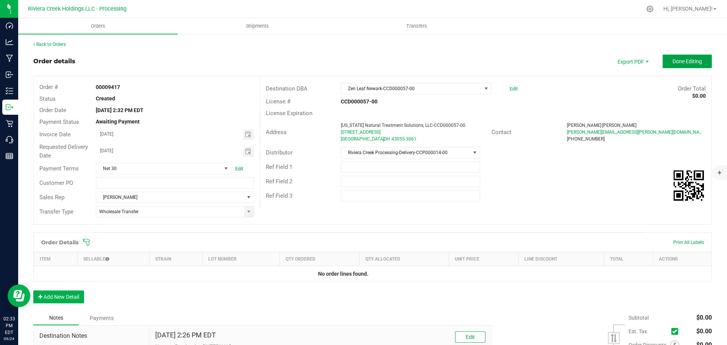
click at [663, 63] on button "Done Editing" at bounding box center [687, 62] width 49 height 14
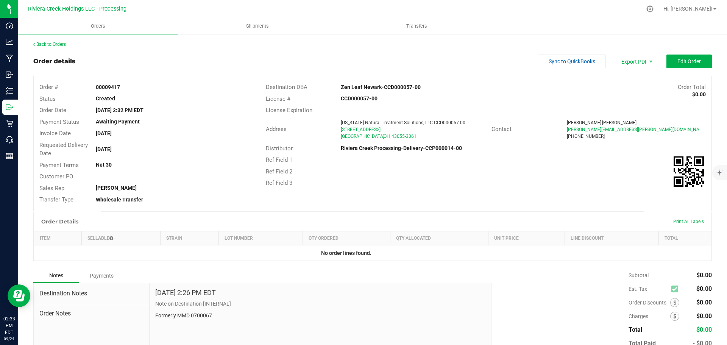
drag, startPoint x: 93, startPoint y: 85, endPoint x: 119, endPoint y: 86, distance: 26.1
click at [119, 86] on div "00009417" at bounding box center [174, 87] width 169 height 8
click at [62, 46] on link "Back to Orders" at bounding box center [49, 44] width 33 height 5
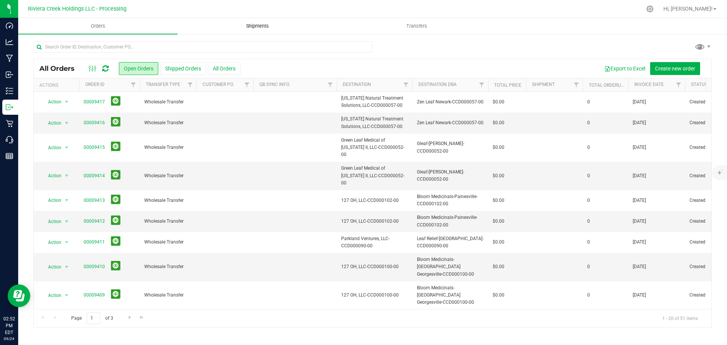
click at [250, 27] on span "Shipments" at bounding box center [257, 26] width 43 height 7
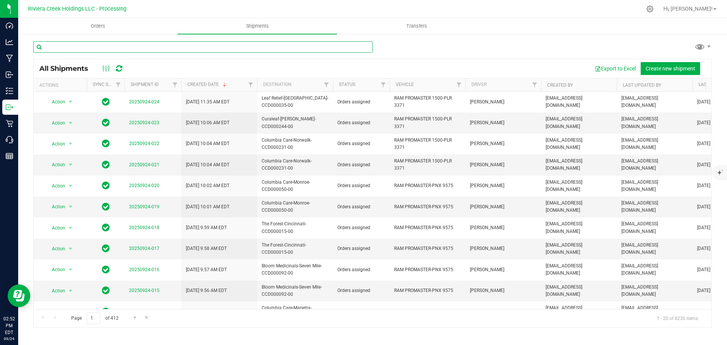
click at [74, 48] on input "text" at bounding box center [202, 46] width 339 height 11
paste input "CCD000106-00"
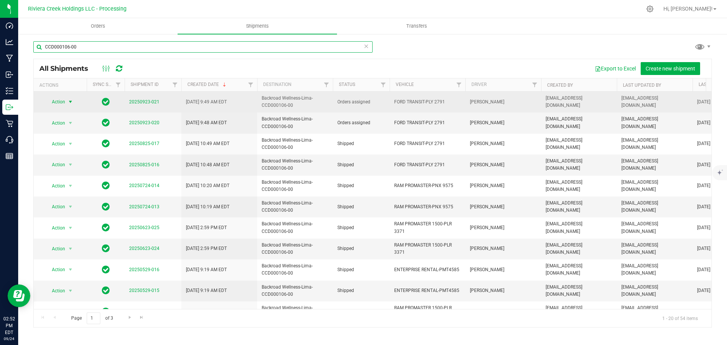
type input "CCD000106-00"
click at [64, 101] on span "Action" at bounding box center [55, 102] width 20 height 11
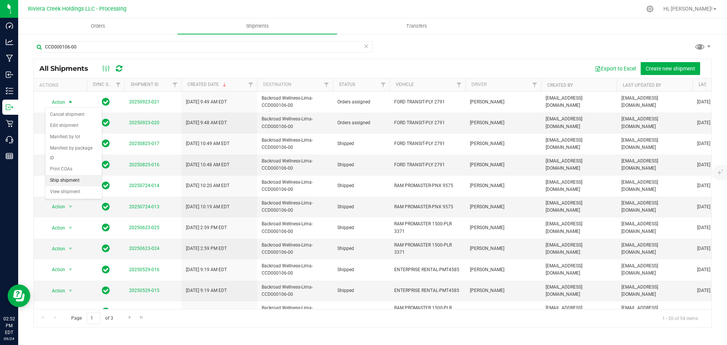
click at [76, 175] on li "Ship shipment" at bounding box center [73, 180] width 56 height 11
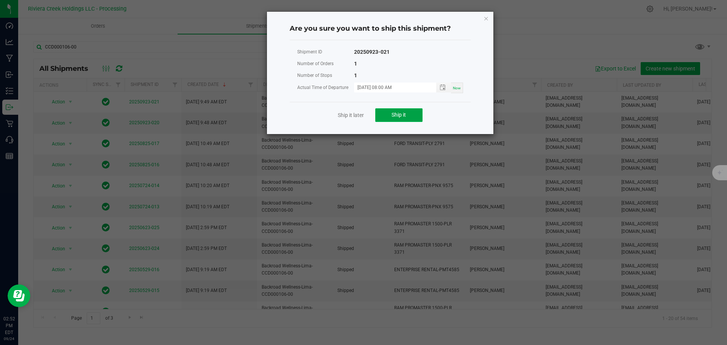
click at [390, 114] on button "Ship it" at bounding box center [398, 115] width 47 height 14
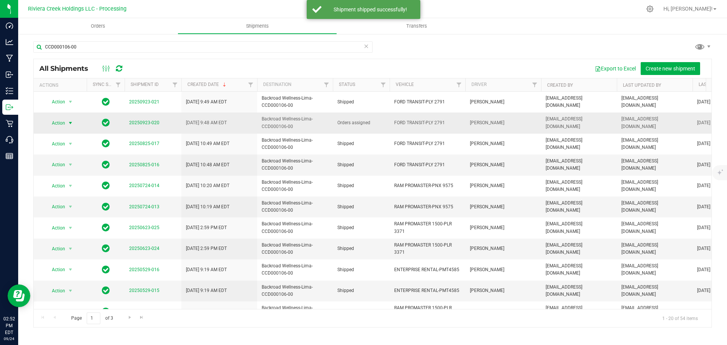
click at [67, 123] on span "select" at bounding box center [70, 123] width 9 height 11
click at [73, 196] on li "Ship shipment" at bounding box center [73, 201] width 56 height 11
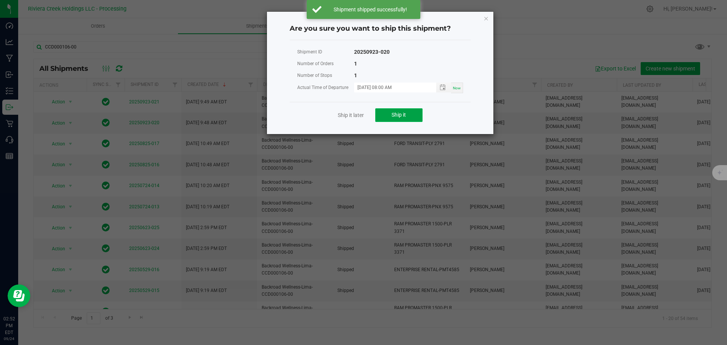
click at [390, 114] on button "Ship it" at bounding box center [398, 115] width 47 height 14
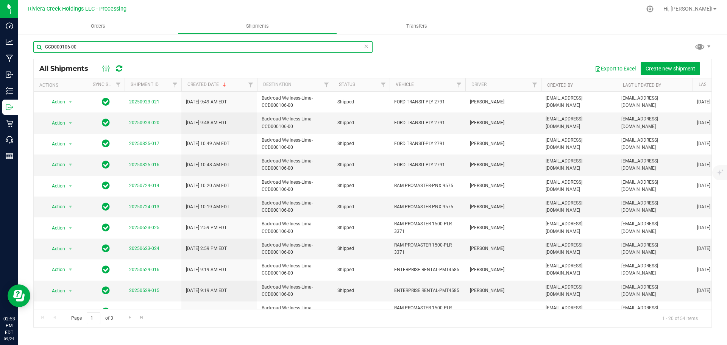
drag, startPoint x: 78, startPoint y: 48, endPoint x: 34, endPoint y: 45, distance: 44.8
click at [34, 45] on input "CCD000106-00" at bounding box center [202, 46] width 339 height 11
paste input "CCD00003"
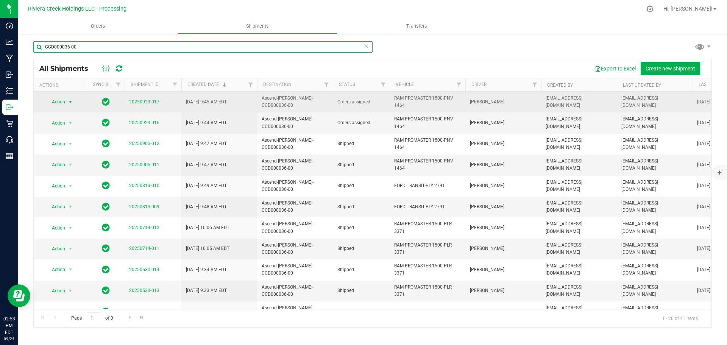
type input "CCD000036-00"
click at [64, 102] on span "Action" at bounding box center [55, 102] width 20 height 11
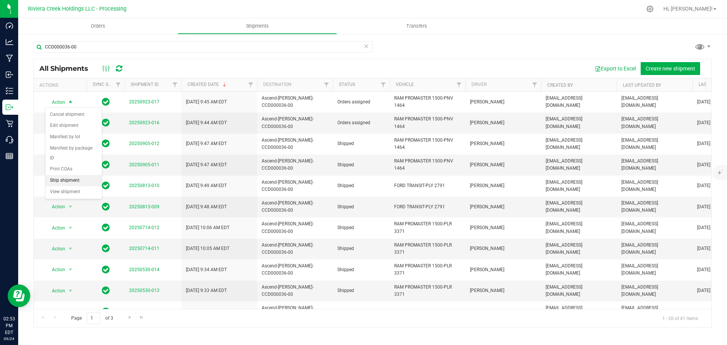
click at [59, 175] on li "Ship shipment" at bounding box center [73, 180] width 56 height 11
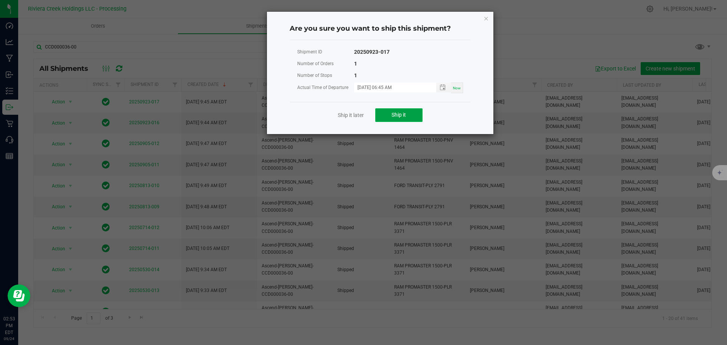
click at [403, 114] on span "Ship it" at bounding box center [398, 115] width 14 height 6
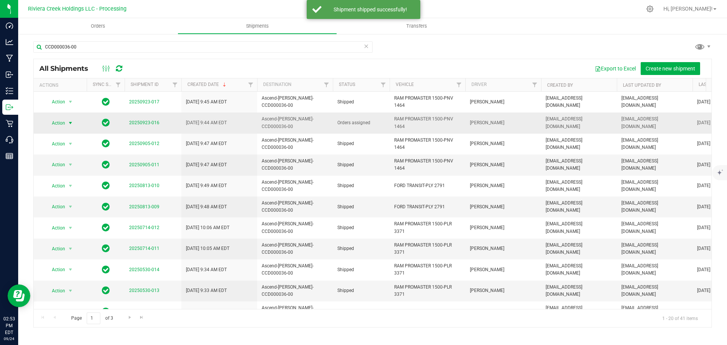
click at [66, 123] on span "select" at bounding box center [70, 123] width 9 height 11
click at [65, 196] on li "Ship shipment" at bounding box center [73, 201] width 56 height 11
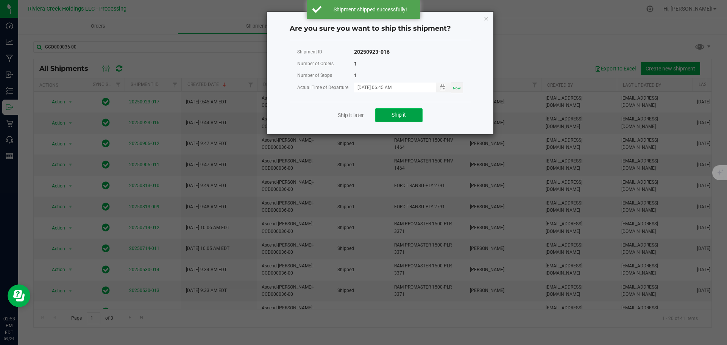
click at [390, 112] on button "Ship it" at bounding box center [398, 115] width 47 height 14
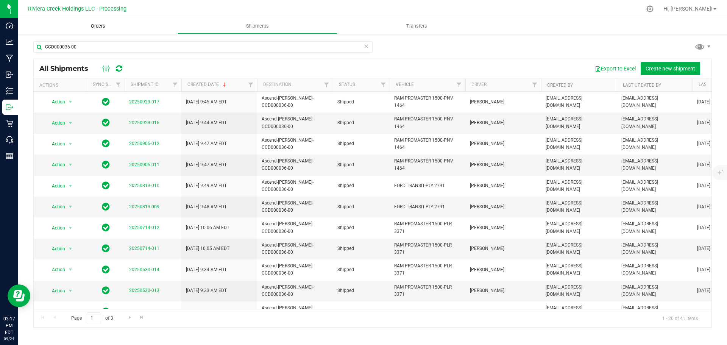
click at [94, 25] on span "Orders" at bounding box center [98, 26] width 35 height 7
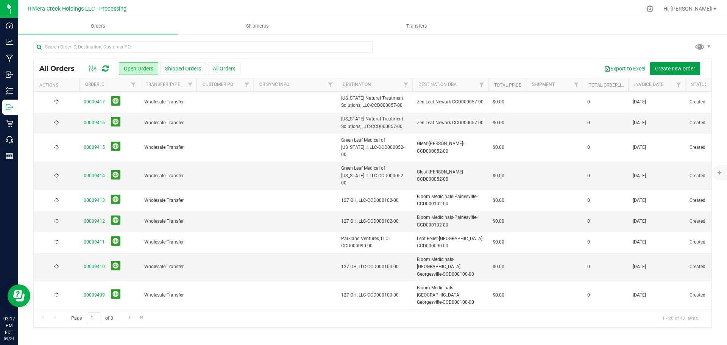
click at [673, 66] on span "Create new order" at bounding box center [675, 68] width 40 height 6
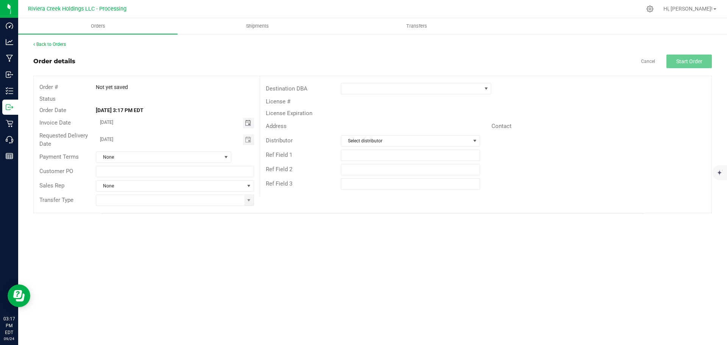
click at [248, 125] on span "Toggle calendar" at bounding box center [248, 123] width 6 height 6
click at [185, 197] on span "26" at bounding box center [185, 198] width 11 height 12
type input "[DATE]"
click at [248, 139] on span "Toggle calendar" at bounding box center [248, 140] width 6 height 6
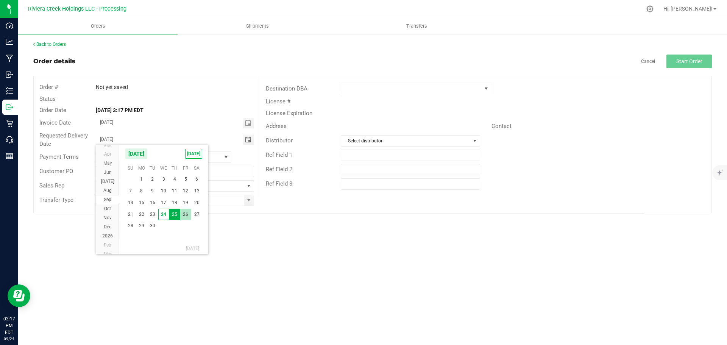
click at [187, 215] on span "26" at bounding box center [185, 215] width 11 height 12
type input "[DATE]"
click at [246, 203] on span at bounding box center [249, 200] width 6 height 6
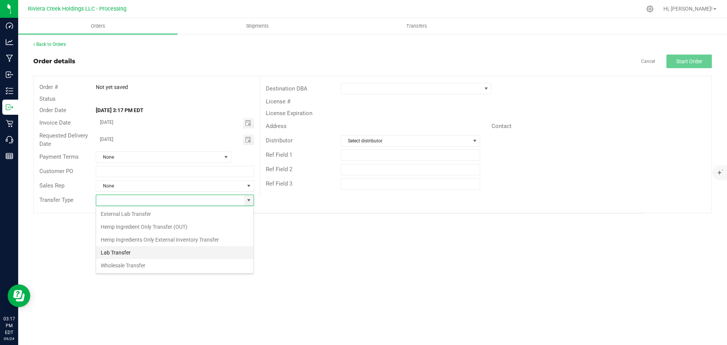
scroll to position [11, 158]
click at [114, 265] on li "Wholesale Transfer" at bounding box center [174, 265] width 157 height 13
type input "Wholesale Transfer"
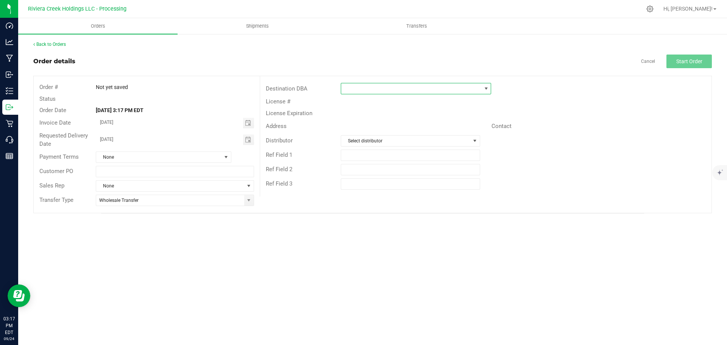
click at [346, 87] on span at bounding box center [411, 88] width 140 height 11
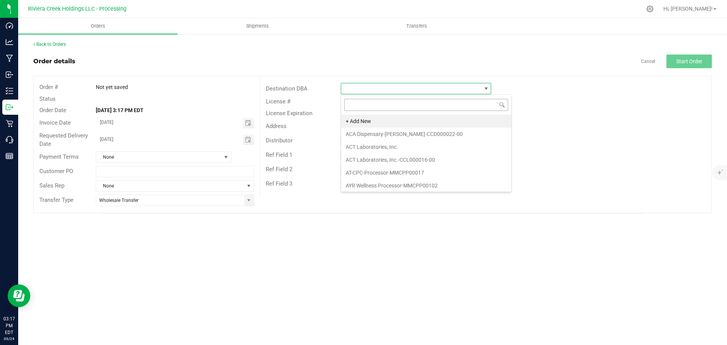
scroll to position [11, 150]
type input "goo"
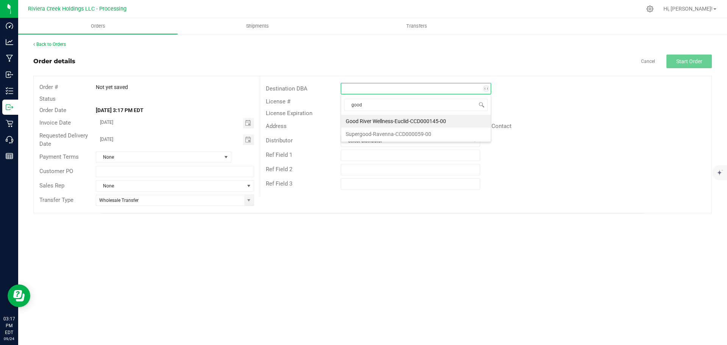
scroll to position [11, 150]
click at [402, 123] on li "Good River Wellness-Euclid-CCD000145-00" at bounding box center [416, 121] width 150 height 13
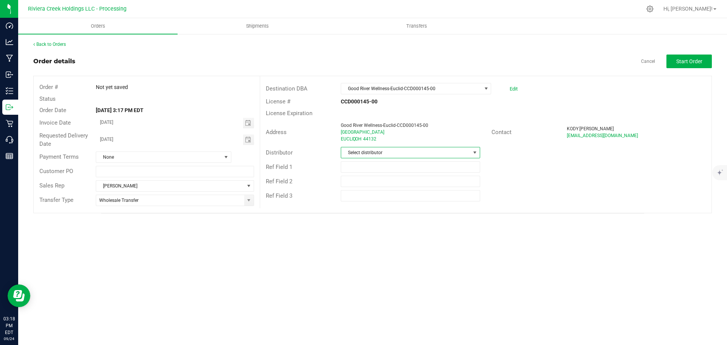
click at [472, 152] on span at bounding box center [475, 153] width 6 height 6
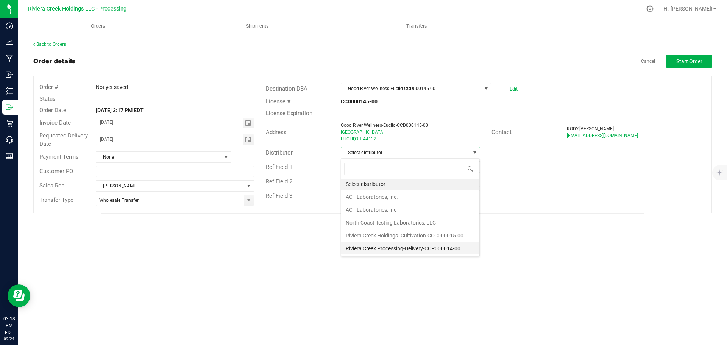
scroll to position [2, 0]
click at [374, 249] on li "Riviera Creek Processing-Delivery-CCP000014-00" at bounding box center [410, 248] width 138 height 13
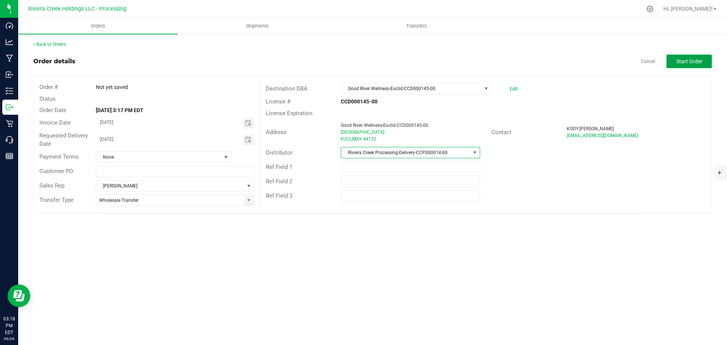
click at [679, 62] on span "Start Order" at bounding box center [689, 61] width 26 height 6
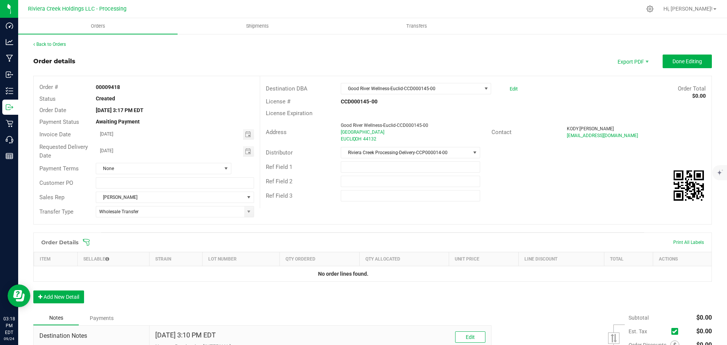
scroll to position [90, 0]
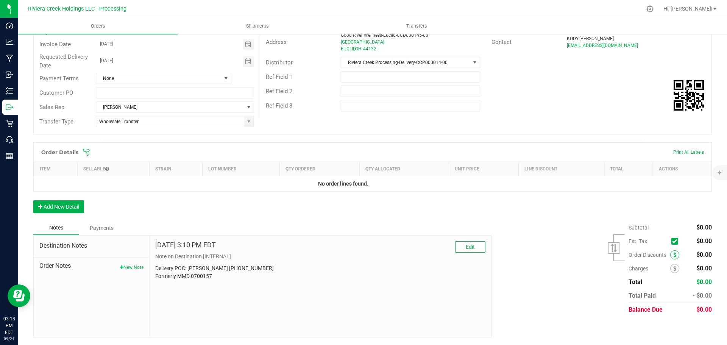
click at [673, 257] on icon at bounding box center [674, 254] width 3 height 5
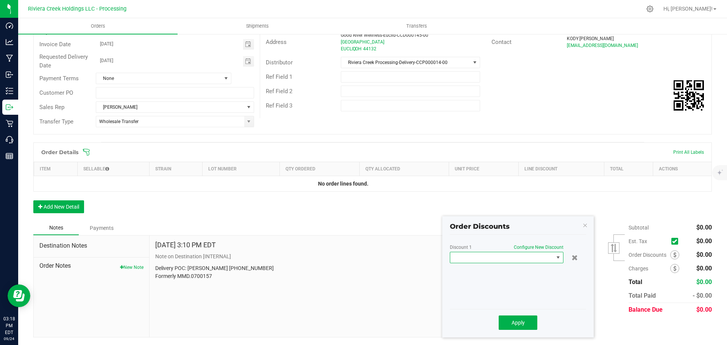
click at [534, 258] on span at bounding box center [501, 257] width 103 height 11
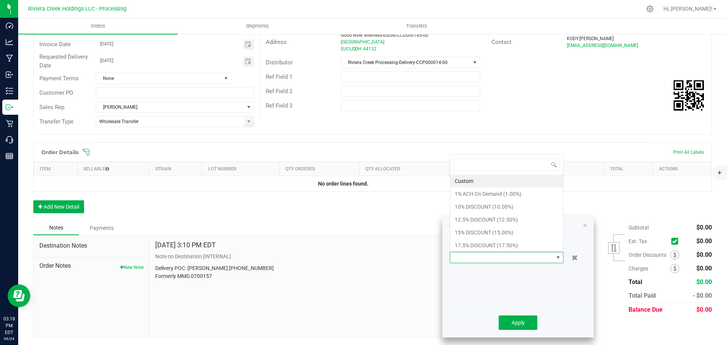
scroll to position [11, 114]
click at [475, 231] on li "15% DISCOUNT (15.00%)" at bounding box center [506, 232] width 113 height 13
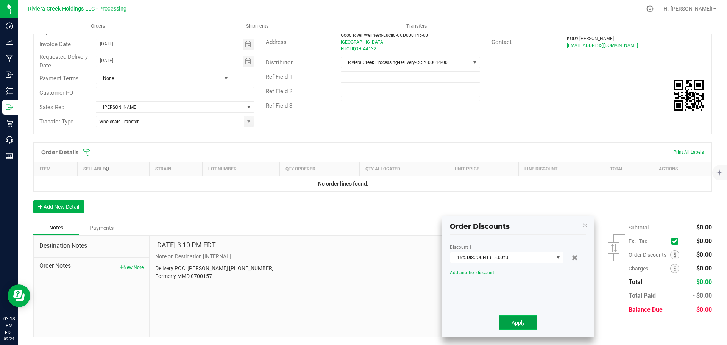
click at [512, 323] on span "Apply" at bounding box center [517, 323] width 13 height 6
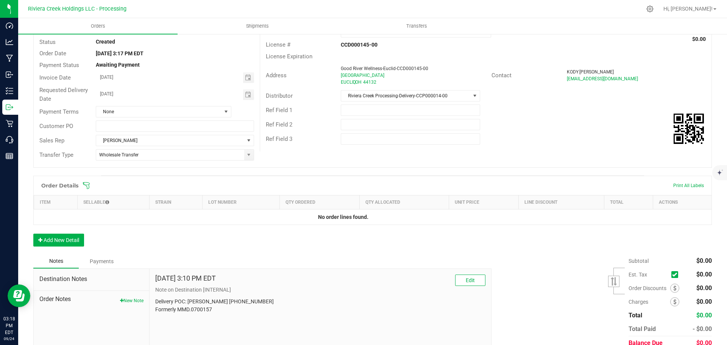
scroll to position [0, 0]
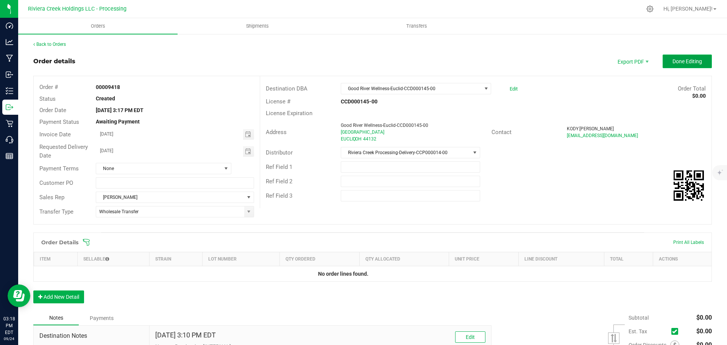
click at [672, 62] on span "Done Editing" at bounding box center [687, 61] width 30 height 6
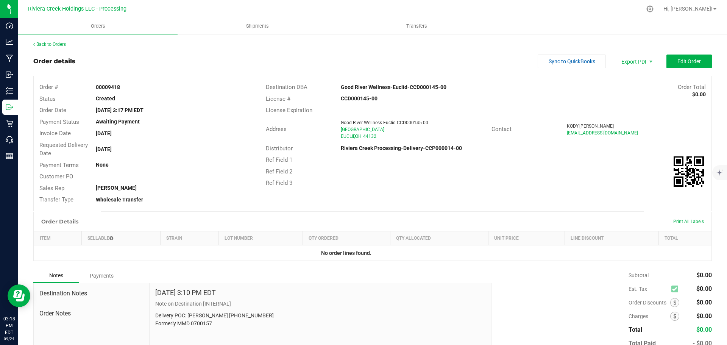
drag, startPoint x: 93, startPoint y: 87, endPoint x: 122, endPoint y: 91, distance: 29.9
click at [122, 91] on div "Order # 00009418" at bounding box center [147, 87] width 226 height 12
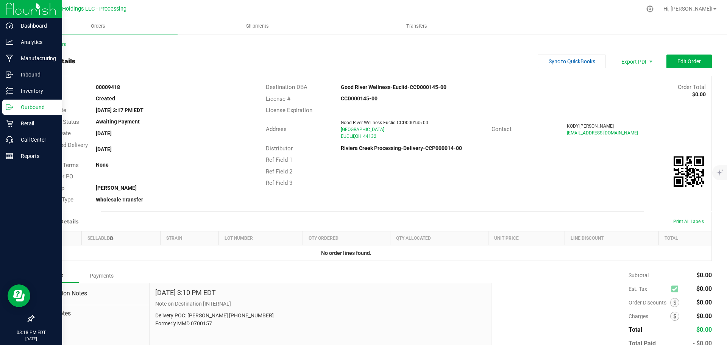
copy strong "00009418"
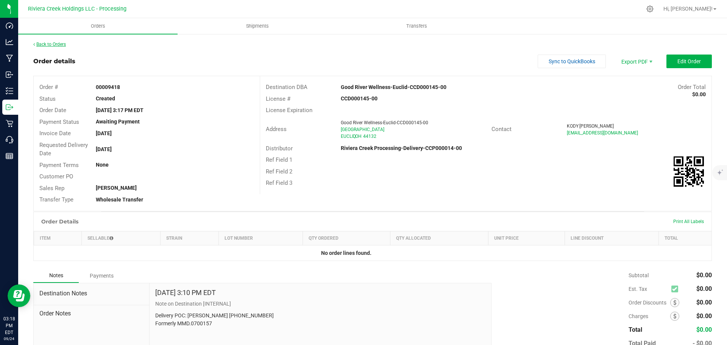
click at [59, 44] on link "Back to Orders" at bounding box center [49, 44] width 33 height 5
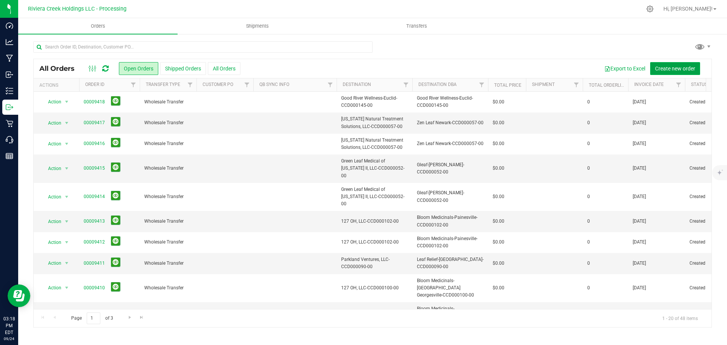
click at [658, 66] on span "Create new order" at bounding box center [675, 68] width 40 height 6
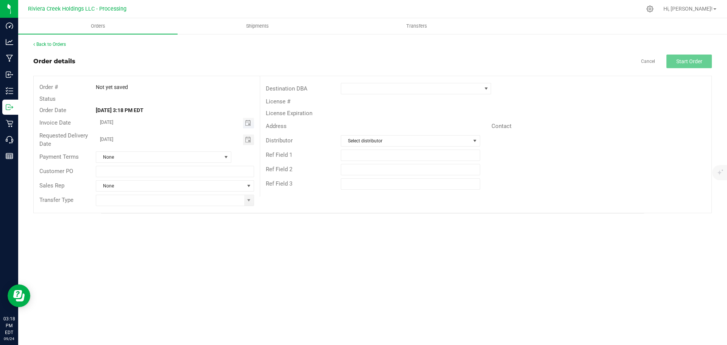
click at [245, 125] on span "Toggle calendar" at bounding box center [248, 123] width 11 height 11
click at [184, 198] on span "26" at bounding box center [185, 198] width 11 height 12
type input "[DATE]"
click at [243, 142] on span "Toggle calendar" at bounding box center [248, 139] width 11 height 11
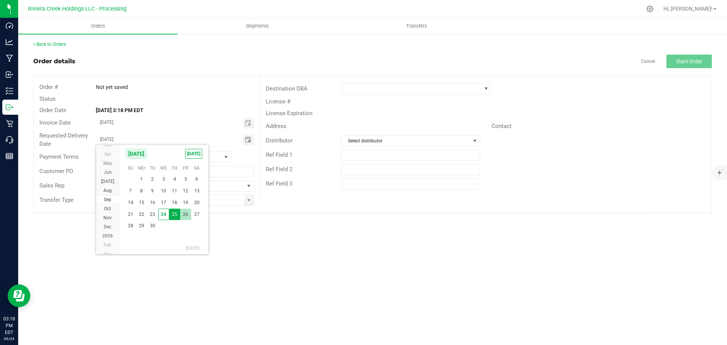
click at [188, 213] on span "26" at bounding box center [185, 215] width 11 height 12
type input "[DATE]"
click at [245, 202] on span at bounding box center [248, 200] width 9 height 11
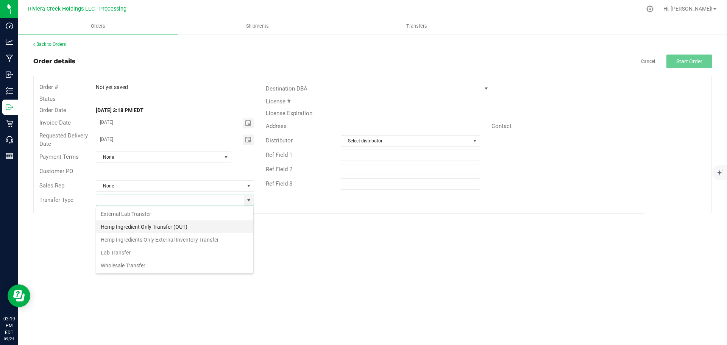
scroll to position [11, 158]
click at [129, 266] on li "Wholesale Transfer" at bounding box center [174, 265] width 157 height 13
type input "Wholesale Transfer"
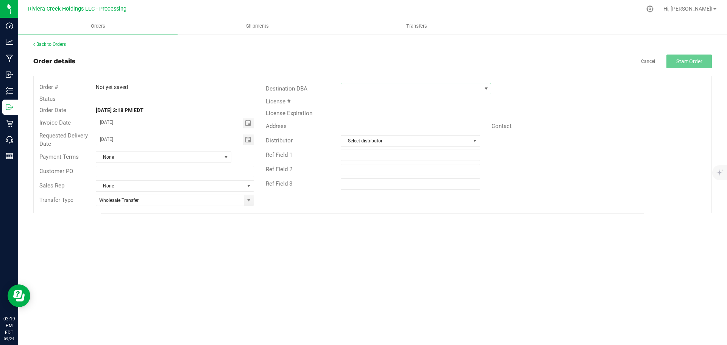
click at [377, 90] on span at bounding box center [411, 88] width 140 height 11
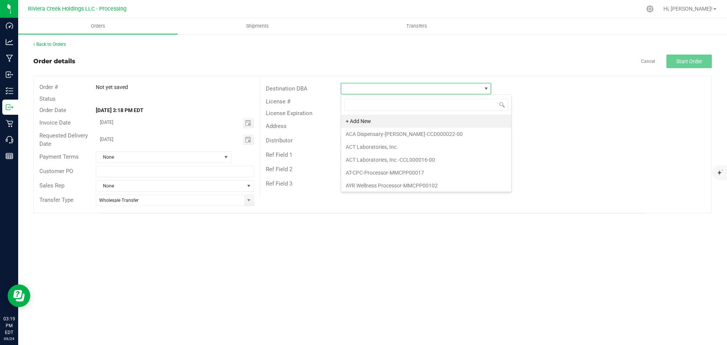
scroll to position [11, 150]
type input "goo"
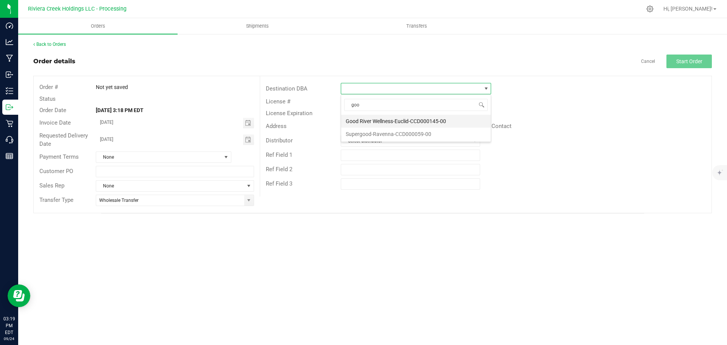
click at [379, 118] on li "Good River Wellness-Euclid-CCD000145-00" at bounding box center [416, 121] width 150 height 13
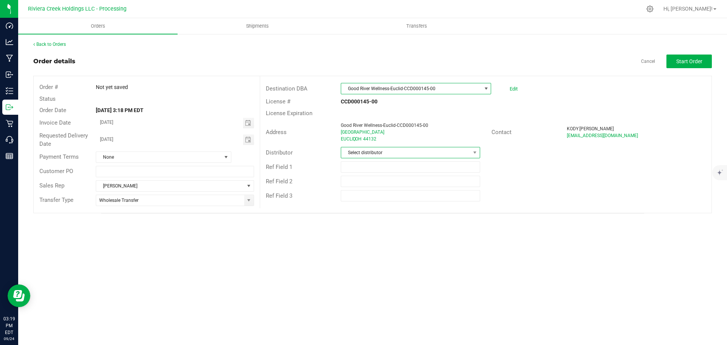
click at [378, 154] on span "Select distributor" at bounding box center [405, 152] width 129 height 11
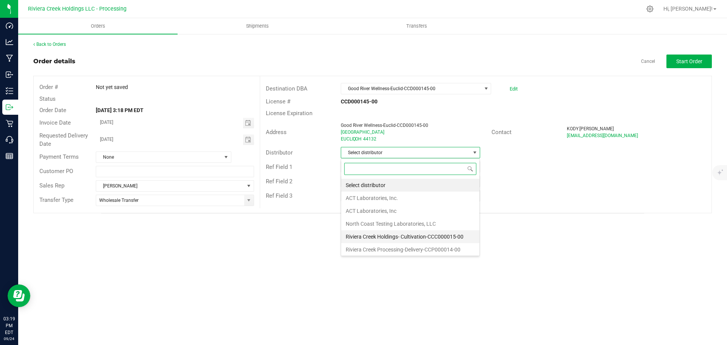
scroll to position [2, 0]
click at [392, 248] on li "Riviera Creek Processing-Delivery-CCP000014-00" at bounding box center [410, 248] width 138 height 13
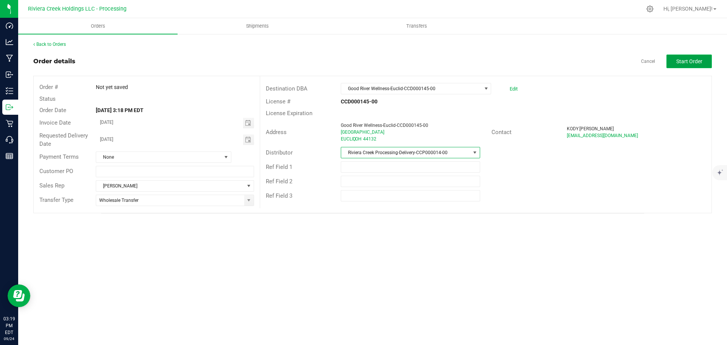
click at [686, 62] on span "Start Order" at bounding box center [689, 61] width 26 height 6
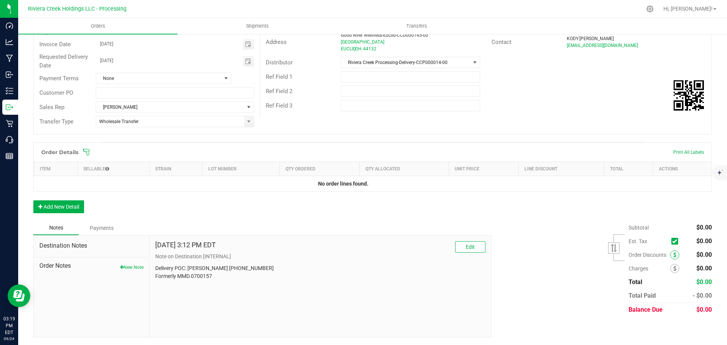
click at [673, 255] on icon at bounding box center [674, 254] width 3 height 5
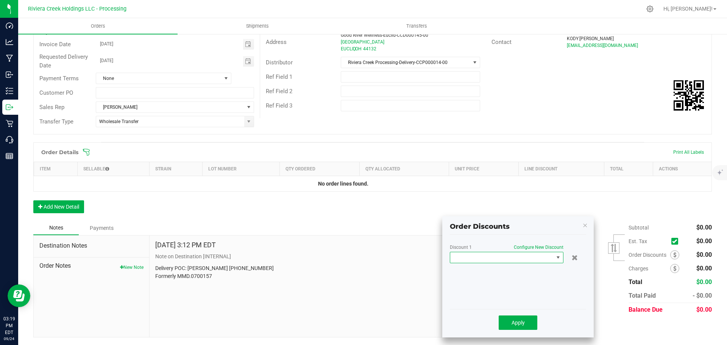
click at [475, 257] on span at bounding box center [501, 257] width 103 height 11
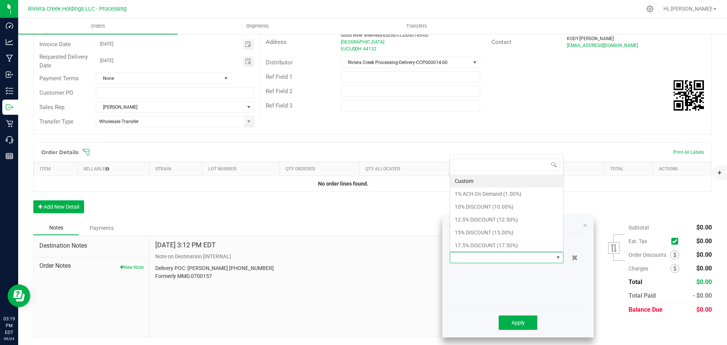
scroll to position [11, 114]
click at [476, 233] on li "15% DISCOUNT (15.00%)" at bounding box center [506, 232] width 113 height 13
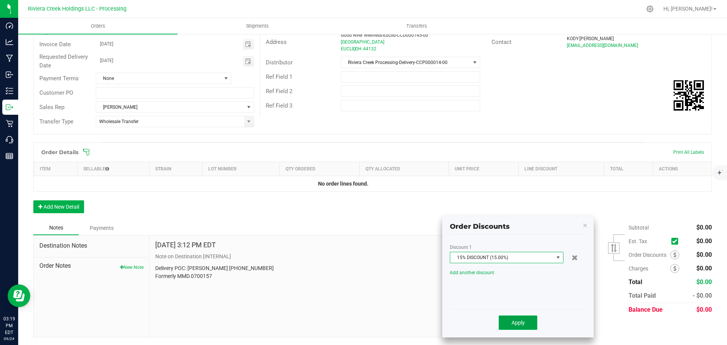
click at [510, 323] on button "Apply" at bounding box center [518, 322] width 39 height 14
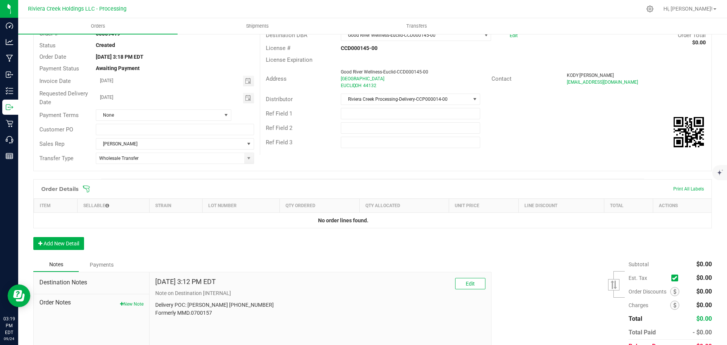
scroll to position [0, 0]
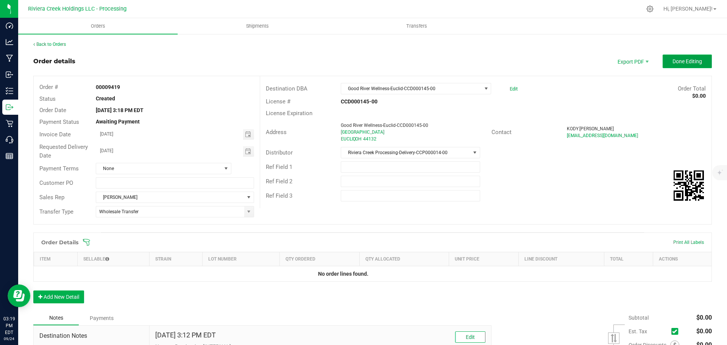
click at [669, 65] on button "Done Editing" at bounding box center [687, 62] width 49 height 14
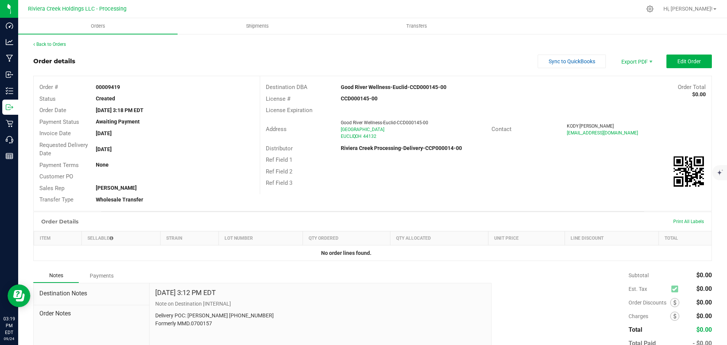
drag, startPoint x: 94, startPoint y: 88, endPoint x: 128, endPoint y: 88, distance: 33.3
click at [128, 88] on div "00009419" at bounding box center [174, 87] width 169 height 8
copy strong "00009419"
